Goal: Task Accomplishment & Management: Complete application form

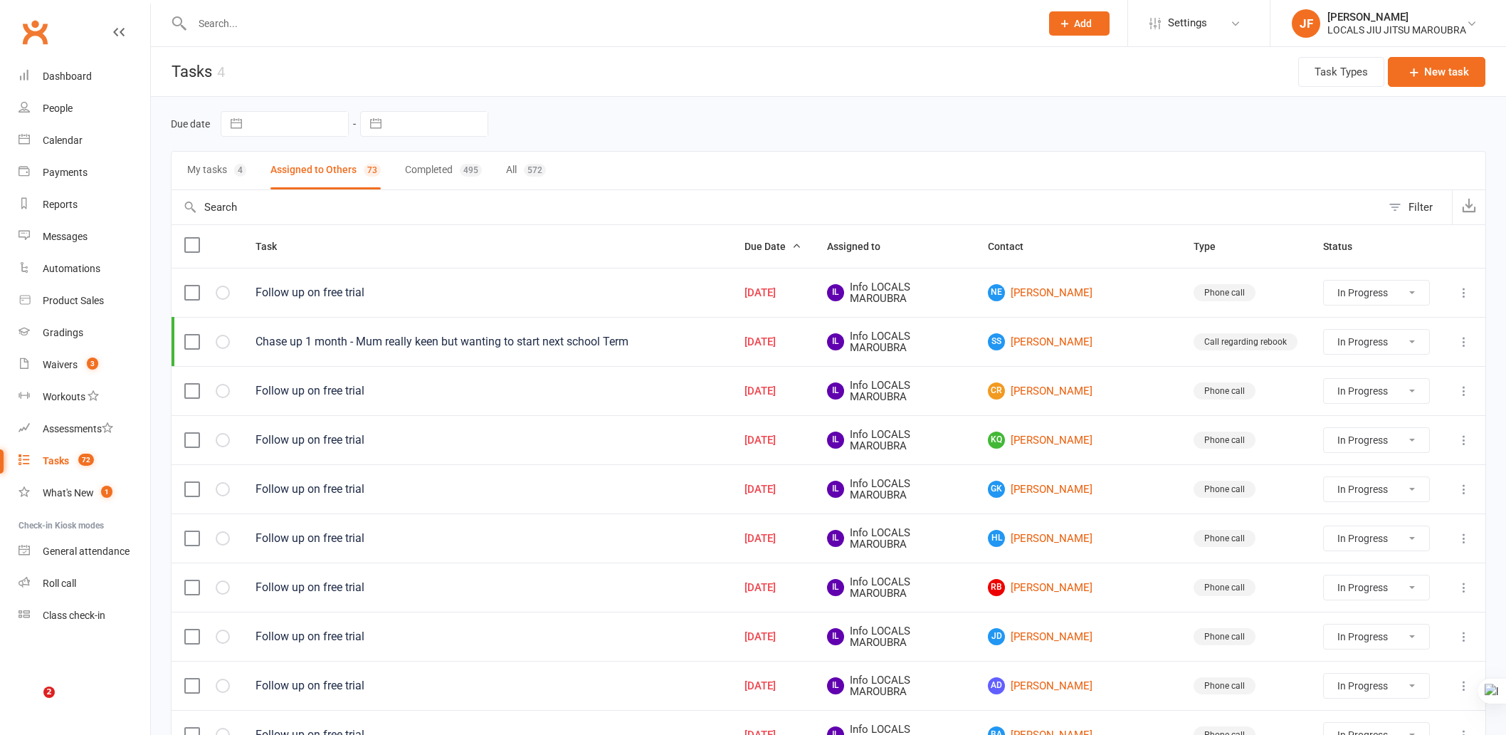
select select "started"
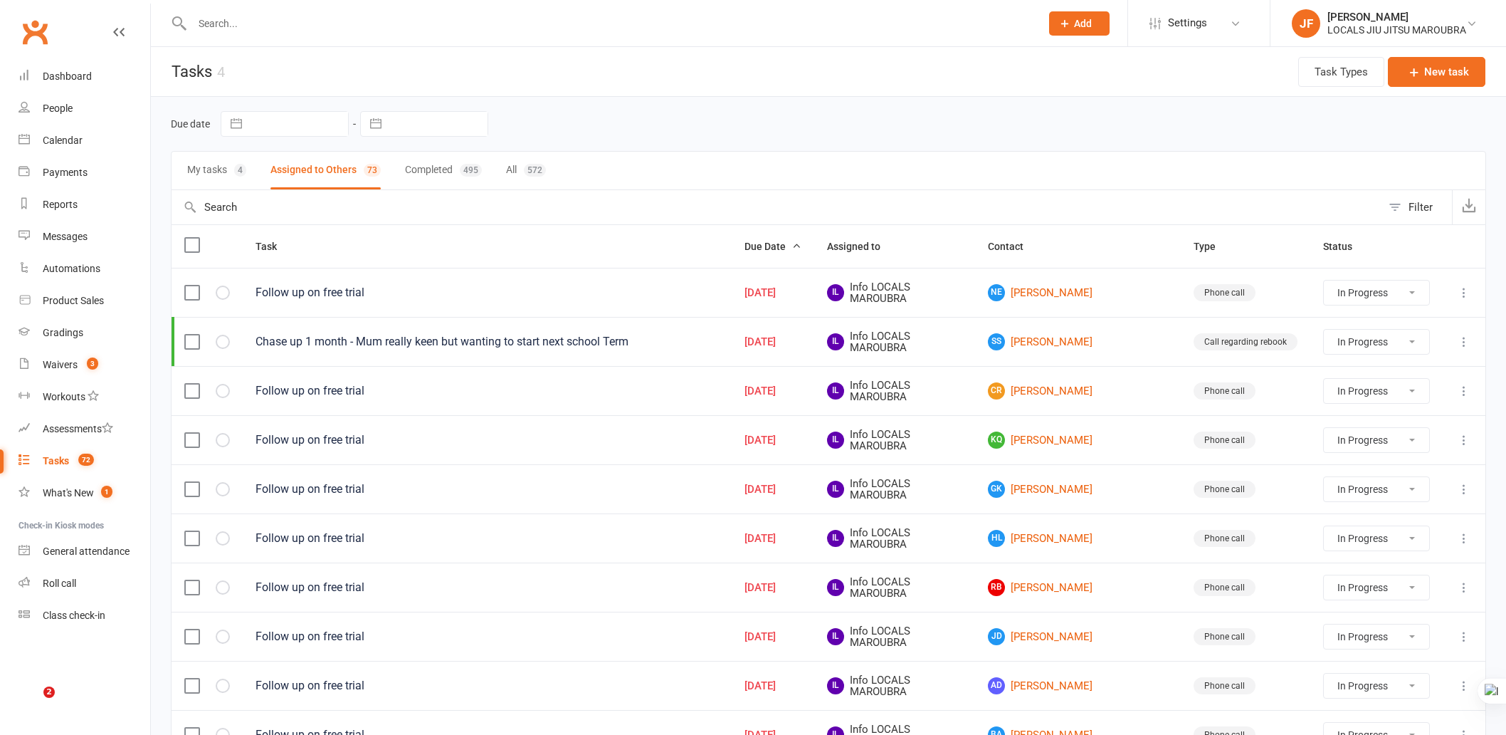
select select "started"
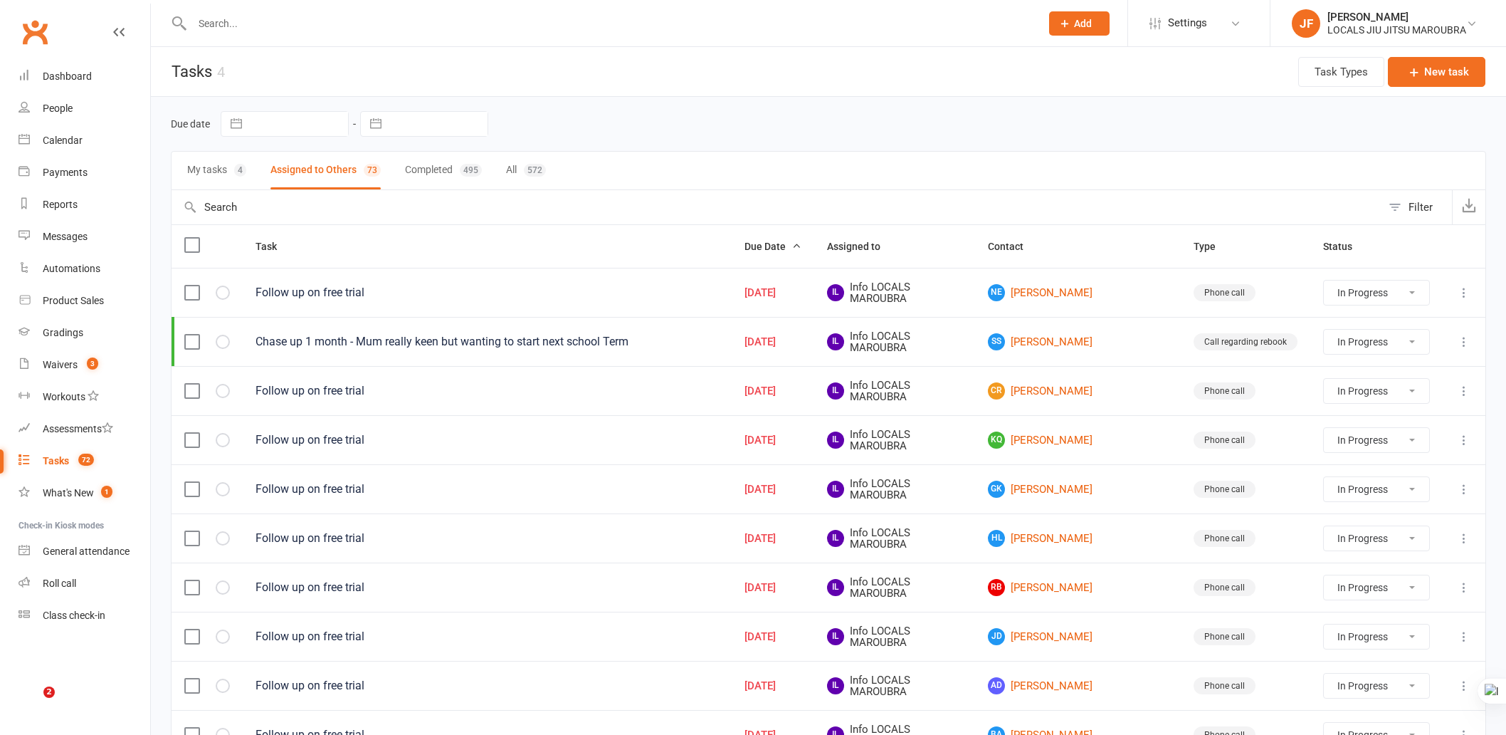
select select "started"
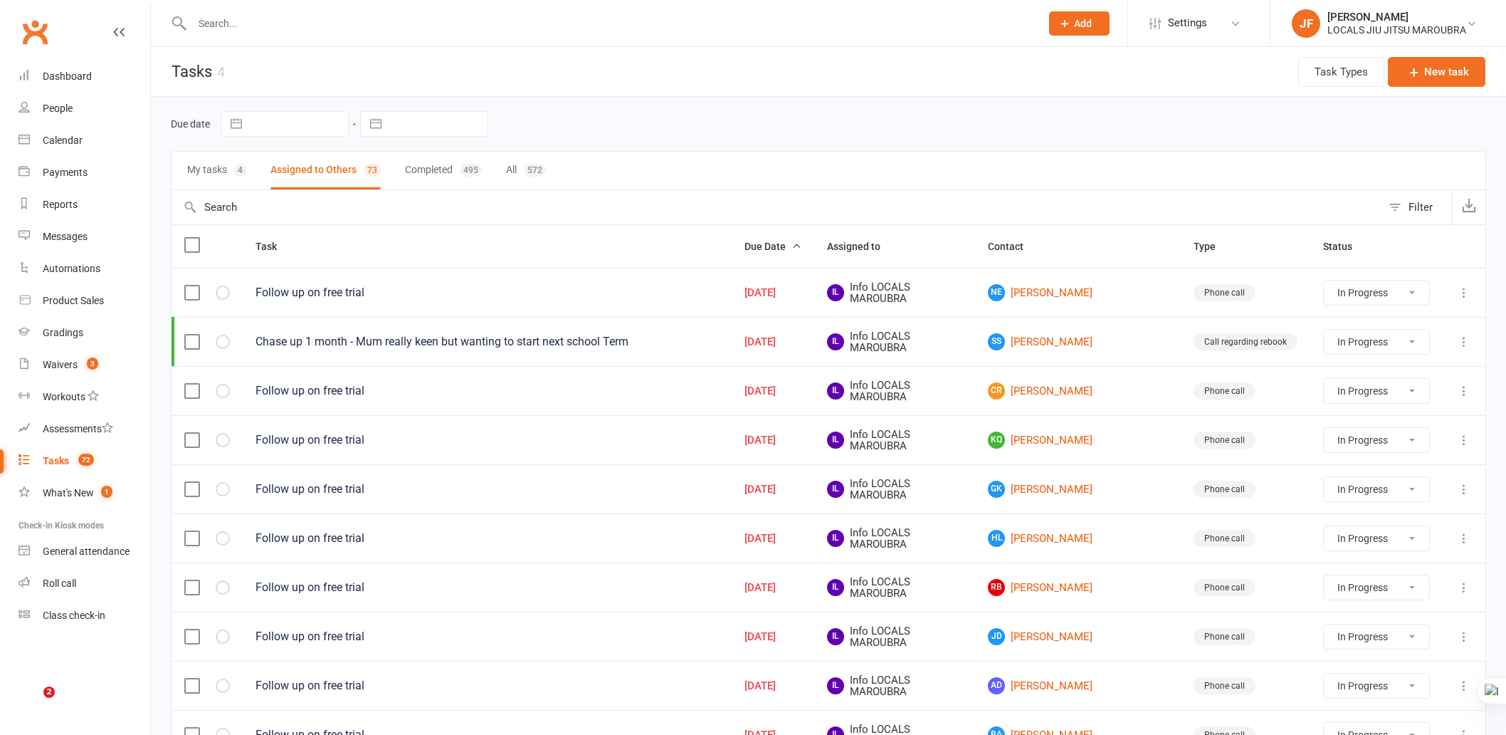
select select "started"
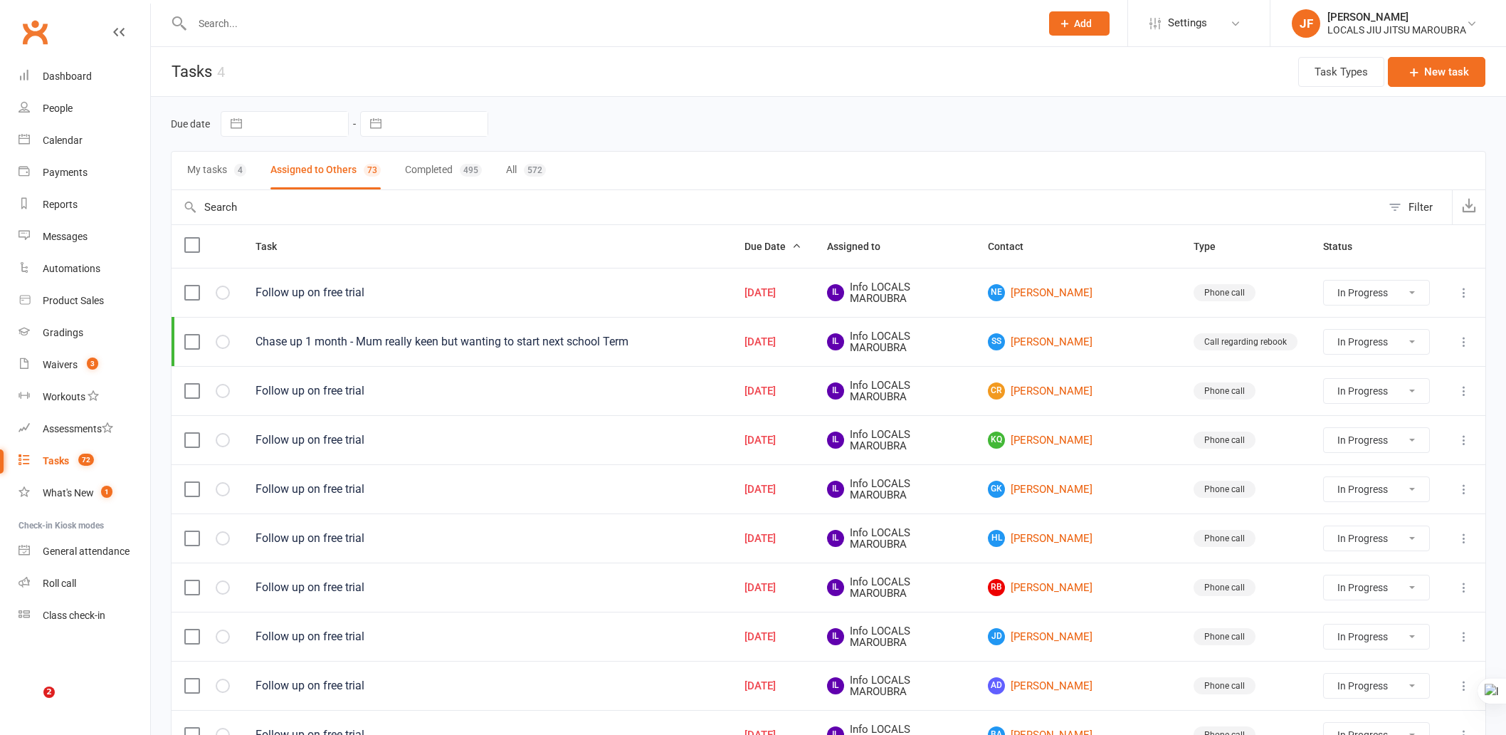
select select "started"
click at [440, 16] on input "text" at bounding box center [609, 24] width 843 height 20
paste input "[PERSON_NAME]"
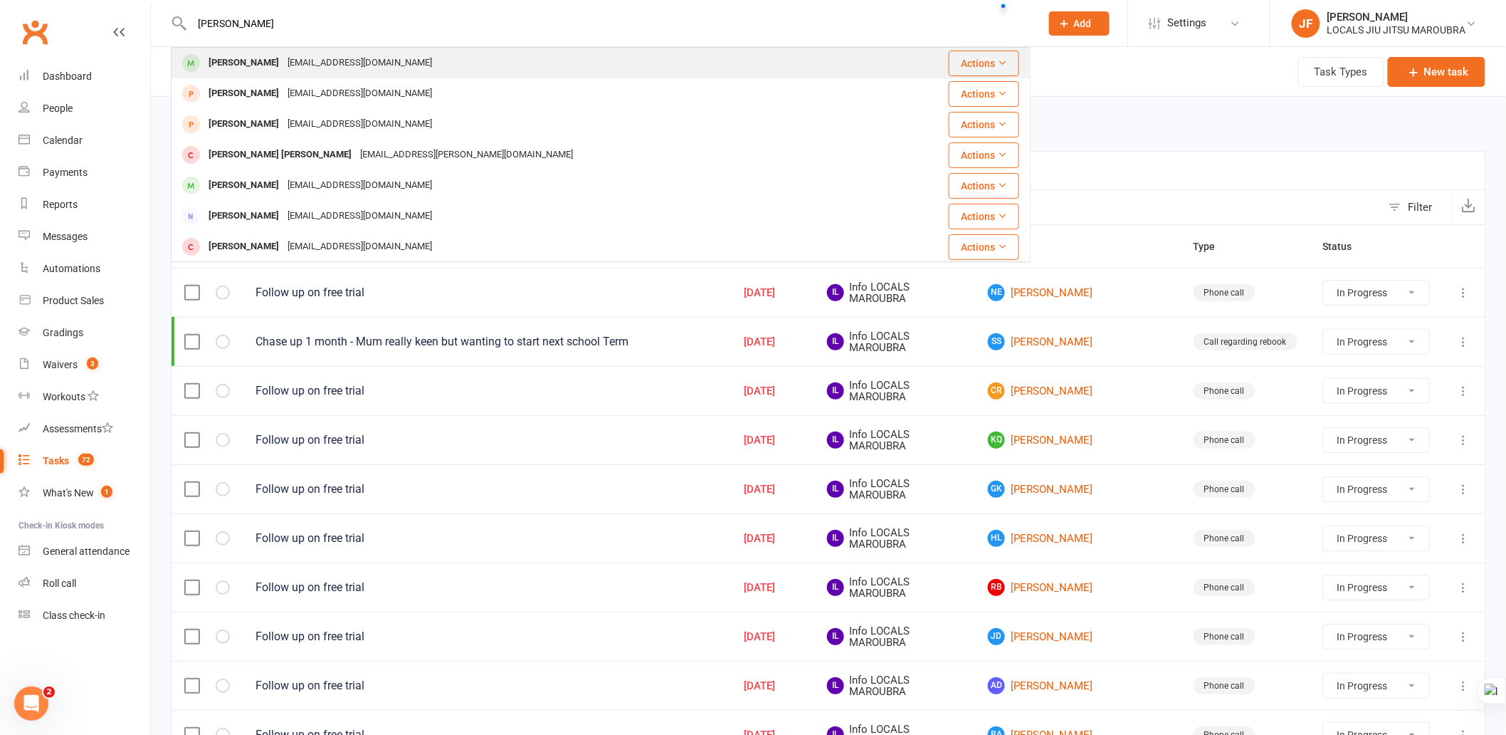
type input "[PERSON_NAME]"
click at [436, 58] on div "[EMAIL_ADDRESS][DOMAIN_NAME]" at bounding box center [359, 63] width 153 height 21
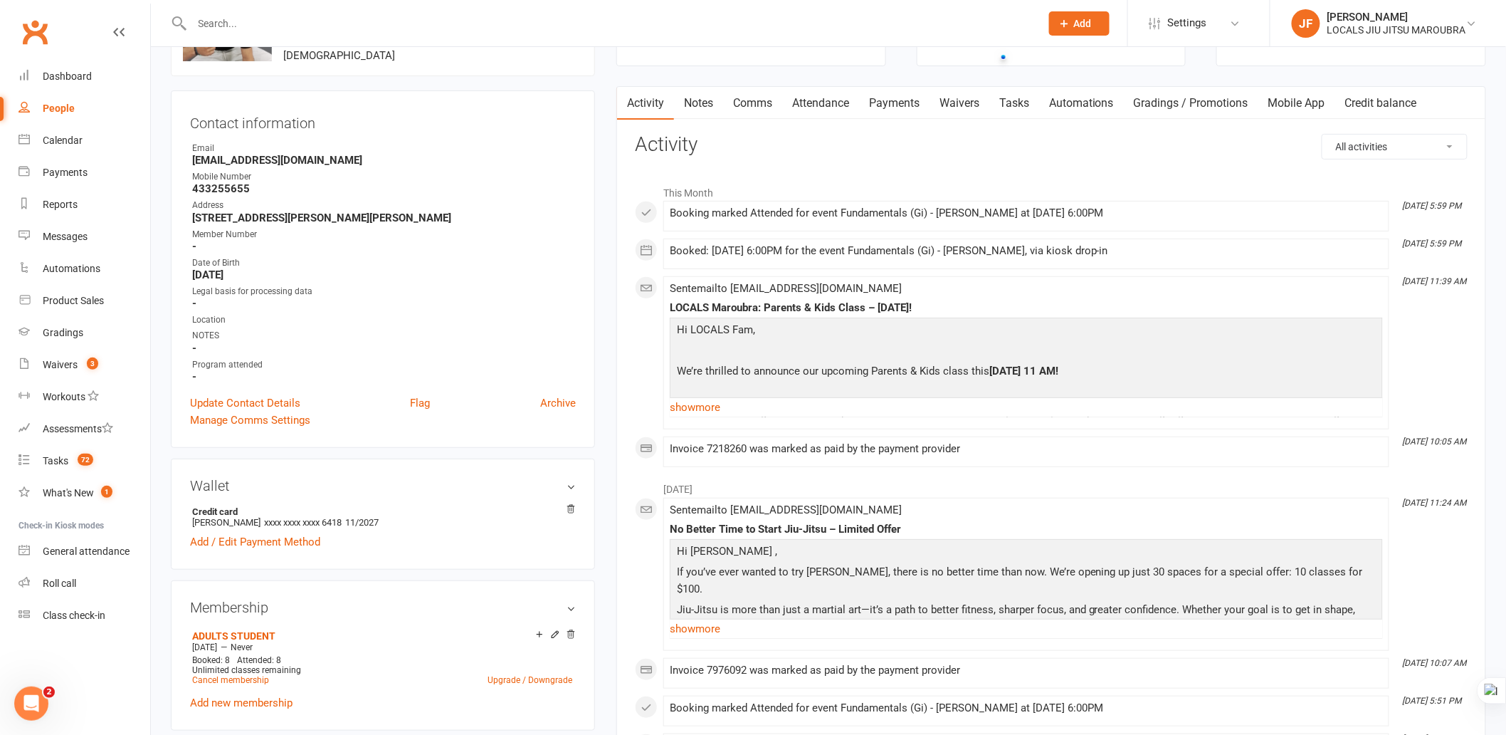
scroll to position [79, 0]
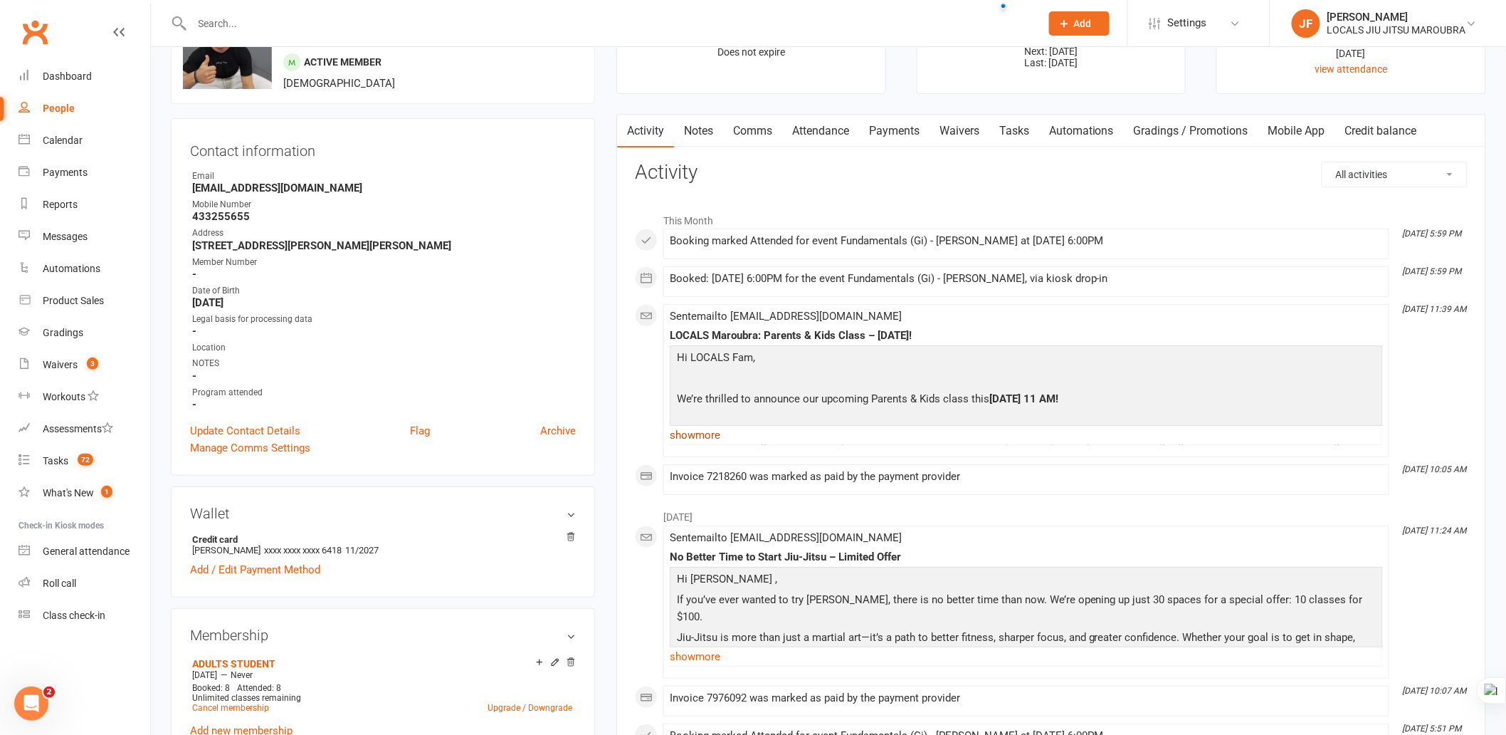
click at [708, 436] on link "show more" at bounding box center [1026, 435] width 713 height 20
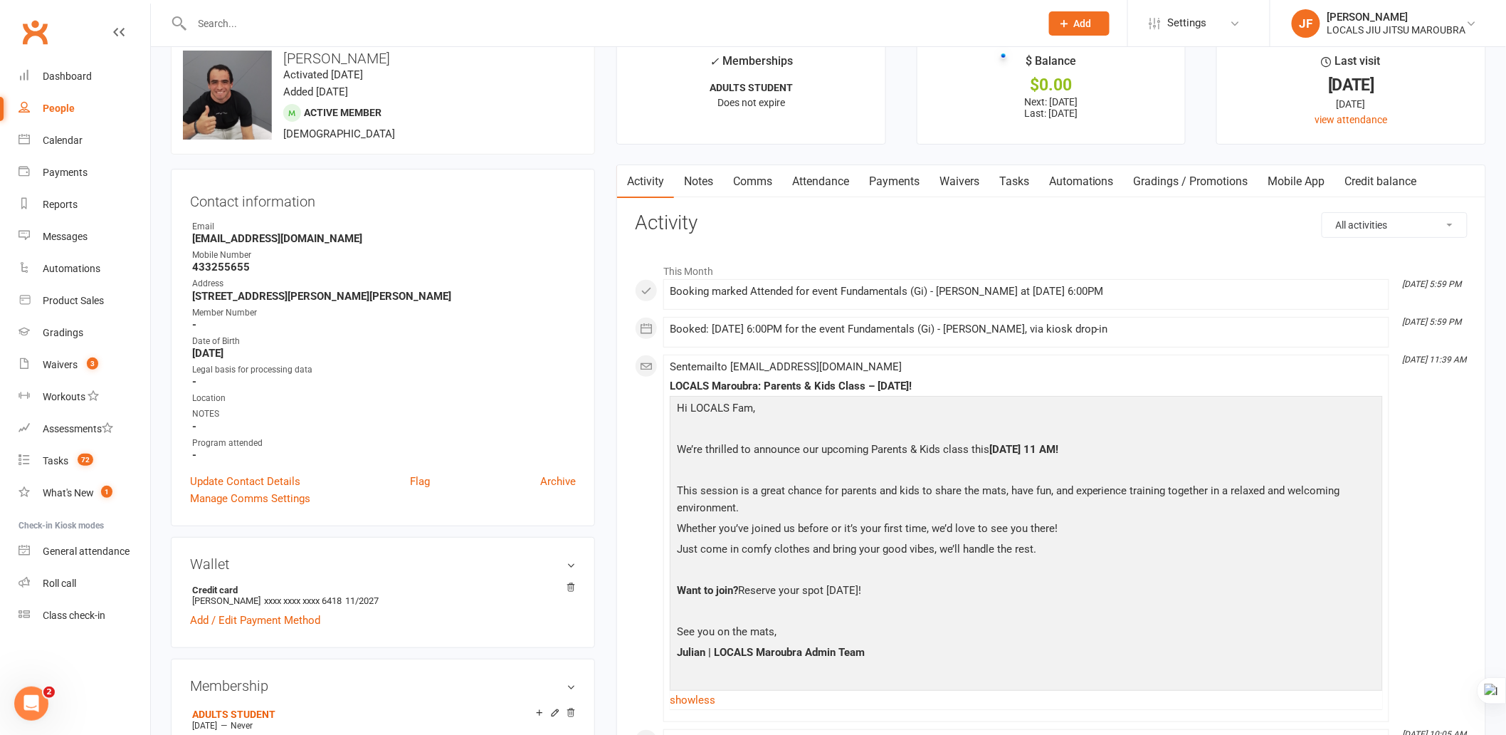
scroll to position [0, 0]
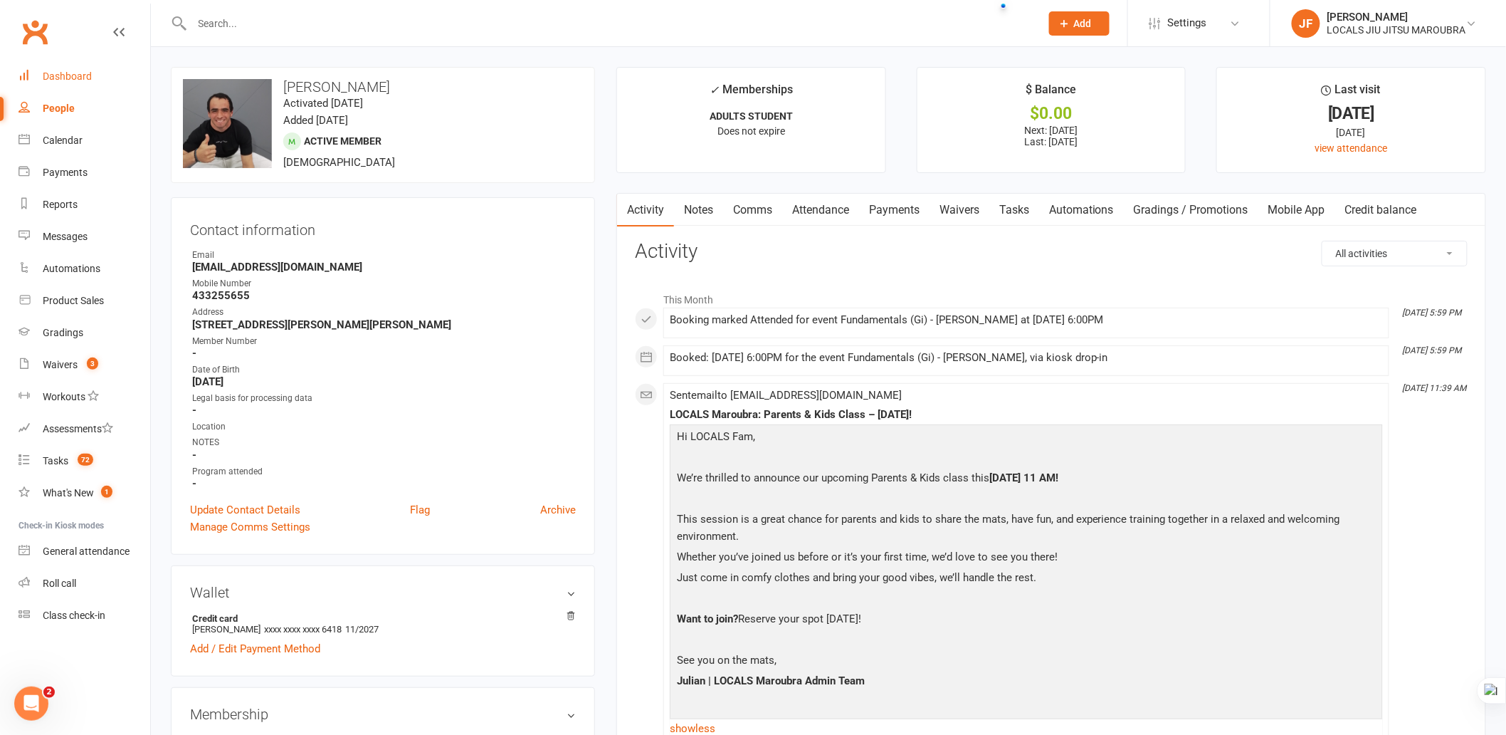
drag, startPoint x: 72, startPoint y: 80, endPoint x: 80, endPoint y: 80, distance: 7.8
click at [71, 80] on div "Dashboard" at bounding box center [67, 75] width 49 height 11
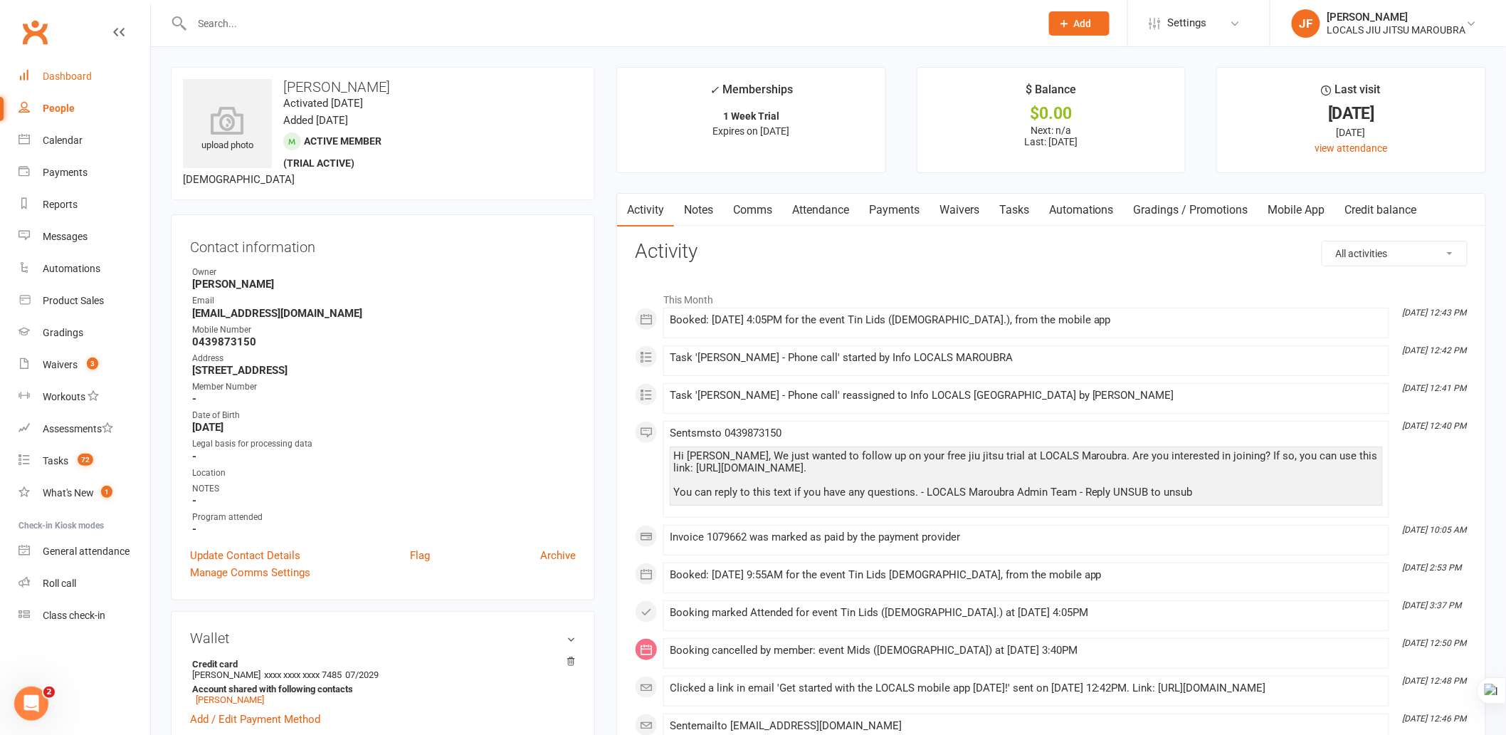
click at [58, 68] on link "Dashboard" at bounding box center [85, 77] width 132 height 32
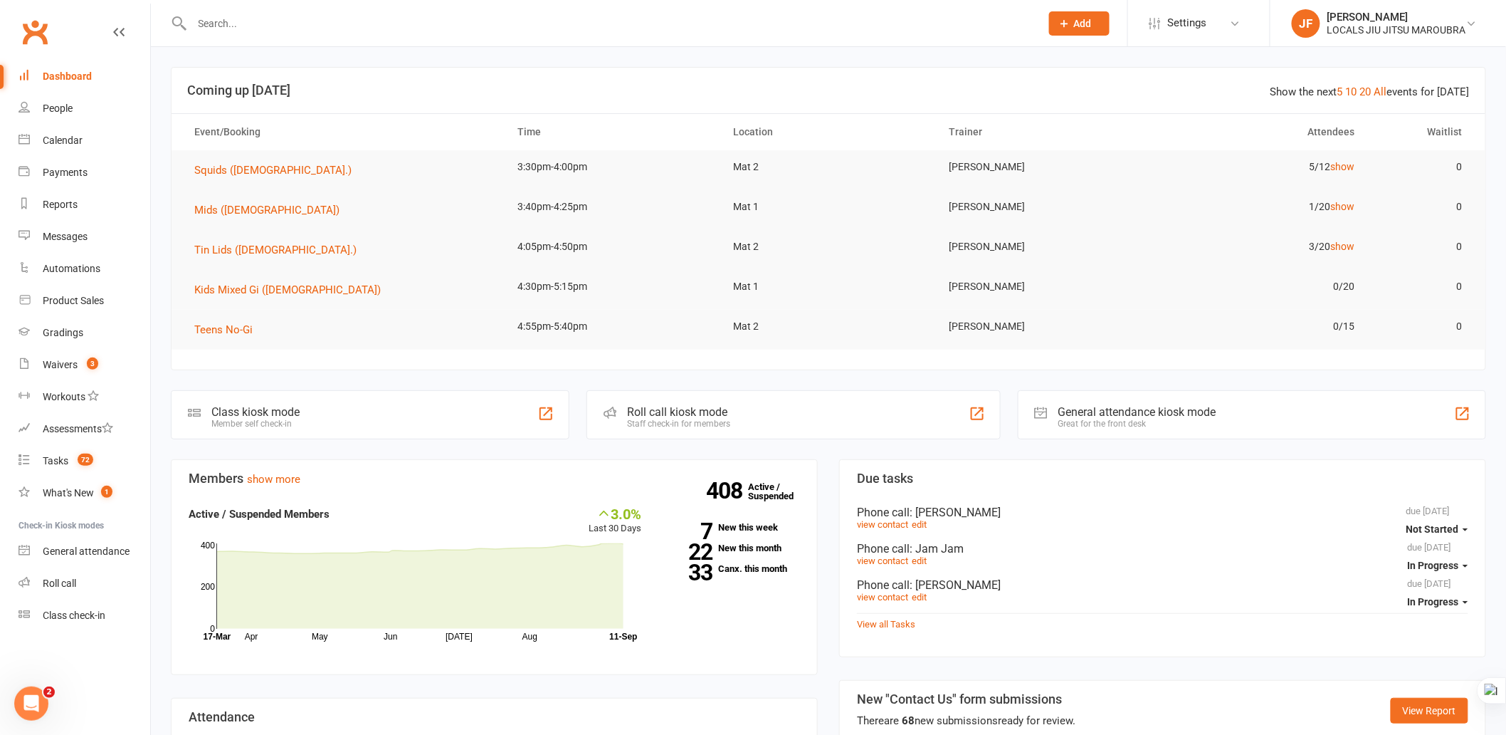
click at [1069, 22] on icon at bounding box center [1065, 23] width 13 height 13
click at [1054, 62] on link "Prospect" at bounding box center [1064, 63] width 127 height 33
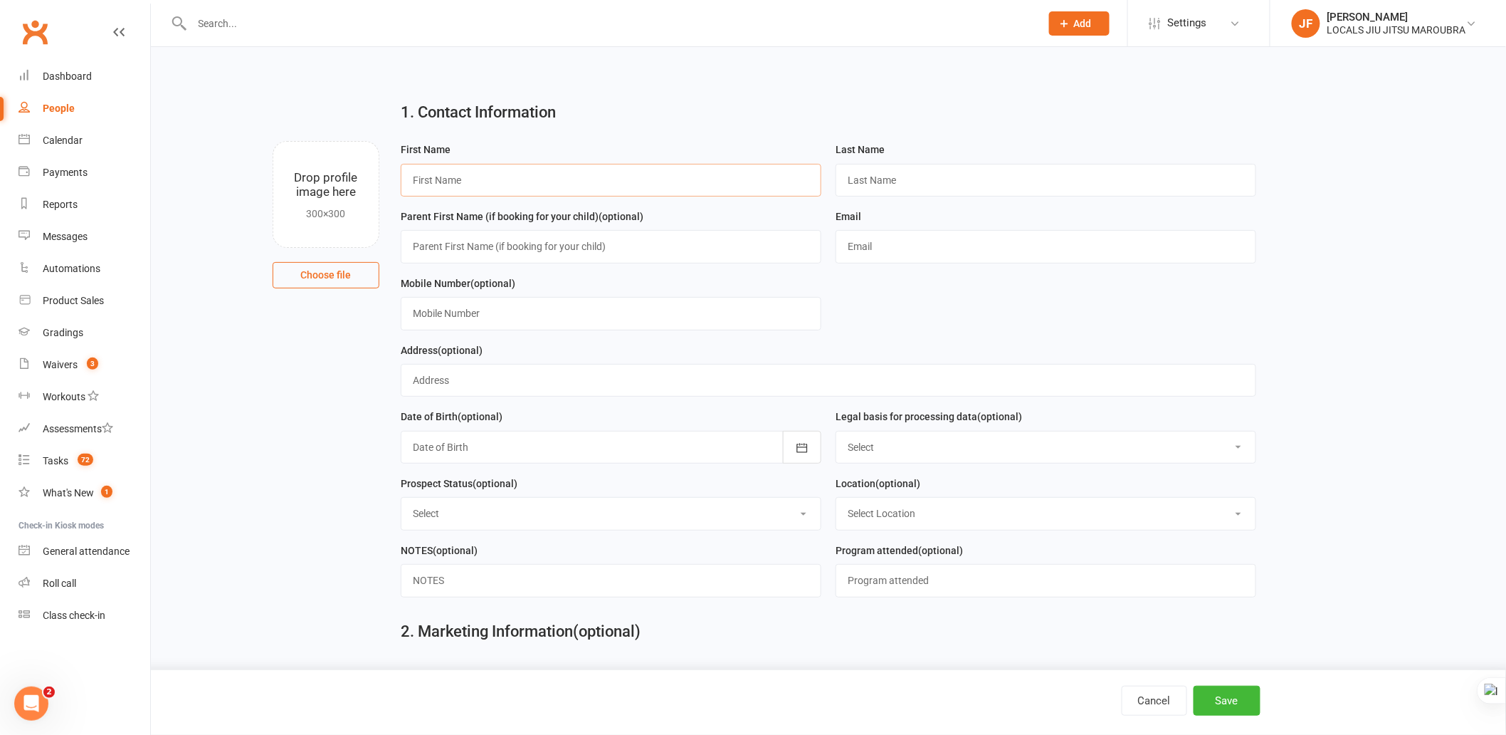
click at [508, 175] on input "text" at bounding box center [611, 180] width 421 height 33
paste input "[PERSON_NAME]"
click at [477, 181] on input "Trent" at bounding box center [611, 180] width 421 height 33
paste input "Iggy"
type input "Iggy"
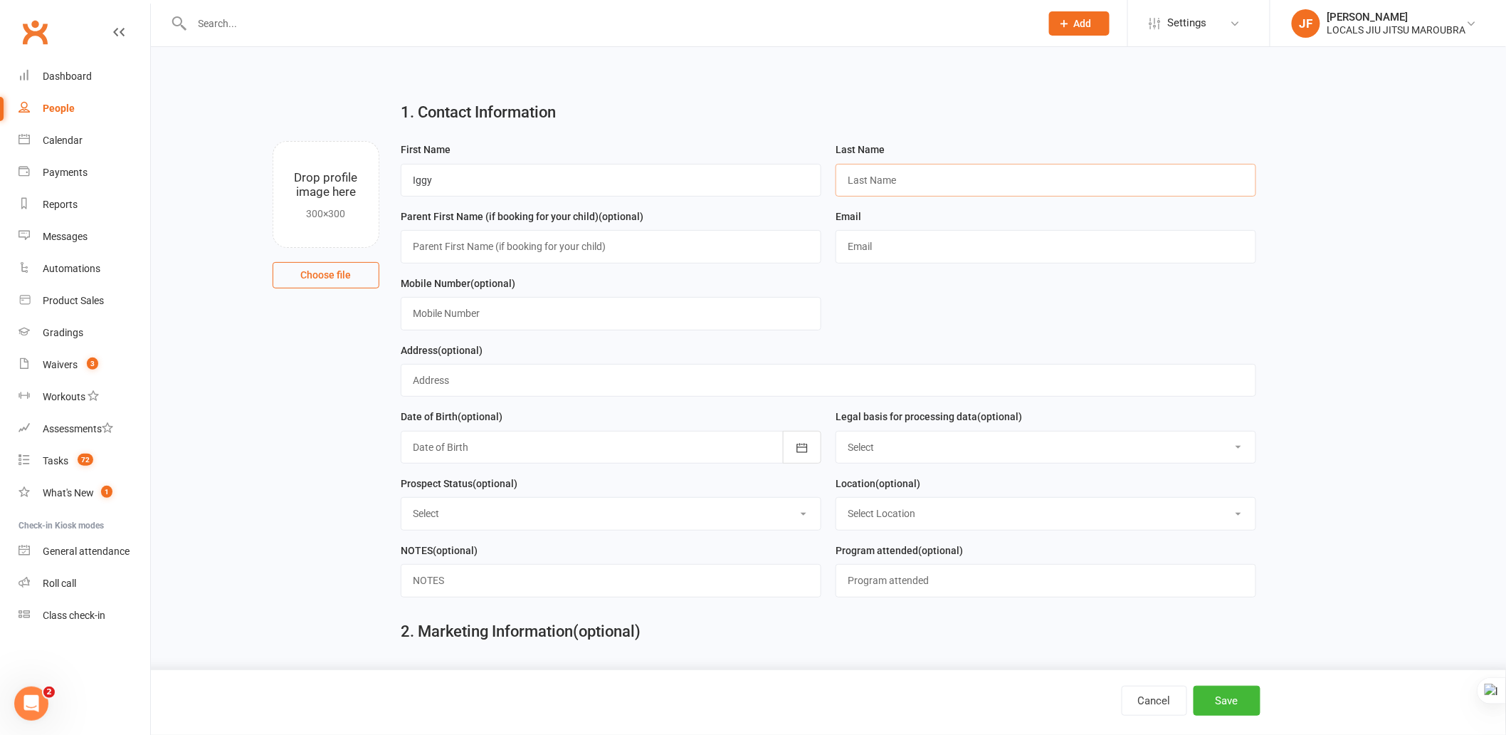
click at [899, 172] on input "text" at bounding box center [1046, 180] width 421 height 33
paste input "Bay"
type input "Bay"
click at [651, 243] on input "text" at bounding box center [611, 246] width 421 height 33
paste input "Trent"
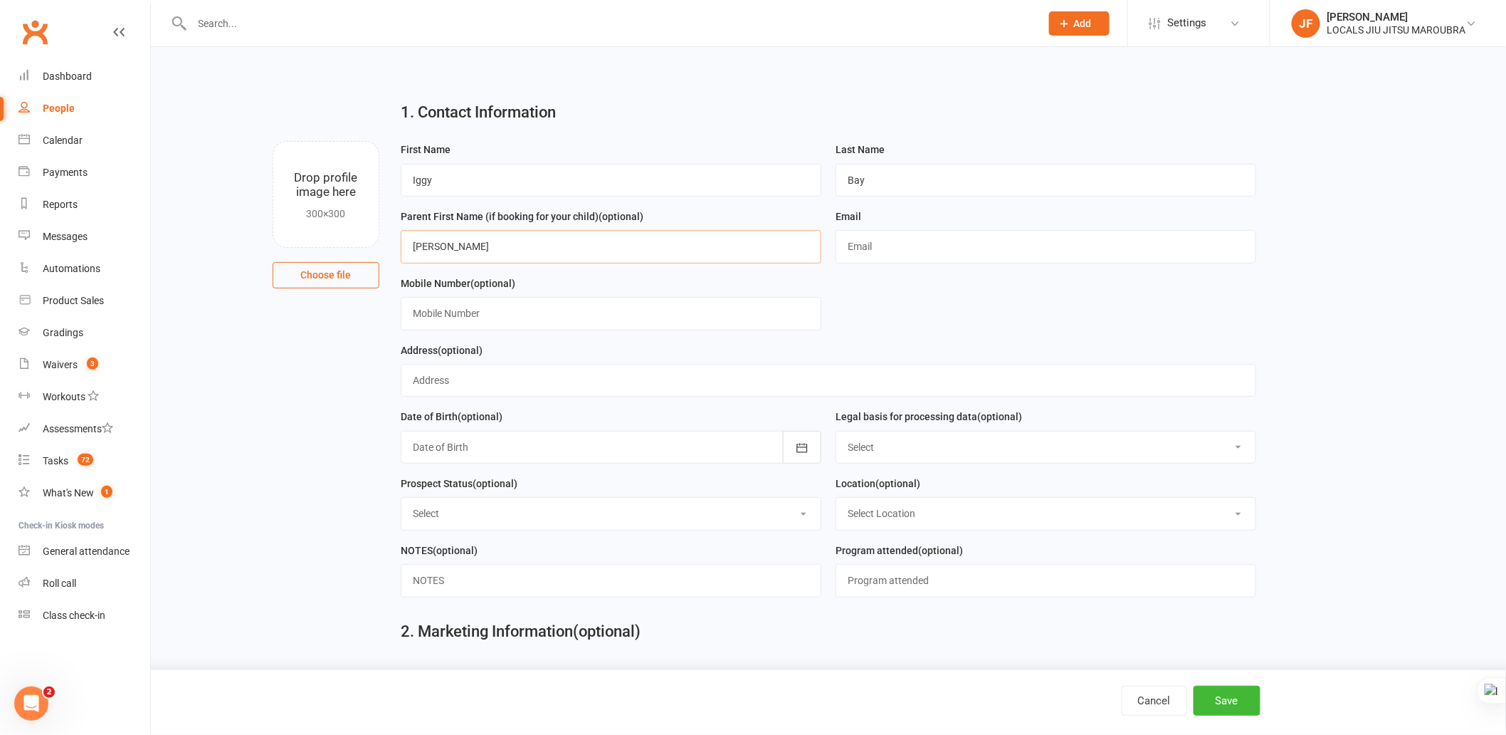
type input "Trent"
drag, startPoint x: 913, startPoint y: 238, endPoint x: 916, endPoint y: 214, distance: 24.4
click at [913, 238] on input "text" at bounding box center [1046, 246] width 421 height 33
click at [899, 248] on input "text" at bounding box center [1046, 246] width 421 height 33
paste input "tkpanther6@gmail.com"
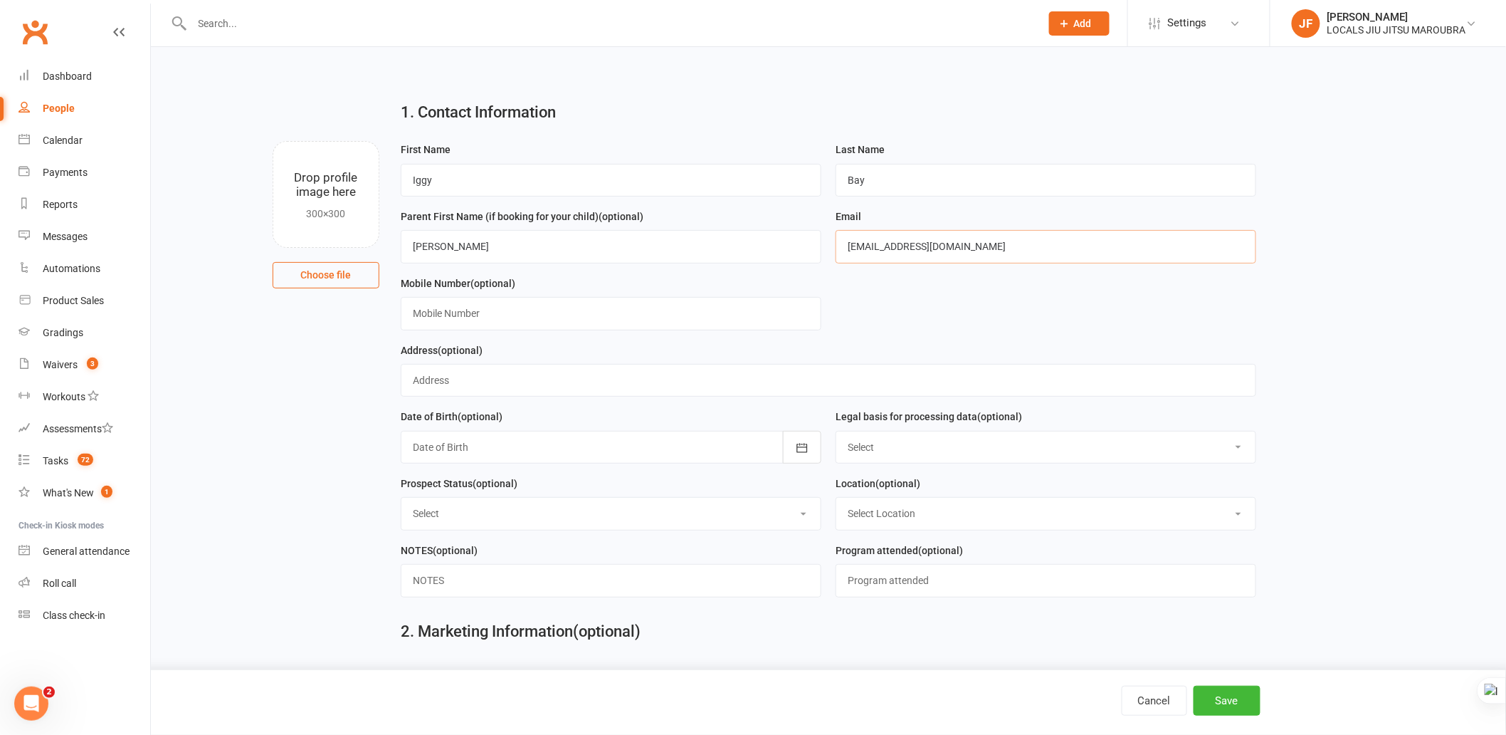
type input "tkpanther6@gmail.com"
click at [301, 443] on main "1. Contact Information Drop profile image here 300×300 Choose file First Name I…" at bounding box center [829, 412] width 1316 height 644
click at [497, 308] on input "text" at bounding box center [611, 313] width 421 height 33
paste input "+61 481 386 022"
type input "+61 481 386 022"
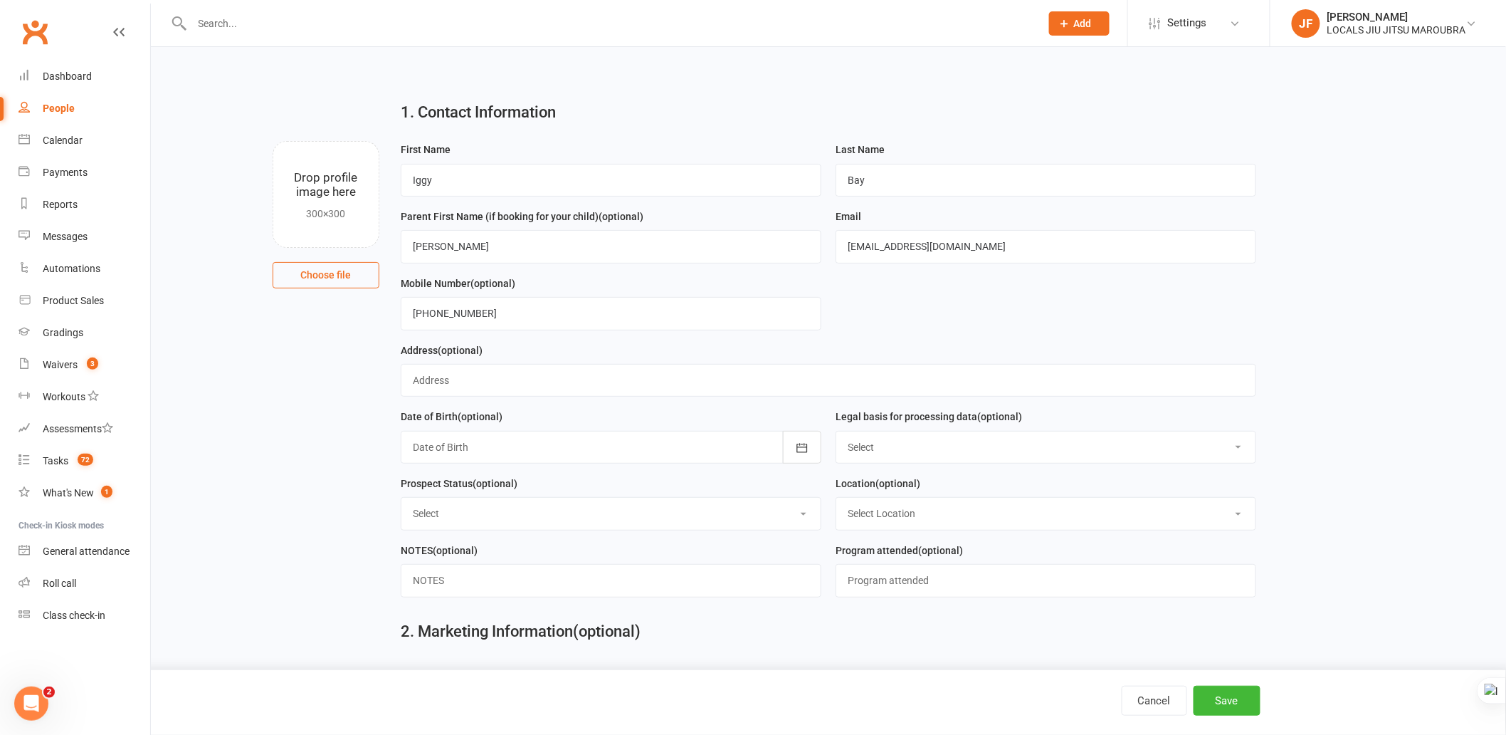
click at [318, 404] on main "1. Contact Information Drop profile image here 300×300 Choose file First Name I…" at bounding box center [829, 412] width 1316 height 644
click at [1242, 698] on button "Save" at bounding box center [1227, 701] width 67 height 30
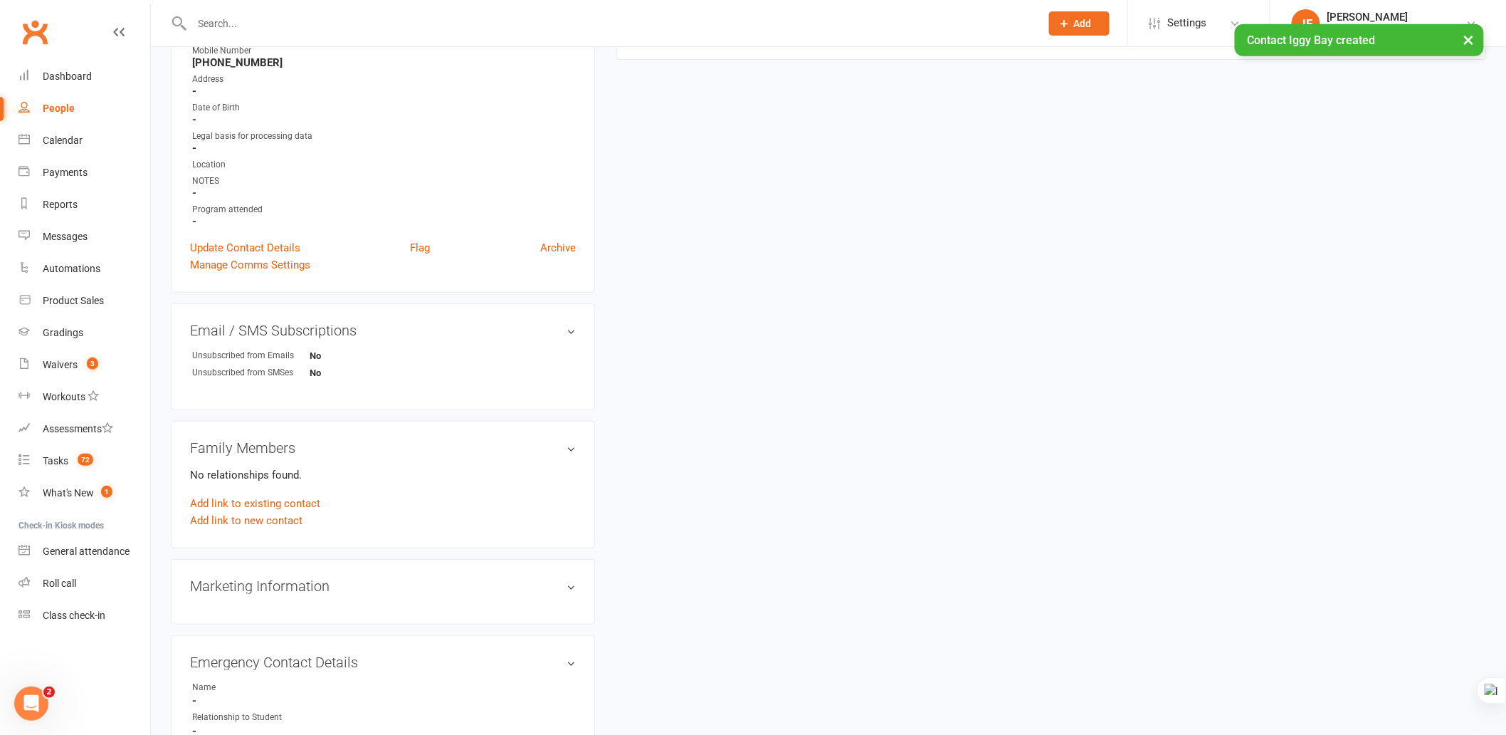
scroll to position [316, 0]
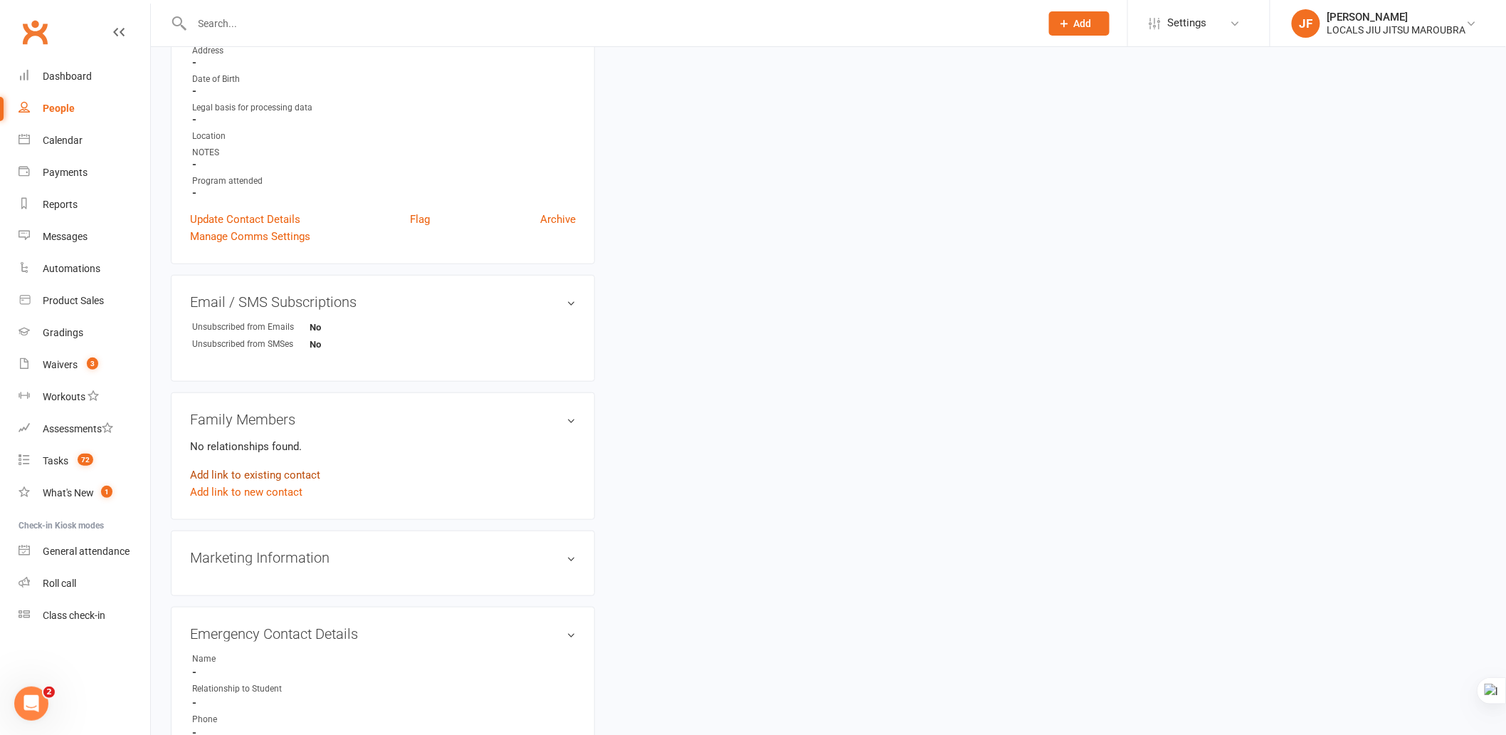
click at [271, 472] on link "Add link to existing contact" at bounding box center [255, 474] width 130 height 17
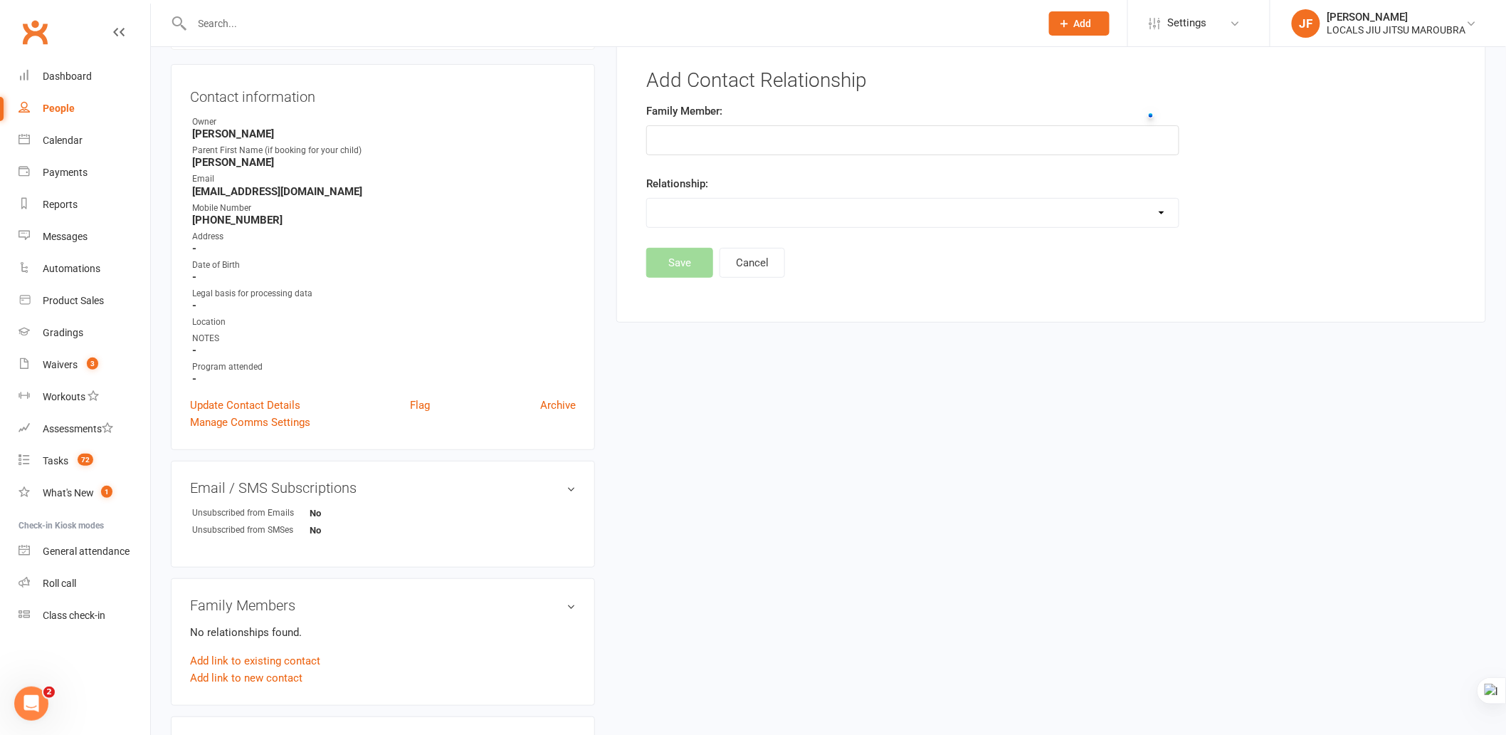
scroll to position [0, 0]
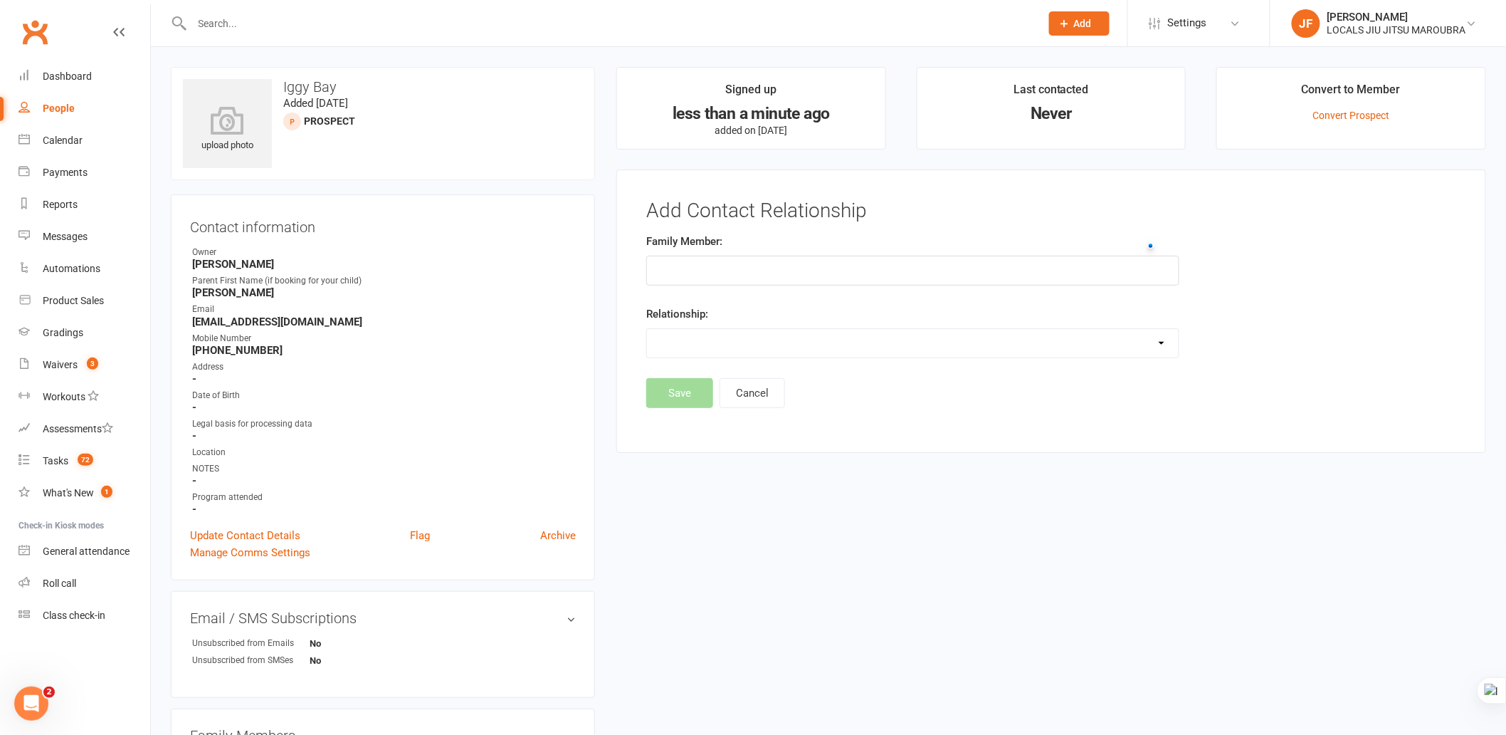
click at [743, 264] on input "text" at bounding box center [912, 271] width 533 height 30
click at [739, 333] on select "Parent / Guardian Child Sibling (parent not in system) Spouse / Partner Cousin …" at bounding box center [913, 343] width 532 height 28
click at [722, 268] on input "text" at bounding box center [912, 271] width 533 height 30
click at [752, 554] on div "upload photo Iggy Bay Added 11 September, 2025 prospect Contact information Own…" at bounding box center [828, 646] width 1337 height 1158
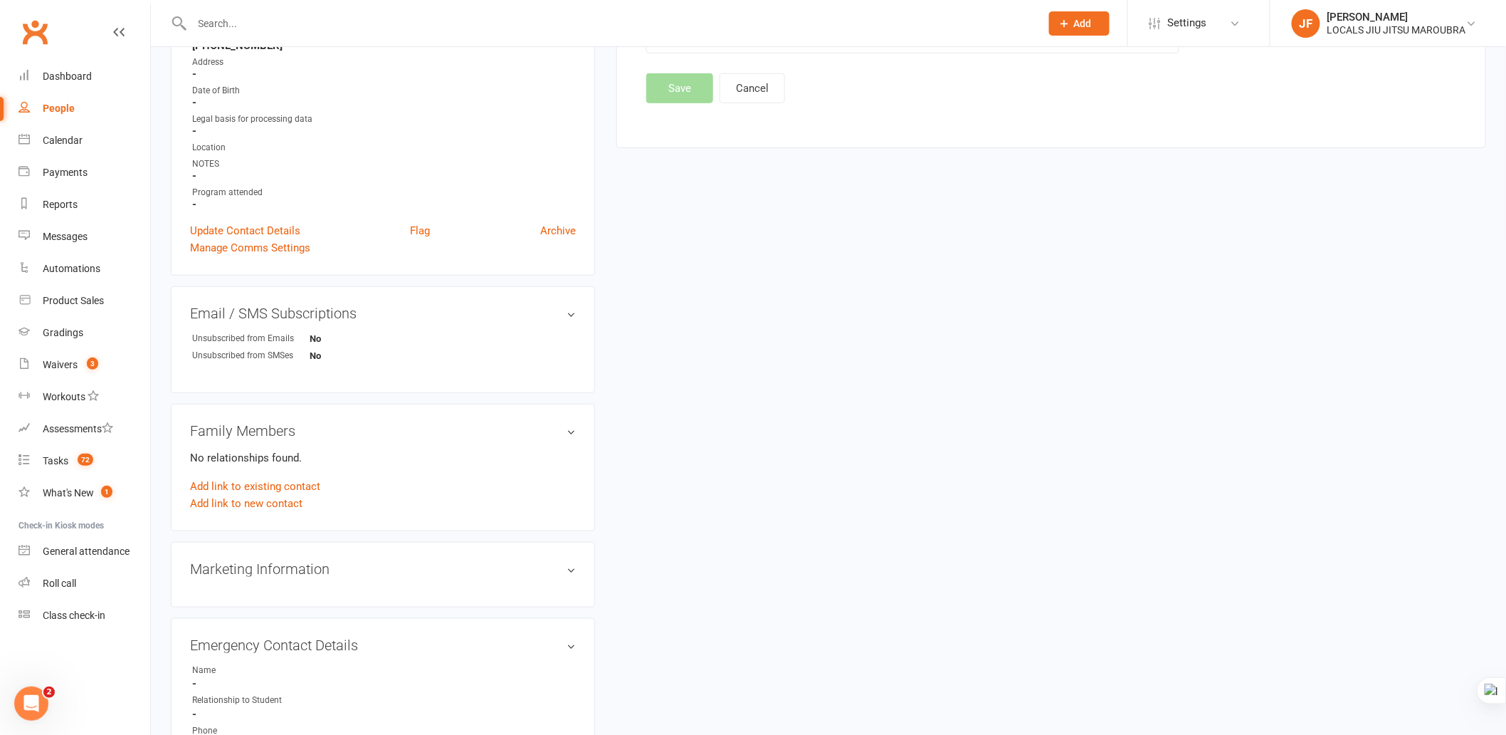
scroll to position [316, 0]
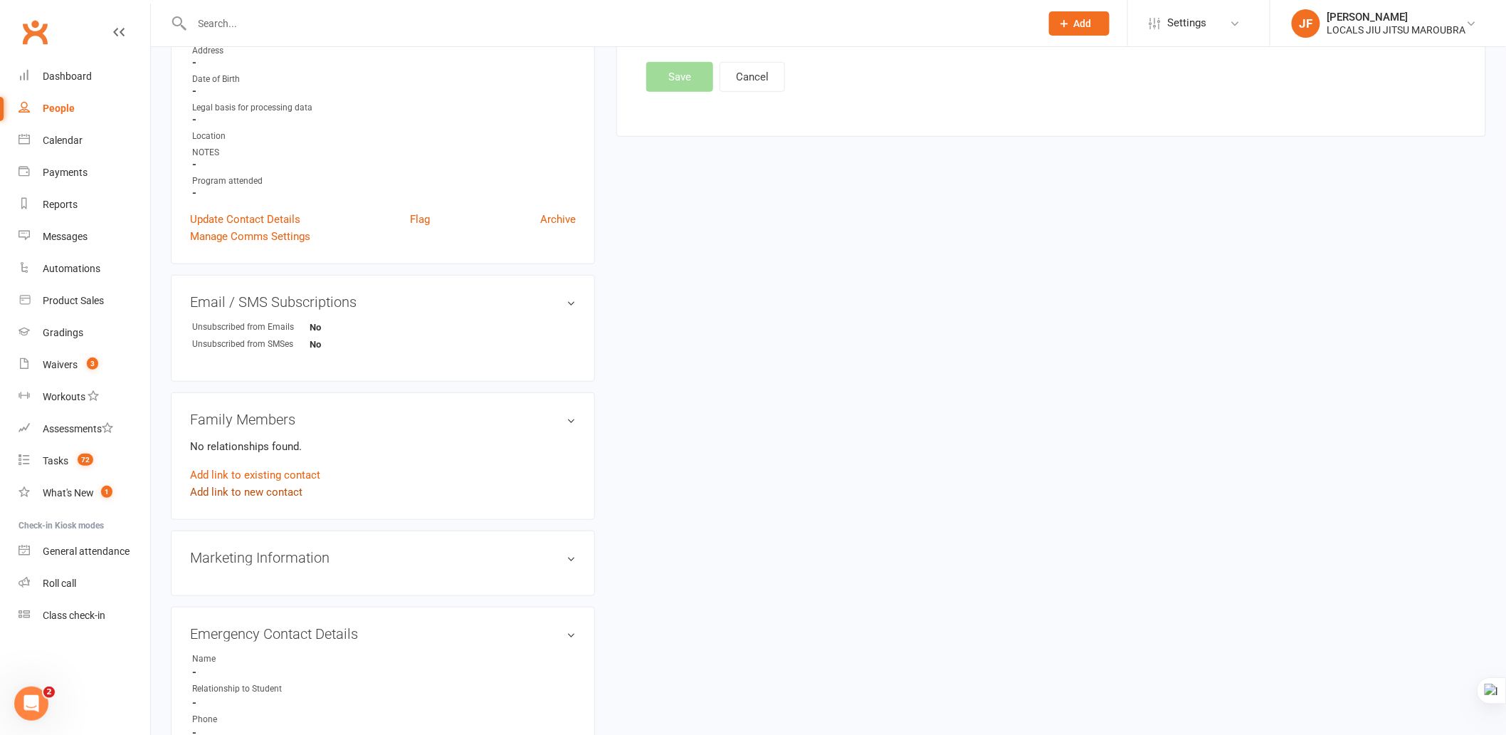
click at [283, 490] on link "Add link to new contact" at bounding box center [246, 491] width 112 height 17
click at [288, 471] on button "Member" at bounding box center [262, 476] width 90 height 21
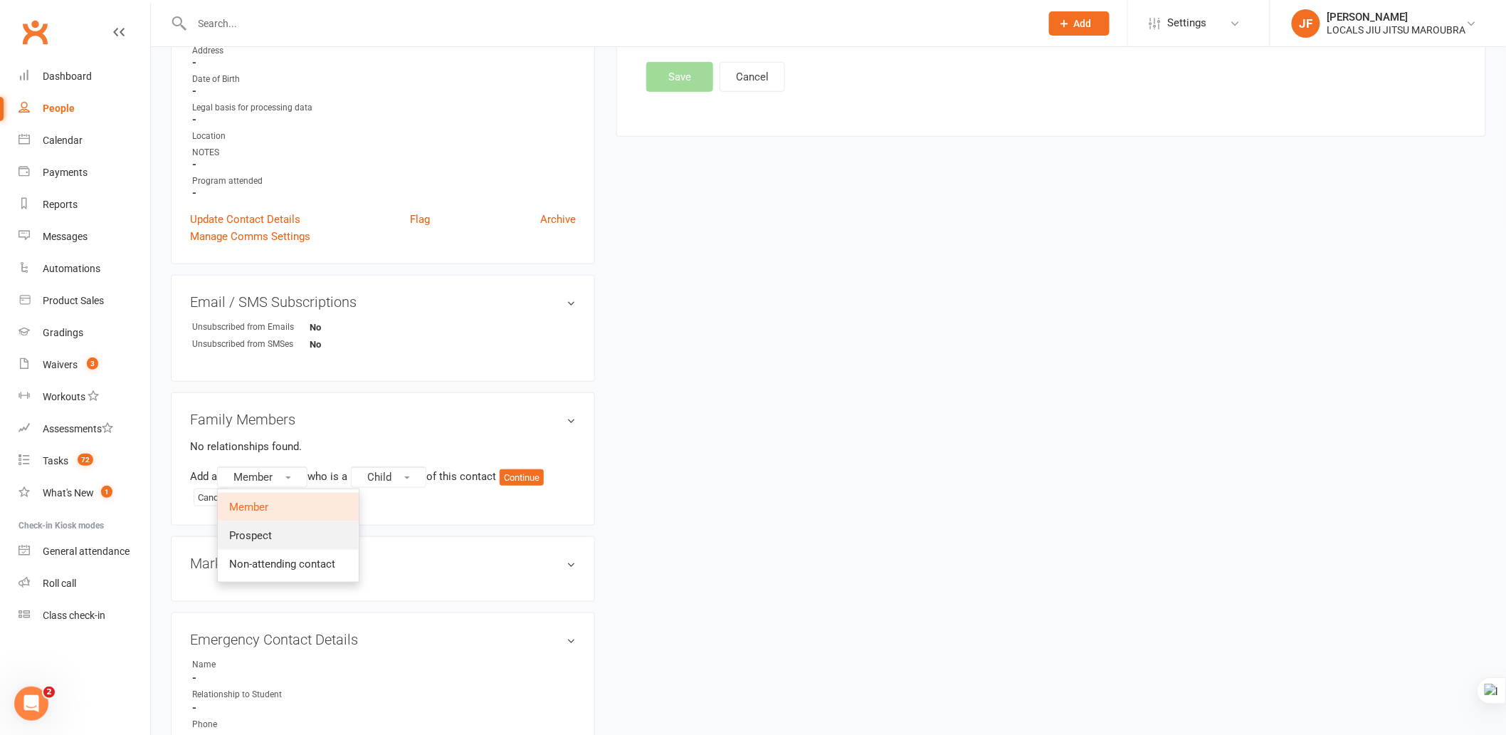
click at [315, 537] on link "Prospect" at bounding box center [288, 535] width 141 height 28
click at [390, 482] on button "Child" at bounding box center [392, 476] width 75 height 21
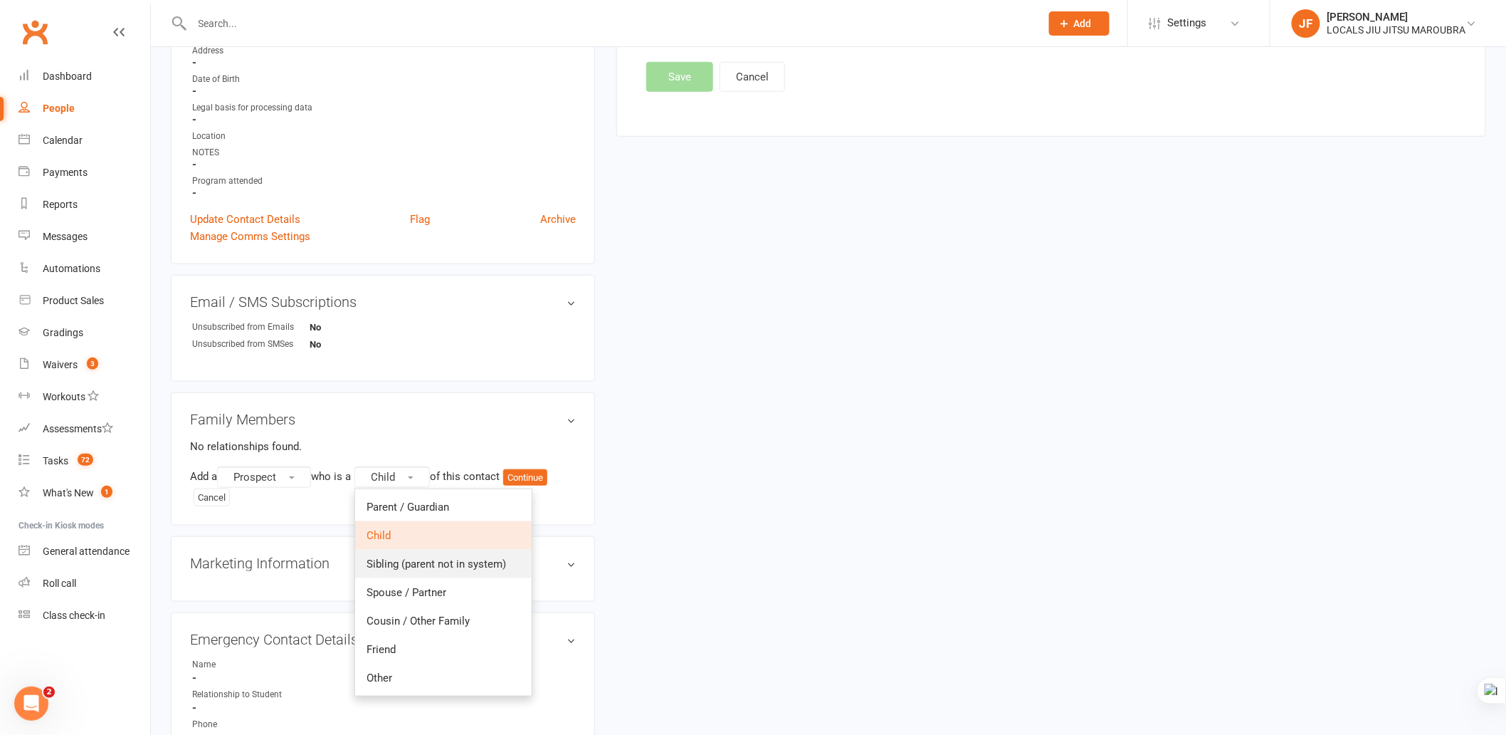
click at [421, 560] on span "Sibling (parent not in system)" at bounding box center [437, 563] width 140 height 13
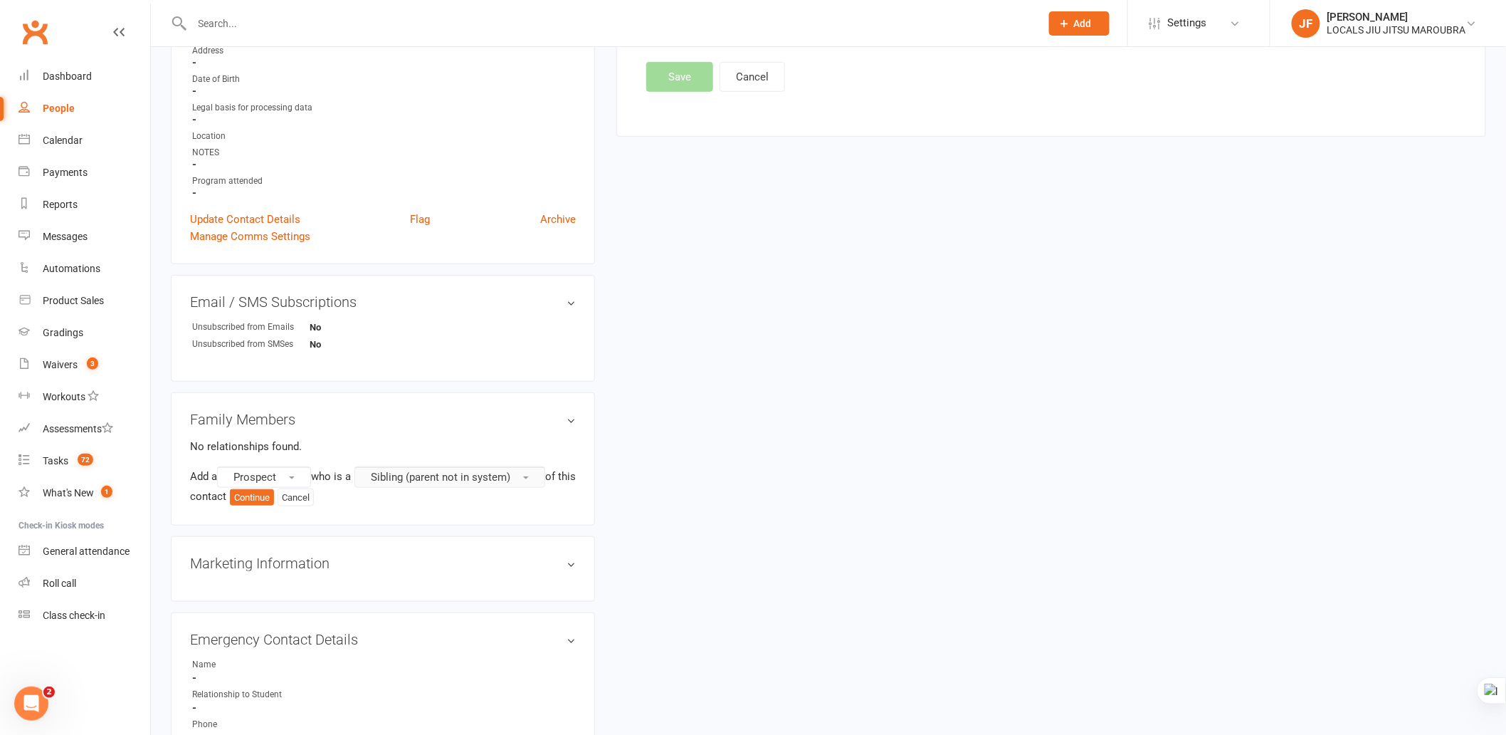
click at [476, 484] on button "Sibling (parent not in system)" at bounding box center [450, 476] width 191 height 21
click at [839, 417] on div "upload photo Iggy Bay Added 11 September, 2025 prospect Contact information Own…" at bounding box center [828, 333] width 1337 height 1164
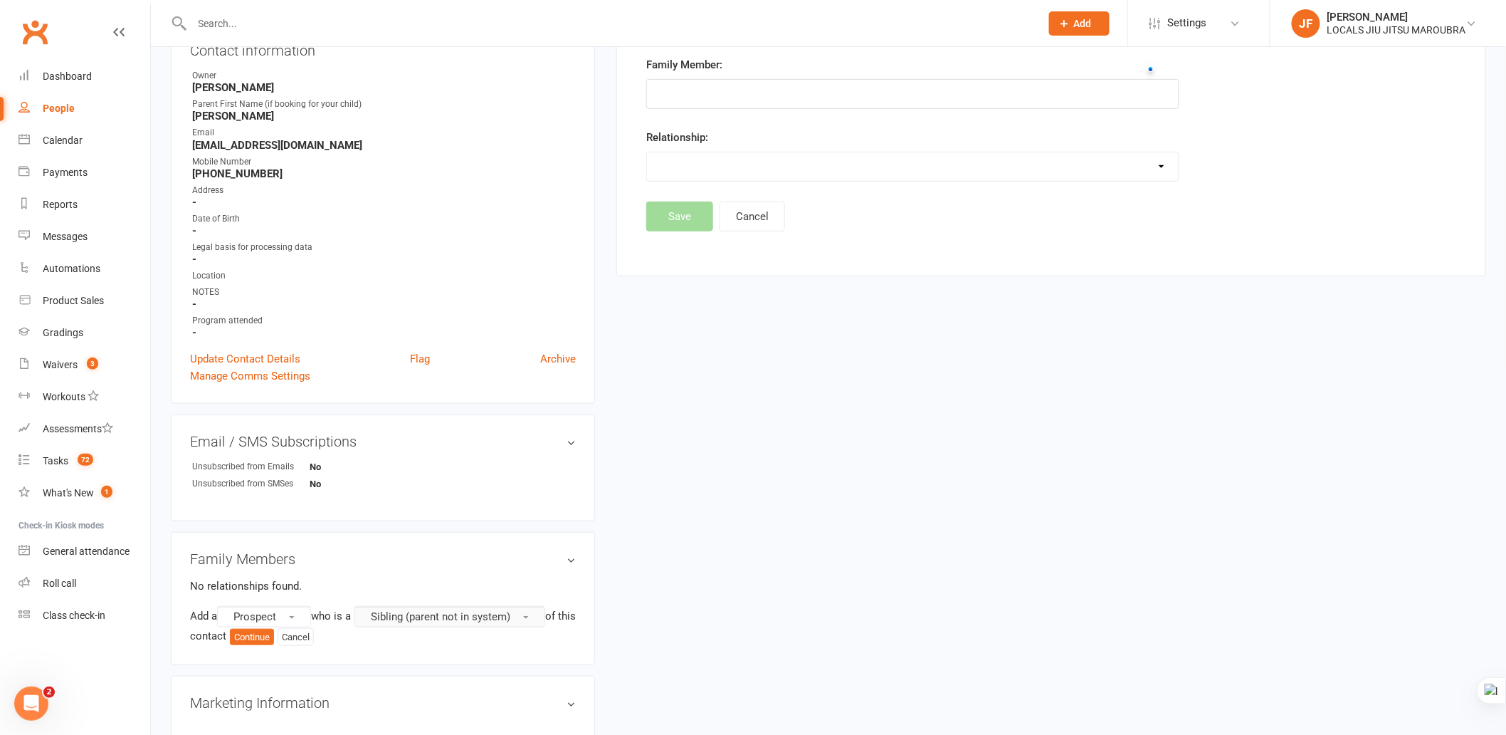
scroll to position [395, 0]
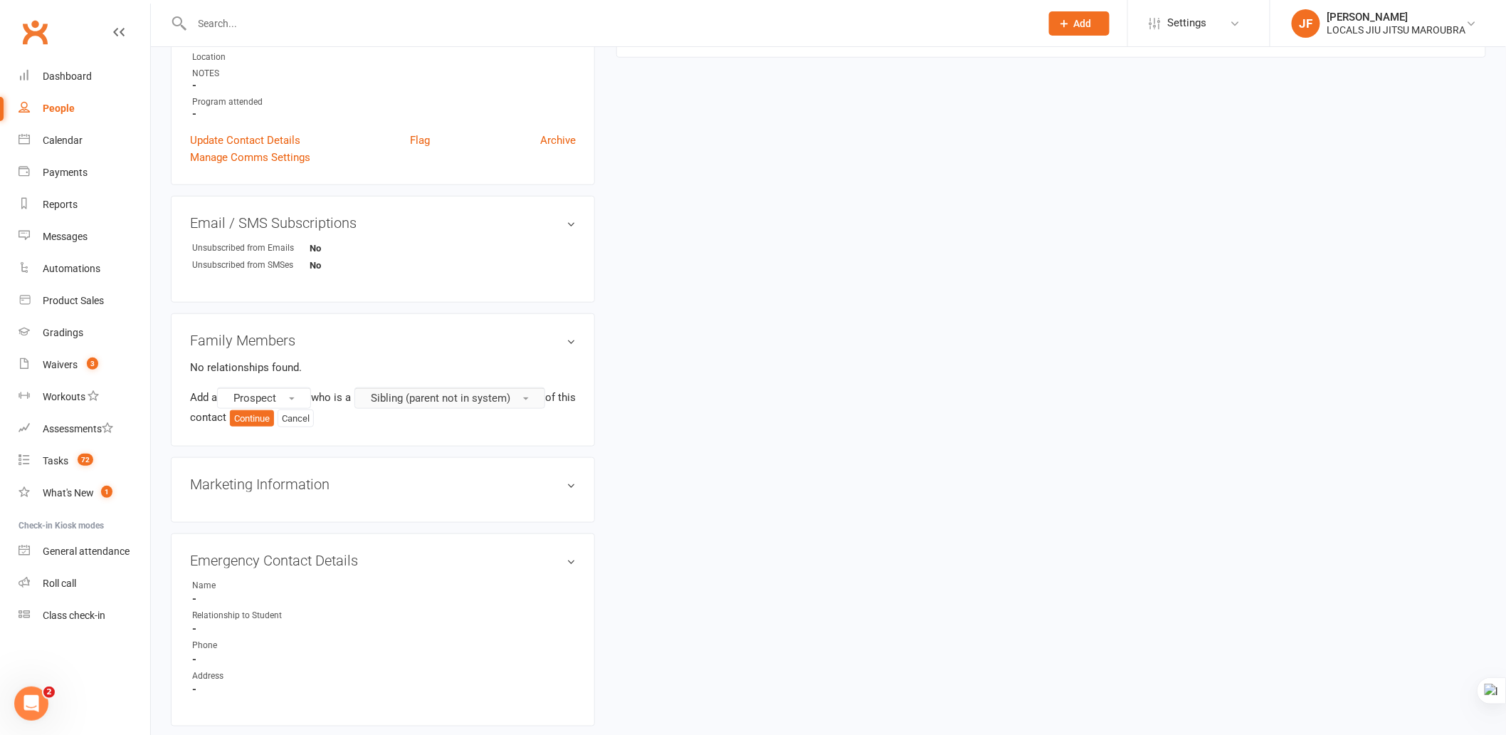
click at [404, 399] on span "Sibling (parent not in system)" at bounding box center [441, 398] width 140 height 13
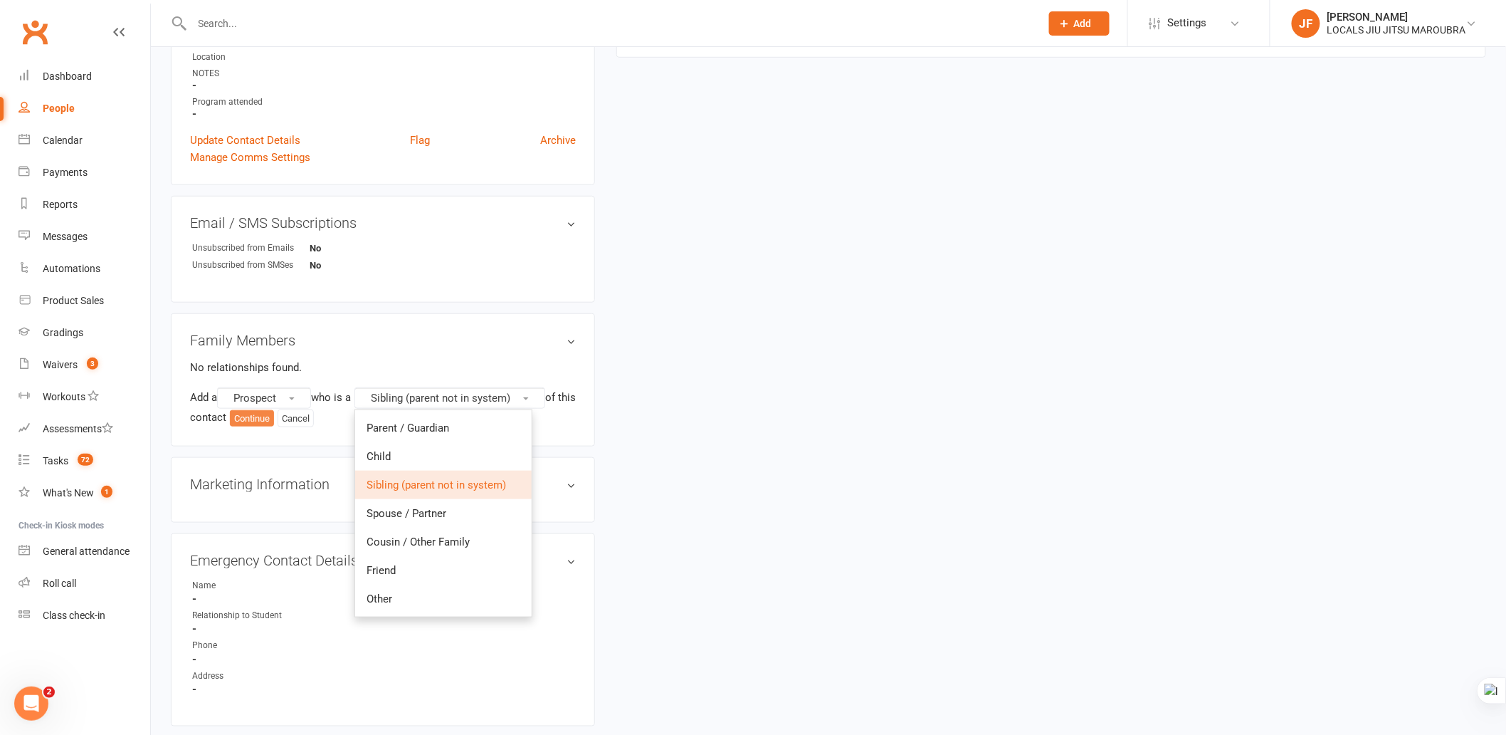
click at [274, 413] on button "Continue" at bounding box center [252, 418] width 44 height 17
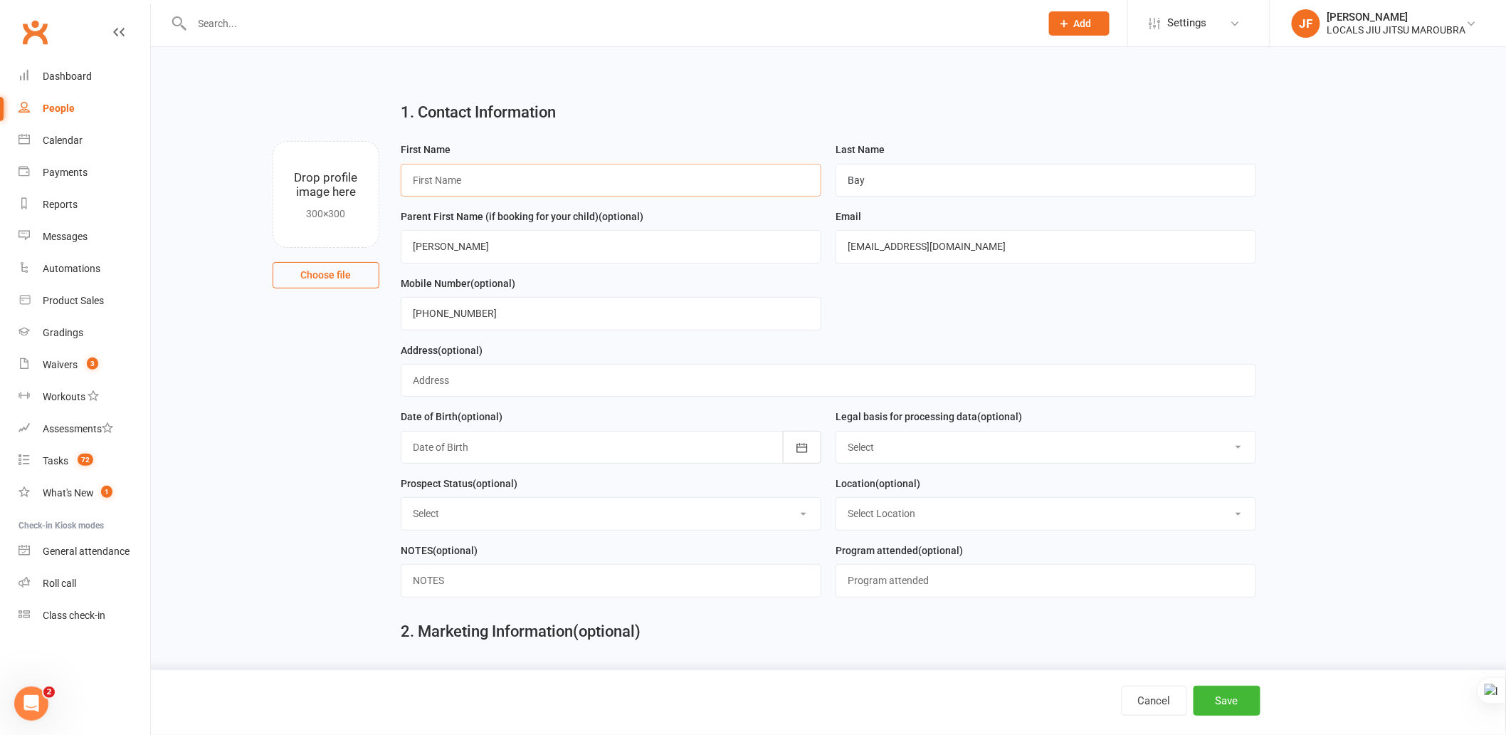
click at [507, 174] on input "text" at bounding box center [611, 180] width 421 height 33
paste input "Rafa"
type input "Rafa"
click at [1367, 379] on main "1. Contact Information Drop profile image here 300×300 Choose file First Name R…" at bounding box center [829, 412] width 1316 height 644
click at [1239, 698] on button "Save" at bounding box center [1227, 701] width 67 height 30
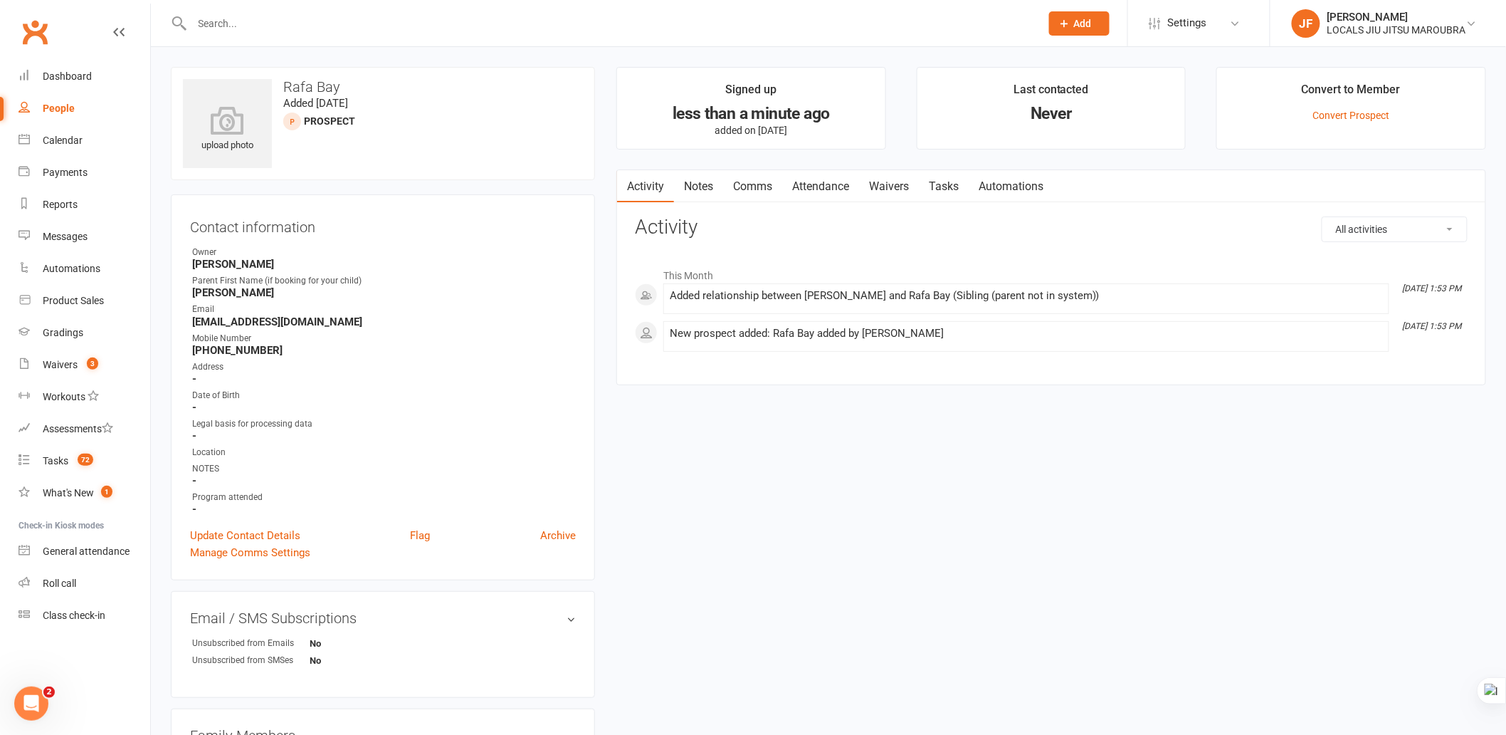
click at [828, 189] on link "Attendance" at bounding box center [820, 186] width 77 height 33
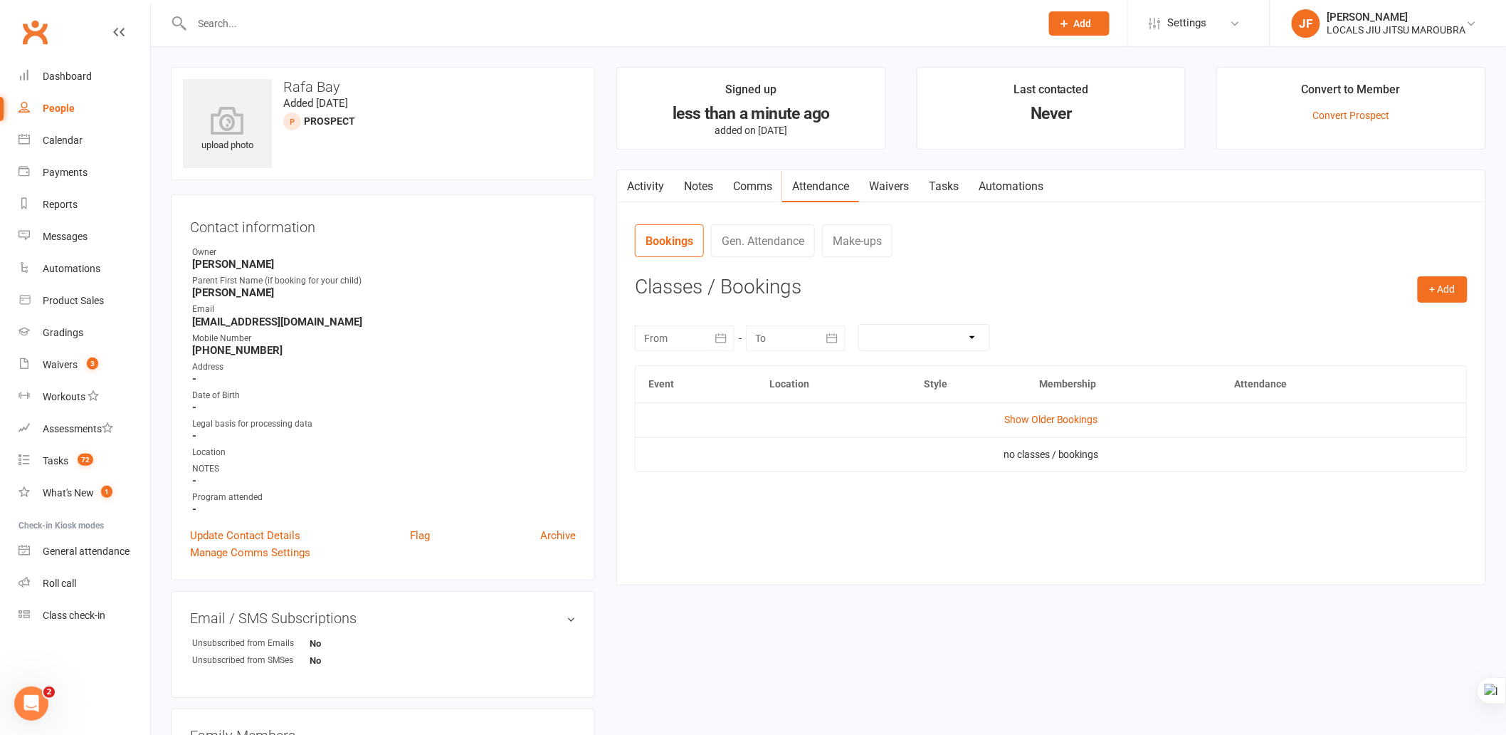
click at [1019, 253] on nav "Bookings Gen. Attendance Make-ups" at bounding box center [1051, 245] width 833 height 43
click at [748, 187] on link "Comms" at bounding box center [752, 186] width 59 height 33
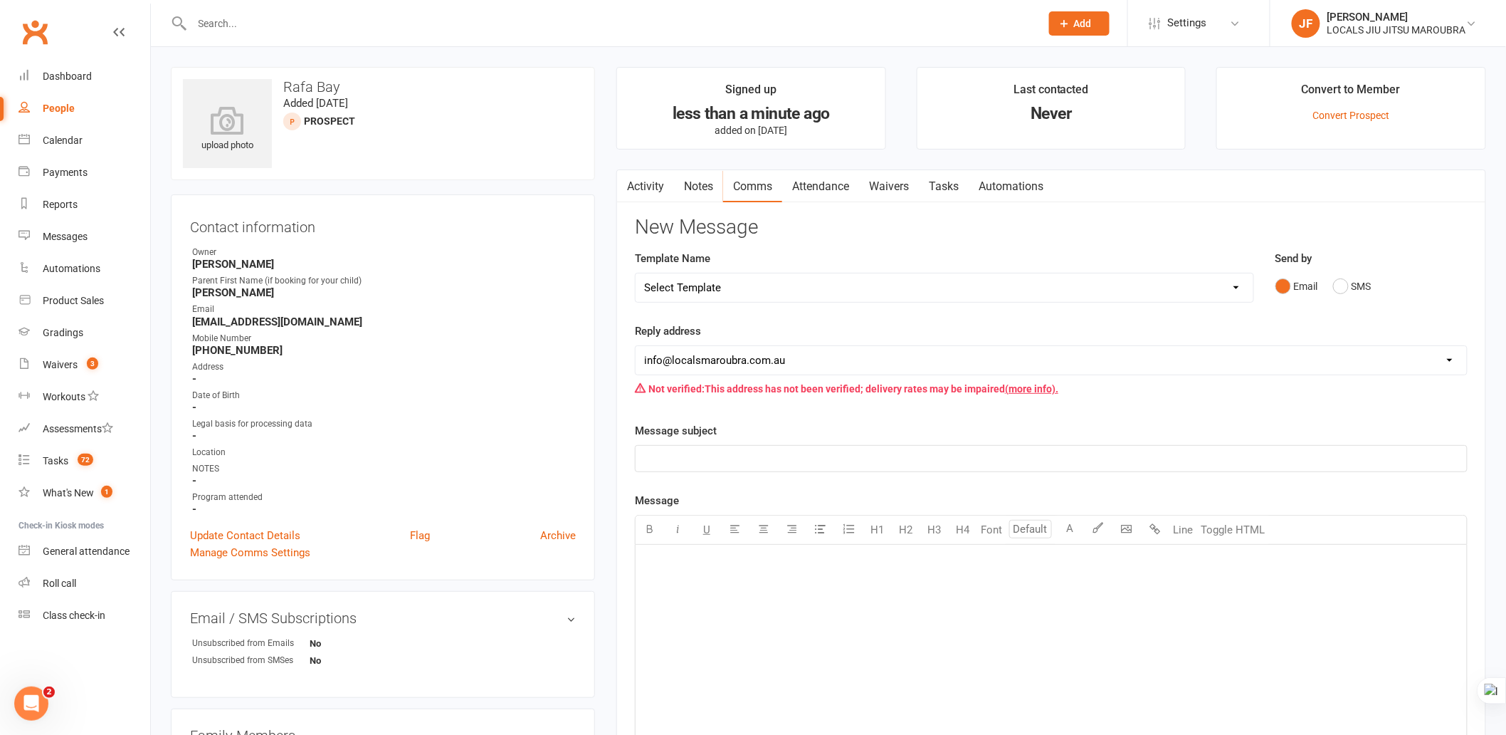
click at [829, 188] on link "Attendance" at bounding box center [820, 186] width 77 height 33
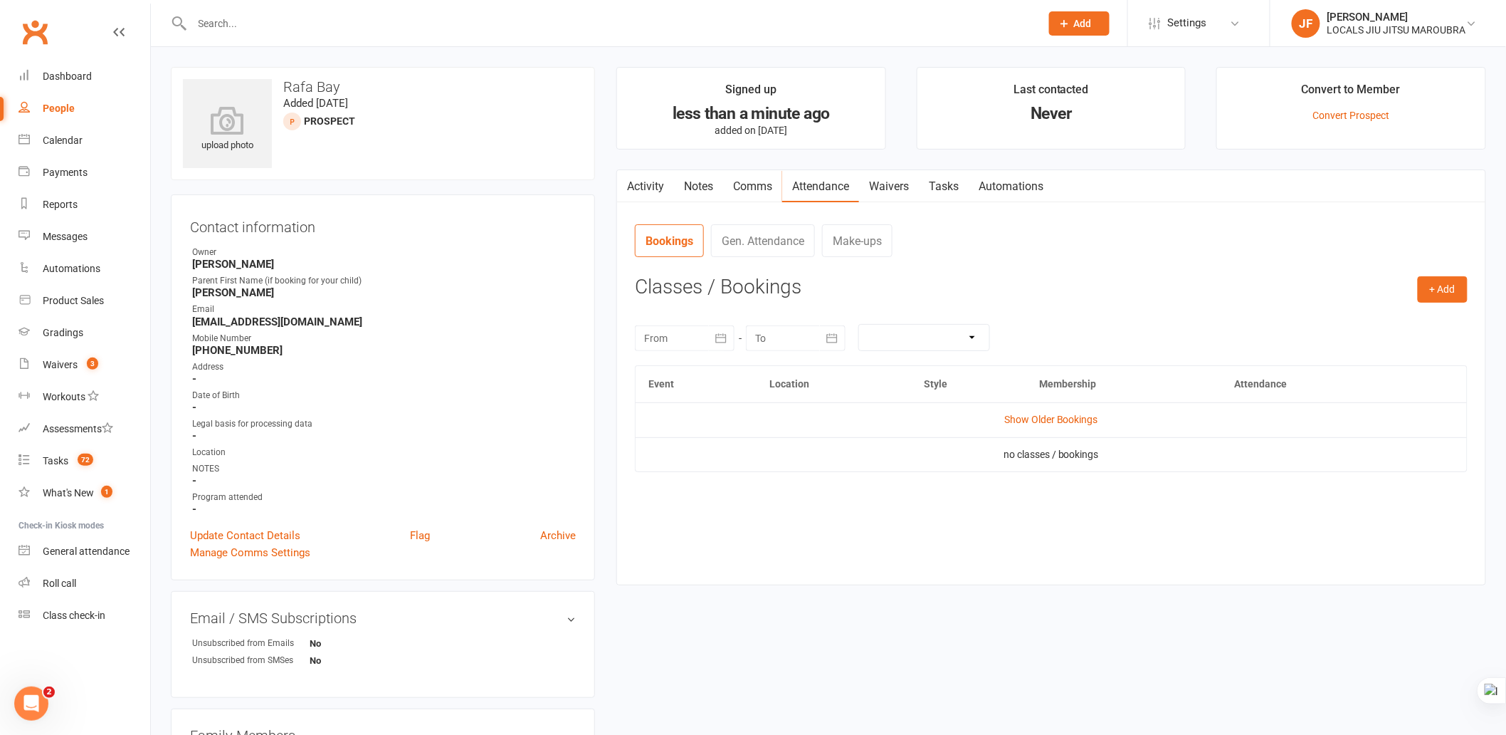
click at [665, 188] on link "Activity" at bounding box center [645, 186] width 57 height 33
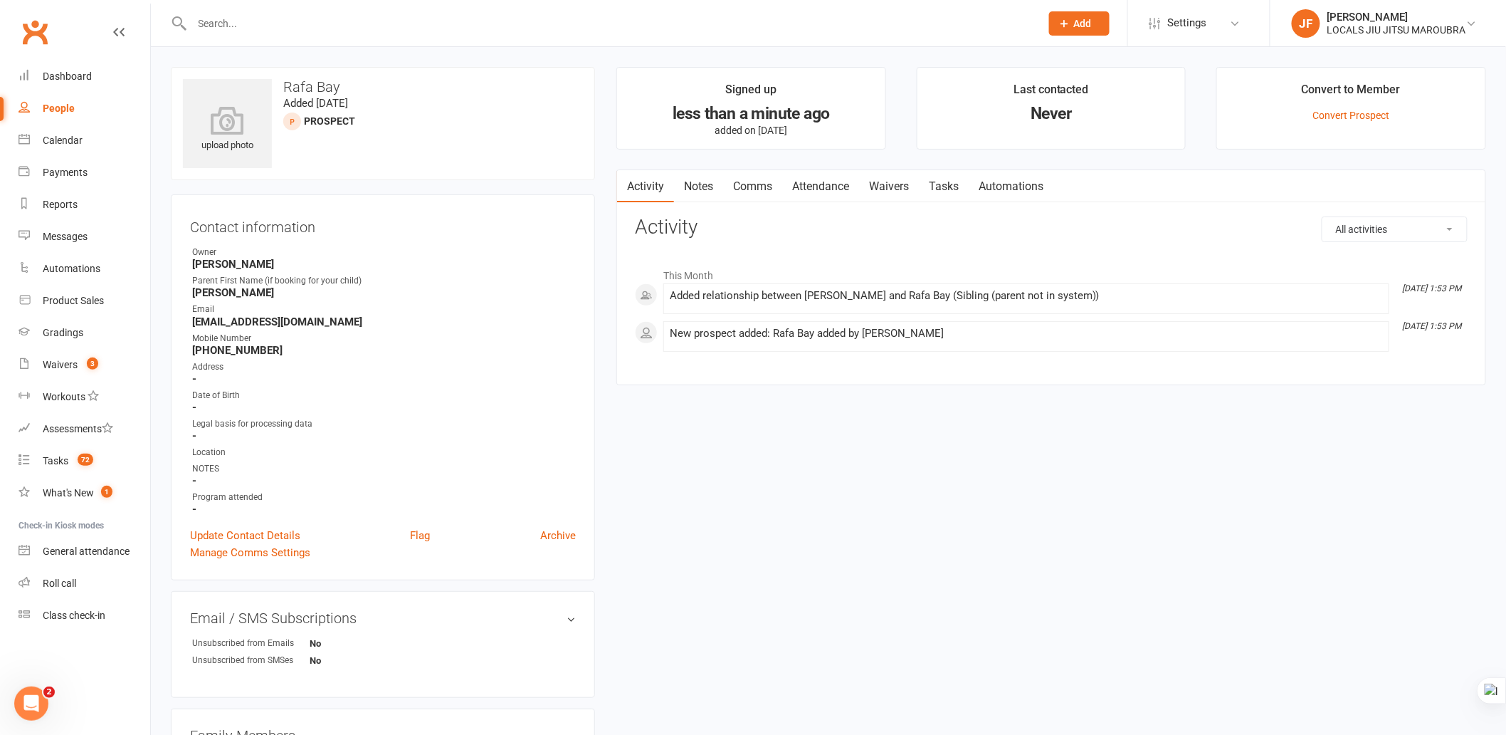
click at [313, 87] on h3 "Rafa Bay" at bounding box center [383, 87] width 400 height 16
click at [833, 453] on div "upload photo Rafa Bay Added 11 September, 2025 prospect Contact information Own…" at bounding box center [828, 643] width 1337 height 1153
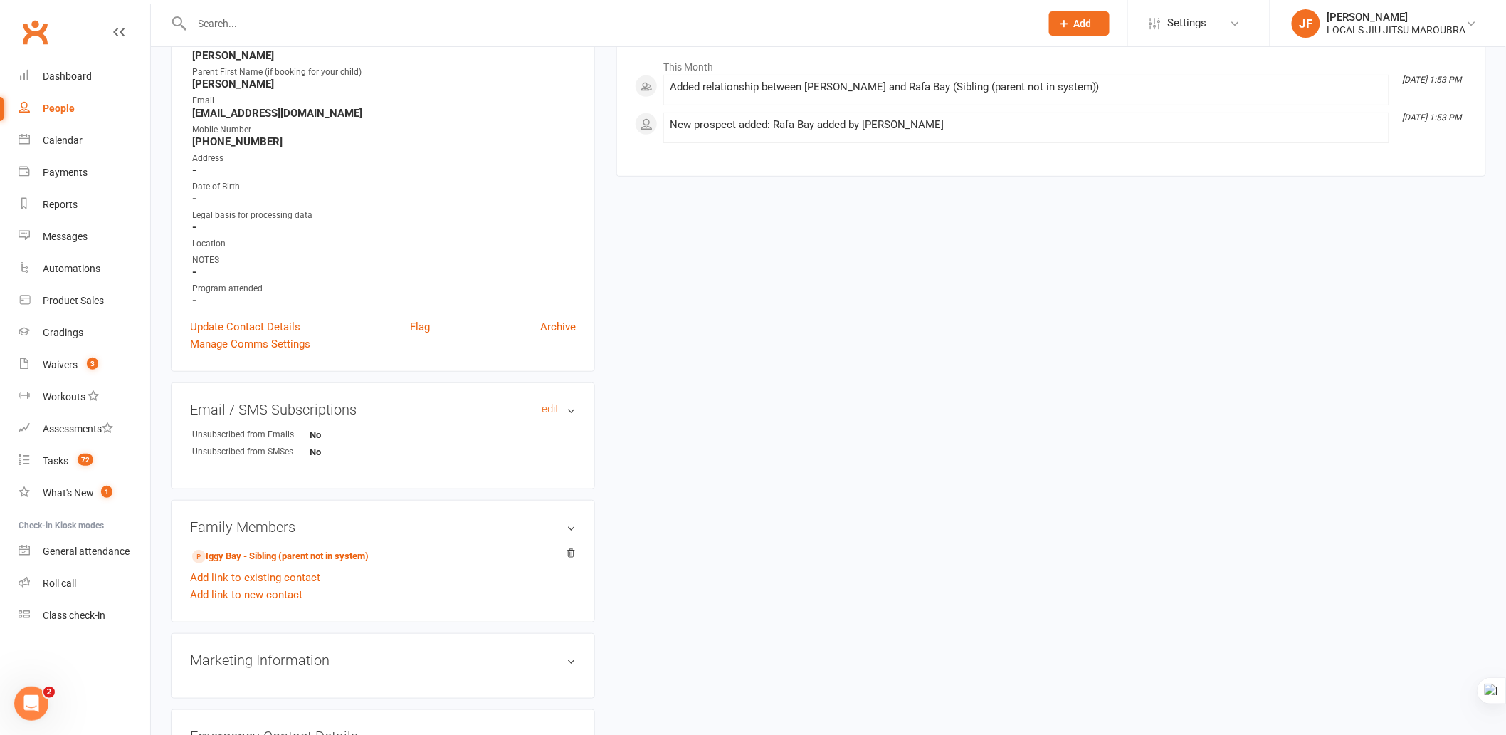
scroll to position [237, 0]
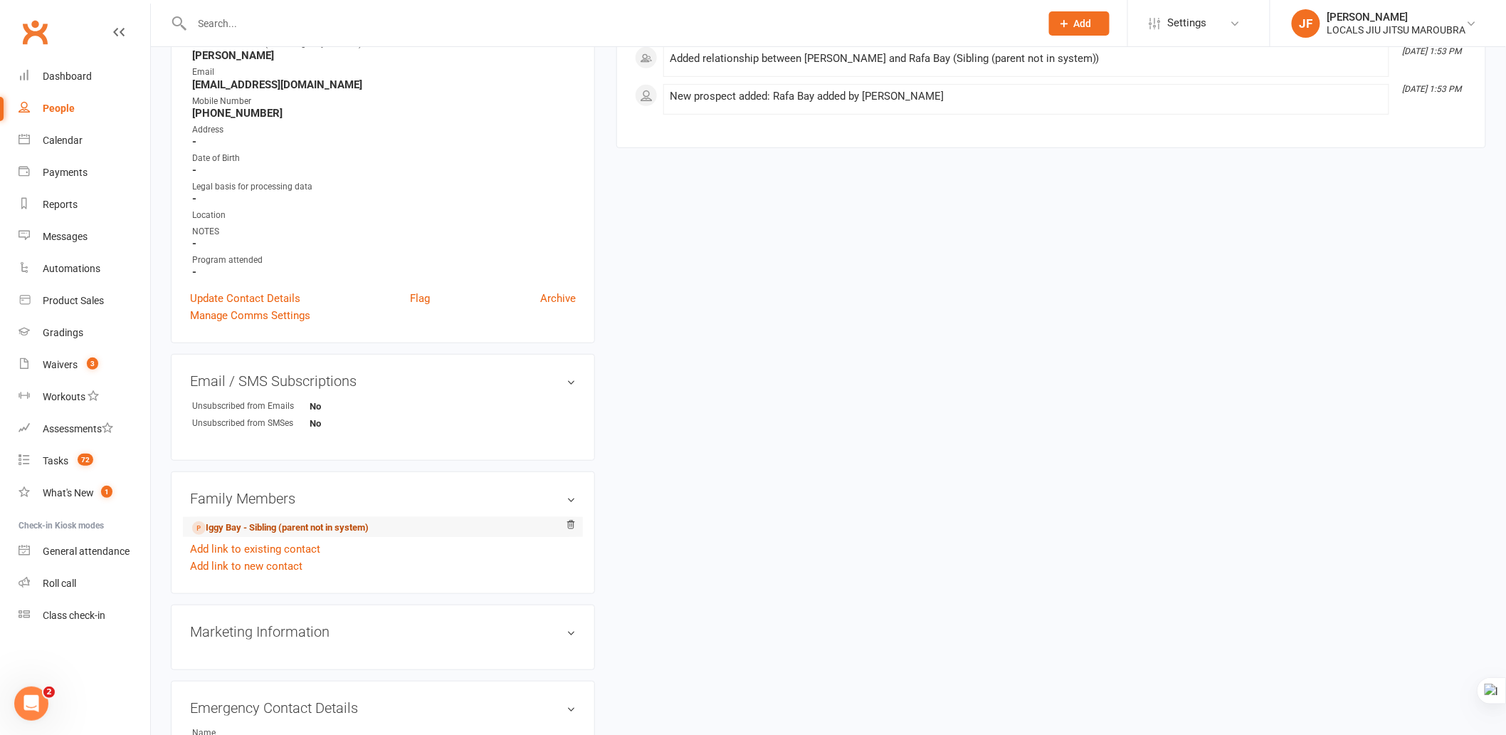
click at [316, 528] on link "Iggy Bay - Sibling (parent not in system)" at bounding box center [280, 527] width 177 height 15
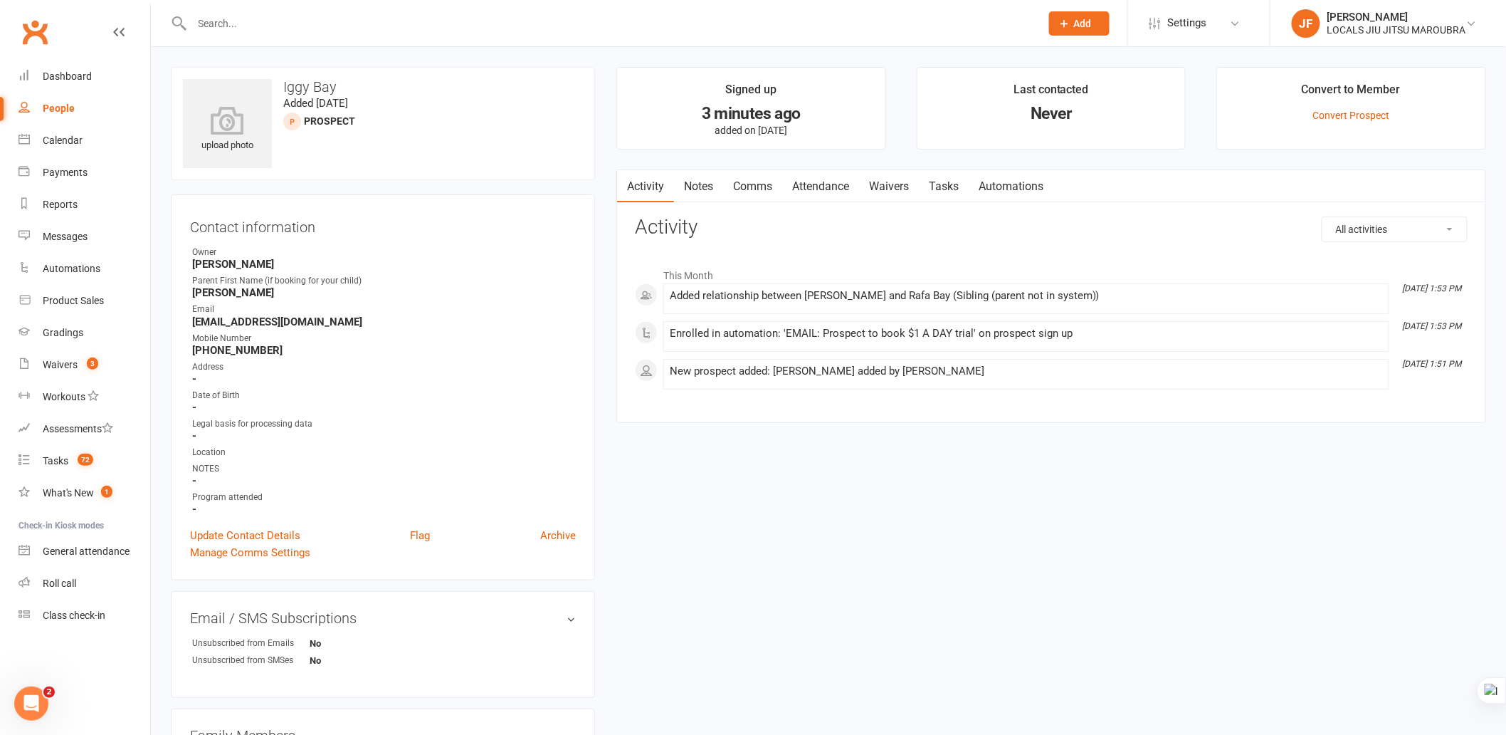
click at [824, 186] on link "Attendance" at bounding box center [820, 186] width 77 height 33
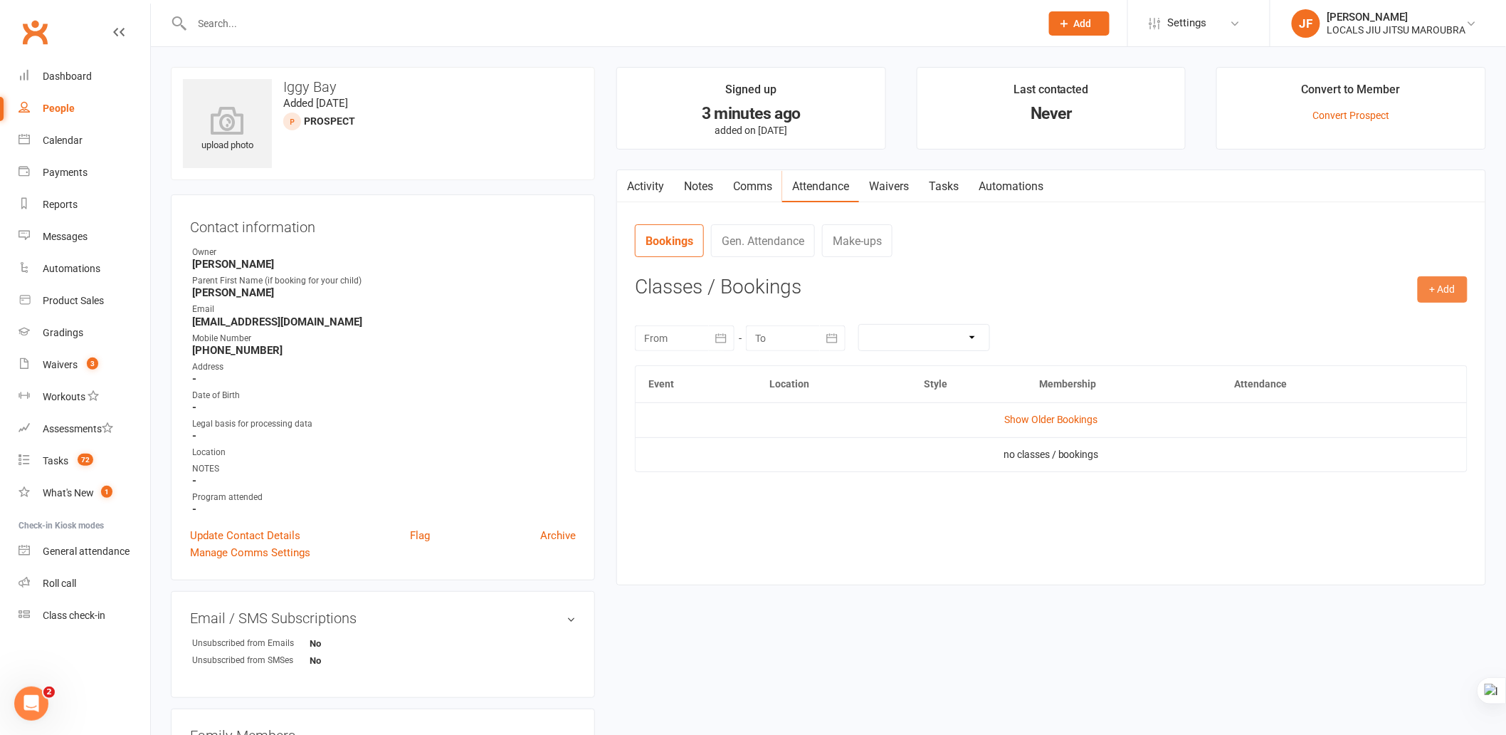
click at [1446, 288] on button "+ Add" at bounding box center [1443, 289] width 50 height 26
click at [1362, 319] on link "Book Event" at bounding box center [1396, 322] width 141 height 28
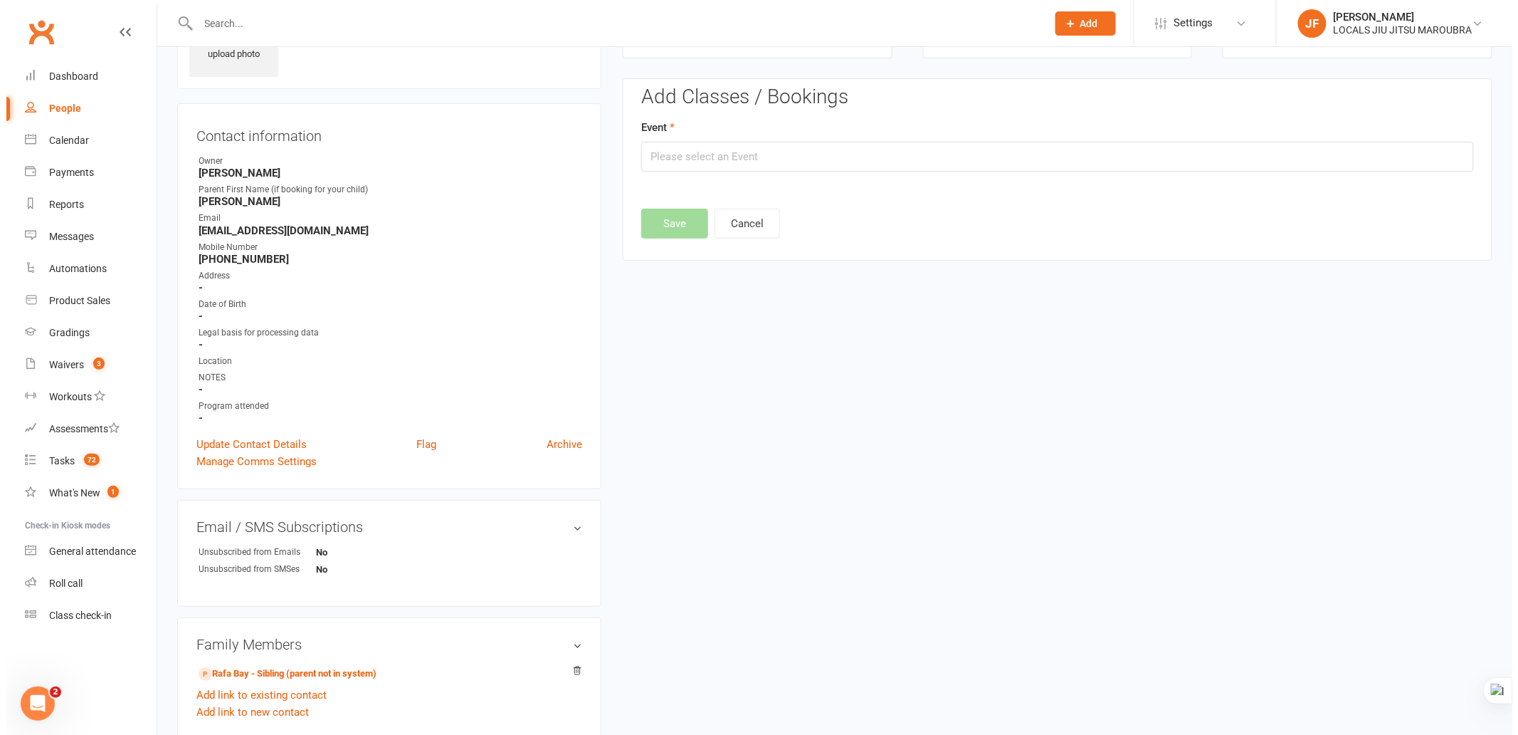
scroll to position [98, 0]
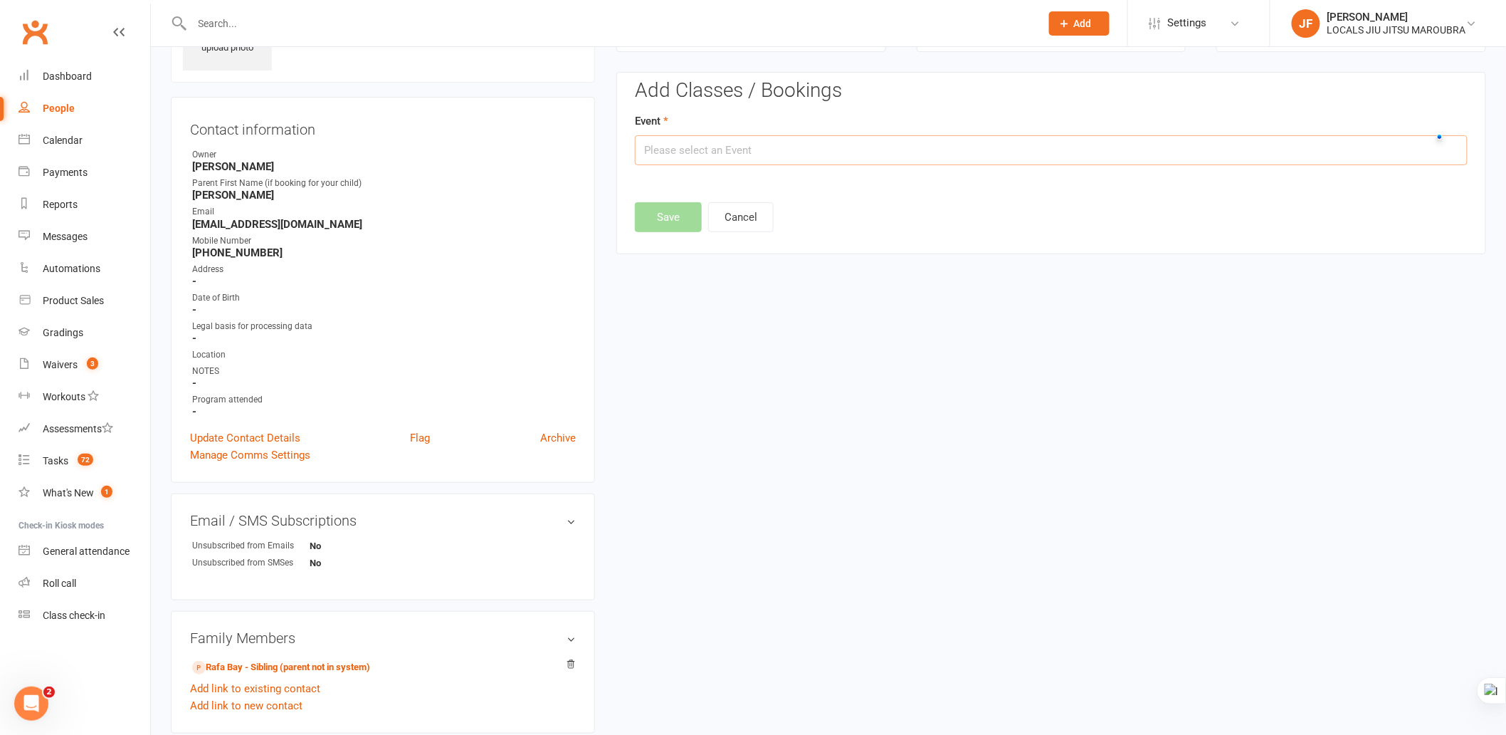
click at [834, 147] on input "text" at bounding box center [1051, 150] width 833 height 30
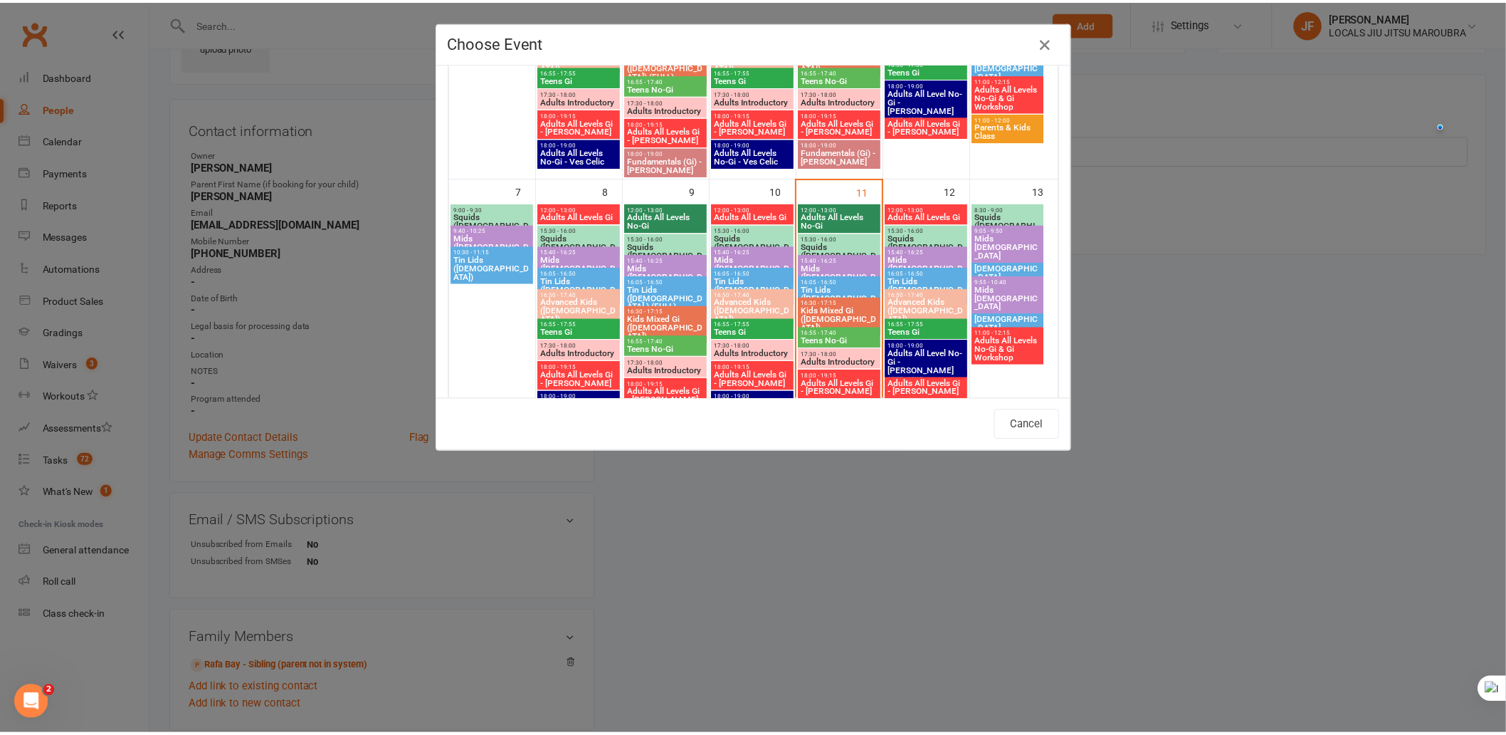
scroll to position [237, 0]
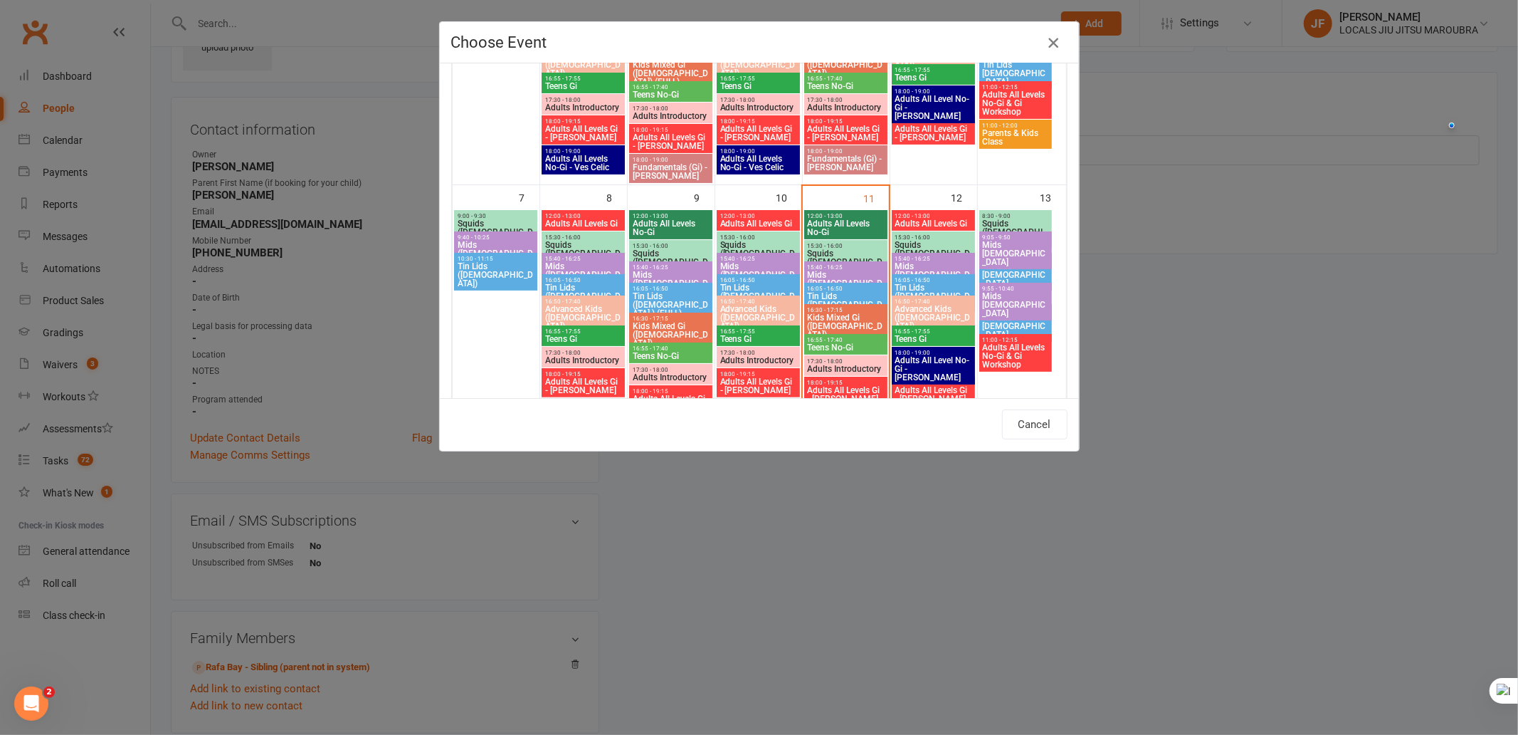
click at [1047, 47] on icon "button" at bounding box center [1053, 42] width 17 height 17
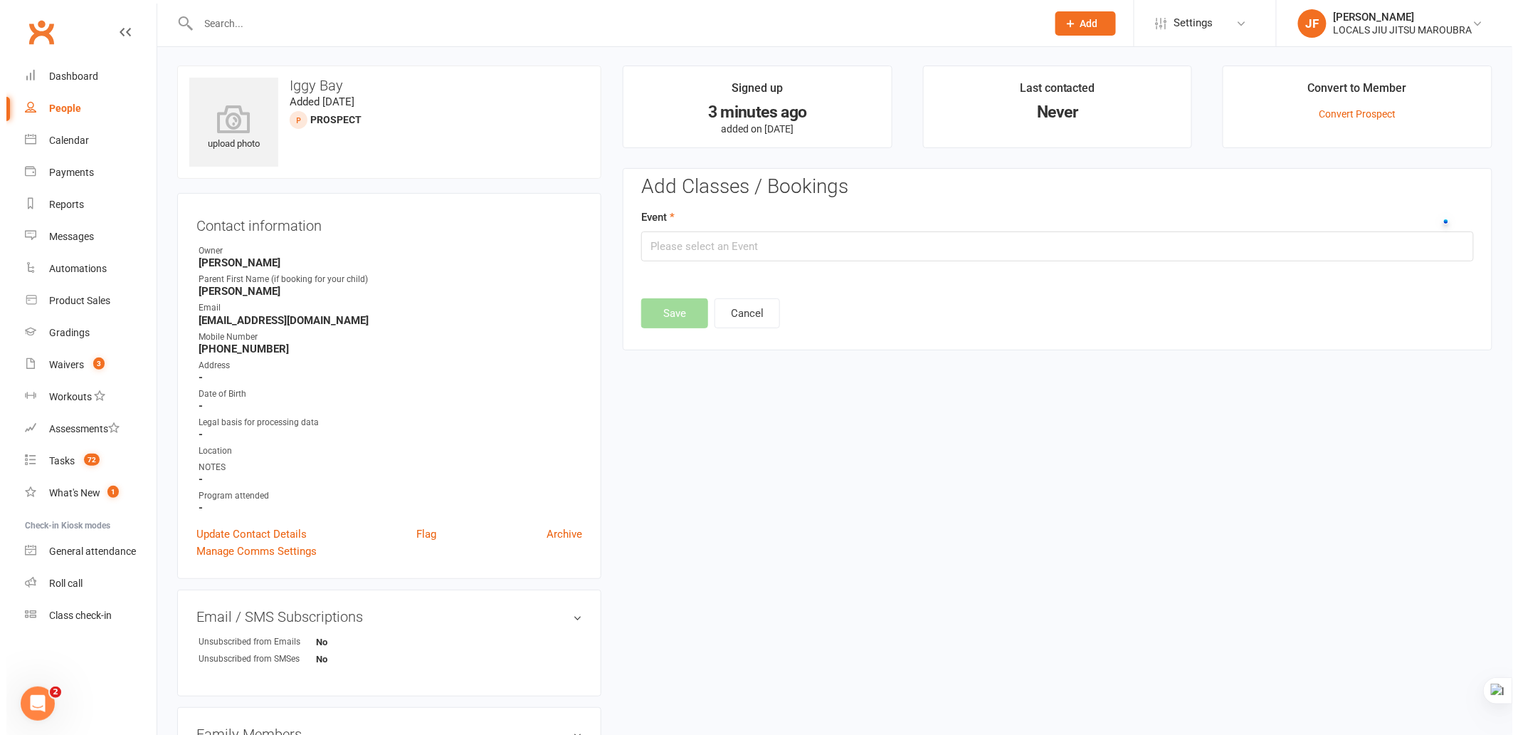
scroll to position [0, 0]
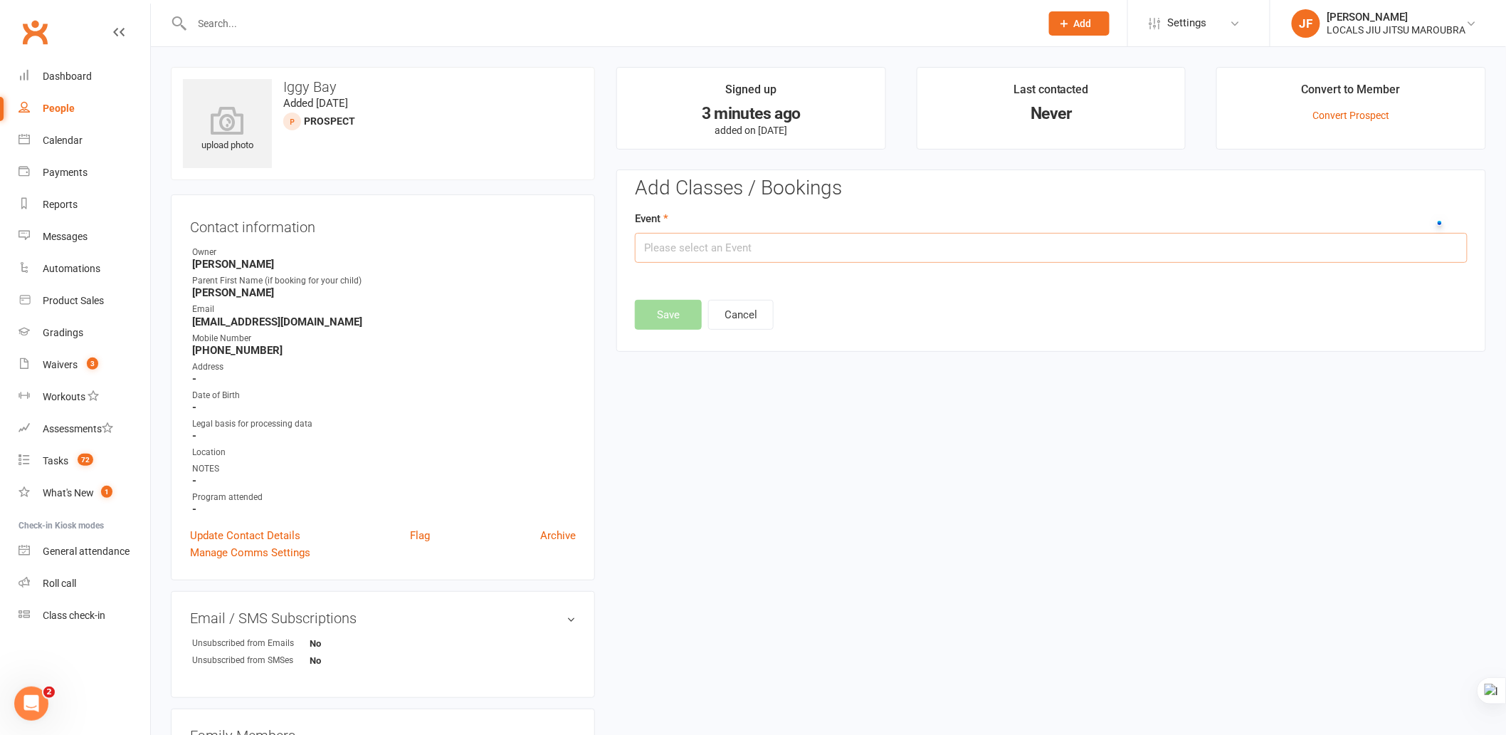
click at [833, 250] on input "text" at bounding box center [1051, 248] width 833 height 30
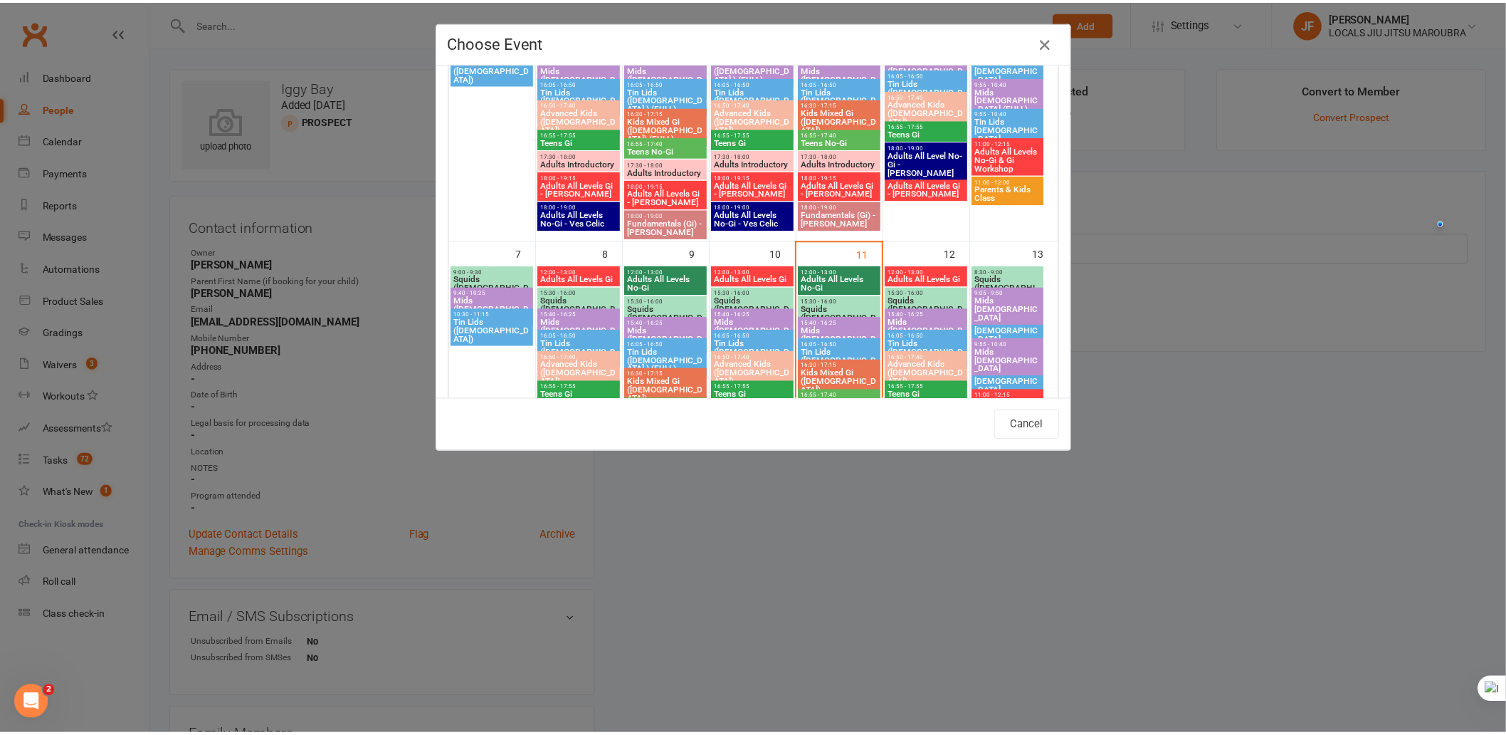
scroll to position [237, 0]
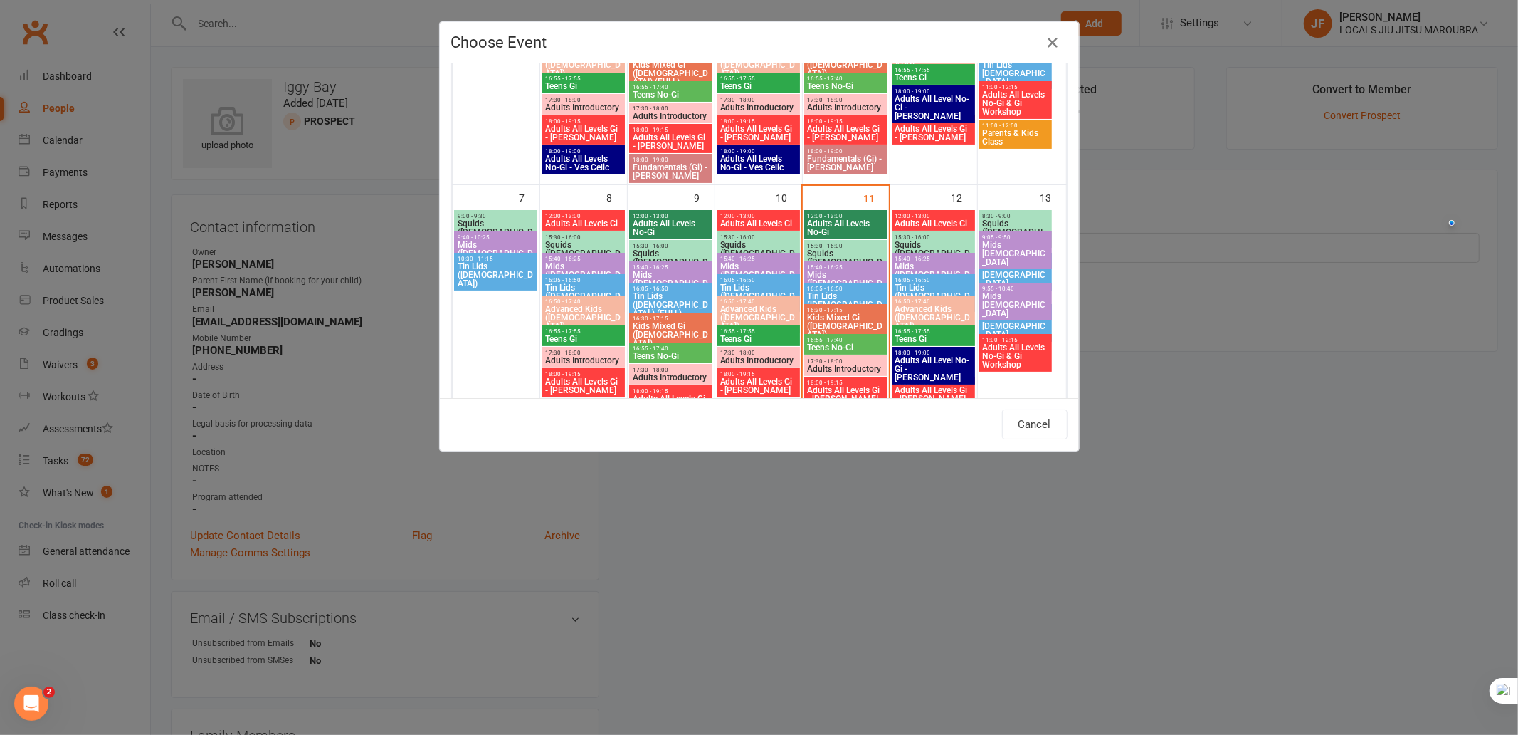
click at [997, 224] on span "Squids (3-5yo.)" at bounding box center [1016, 232] width 68 height 26
type input "Squids (3-5yo.) - Sep 13, 2025 8:30:00 AM"
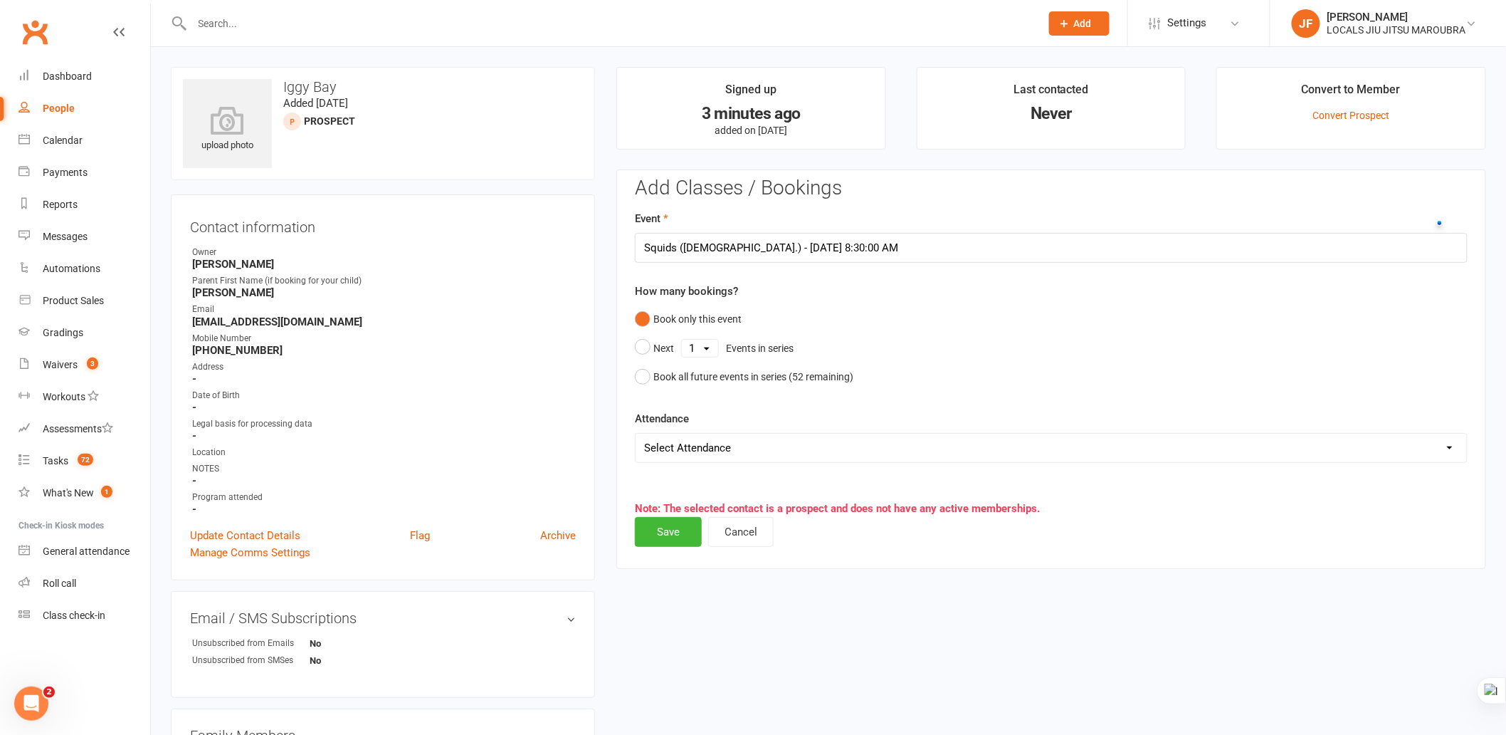
click at [767, 456] on select "Select Attendance Attended Absent" at bounding box center [1051, 448] width 831 height 28
click at [771, 453] on select "Select Attendance Attended Absent" at bounding box center [1051, 448] width 831 height 28
click at [772, 451] on select "Select Attendance Attended Absent" at bounding box center [1051, 448] width 831 height 28
click at [772, 446] on select "Select Attendance Attended Absent" at bounding box center [1051, 448] width 831 height 28
click at [806, 584] on div "upload photo Iggy Bay Added 11 September, 2025 prospect Contact information Own…" at bounding box center [828, 643] width 1337 height 1153
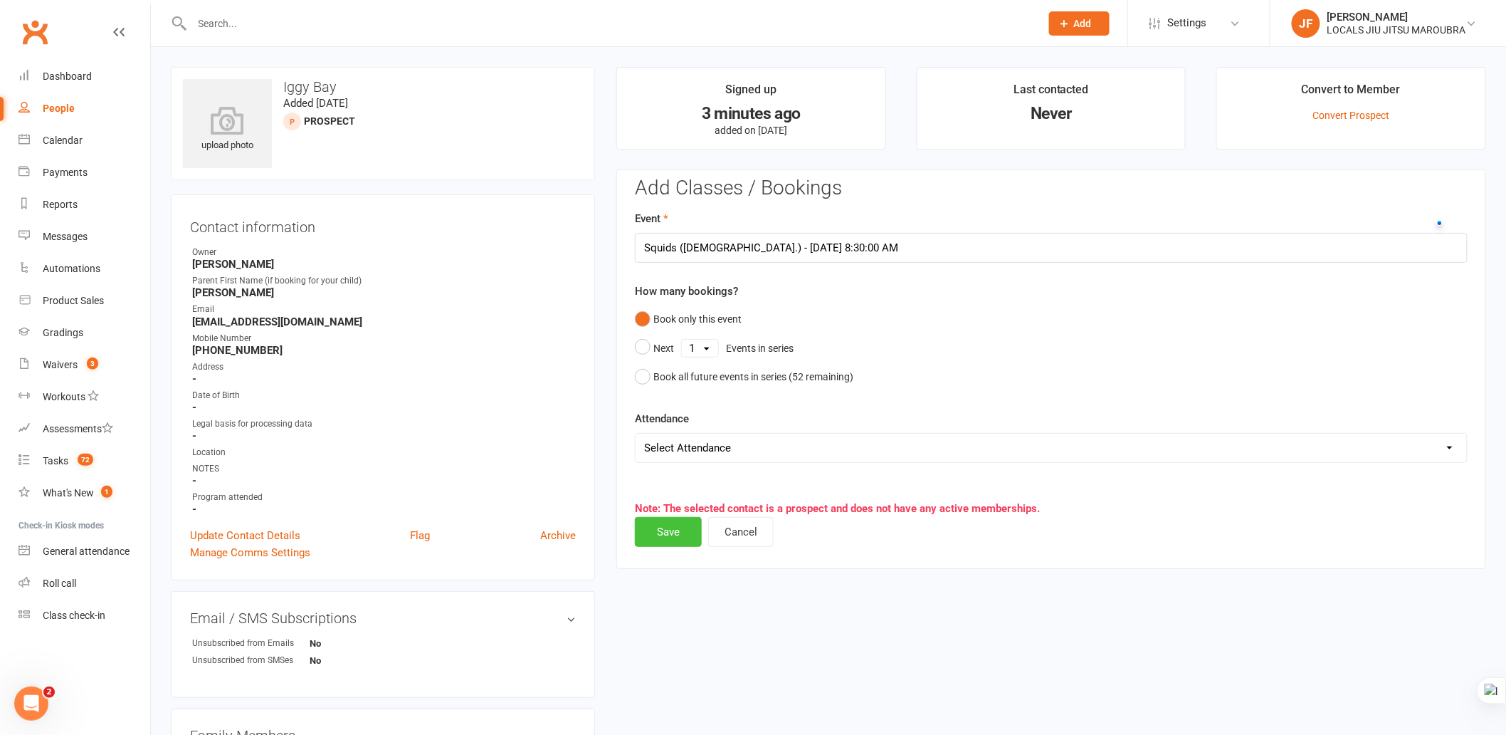
click at [660, 530] on button "Save" at bounding box center [668, 532] width 67 height 30
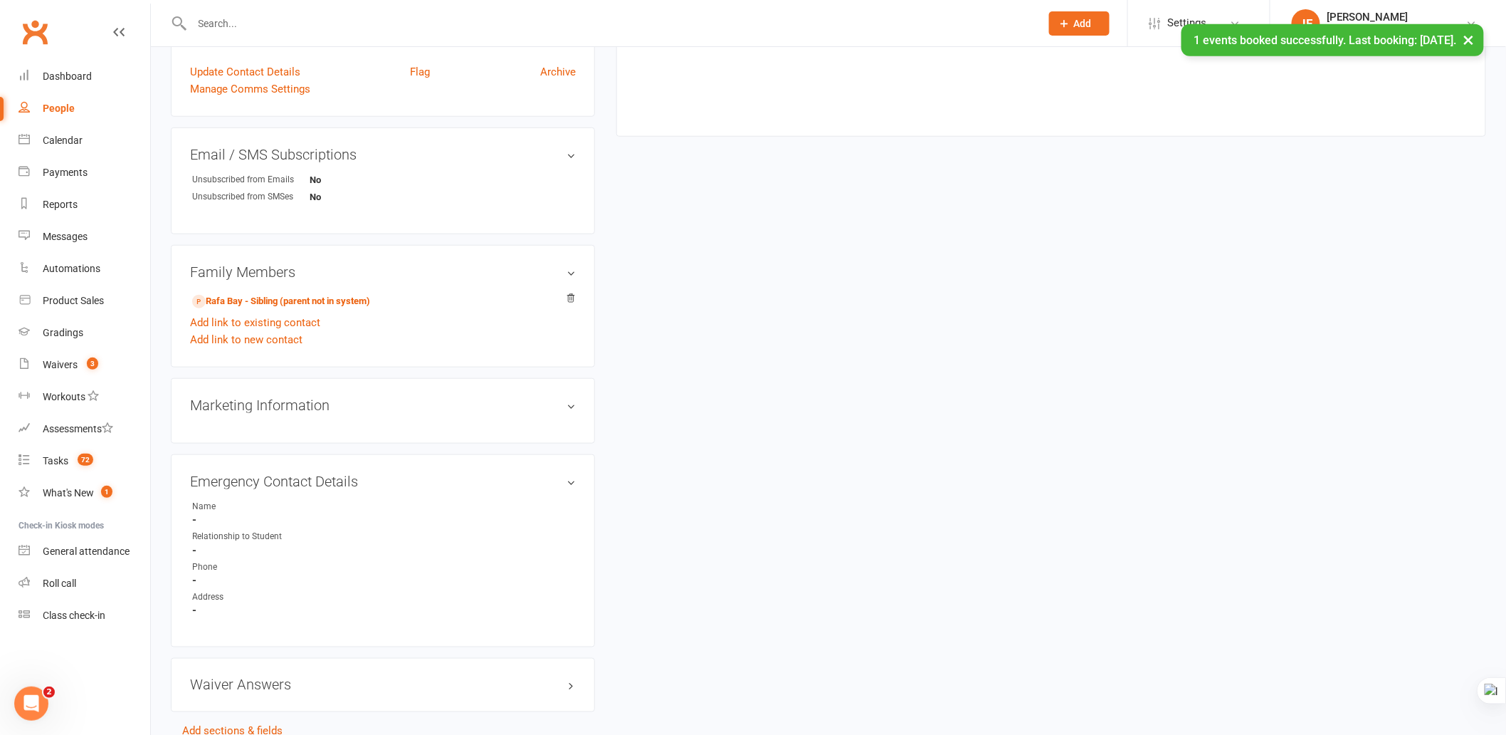
scroll to position [541, 0]
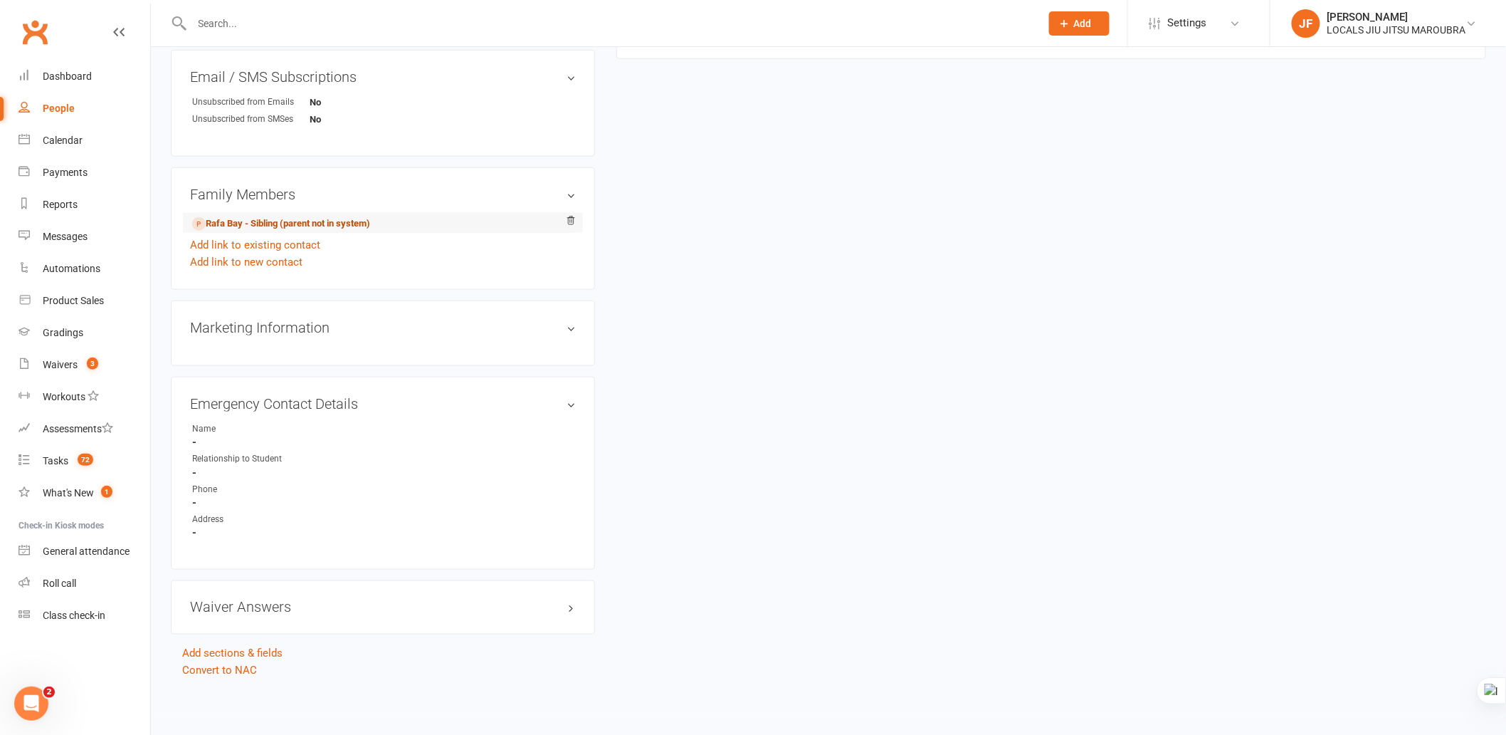
click at [301, 221] on link "Rafa Bay - Sibling (parent not in system)" at bounding box center [281, 223] width 178 height 15
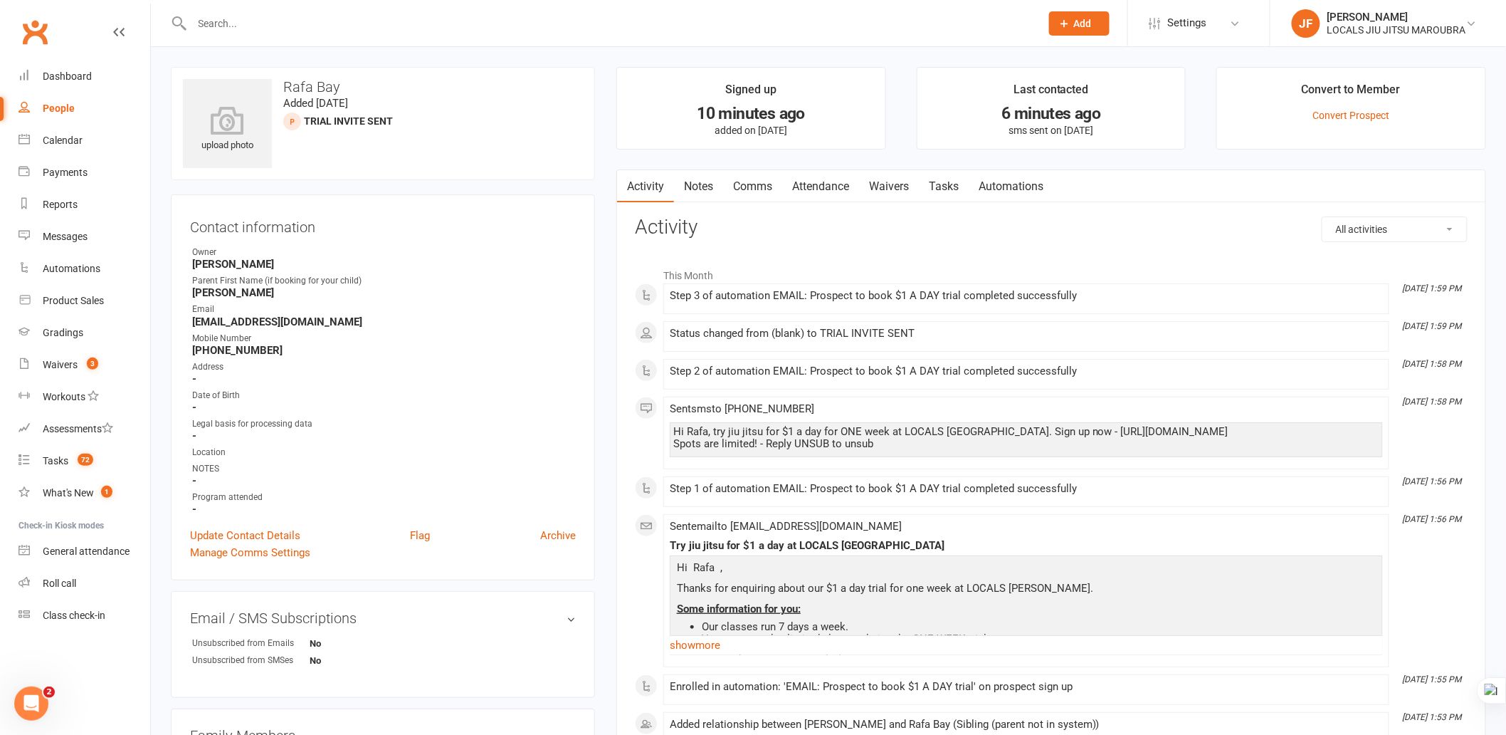
click at [802, 186] on link "Attendance" at bounding box center [820, 186] width 77 height 33
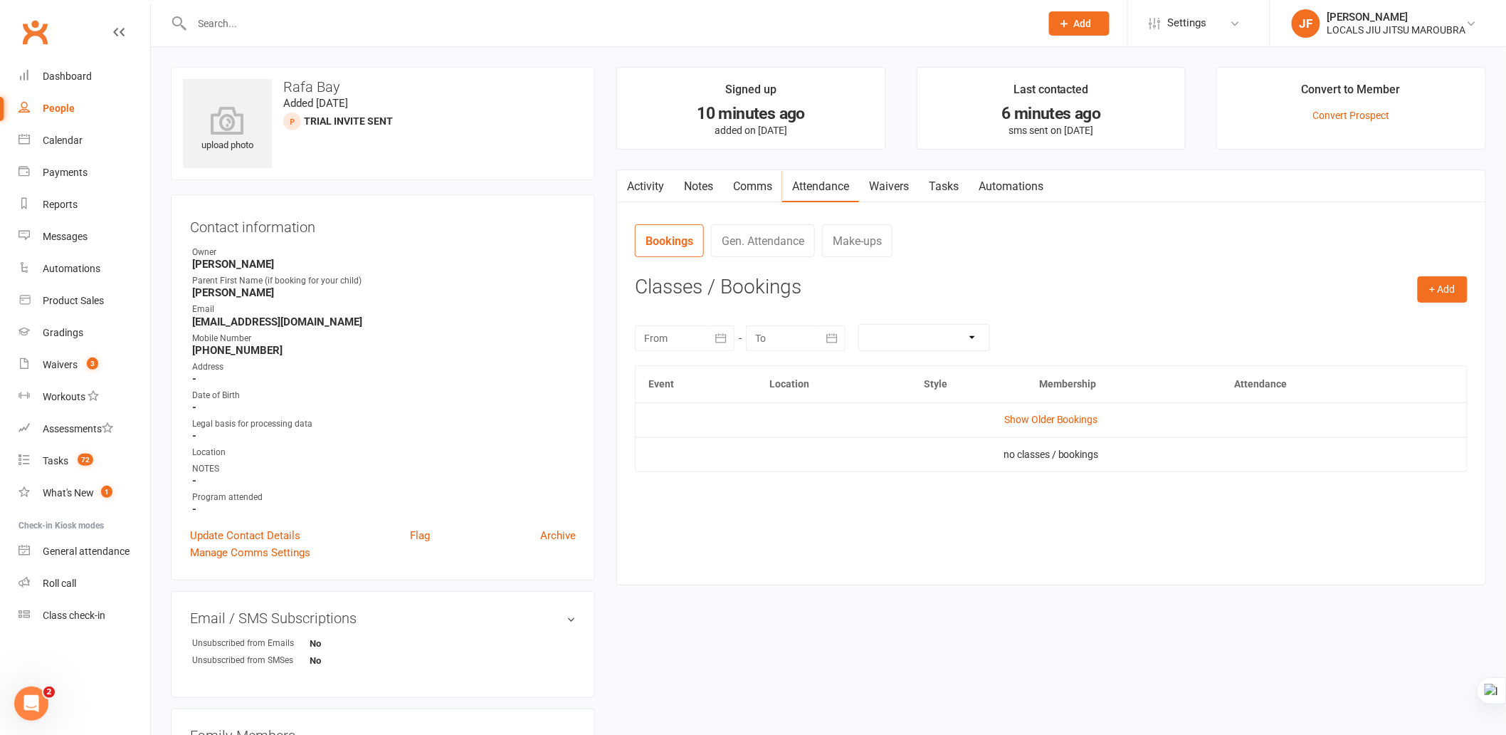
click at [1149, 293] on h3 "Classes / Bookings" at bounding box center [1051, 287] width 833 height 22
drag, startPoint x: 1082, startPoint y: 323, endPoint x: 1447, endPoint y: 363, distance: 367.4
click at [1092, 326] on div "September 2025 Sun Mon Tue Wed Thu Fri Sat 36 31 01 02 03 04 05 06 37 07 08 09 …" at bounding box center [1051, 338] width 833 height 56
click at [1429, 293] on button "+ Add" at bounding box center [1443, 289] width 50 height 26
click at [1378, 315] on link "Book Event" at bounding box center [1396, 322] width 141 height 28
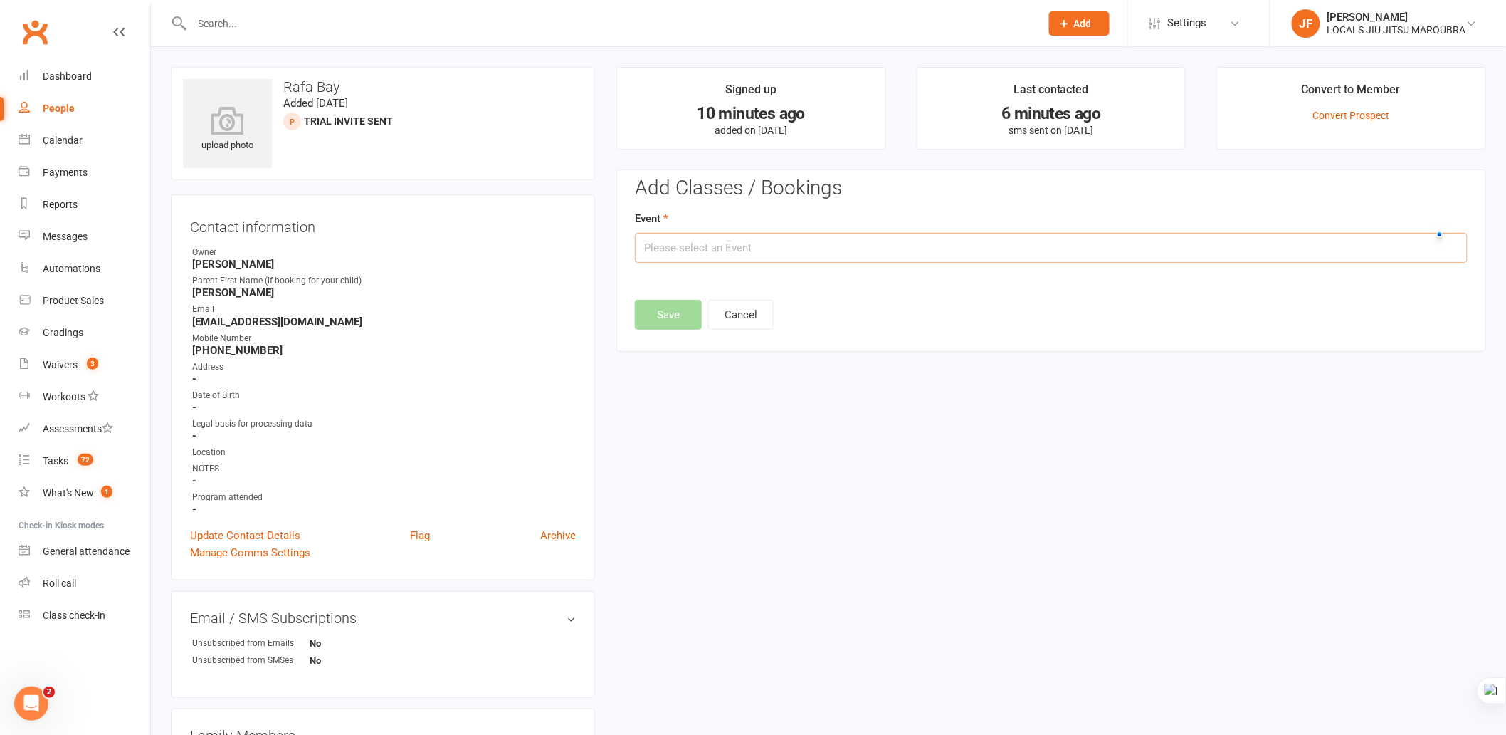
click at [831, 256] on input "text" at bounding box center [1051, 248] width 833 height 30
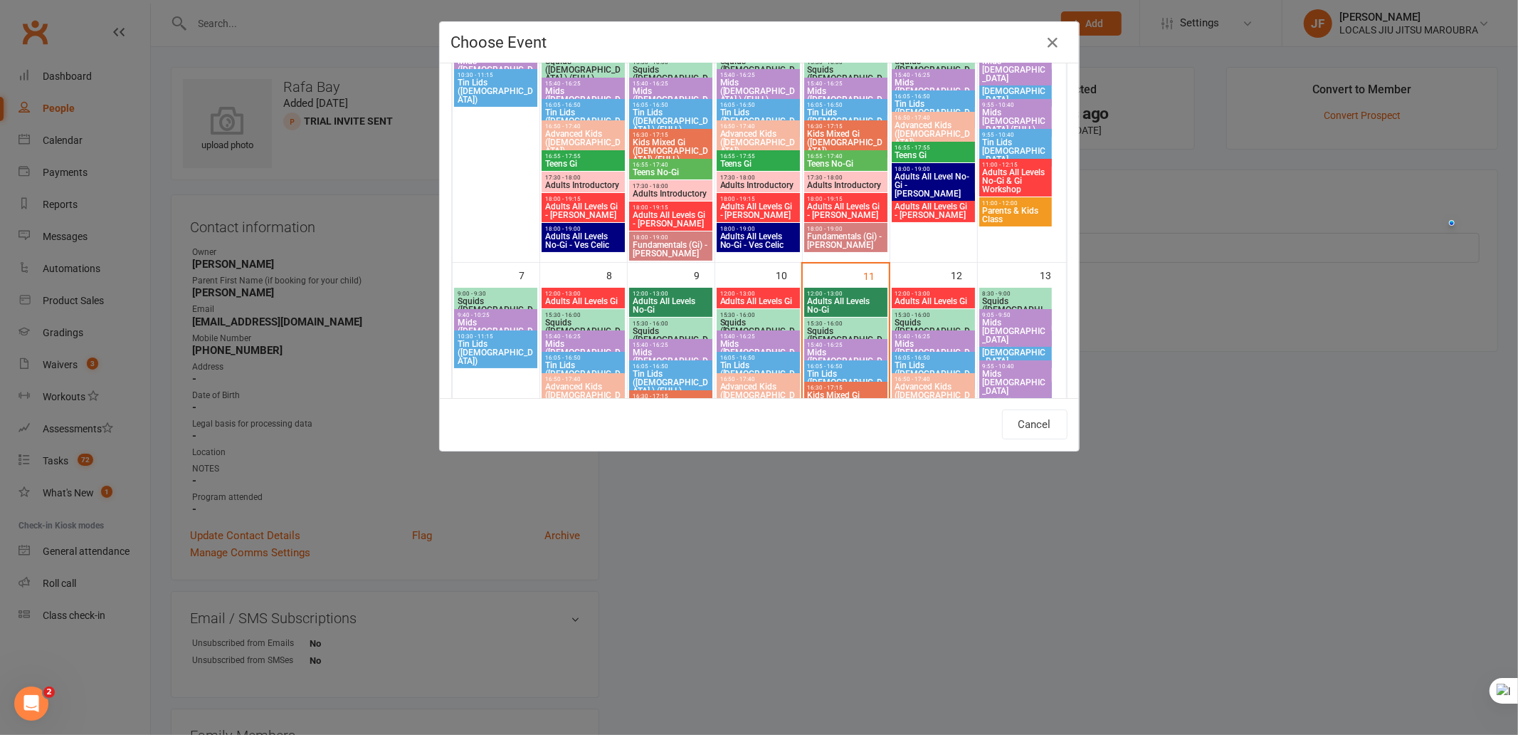
scroll to position [316, 0]
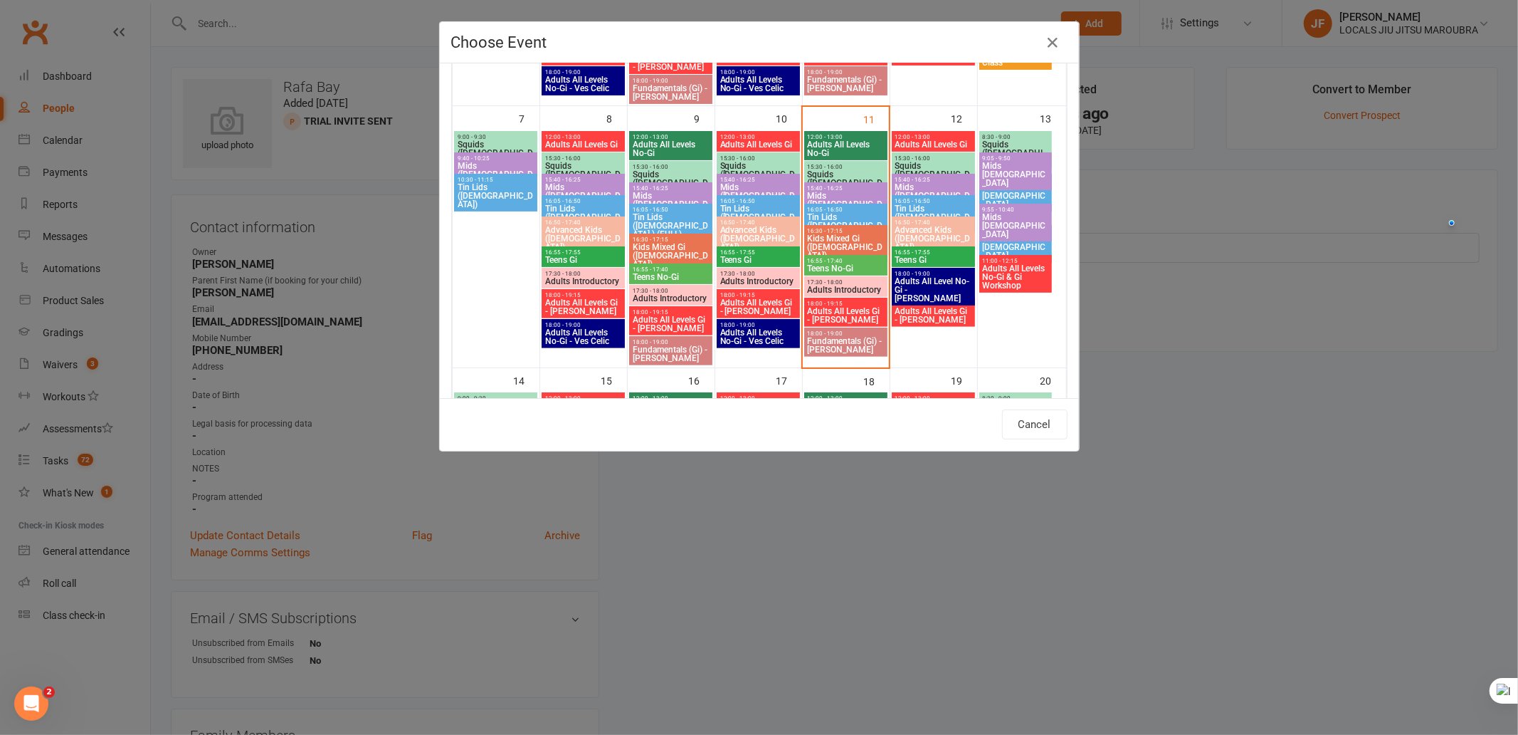
click at [1005, 216] on span "Mids 5 - 7y.o" at bounding box center [1016, 226] width 68 height 26
type input "Mids 5 - 7y.o - Sep 13, 2025 9:55:00 AM"
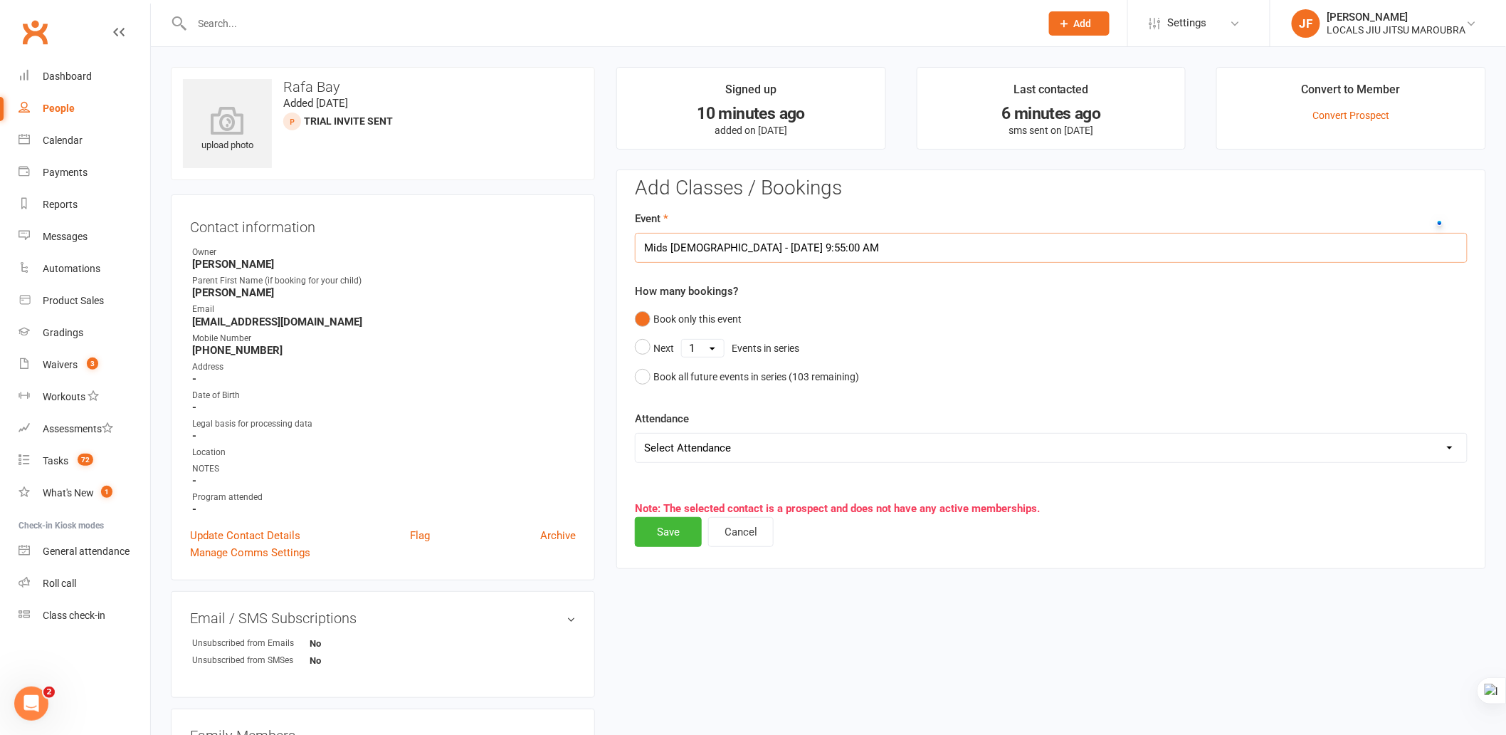
click at [872, 257] on input "Mids 5 - 7y.o - Sep 13, 2025 9:55:00 AM" at bounding box center [1051, 248] width 833 height 30
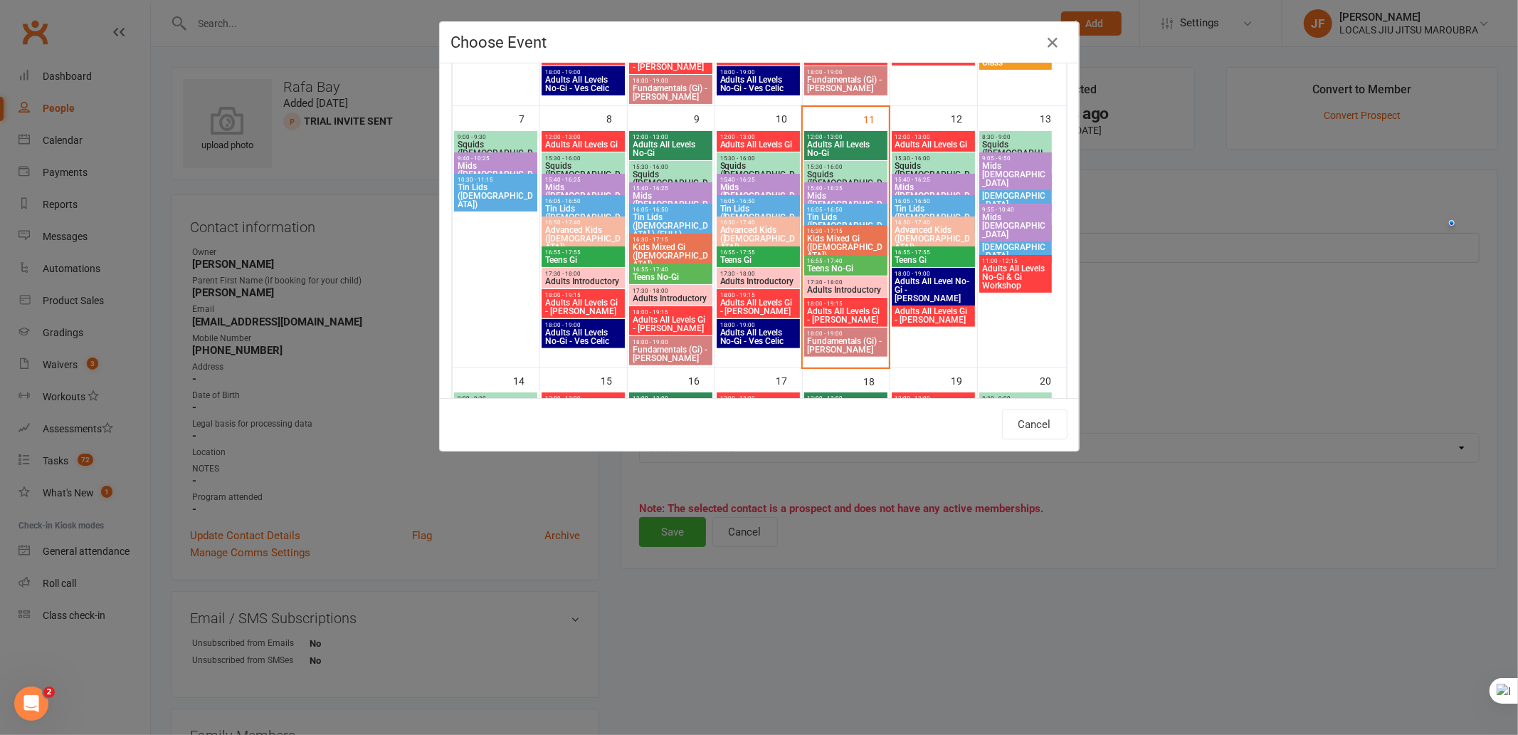
click at [1007, 219] on span "Mids 5 - 7y.o" at bounding box center [1016, 226] width 68 height 26
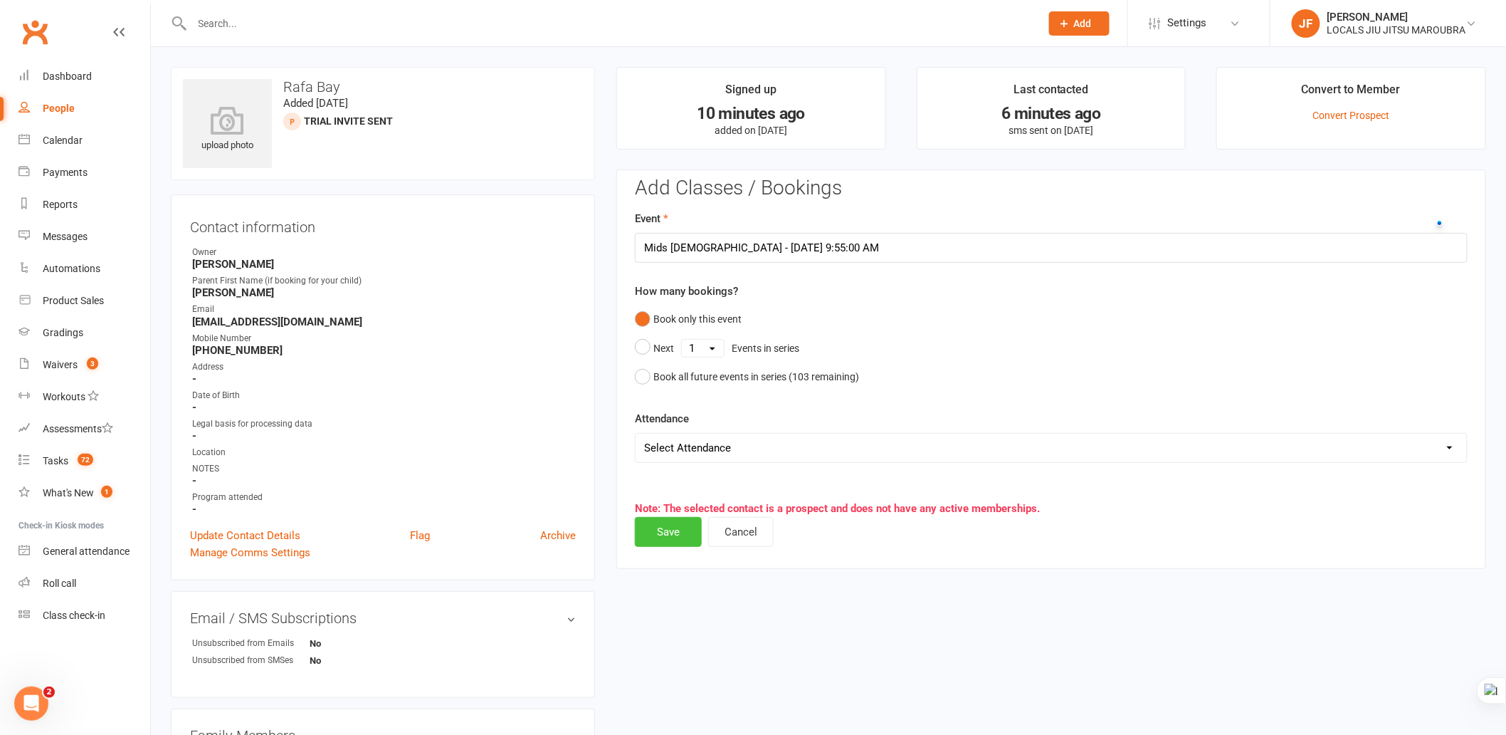
click at [674, 532] on button "Save" at bounding box center [668, 532] width 67 height 30
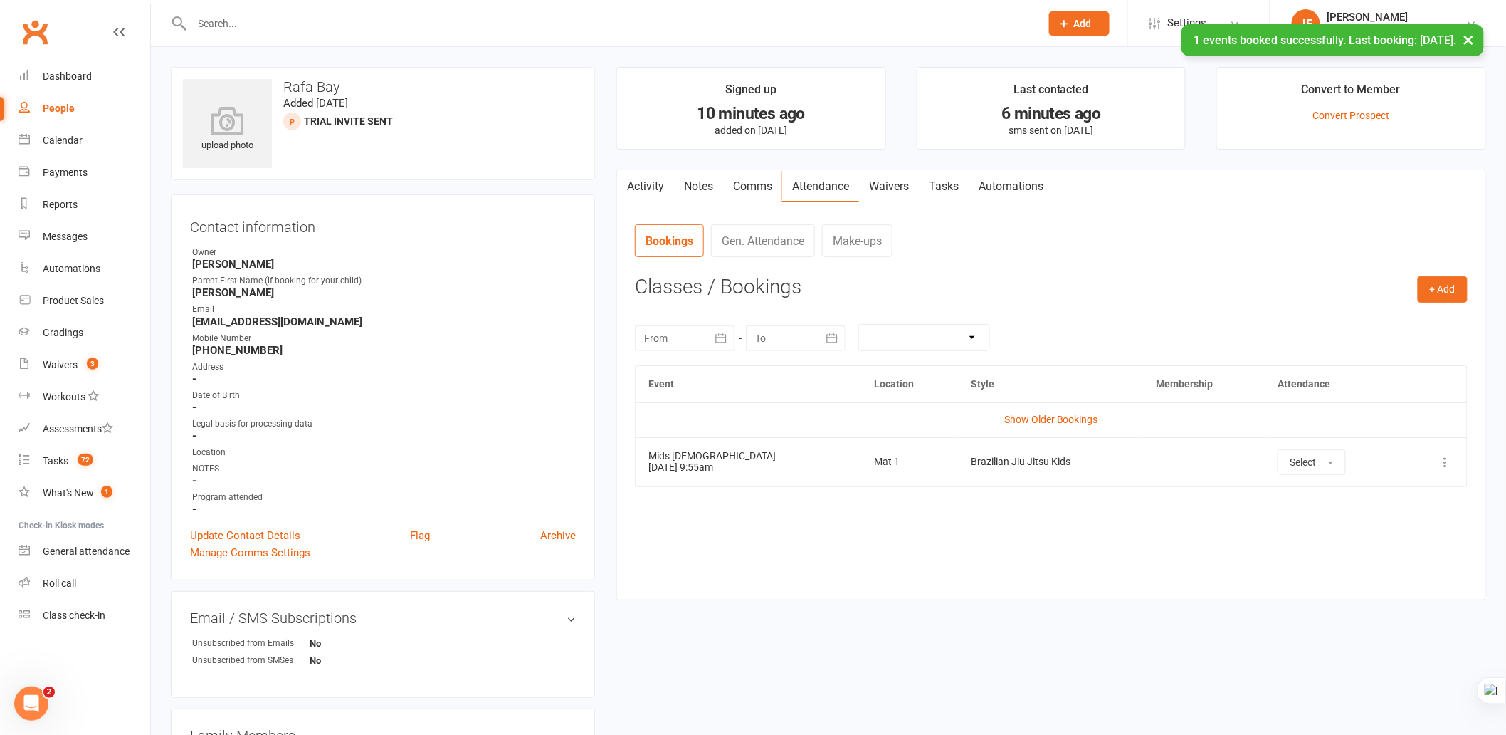
click at [871, 686] on div "upload photo Rafa Bay Added 11 September, 2025 TRIAL INVITE SENT prospect Conta…" at bounding box center [828, 643] width 1337 height 1153
click at [863, 674] on div "upload photo Rafa Bay Added 11 September, 2025 TRIAL INVITE SENT prospect Conta…" at bounding box center [828, 643] width 1337 height 1153
click at [767, 582] on div "Activity Notes Comms Attendance Waivers Tasks Automations Attendance Number of …" at bounding box center [1052, 384] width 870 height 431
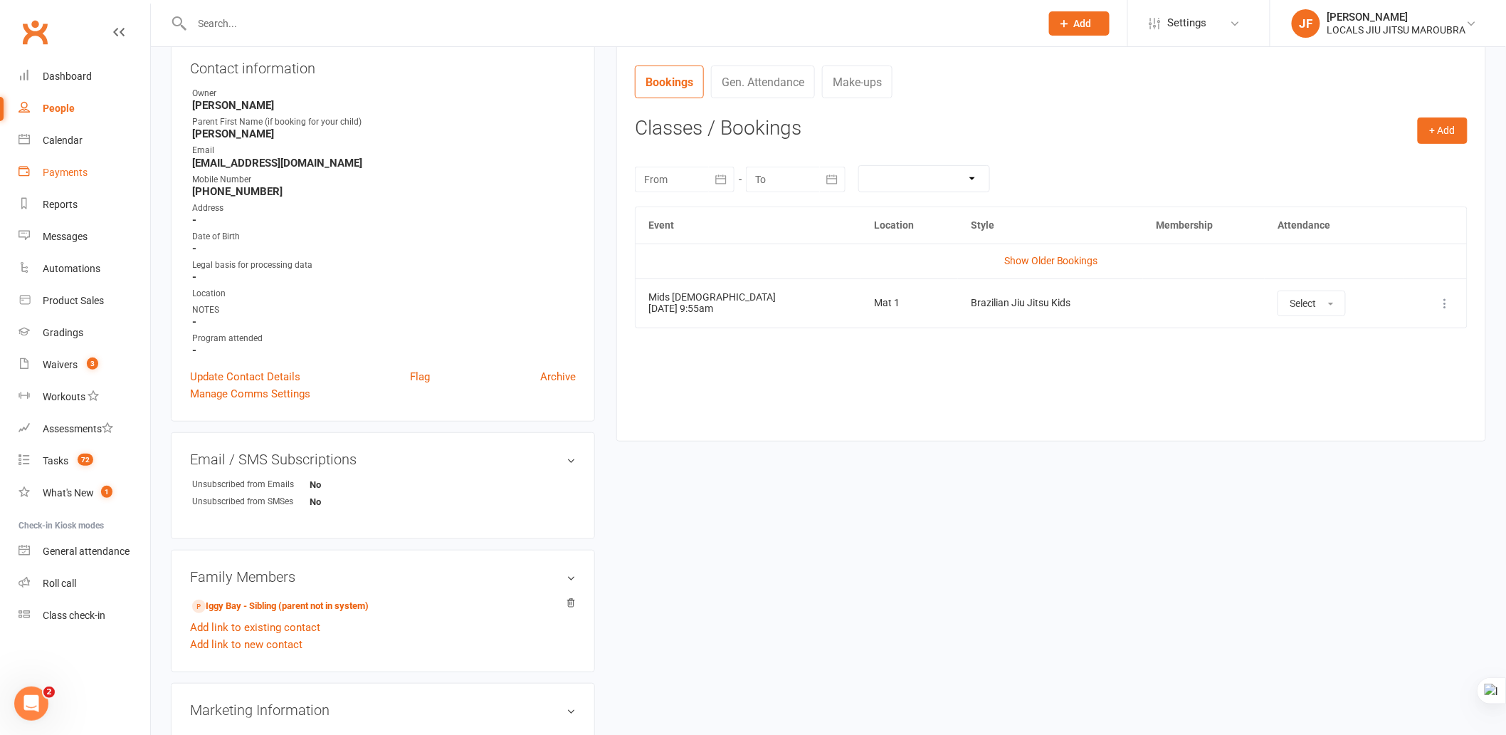
scroll to position [158, 0]
click at [58, 140] on div "Calendar" at bounding box center [63, 140] width 40 height 11
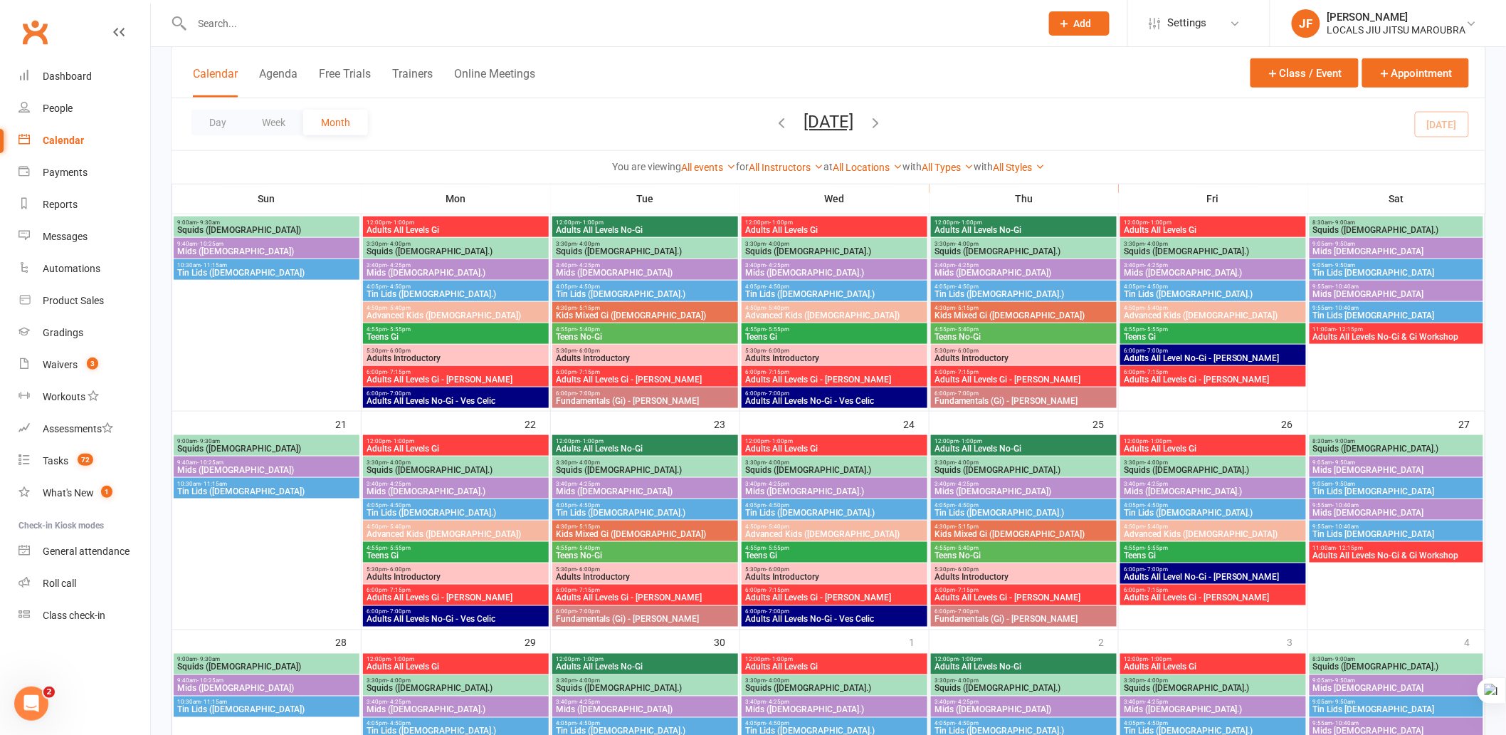
scroll to position [553, 0]
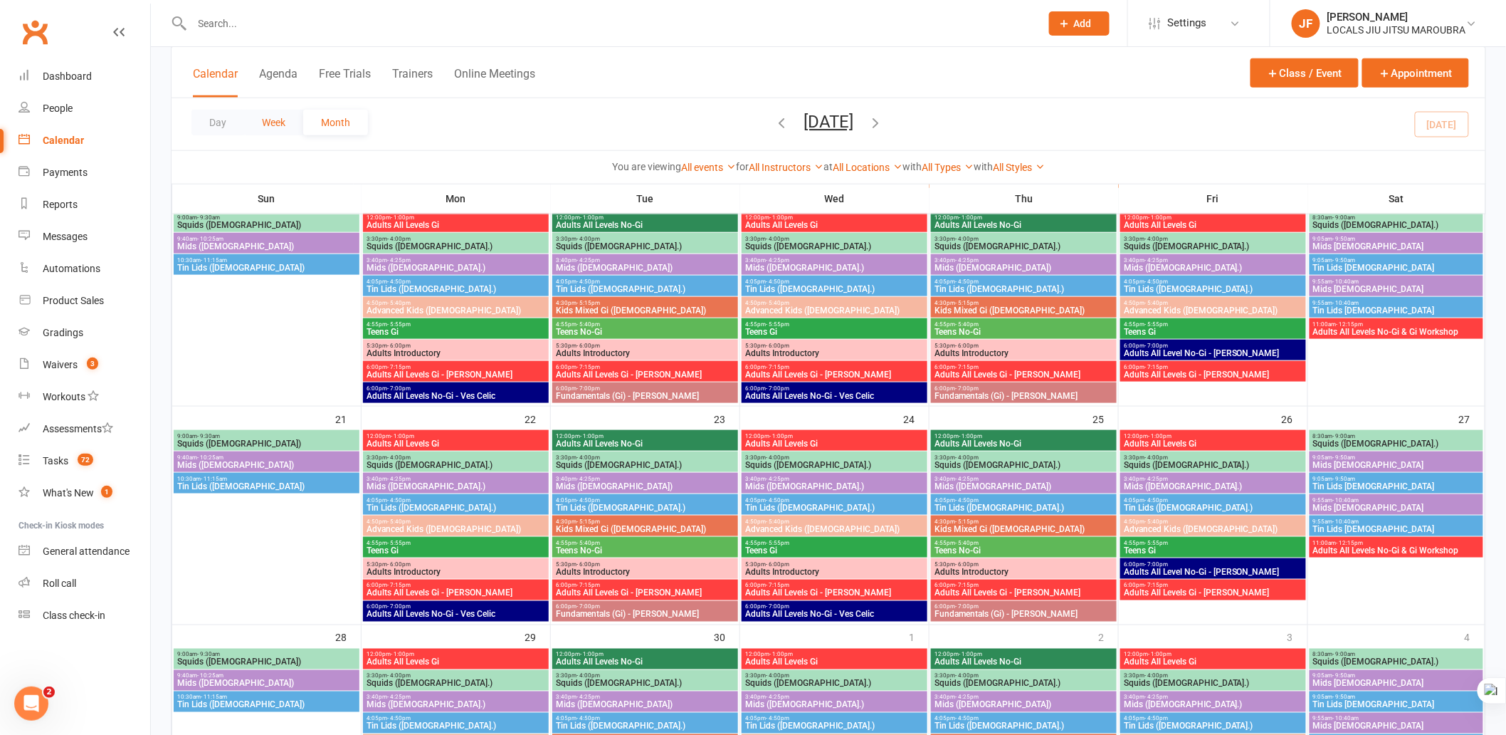
click at [287, 128] on button "Week" at bounding box center [273, 123] width 59 height 26
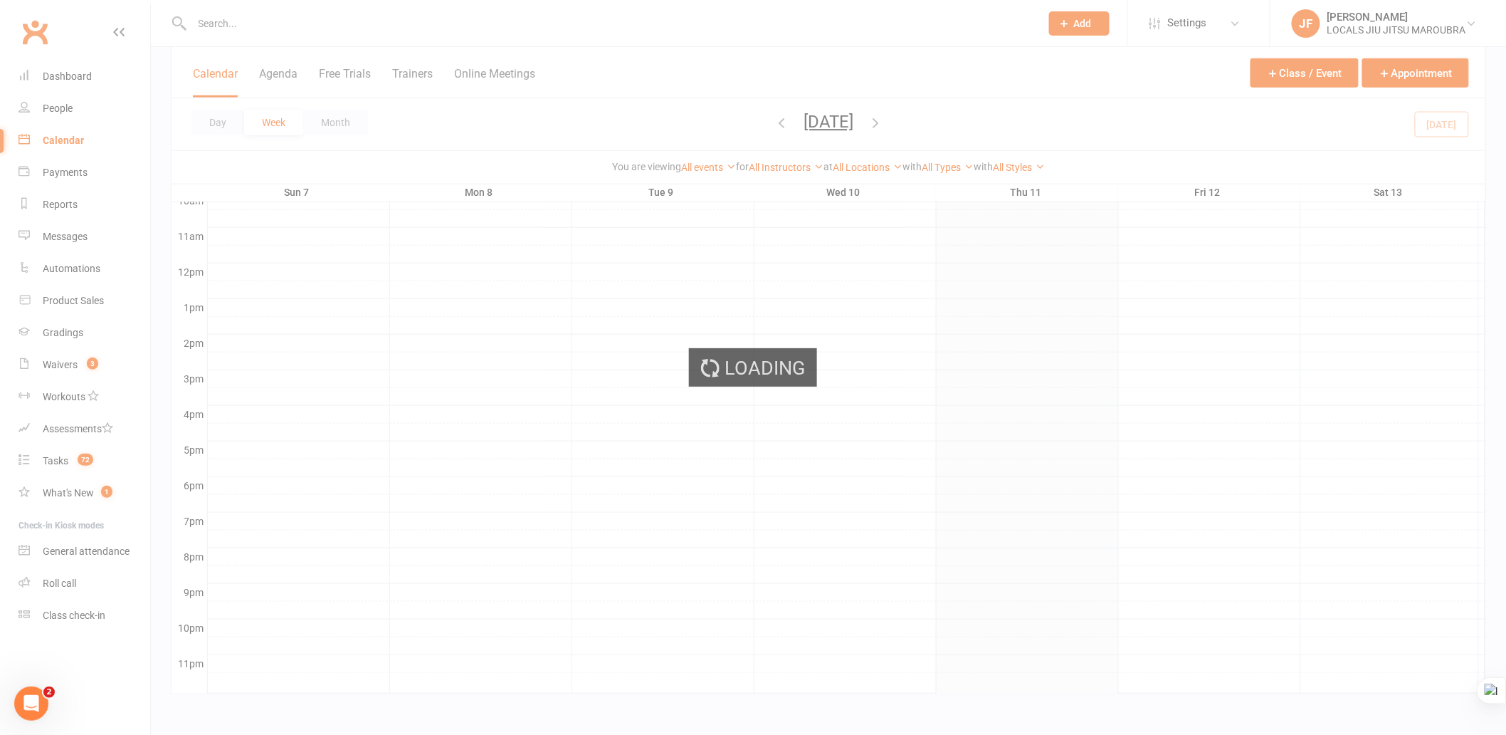
scroll to position [453, 0]
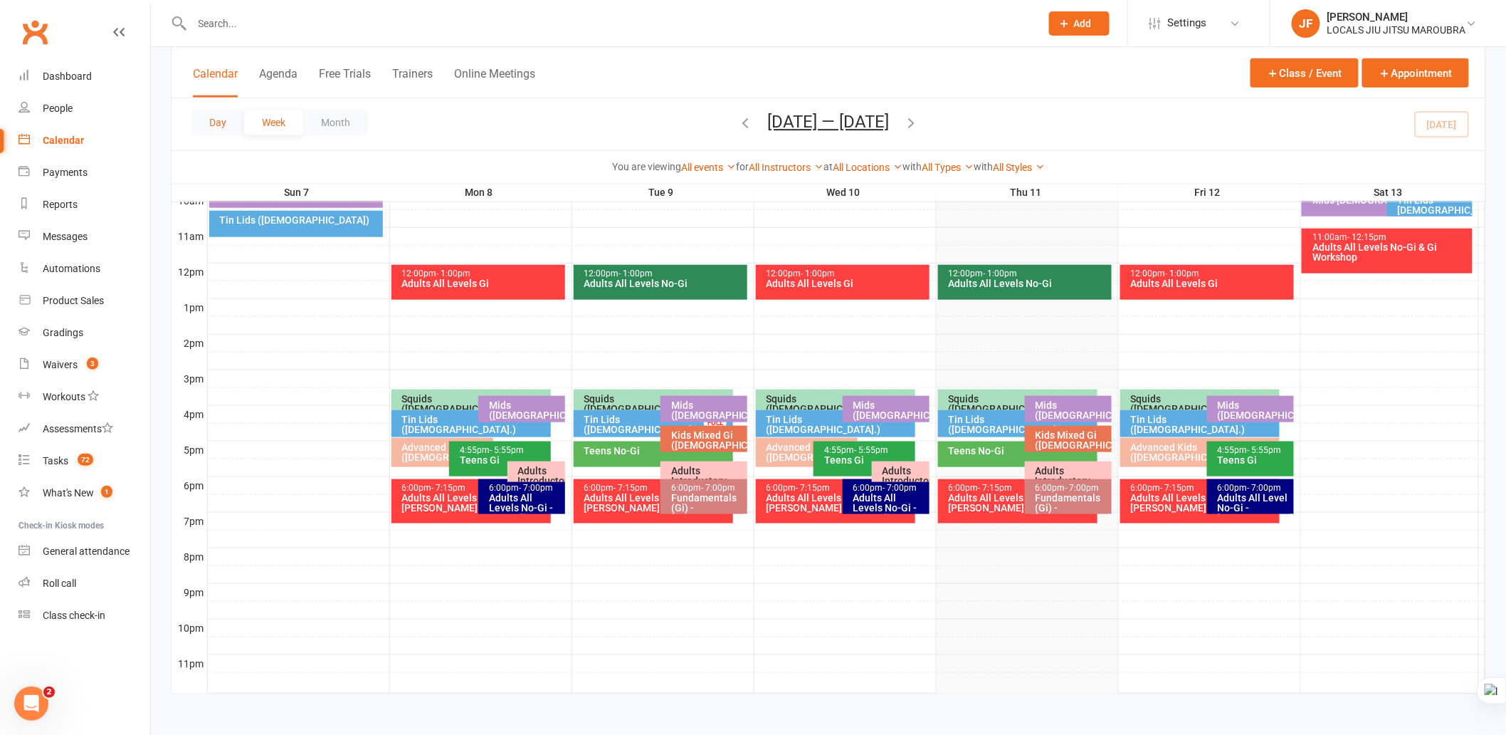
click at [207, 126] on button "Day" at bounding box center [218, 123] width 53 height 26
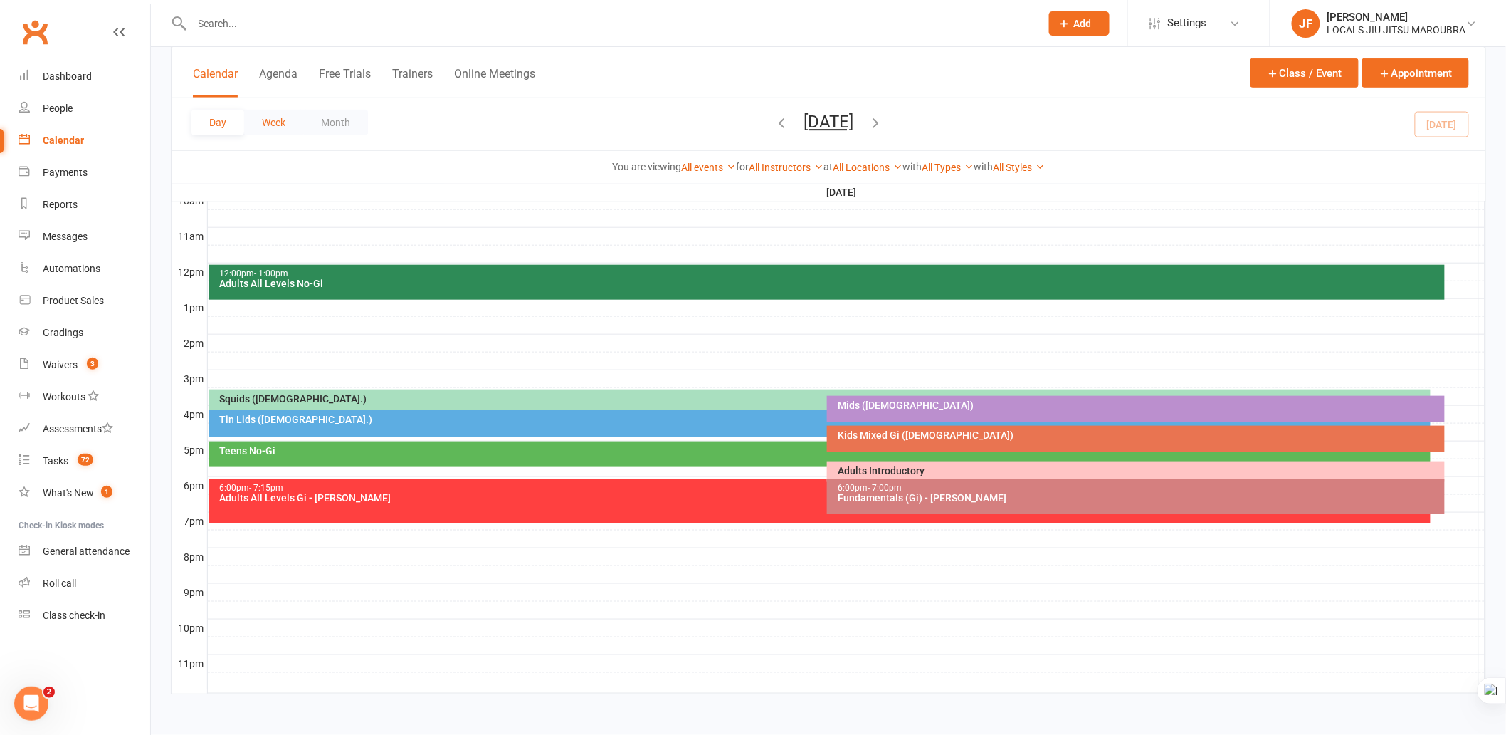
click at [268, 123] on button "Week" at bounding box center [273, 123] width 59 height 26
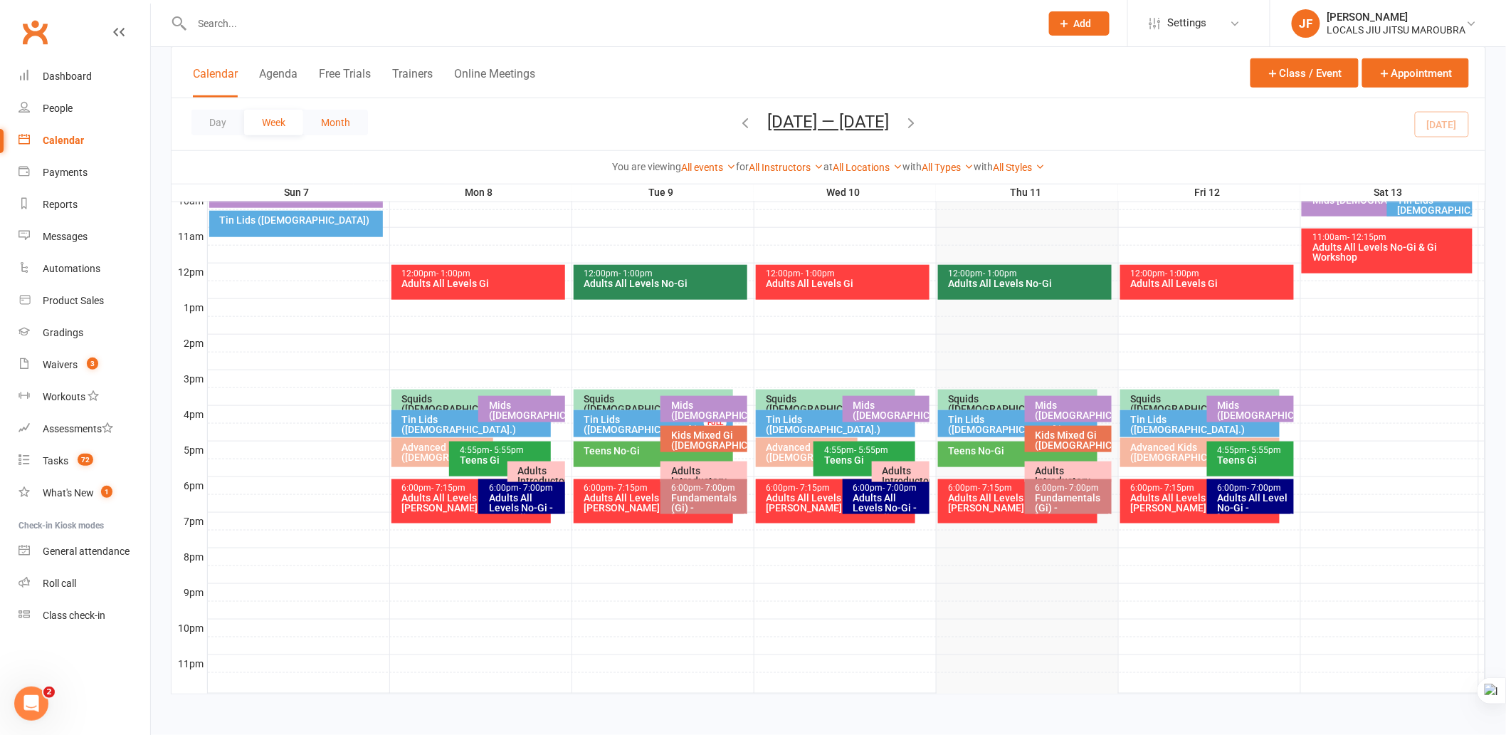
click at [329, 120] on button "Month" at bounding box center [335, 123] width 65 height 26
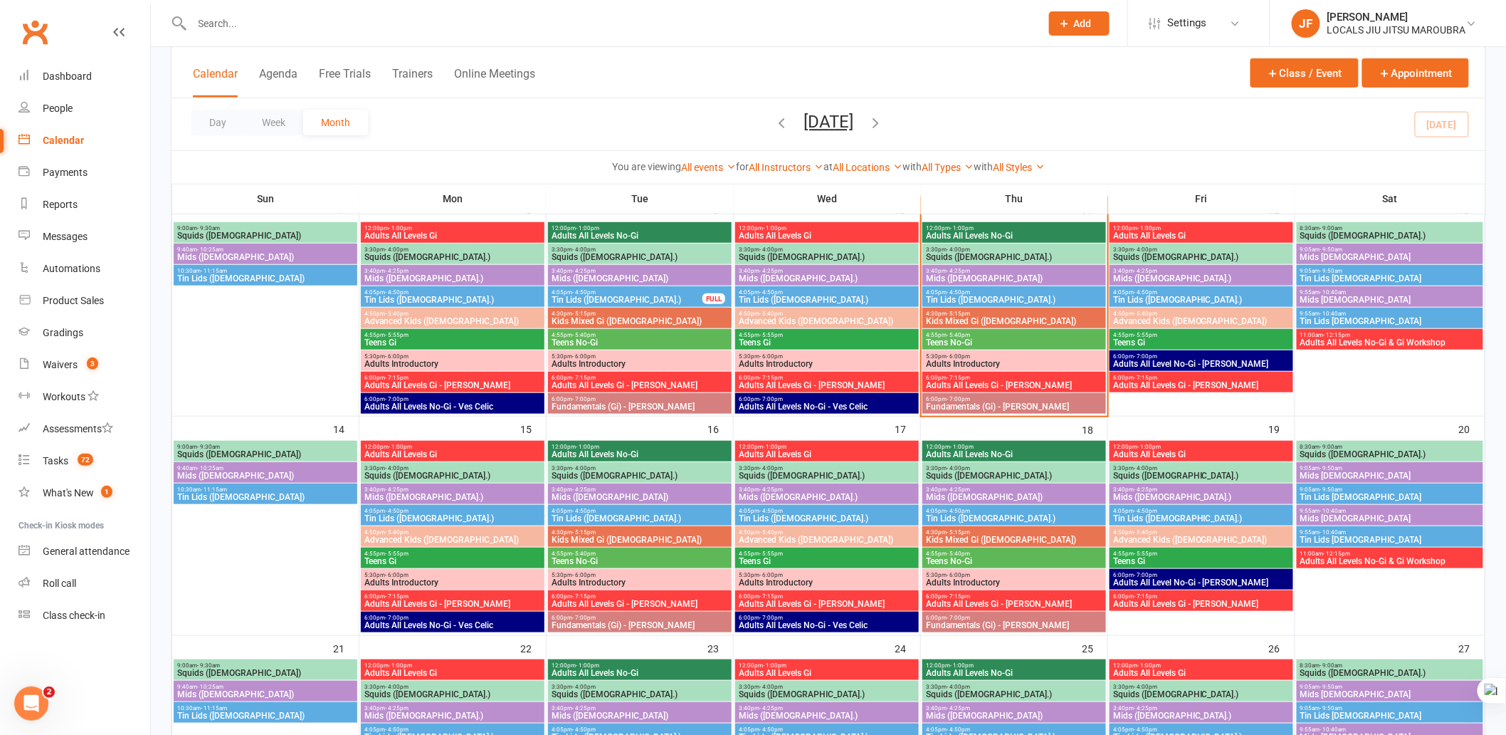
scroll to position [374, 0]
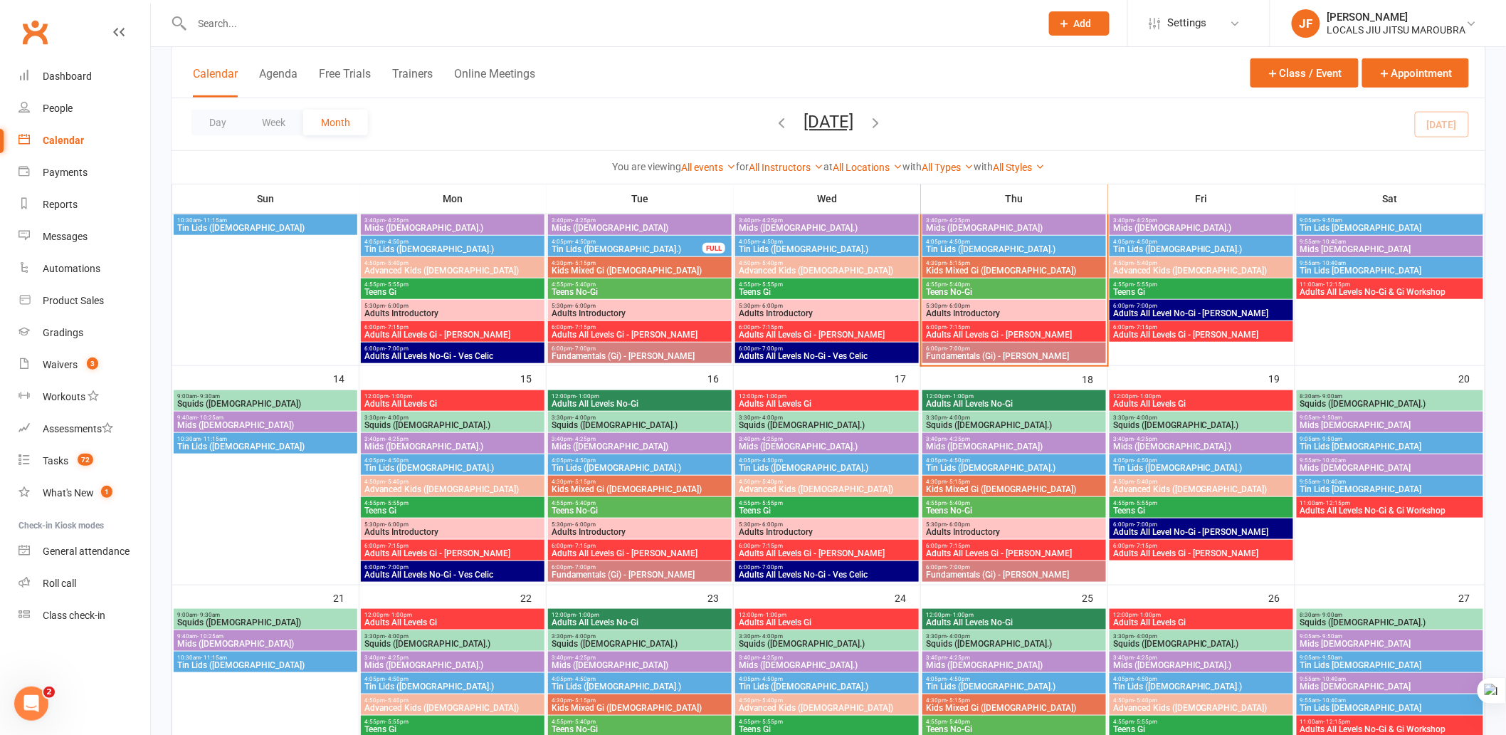
click at [492, 461] on span "4:05pm - 4:50pm" at bounding box center [453, 460] width 178 height 6
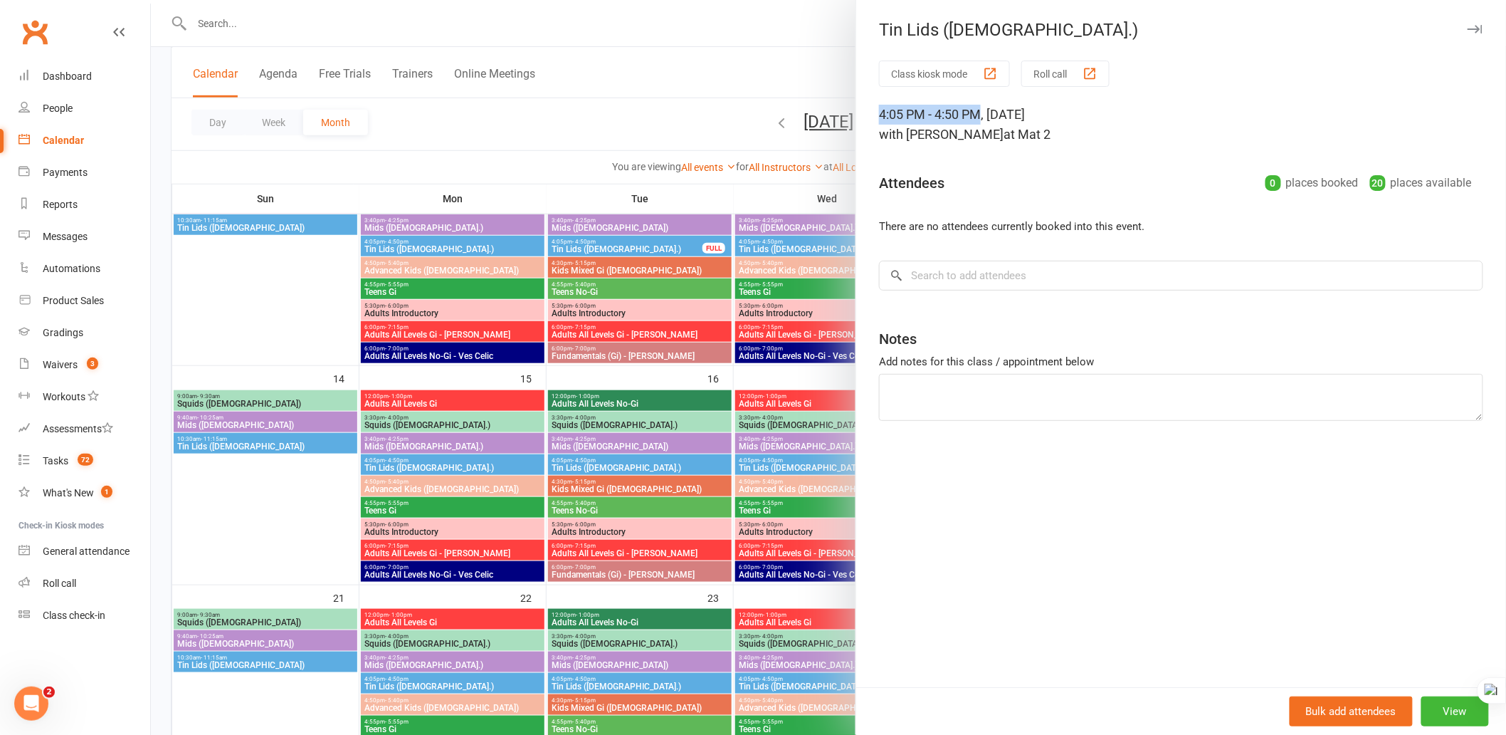
drag, startPoint x: 870, startPoint y: 119, endPoint x: 977, endPoint y: 115, distance: 106.9
click at [977, 115] on div "Class kiosk mode Roll call 4:05 PM - 4:50 PM, Monday, September, 15, 2025 with …" at bounding box center [1181, 374] width 650 height 626
copy div "4:05 PM - 4:50 PM"
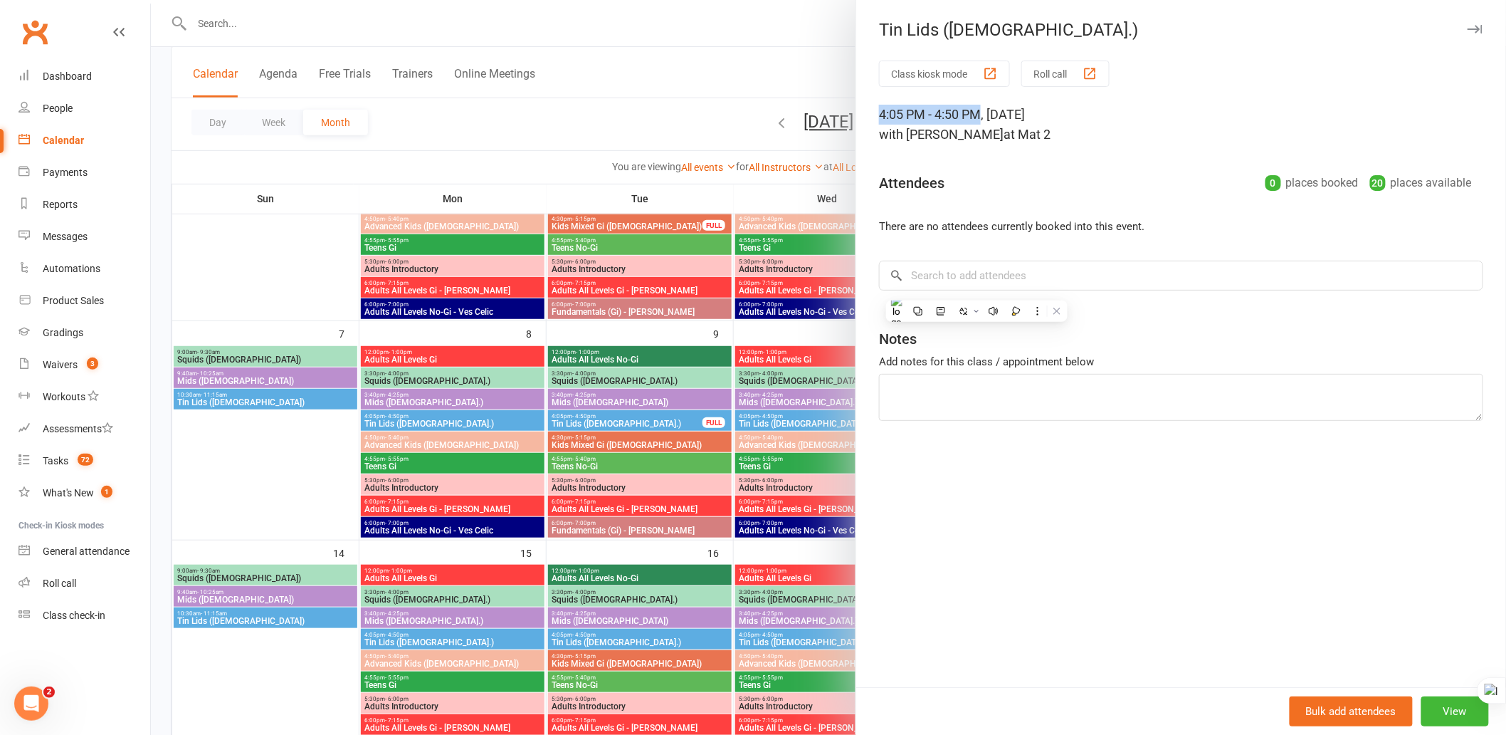
scroll to position [58, 0]
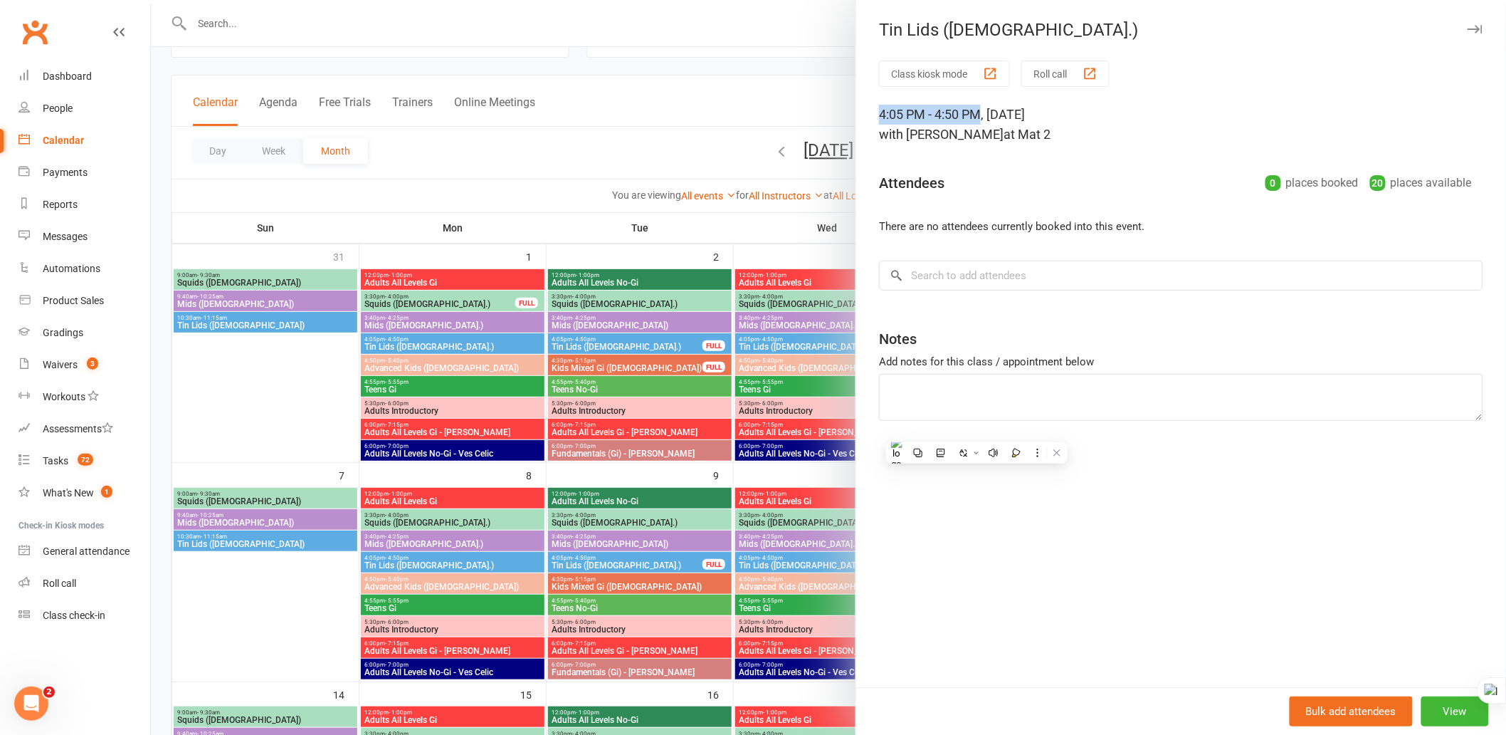
click at [1468, 30] on icon "button" at bounding box center [1475, 29] width 15 height 9
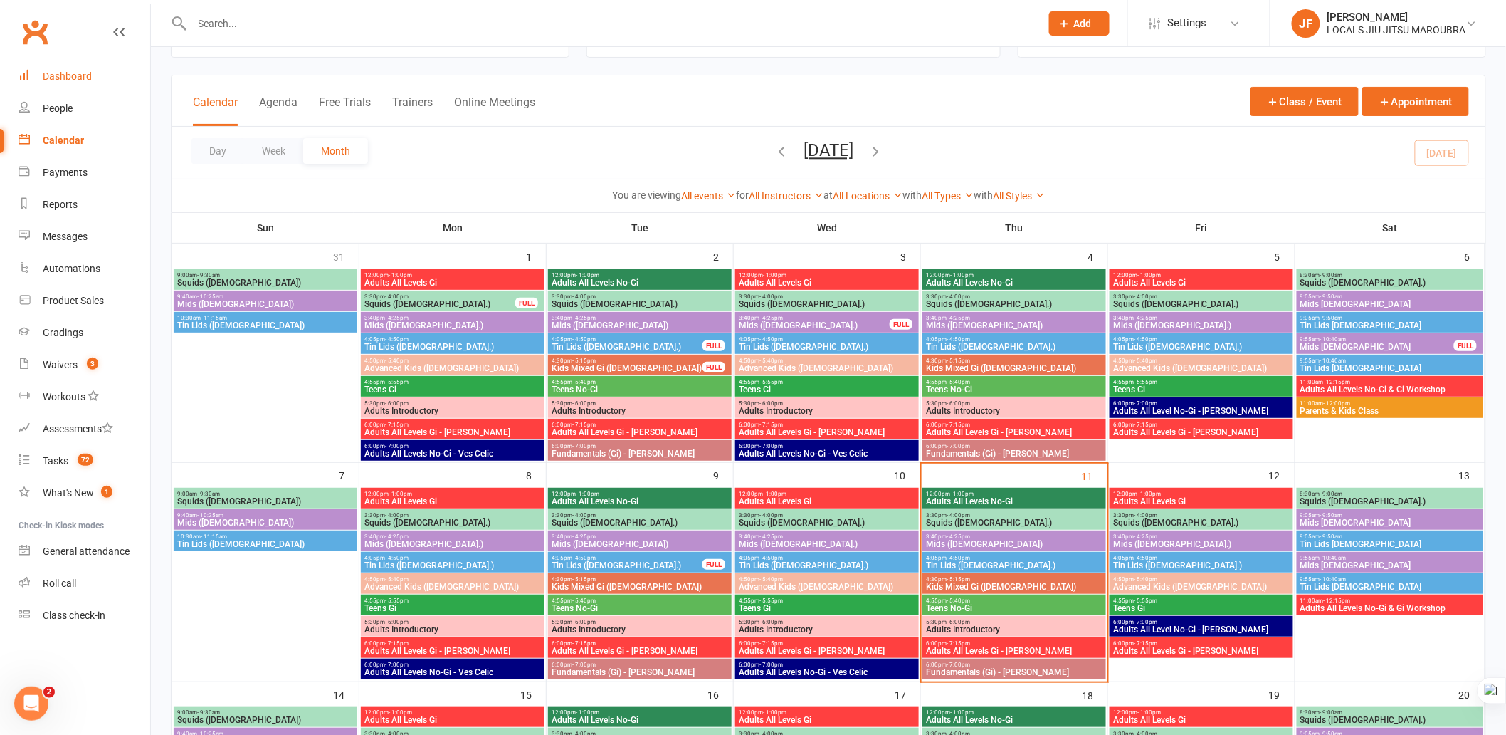
click at [85, 72] on div "Dashboard" at bounding box center [67, 75] width 49 height 11
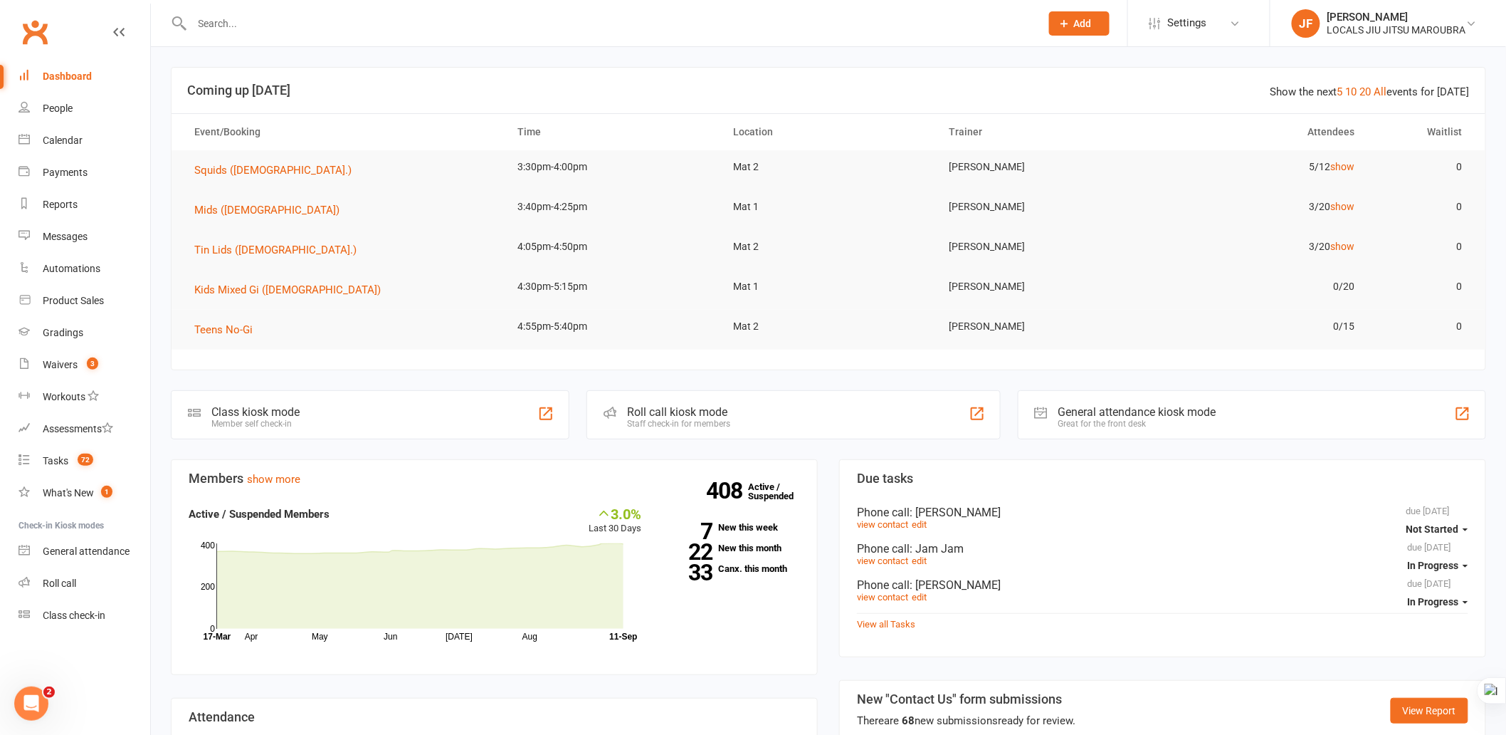
click at [539, 31] on input "text" at bounding box center [609, 24] width 843 height 20
paste input "Marcus"
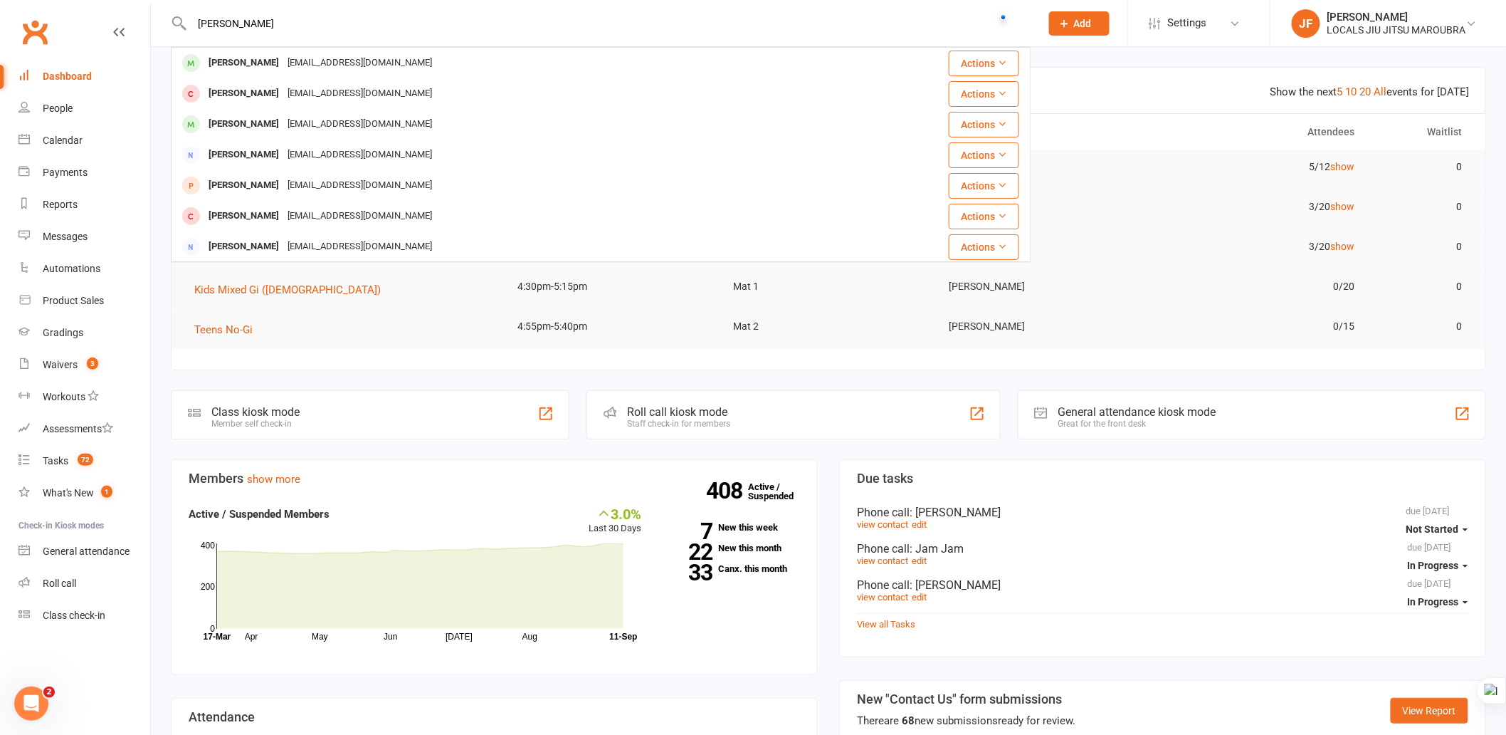
type input "Marcus"
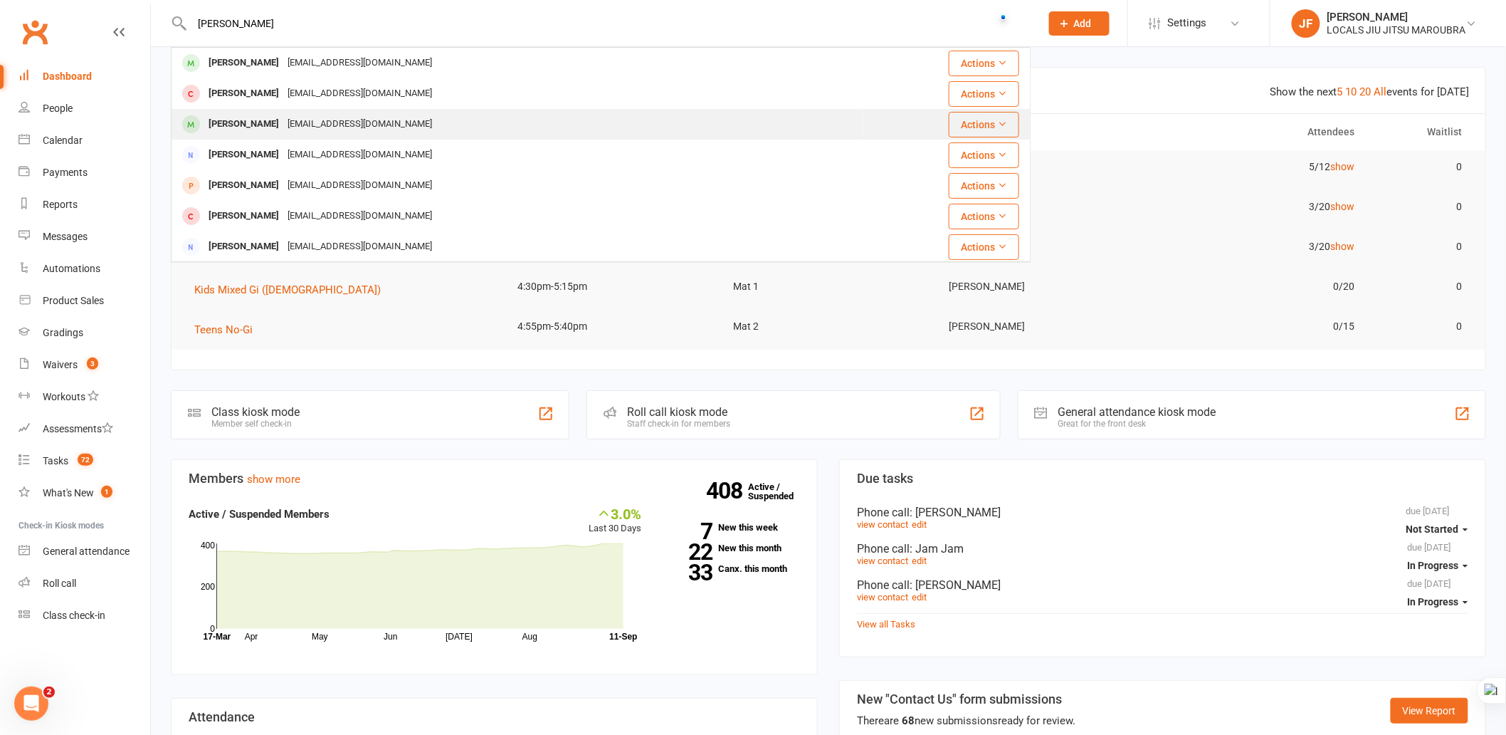
click at [439, 125] on div "Marcus Nguyen-Carlos trinhbaoquynh@gmail.com" at bounding box center [517, 124] width 691 height 29
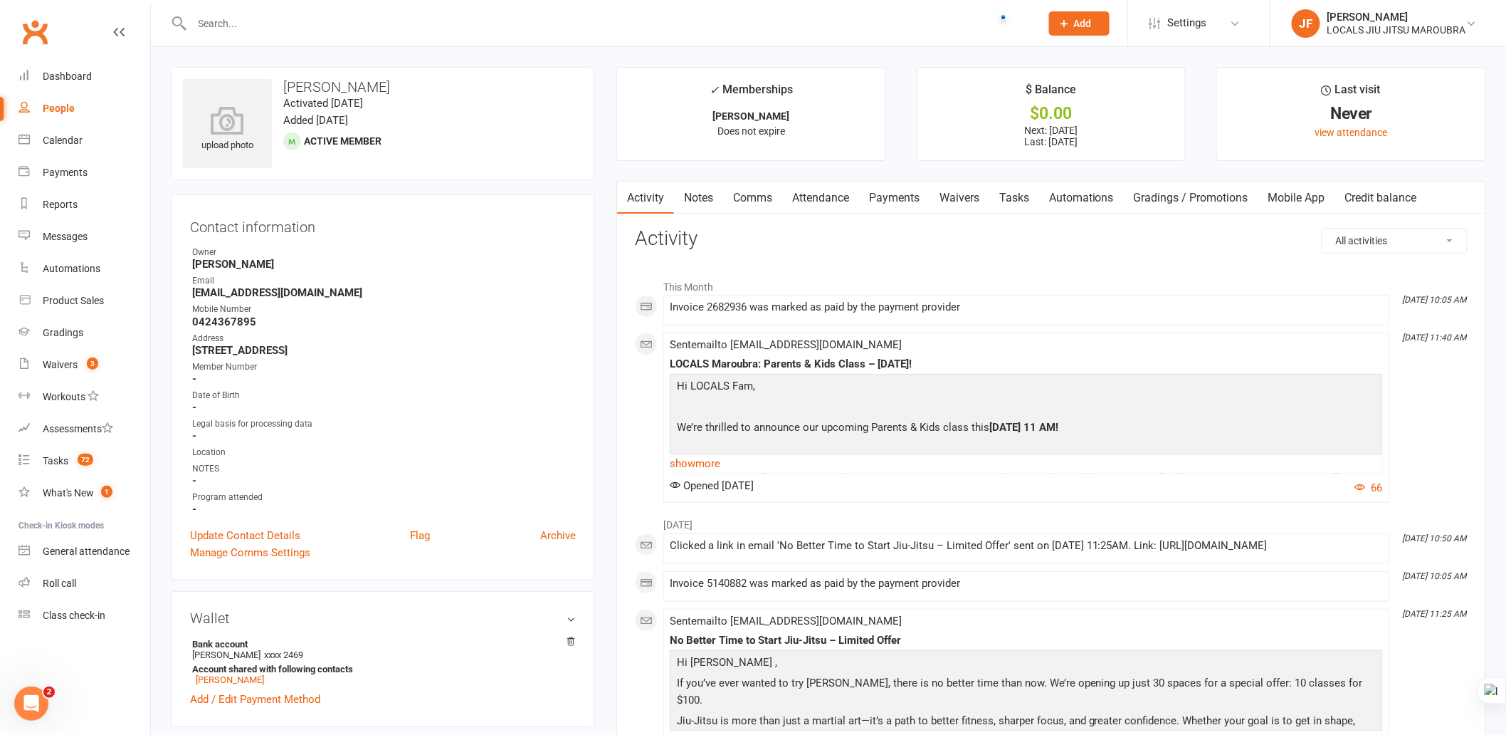
click at [898, 195] on link "Payments" at bounding box center [894, 198] width 70 height 33
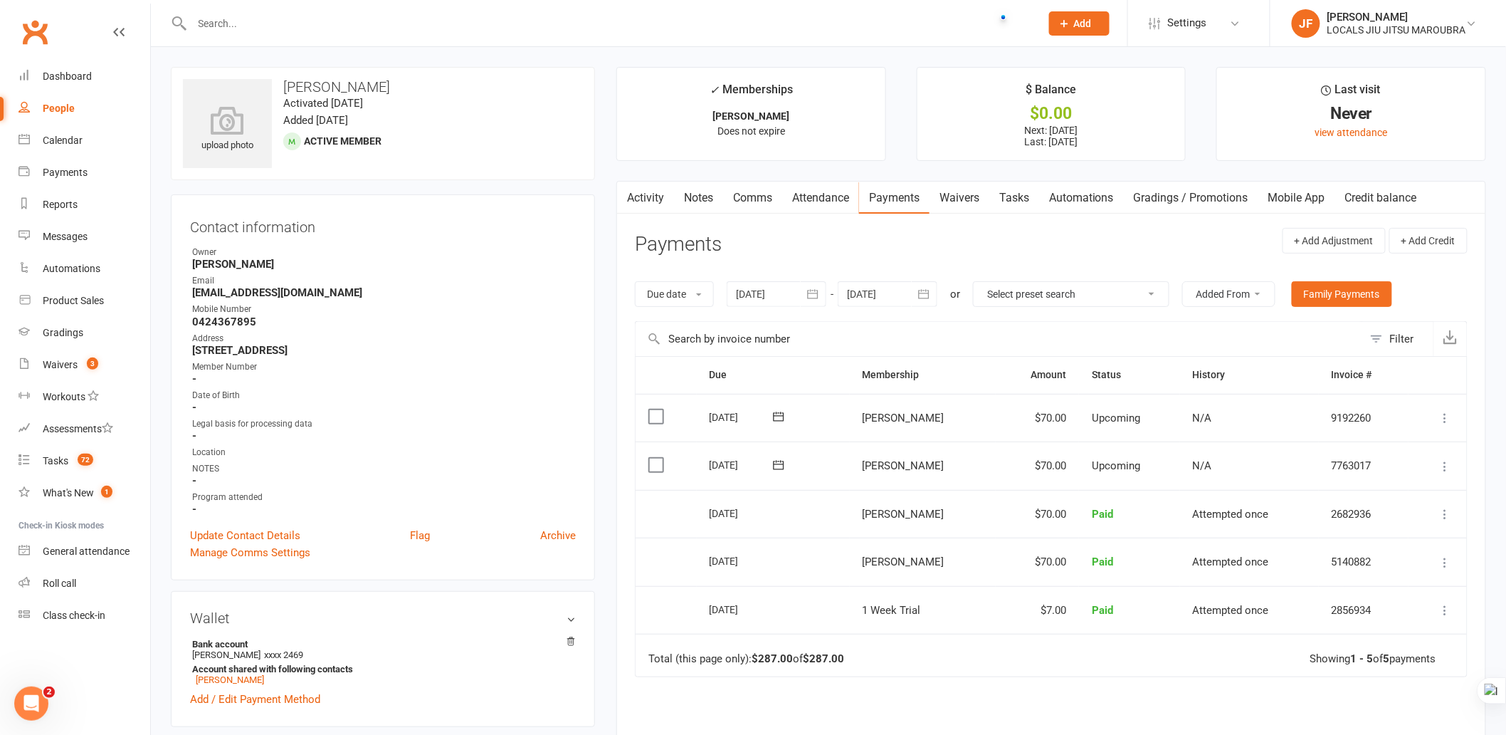
click at [387, 24] on input "text" at bounding box center [609, 24] width 843 height 20
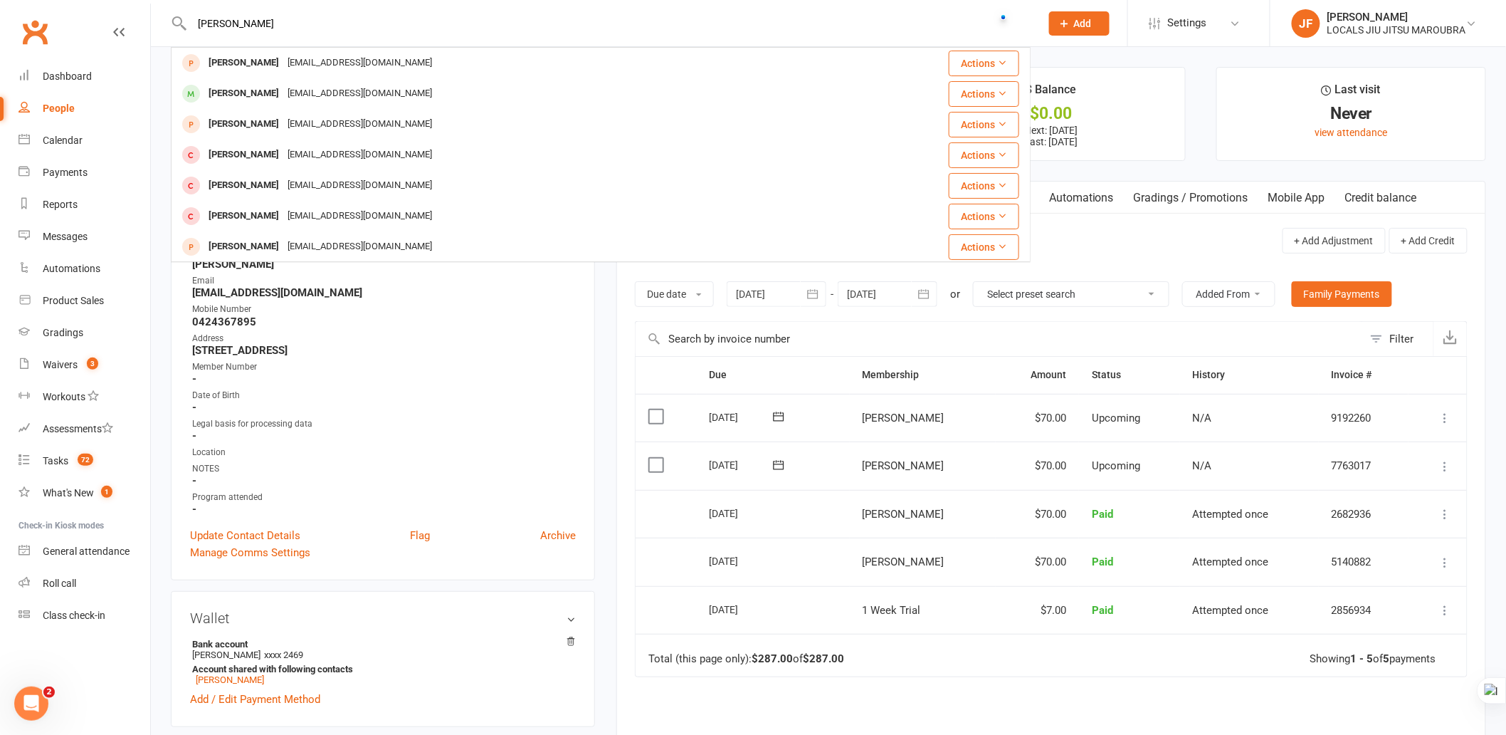
type input "liam maher"
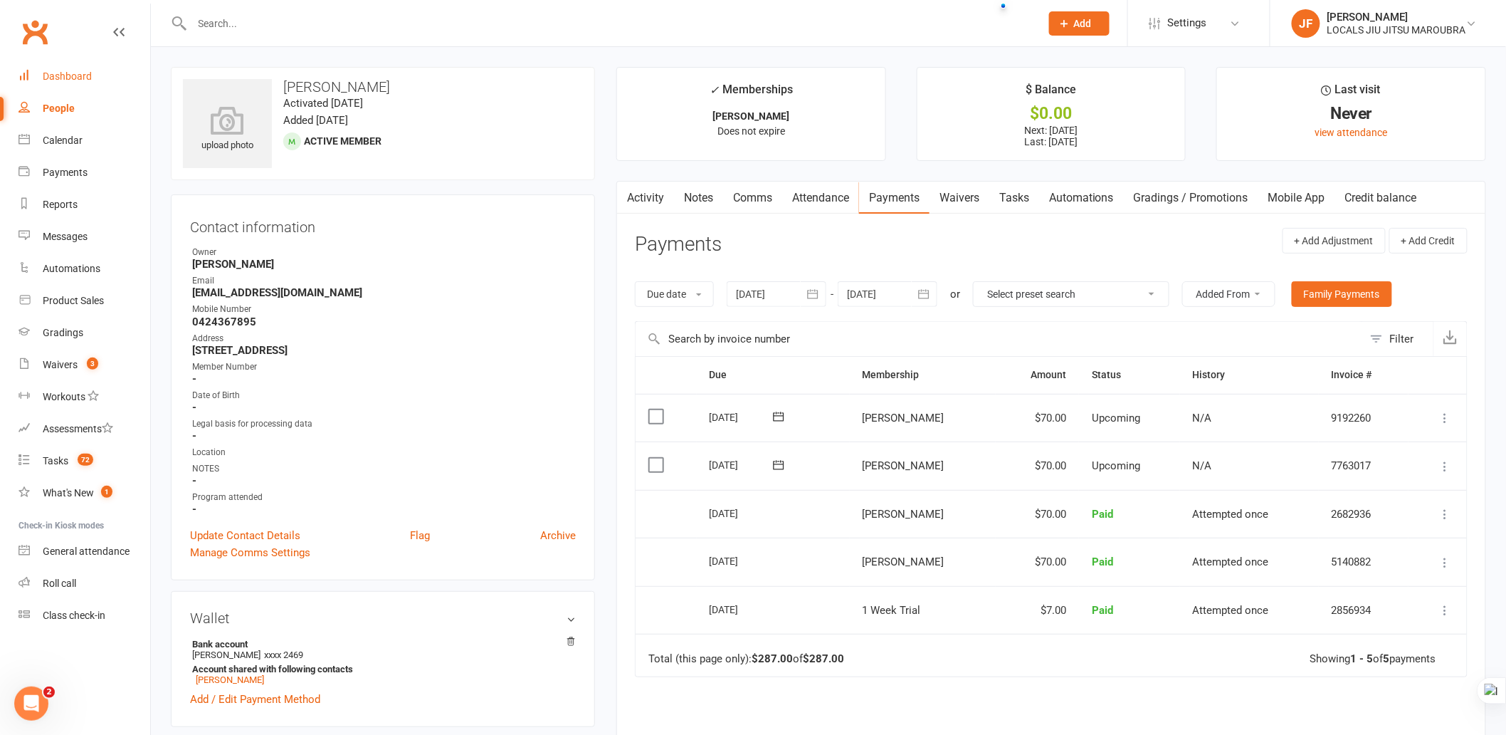
click at [73, 78] on div "Dashboard" at bounding box center [67, 75] width 49 height 11
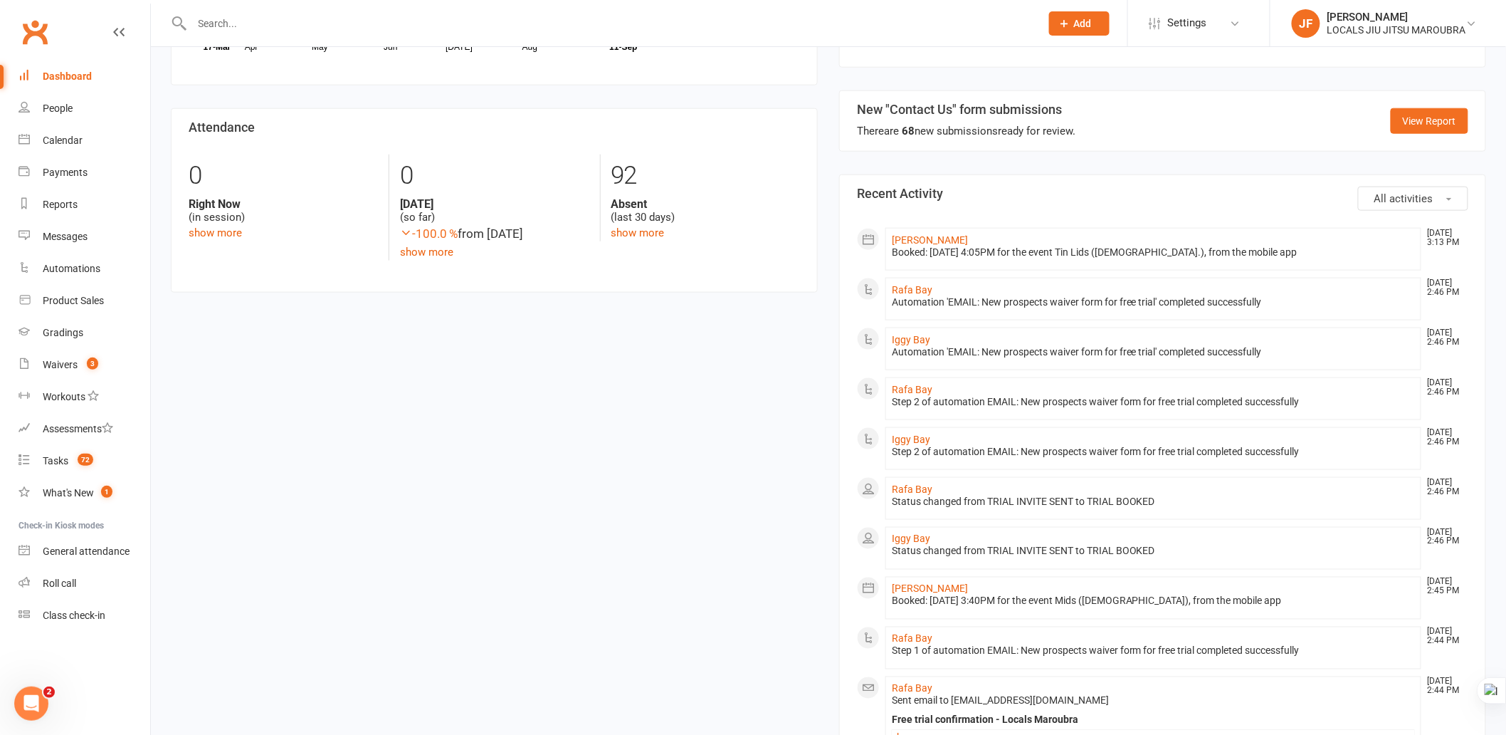
scroll to position [870, 0]
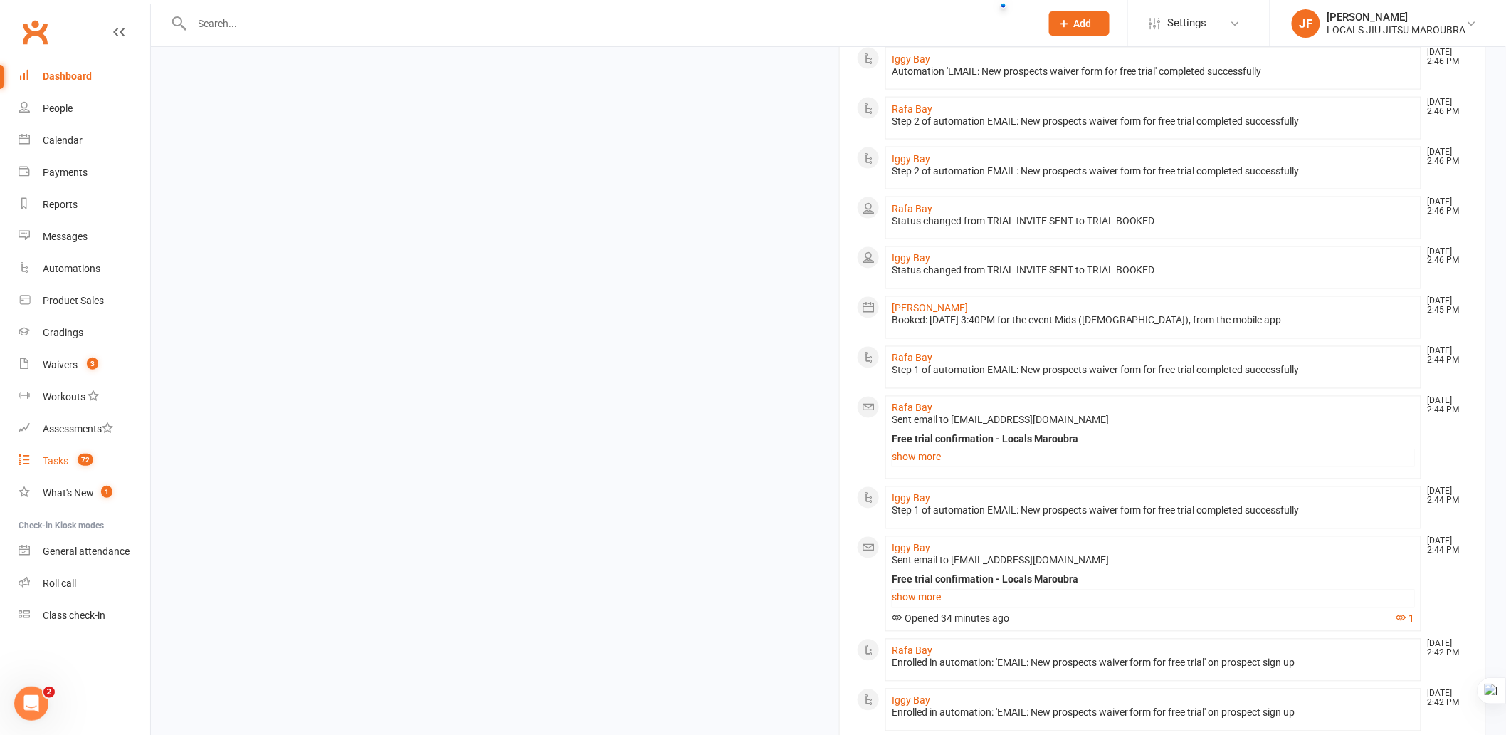
click at [52, 457] on div "Tasks" at bounding box center [56, 460] width 26 height 11
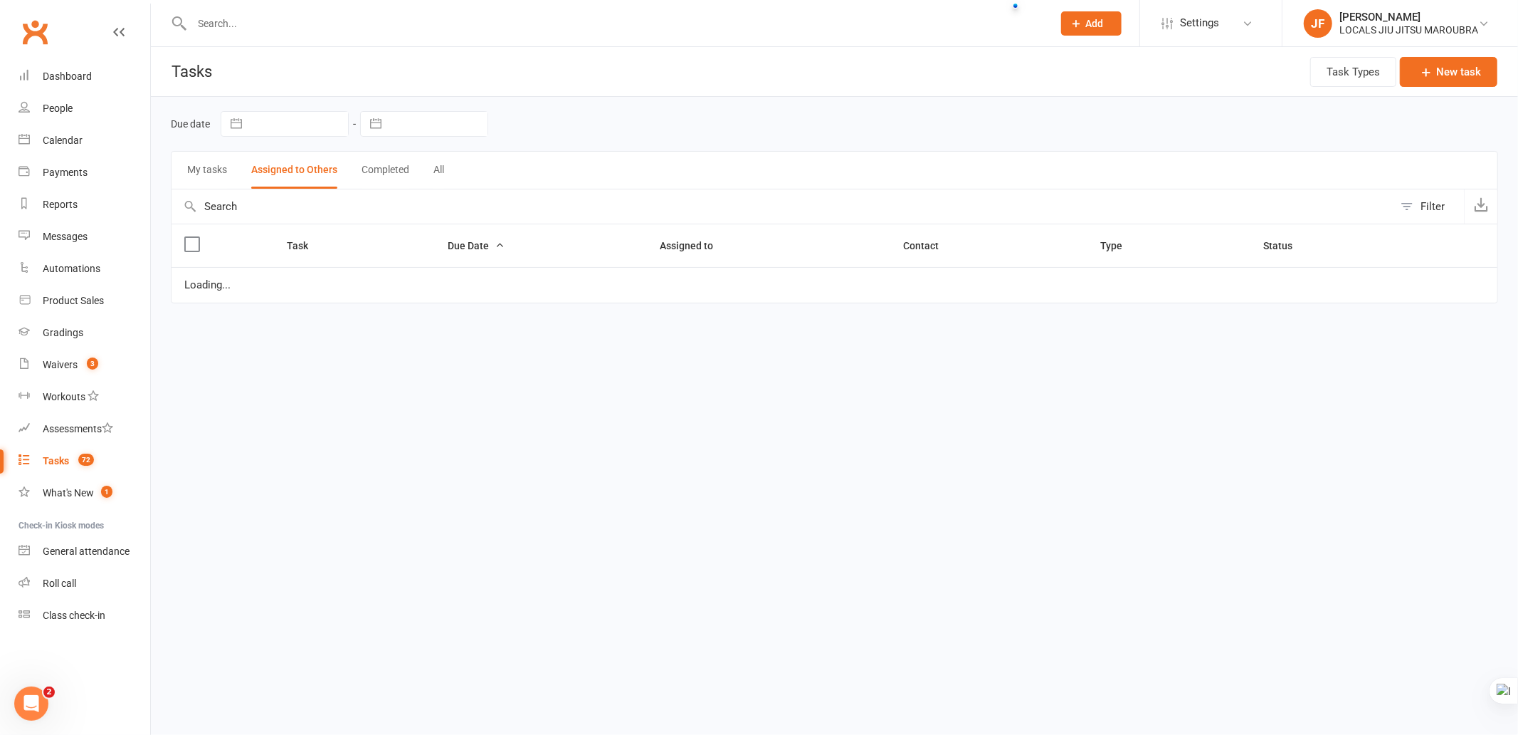
select select "started"
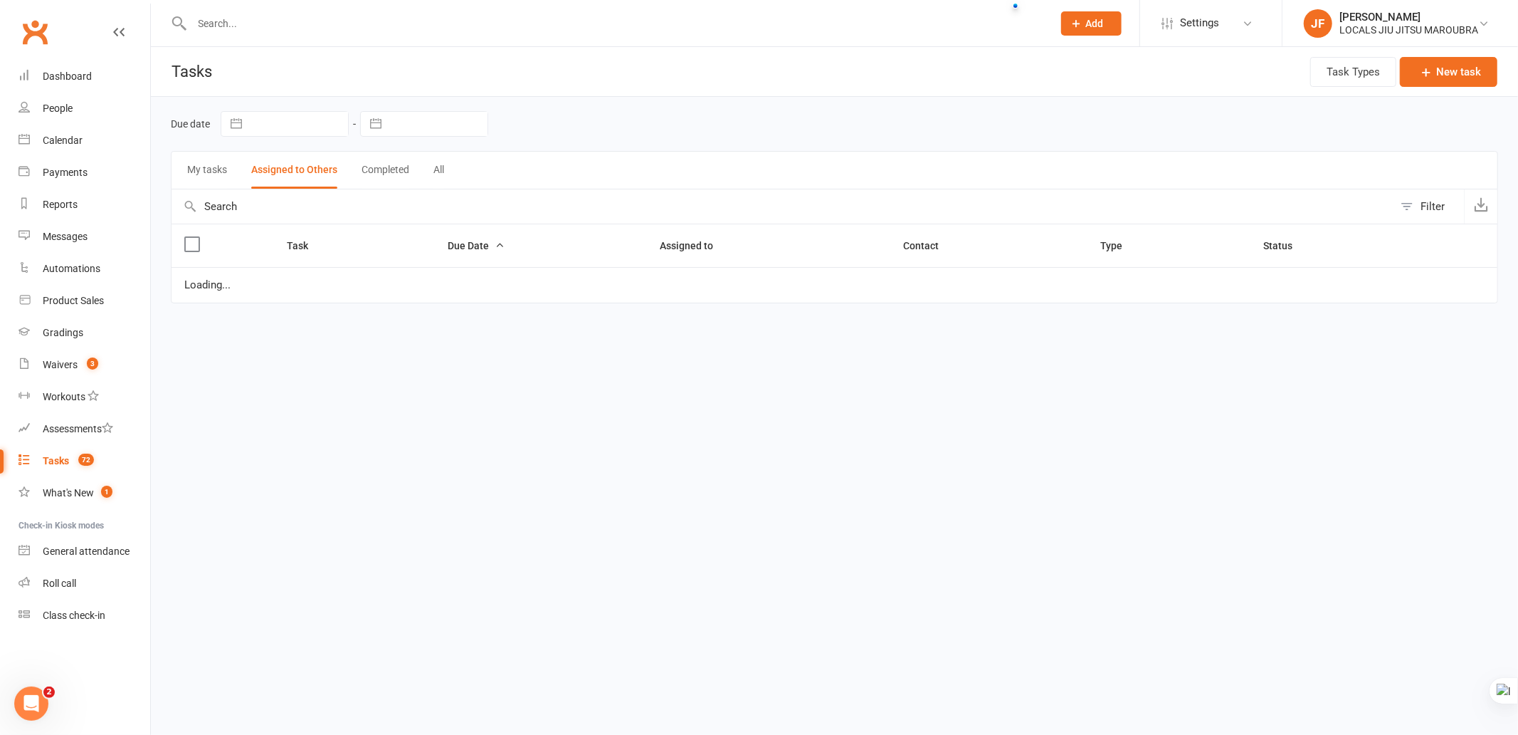
select select "started"
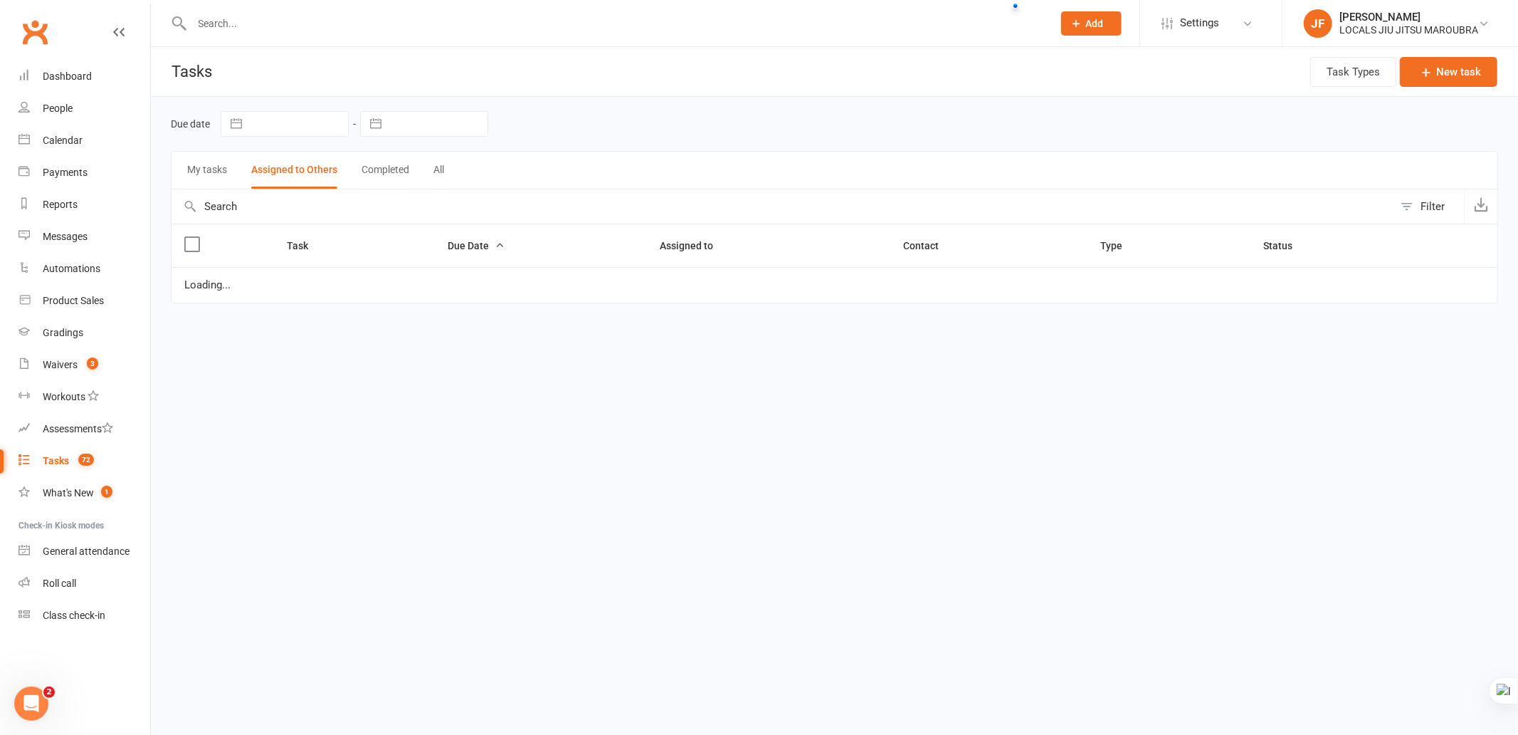
select select "started"
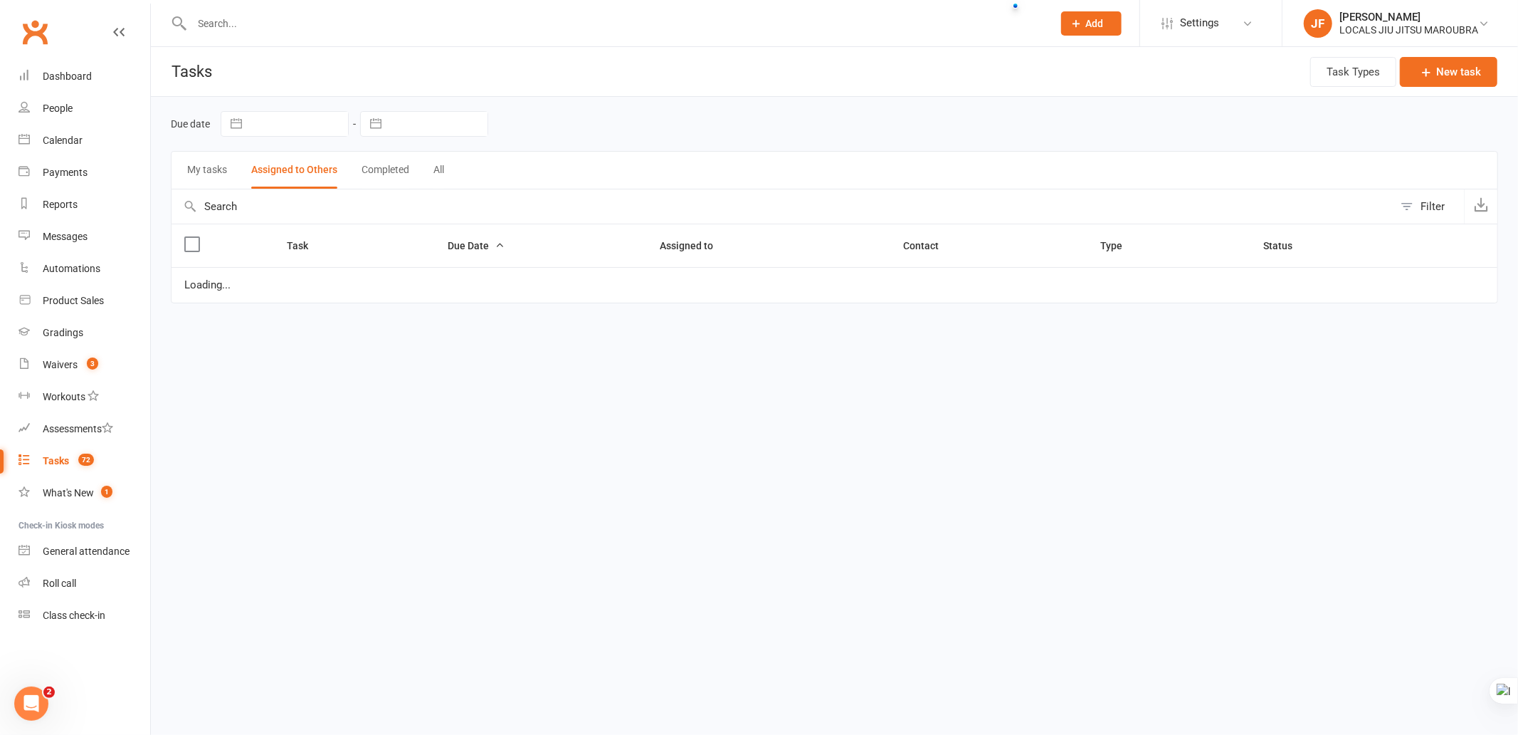
select select "started"
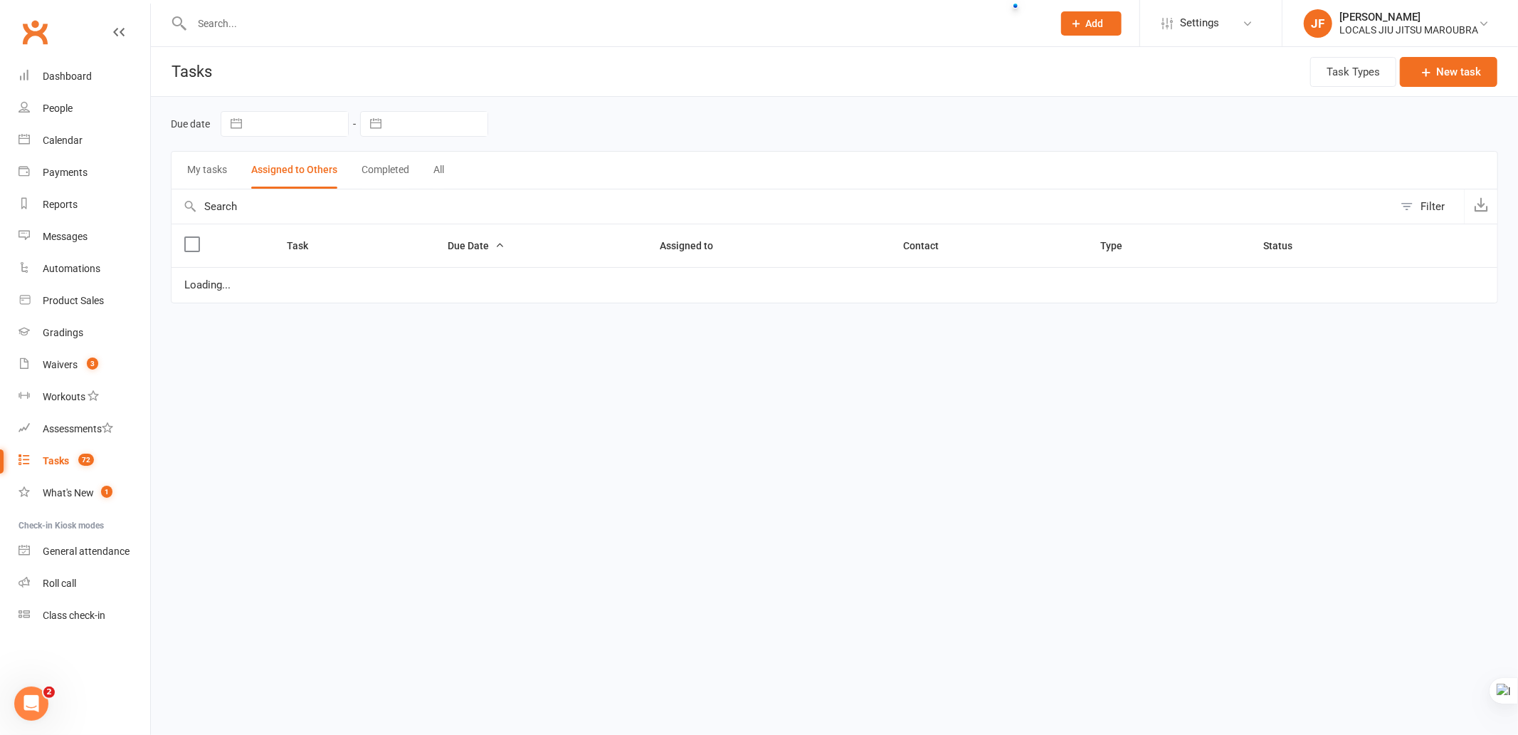
select select "started"
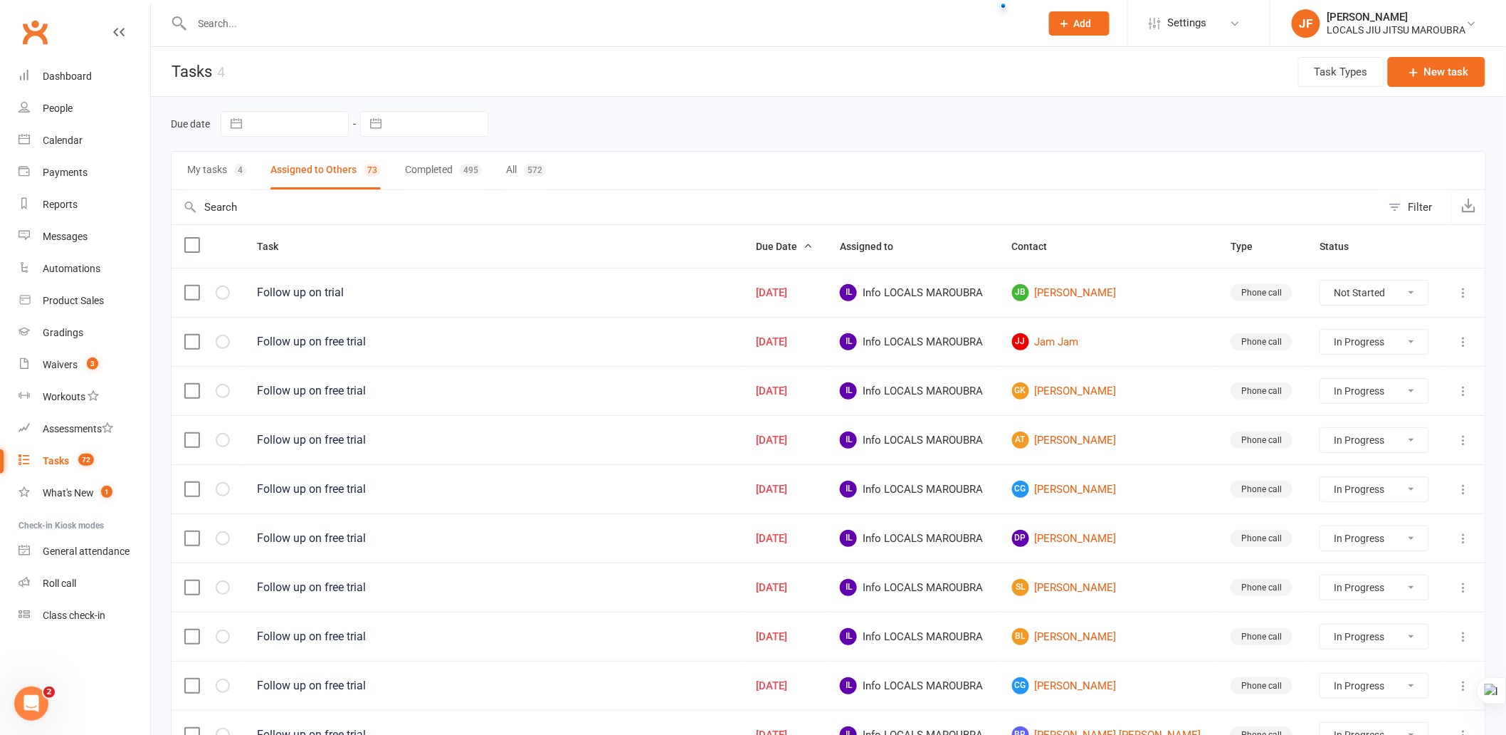
click at [222, 165] on button "My tasks 4" at bounding box center [216, 171] width 59 height 38
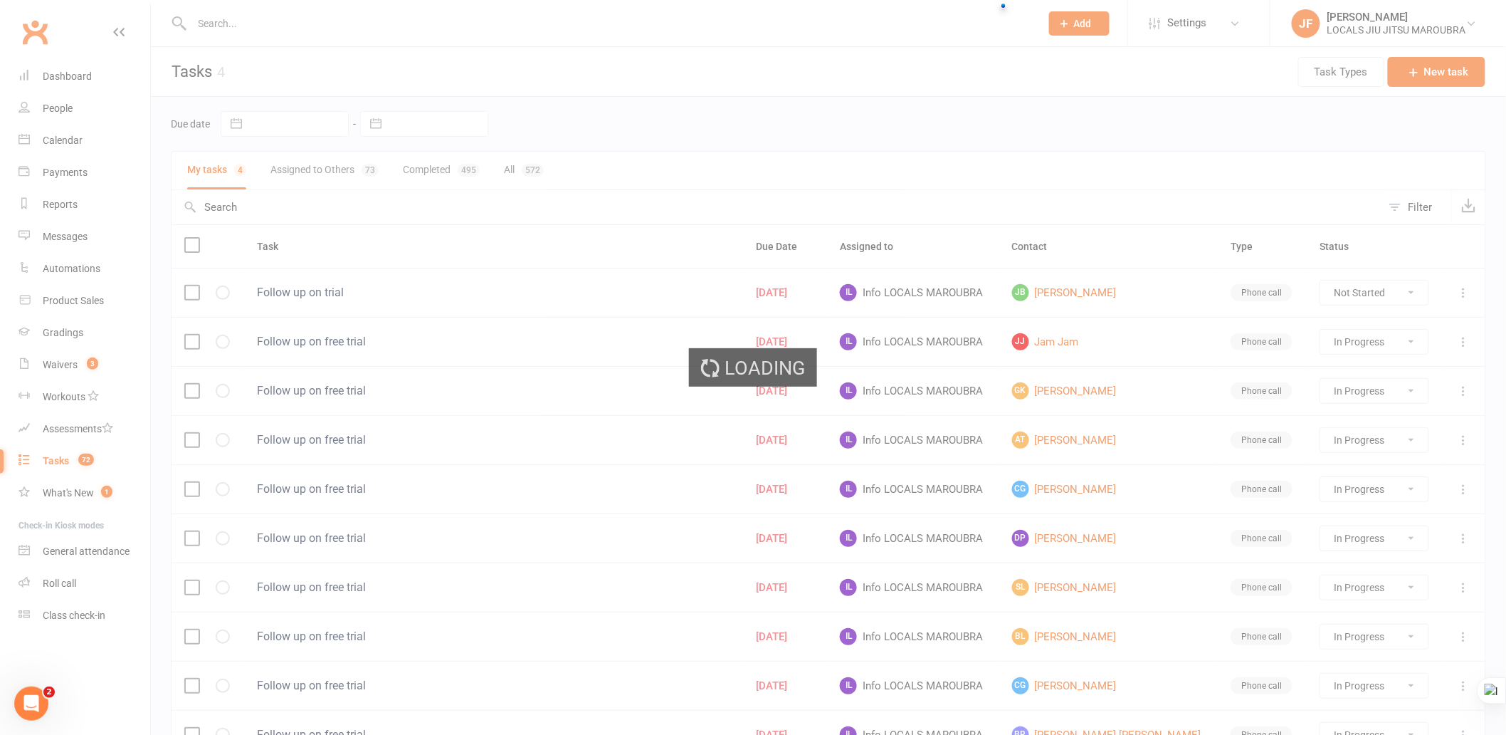
select select "started"
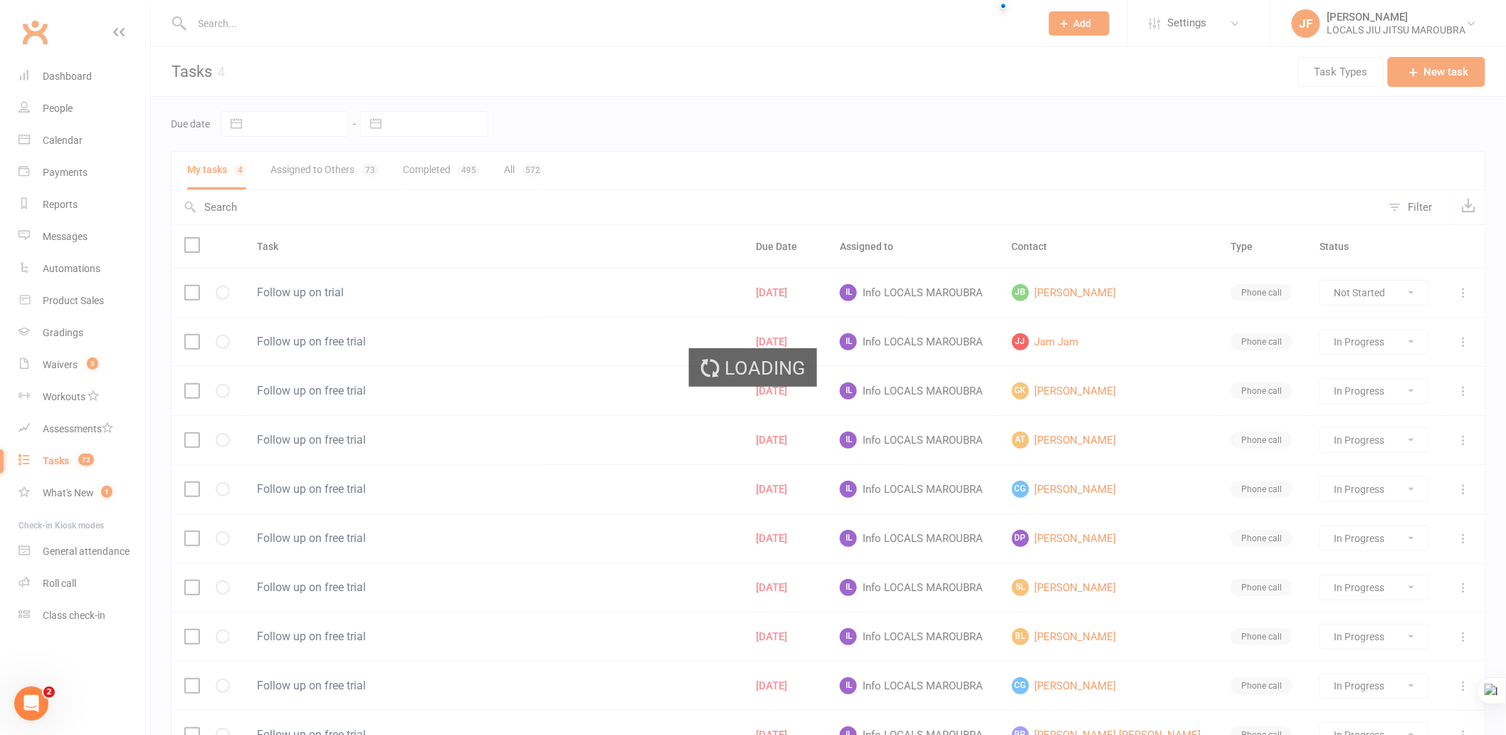
select select "started"
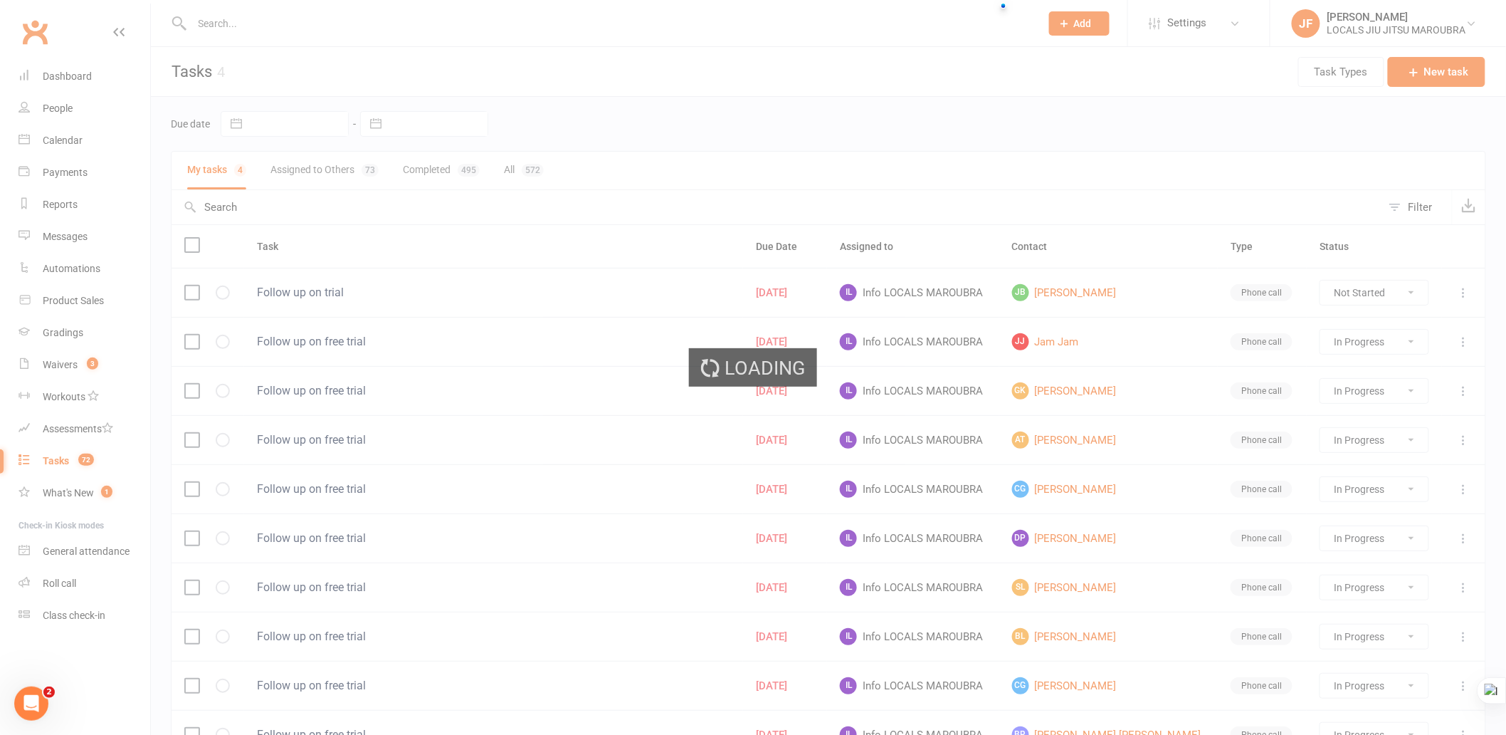
select select "started"
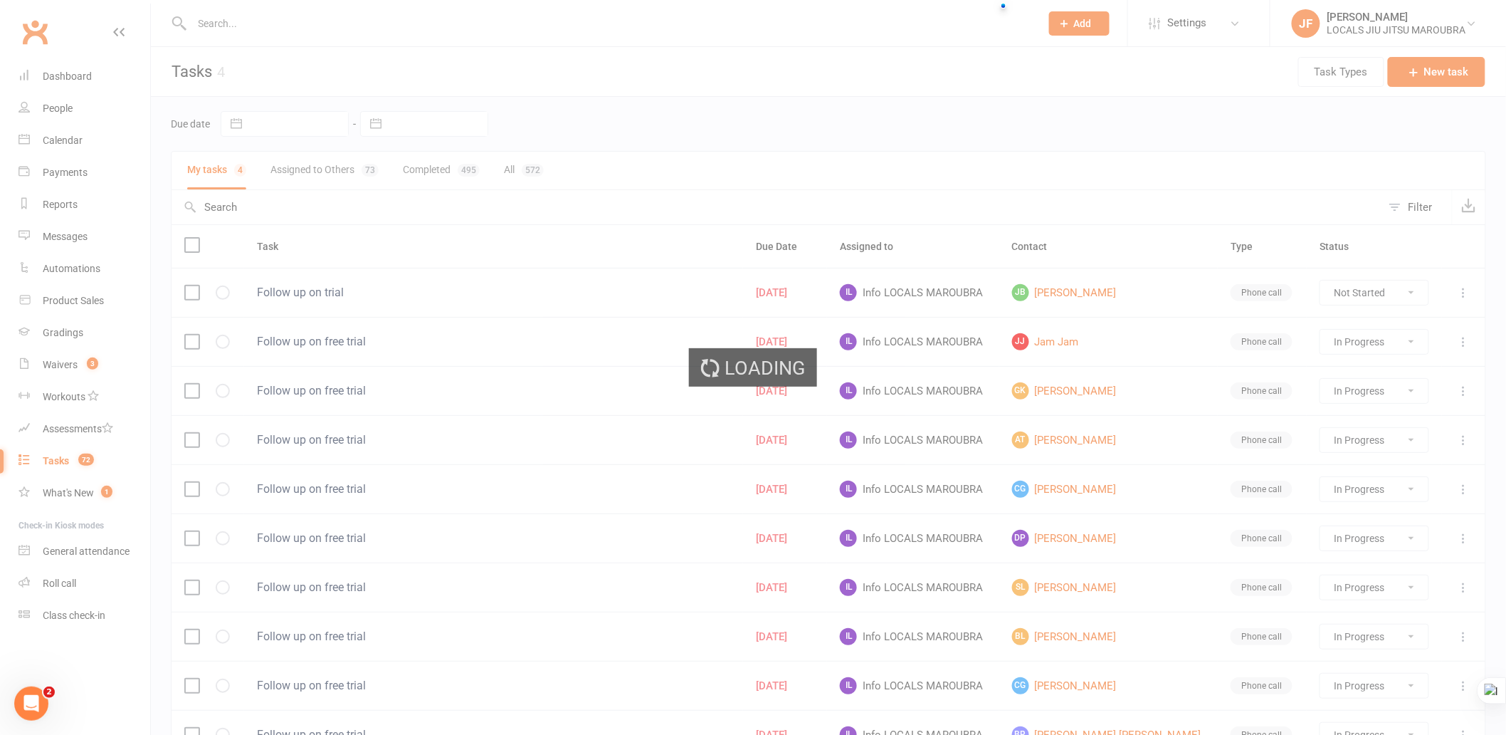
select select "started"
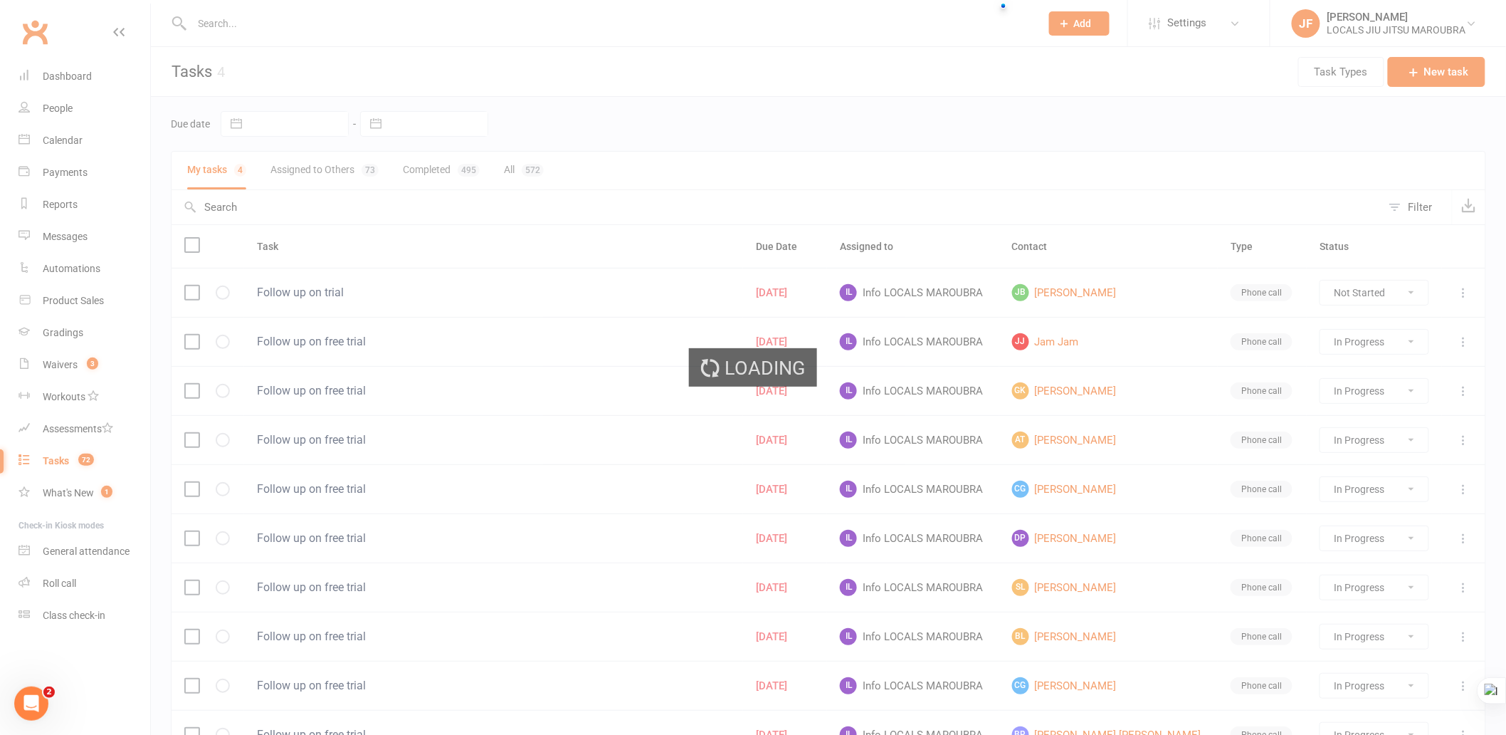
select select "started"
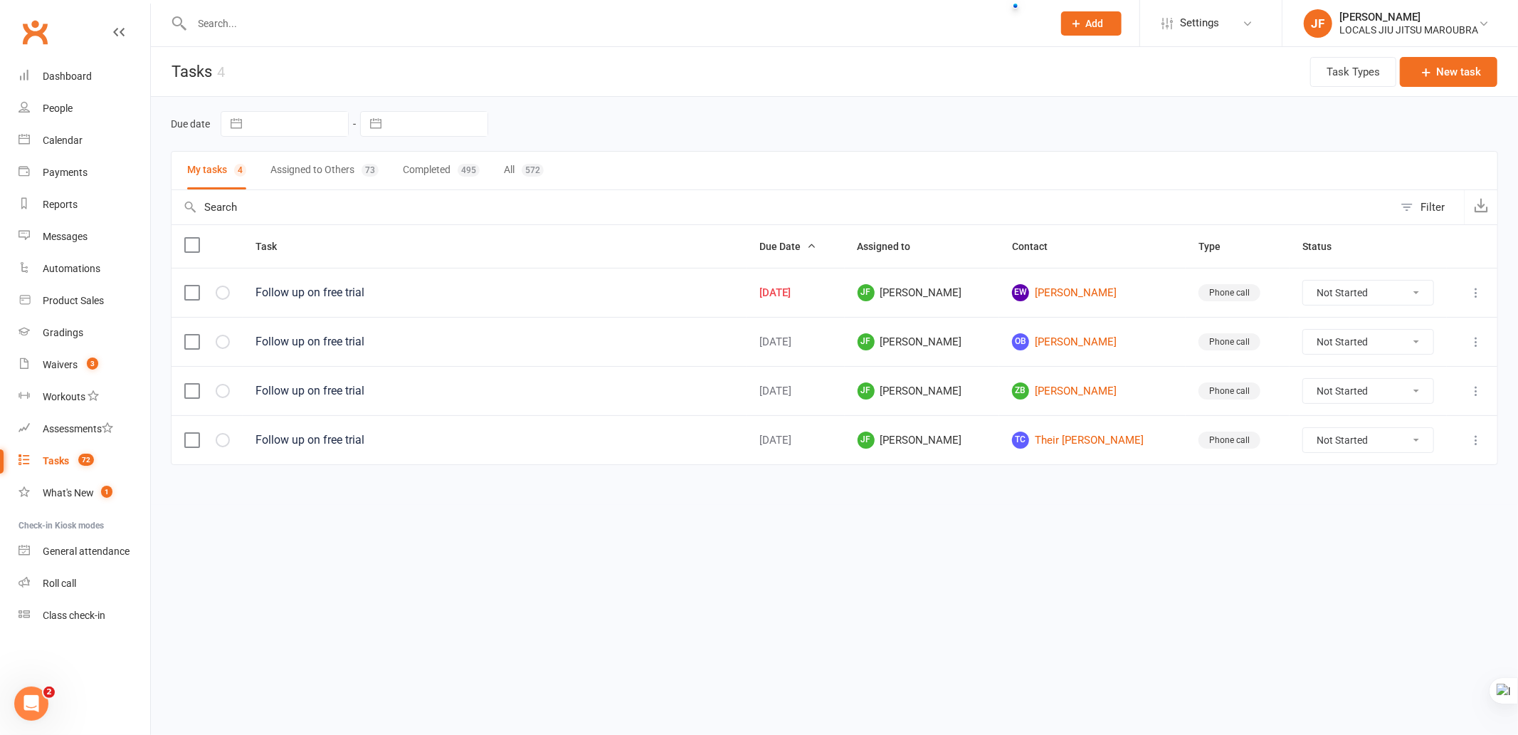
click at [410, 167] on button "Completed 495" at bounding box center [441, 171] width 77 height 38
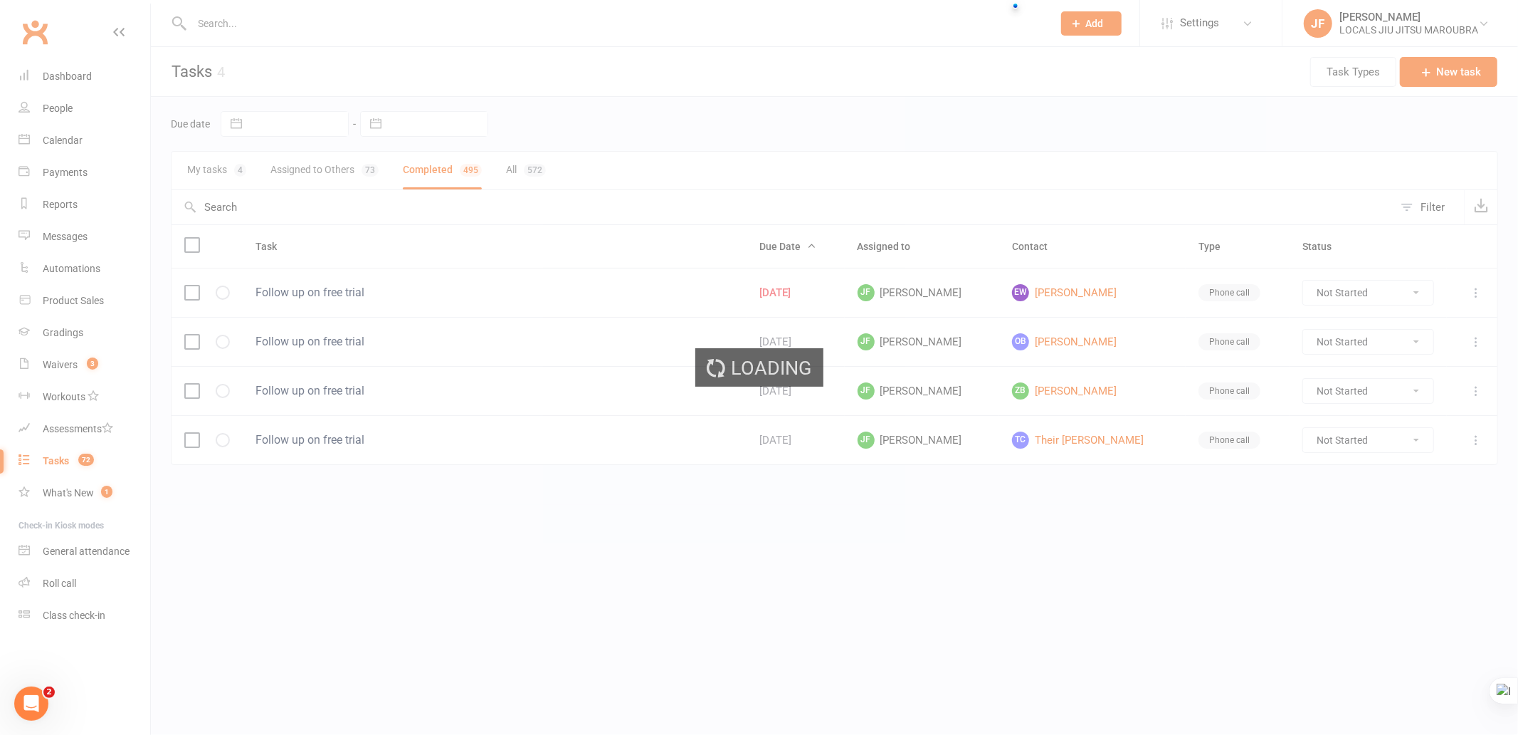
select select "finished"
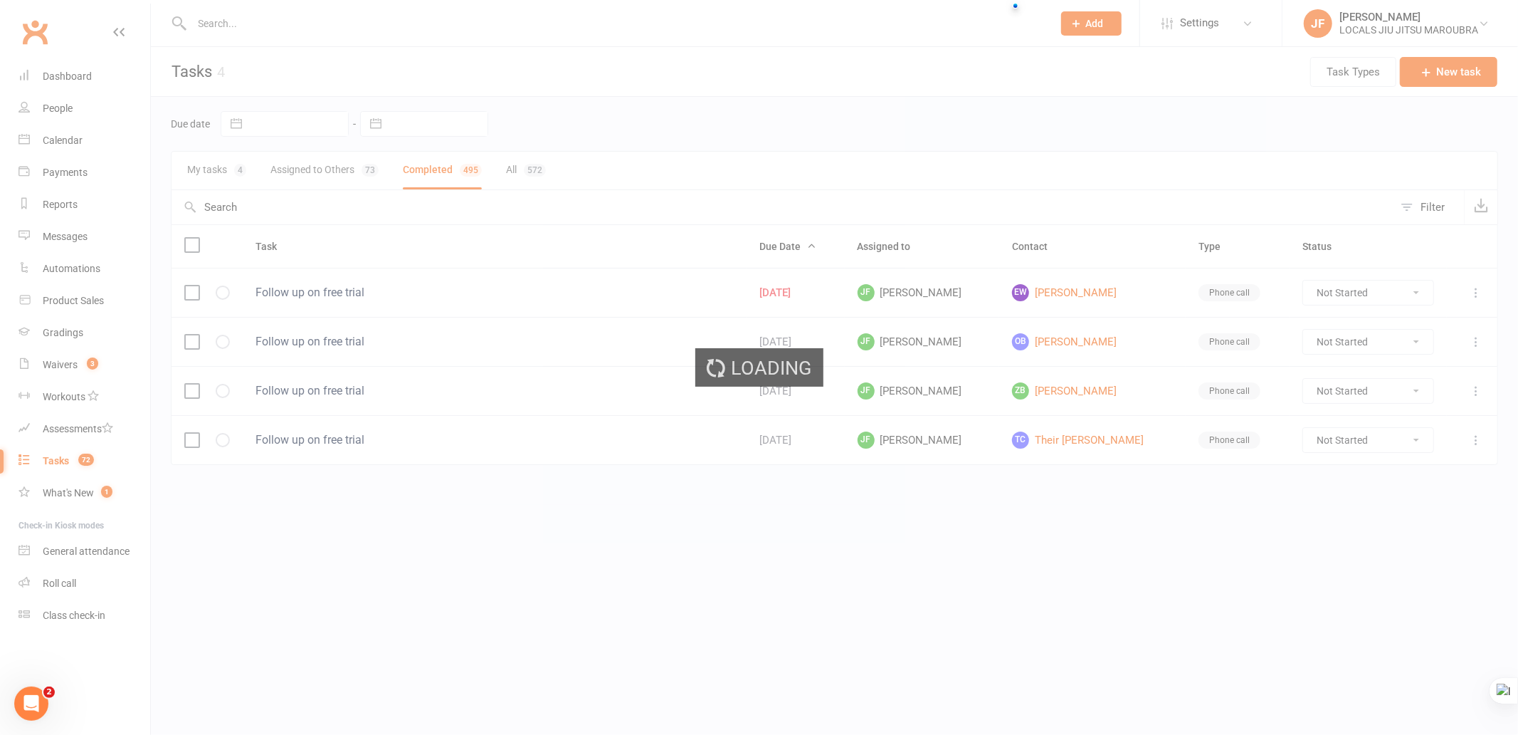
select select "finished"
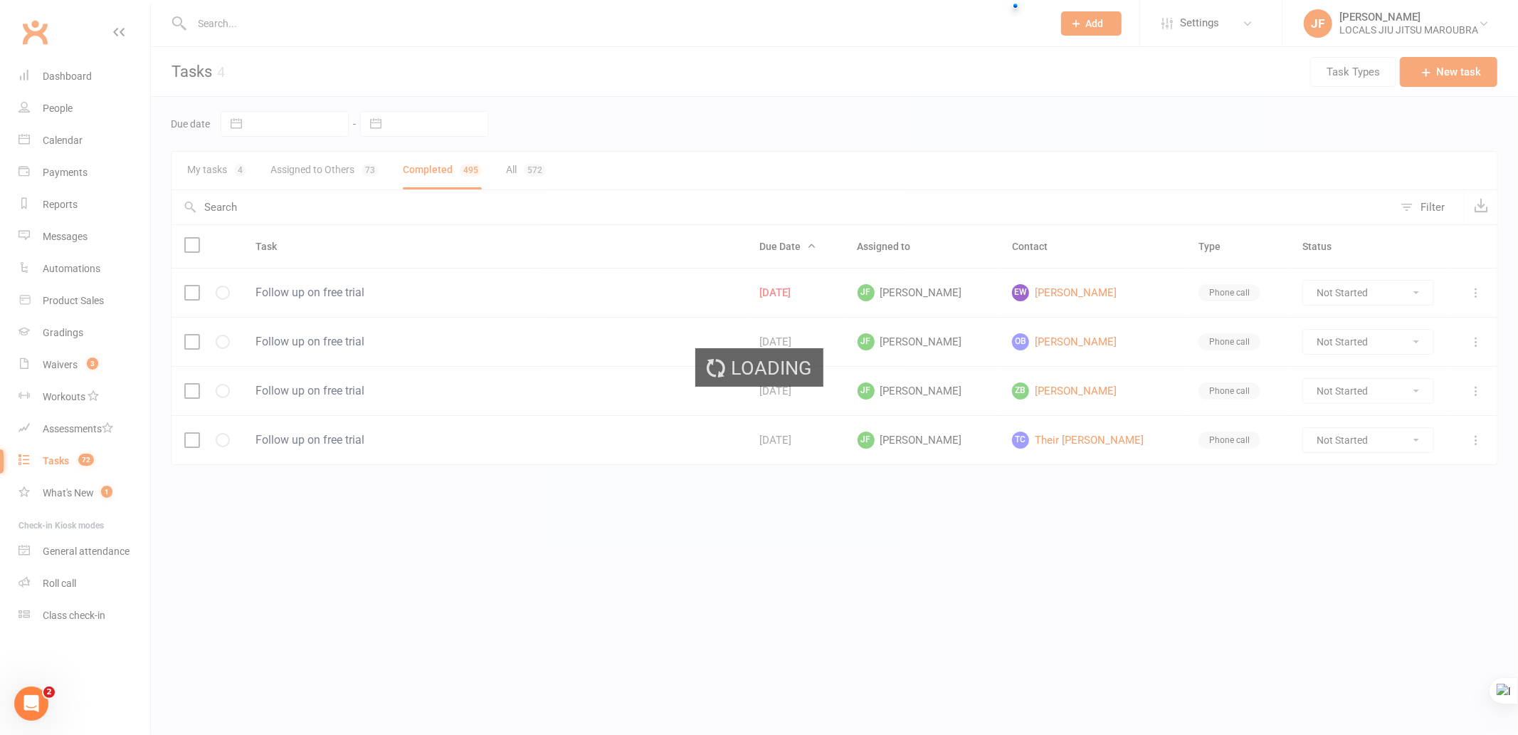
select select "finished"
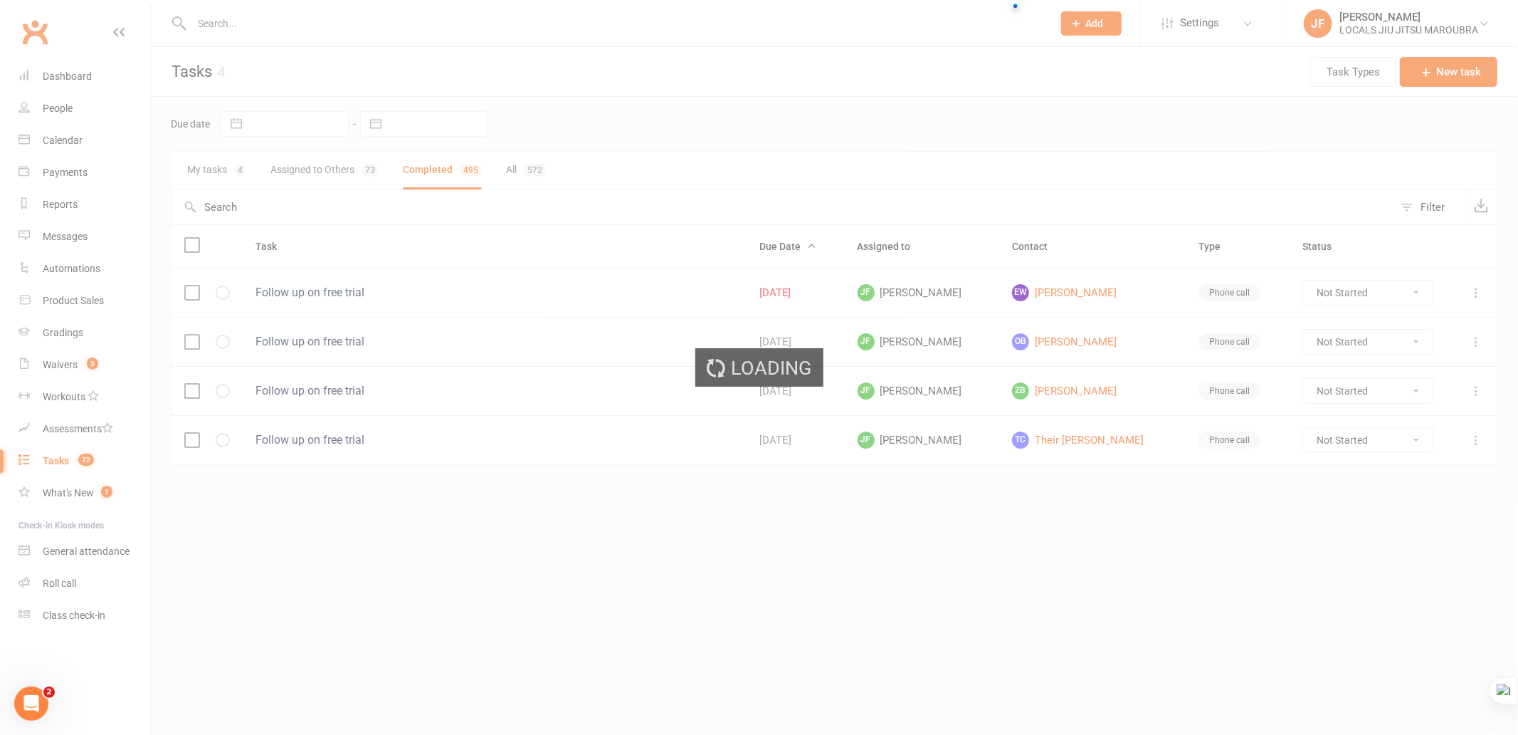
select select "finished"
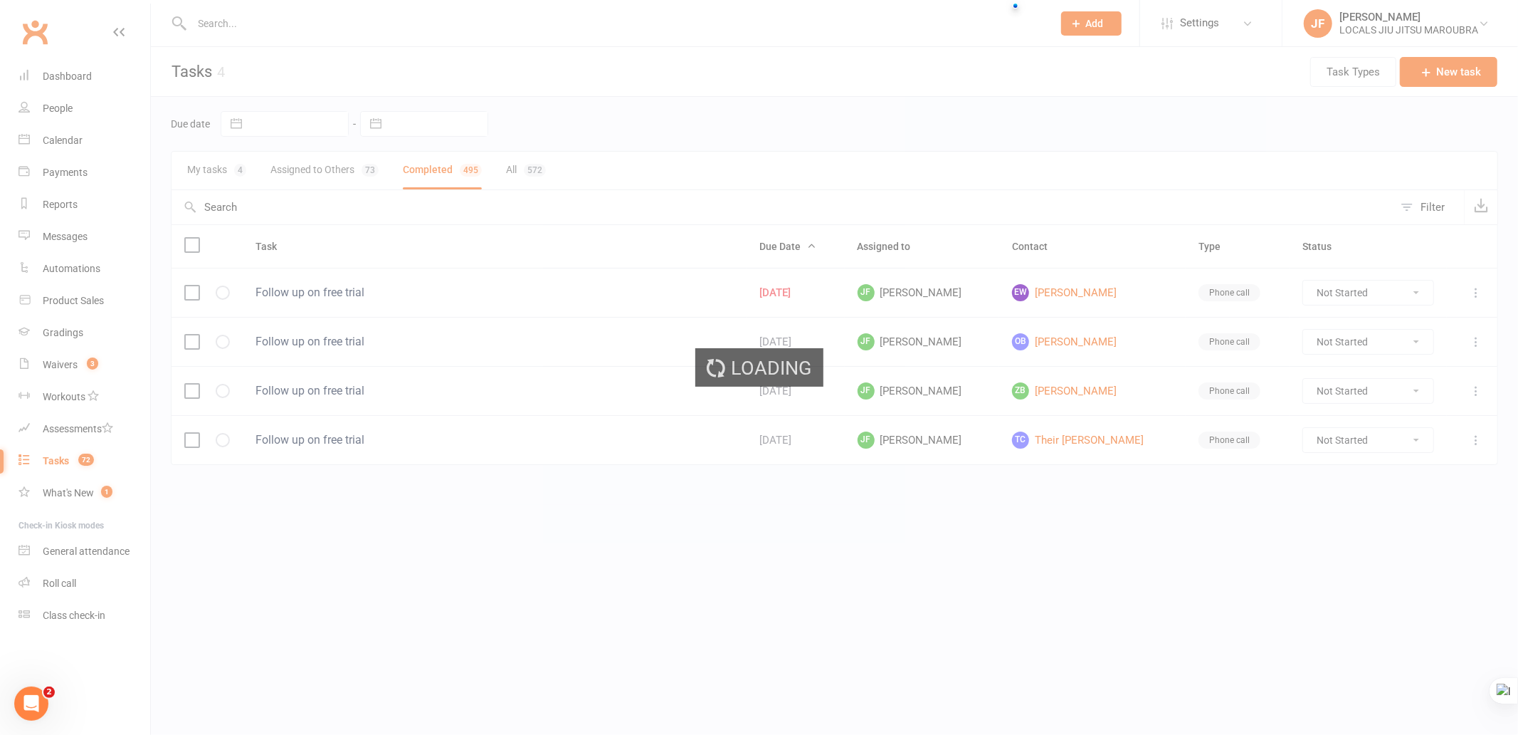
select select "finished"
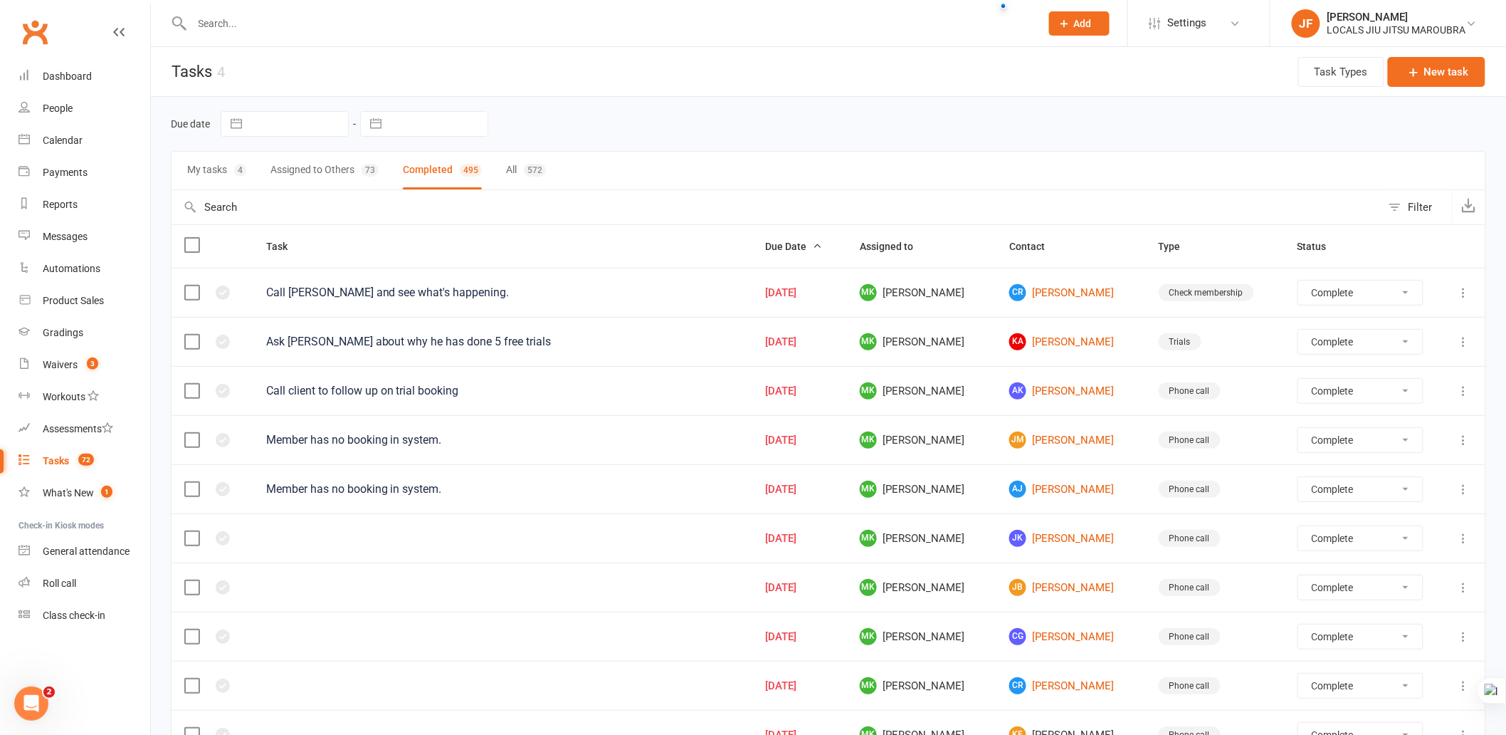
select select "finished"
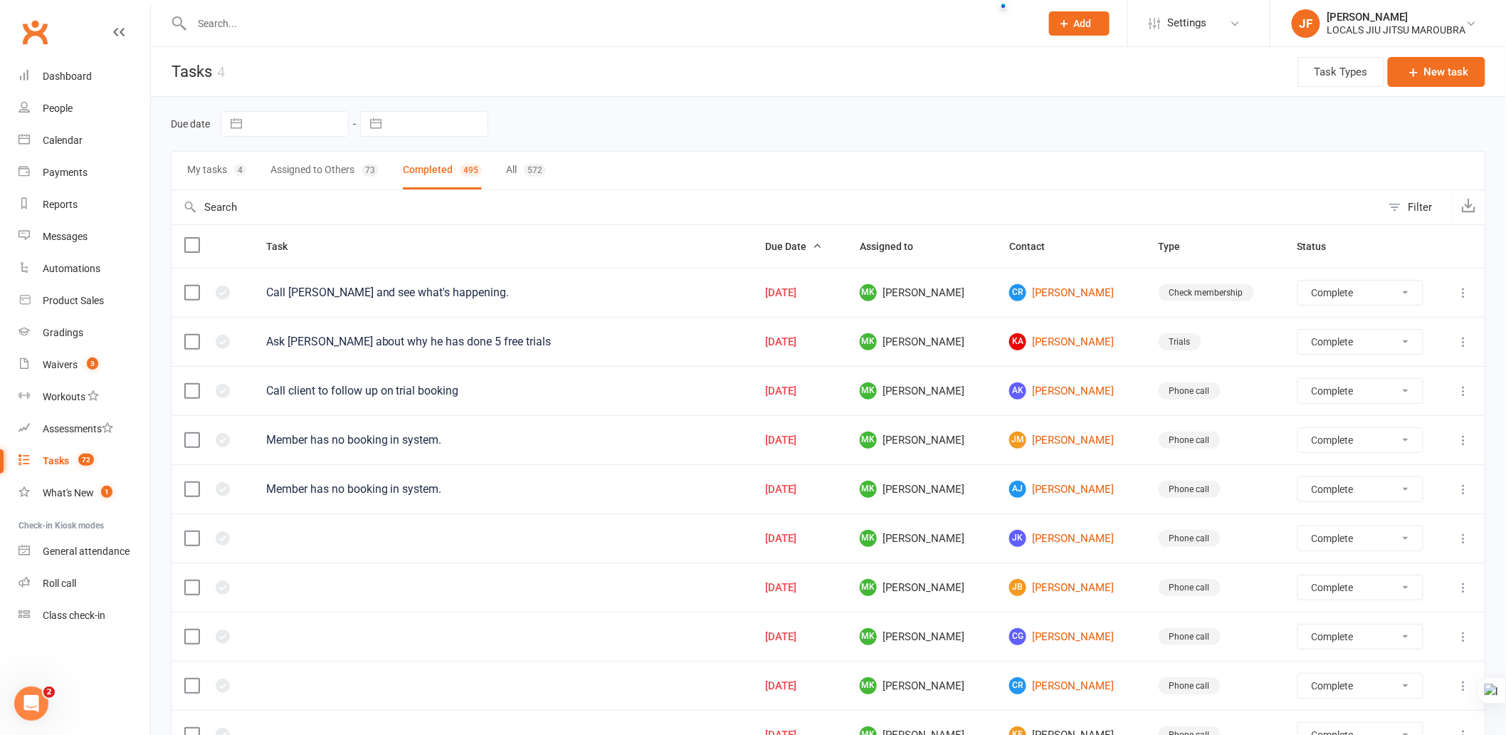
select select "finished"
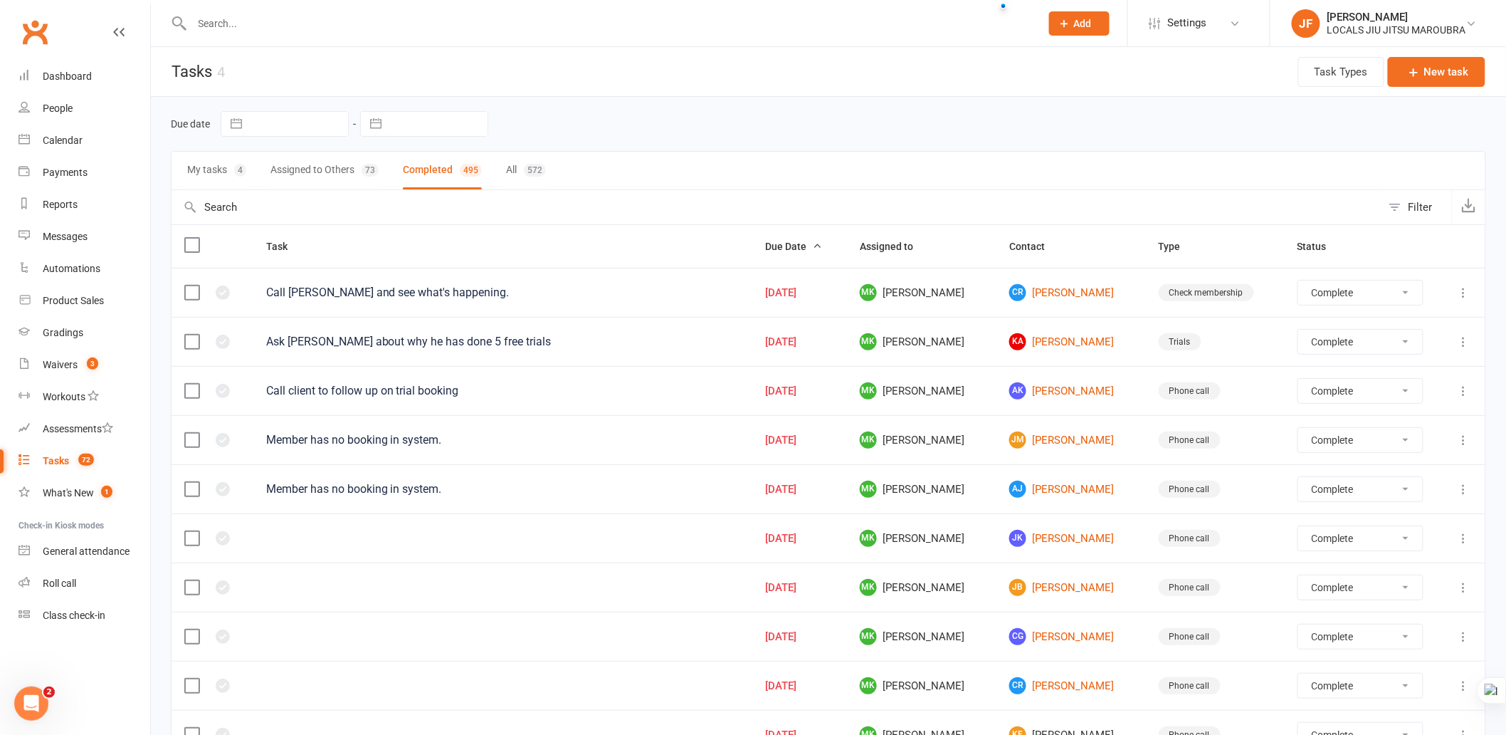
select select "finished"
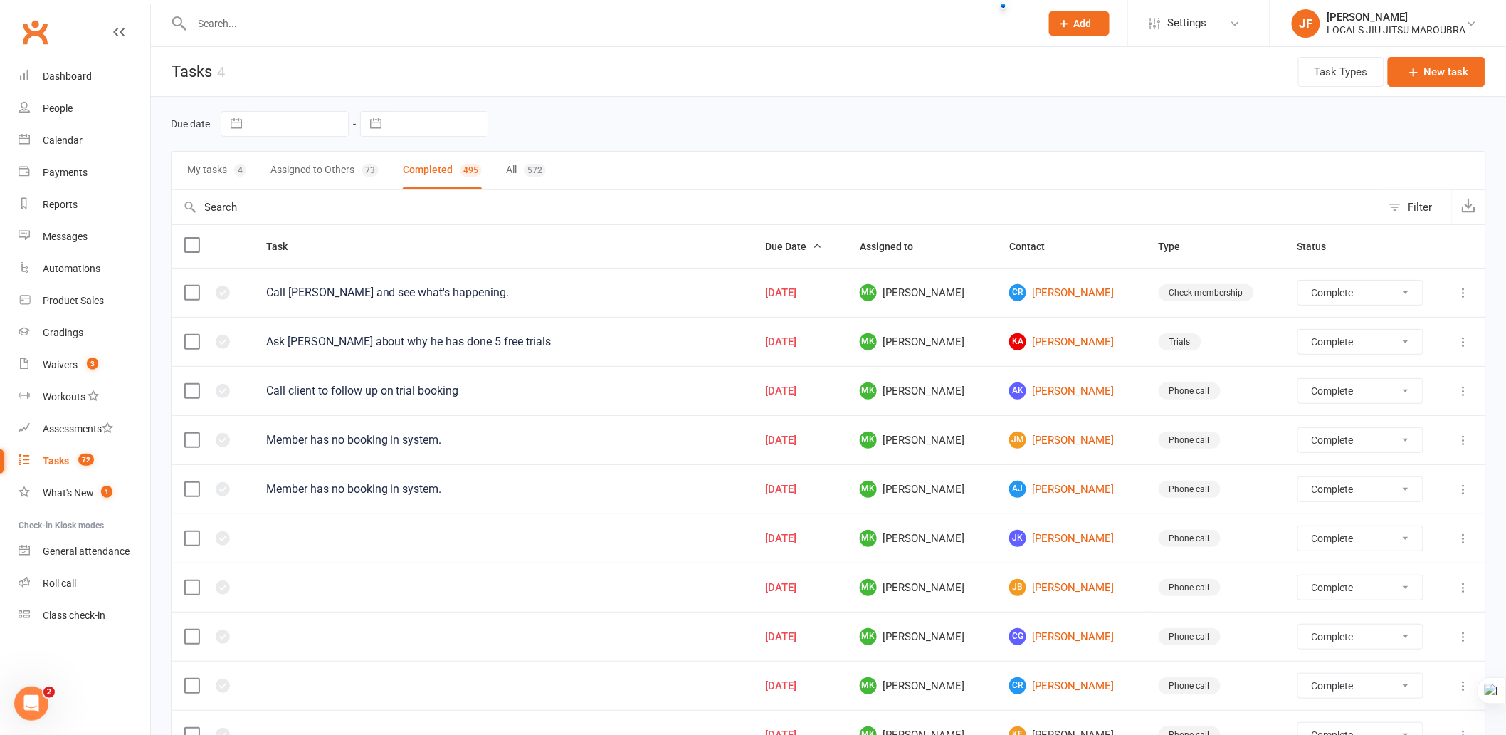
select select "finished"
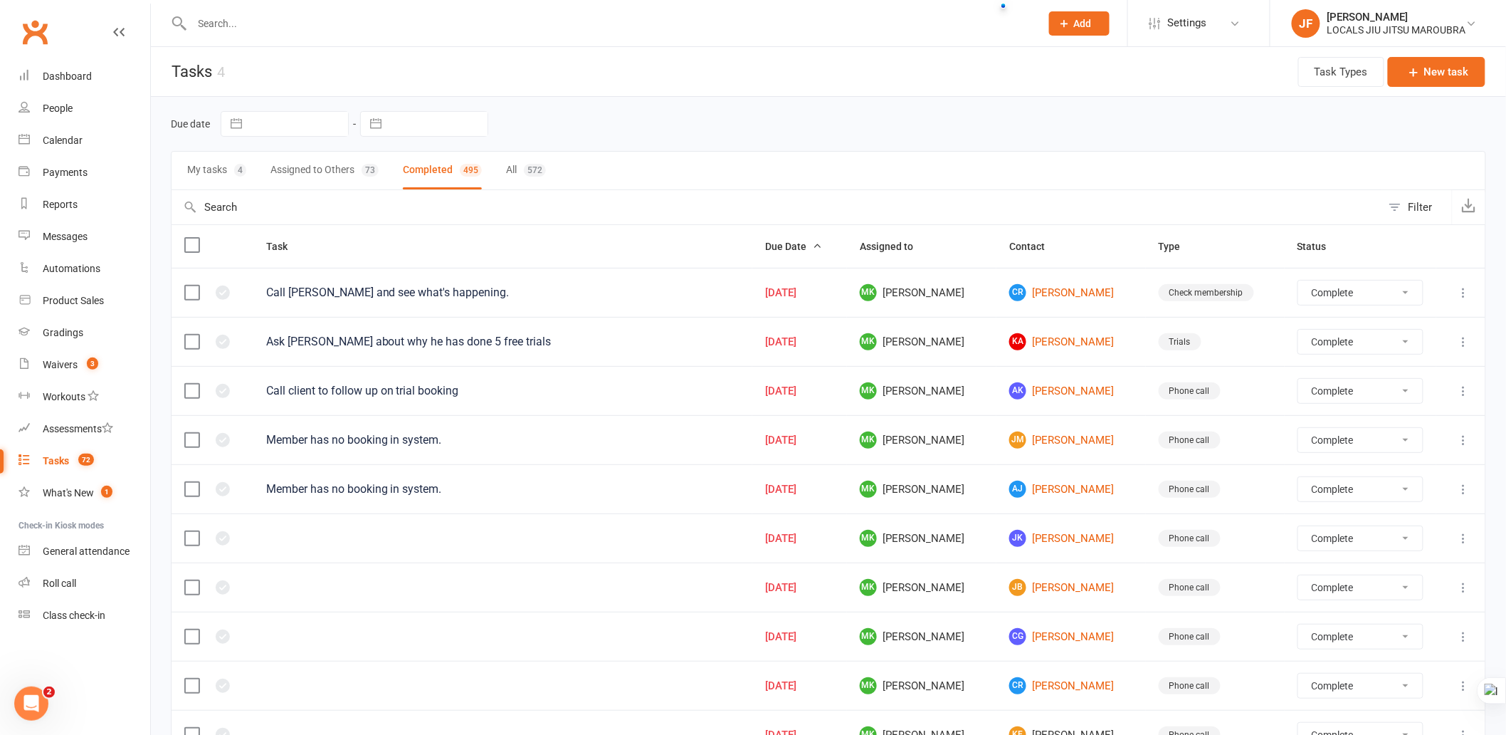
select select "finished"
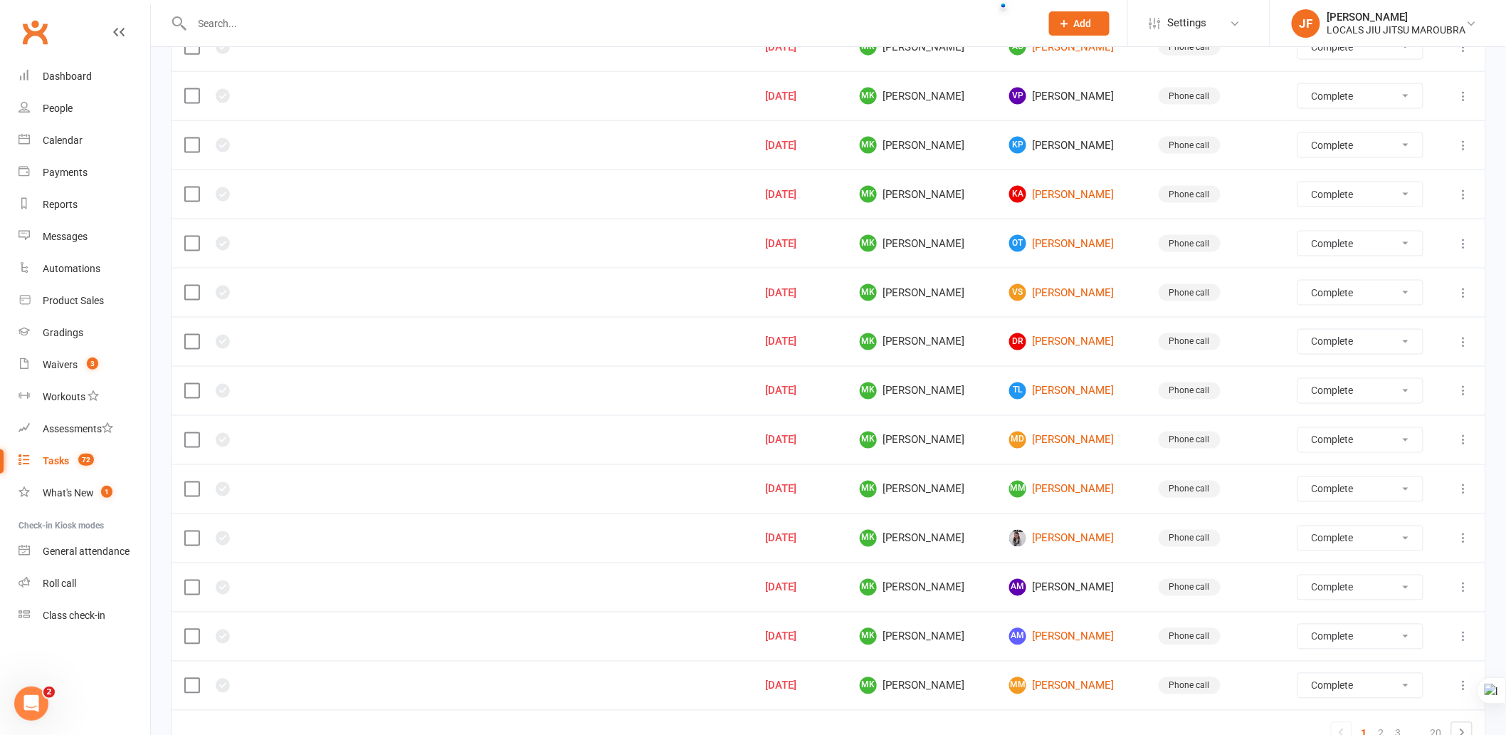
scroll to position [874, 0]
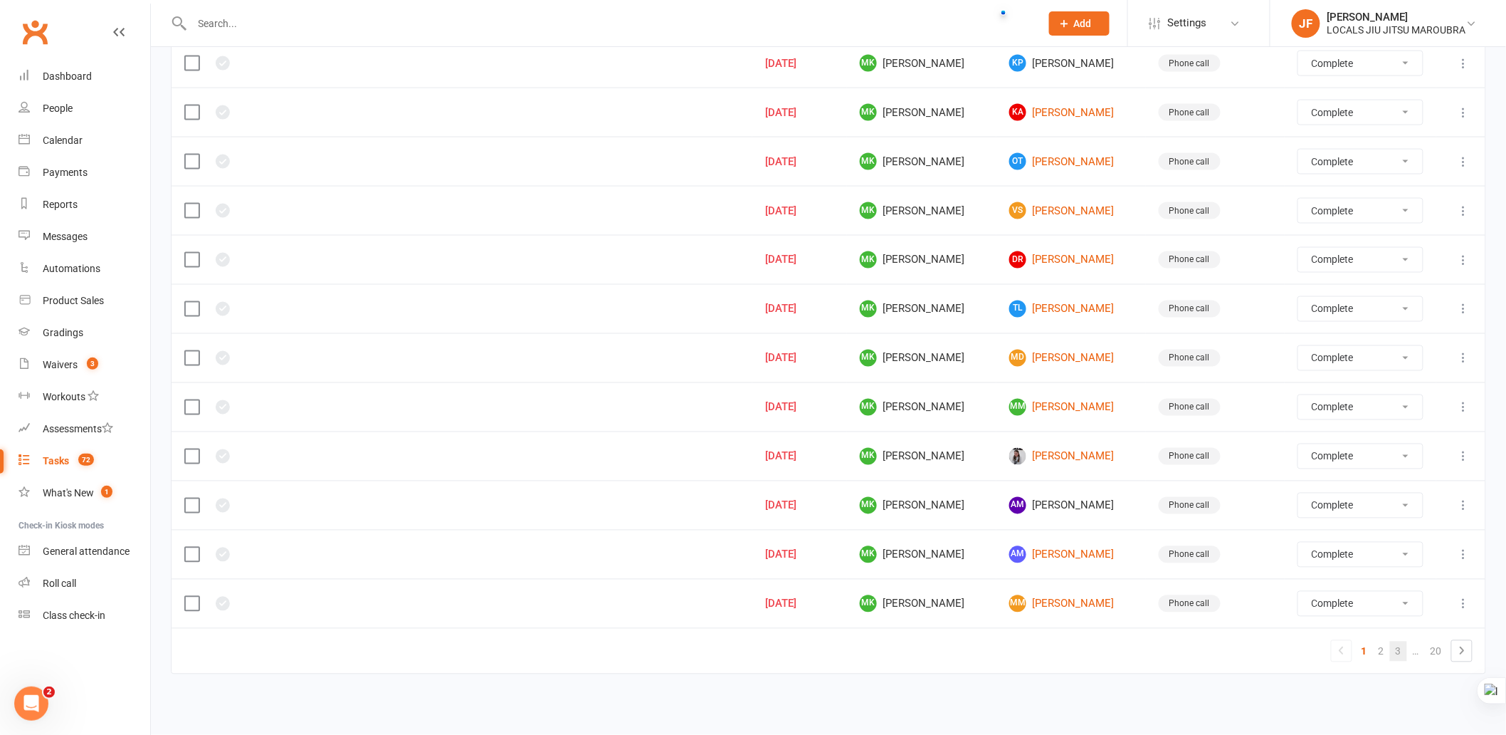
click at [1402, 654] on link "3" at bounding box center [1398, 651] width 17 height 20
select select "finished"
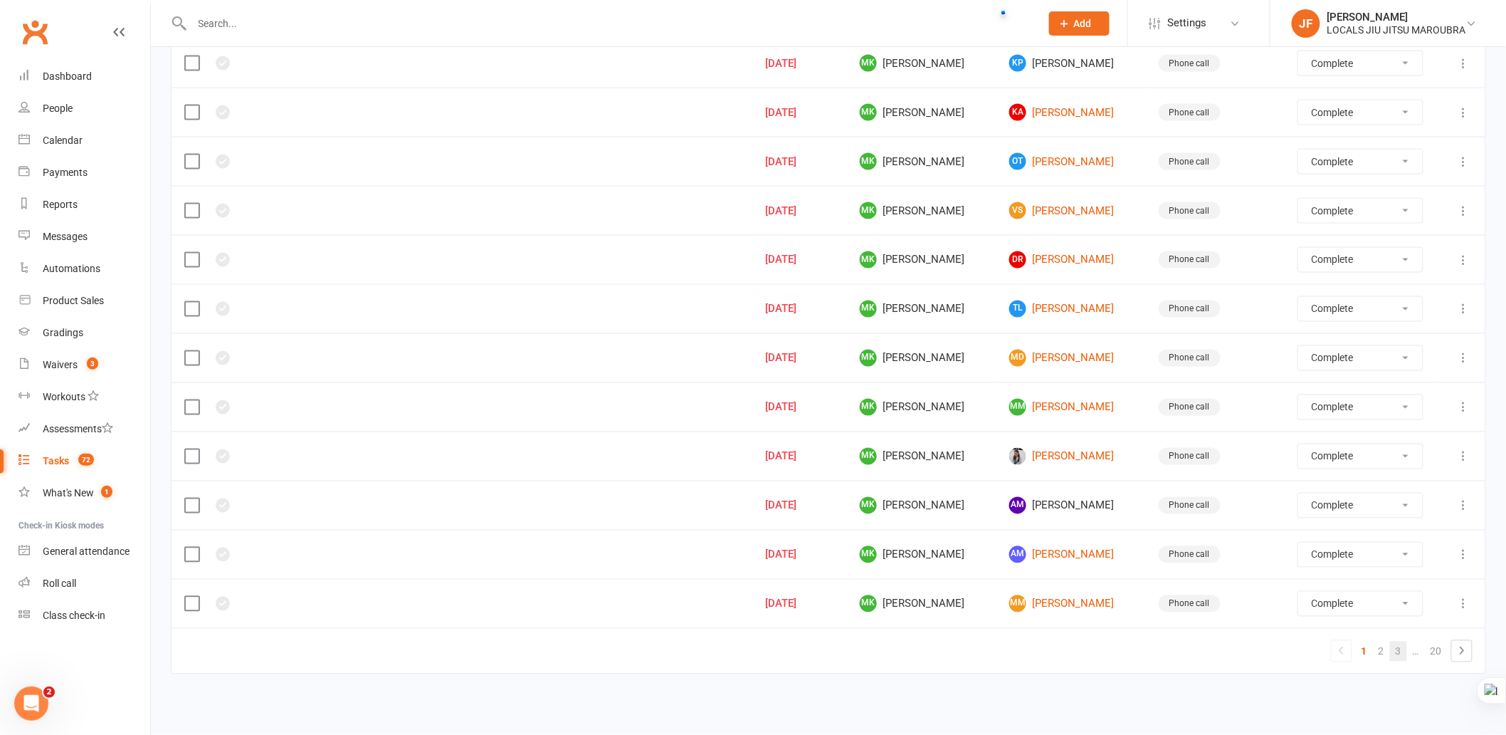
select select "finished"
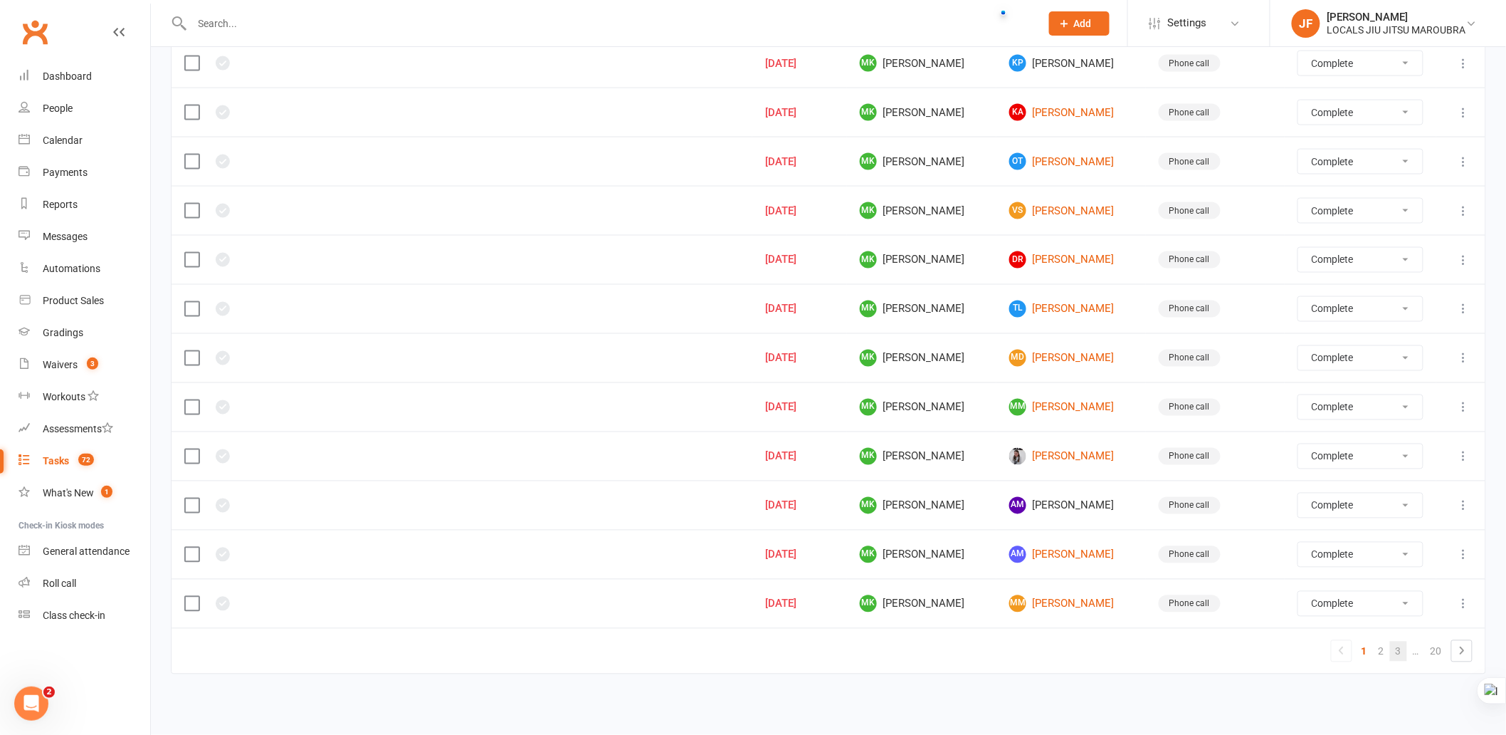
select select "finished"
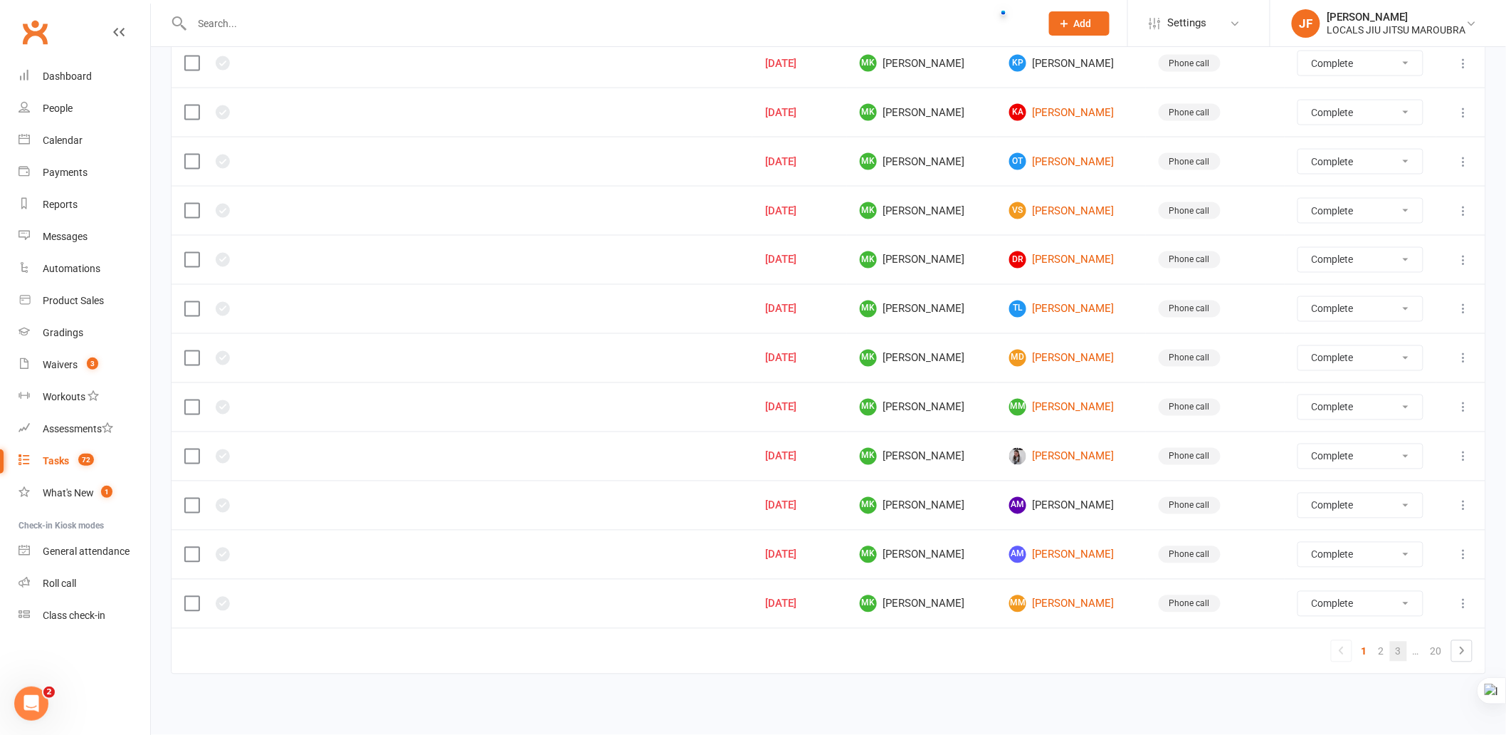
select select "finished"
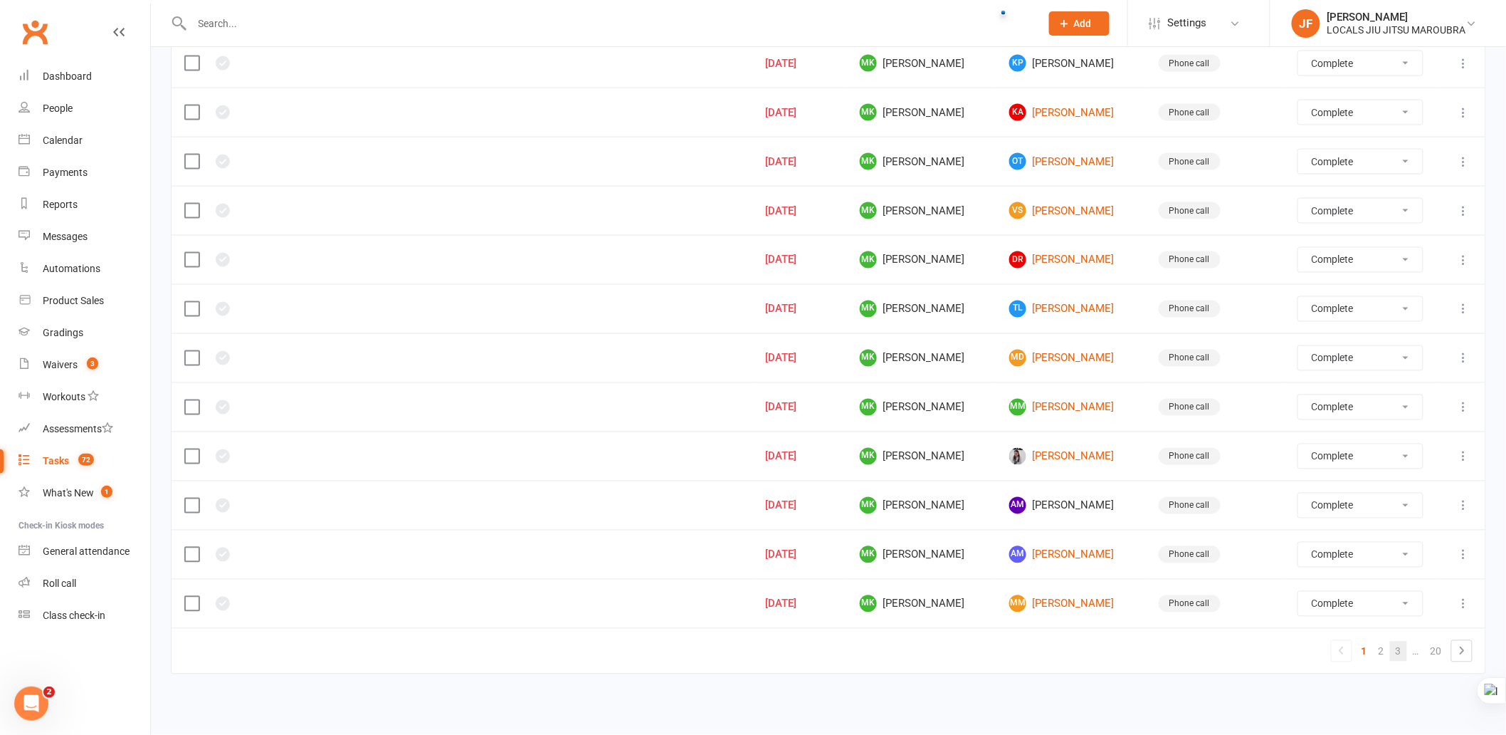
select select "finished"
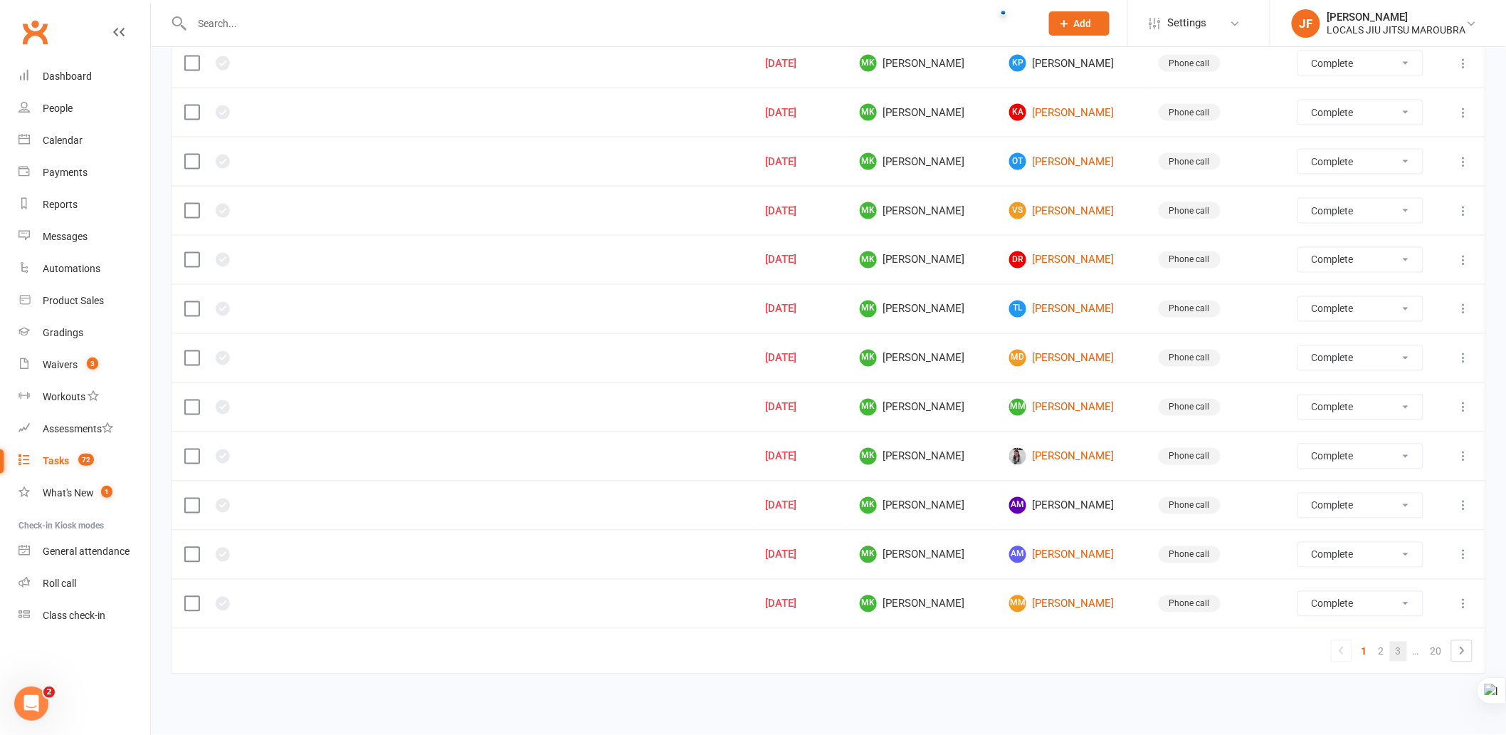
select select "finished"
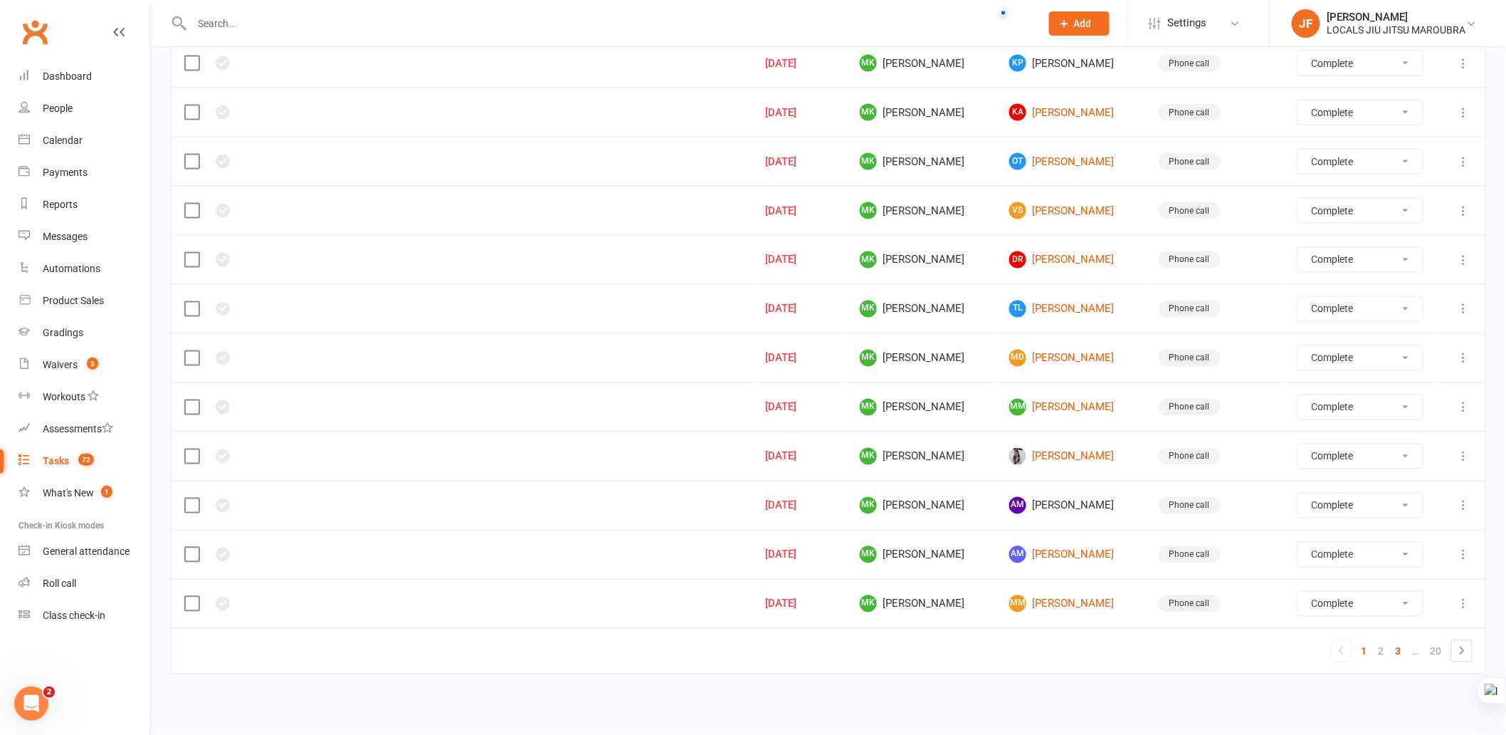
select select "finished"
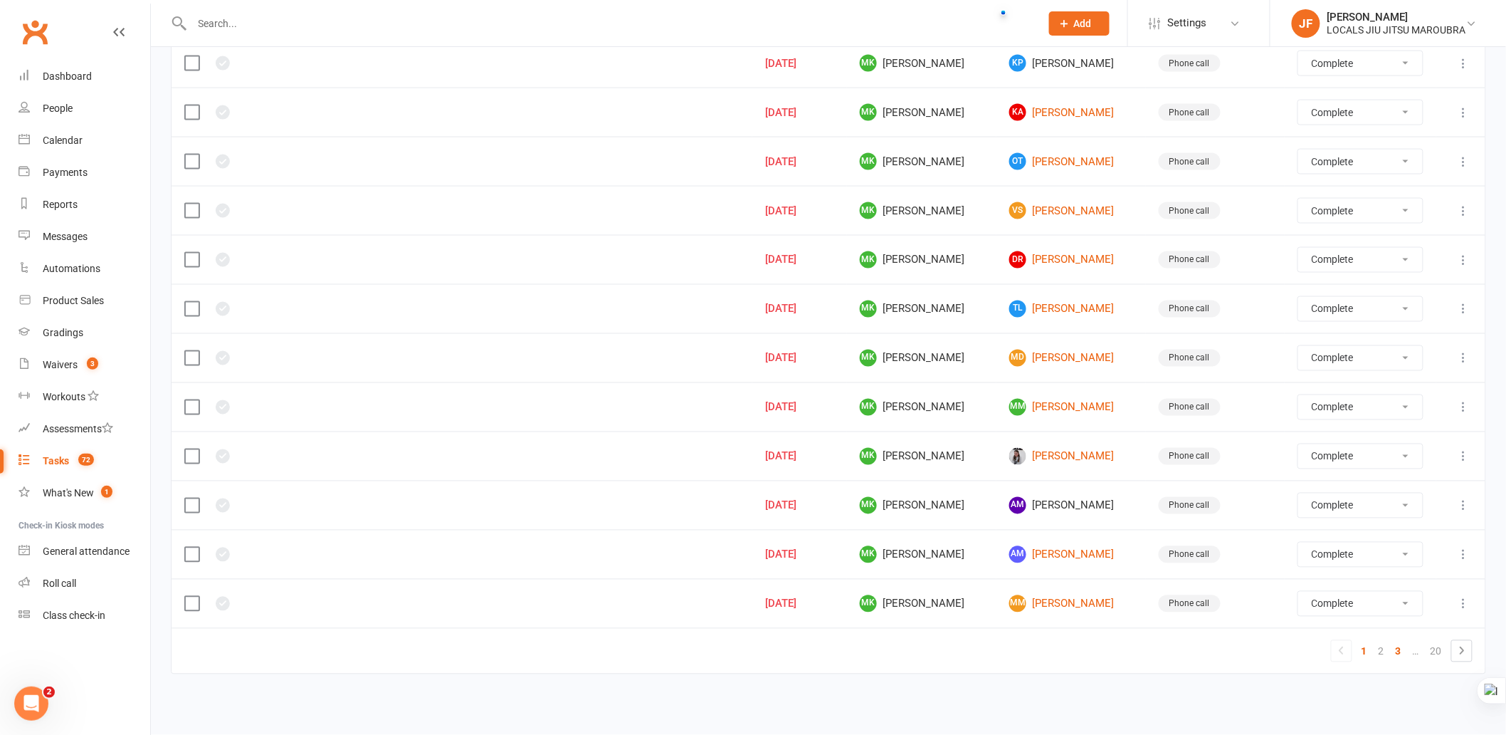
select select "finished"
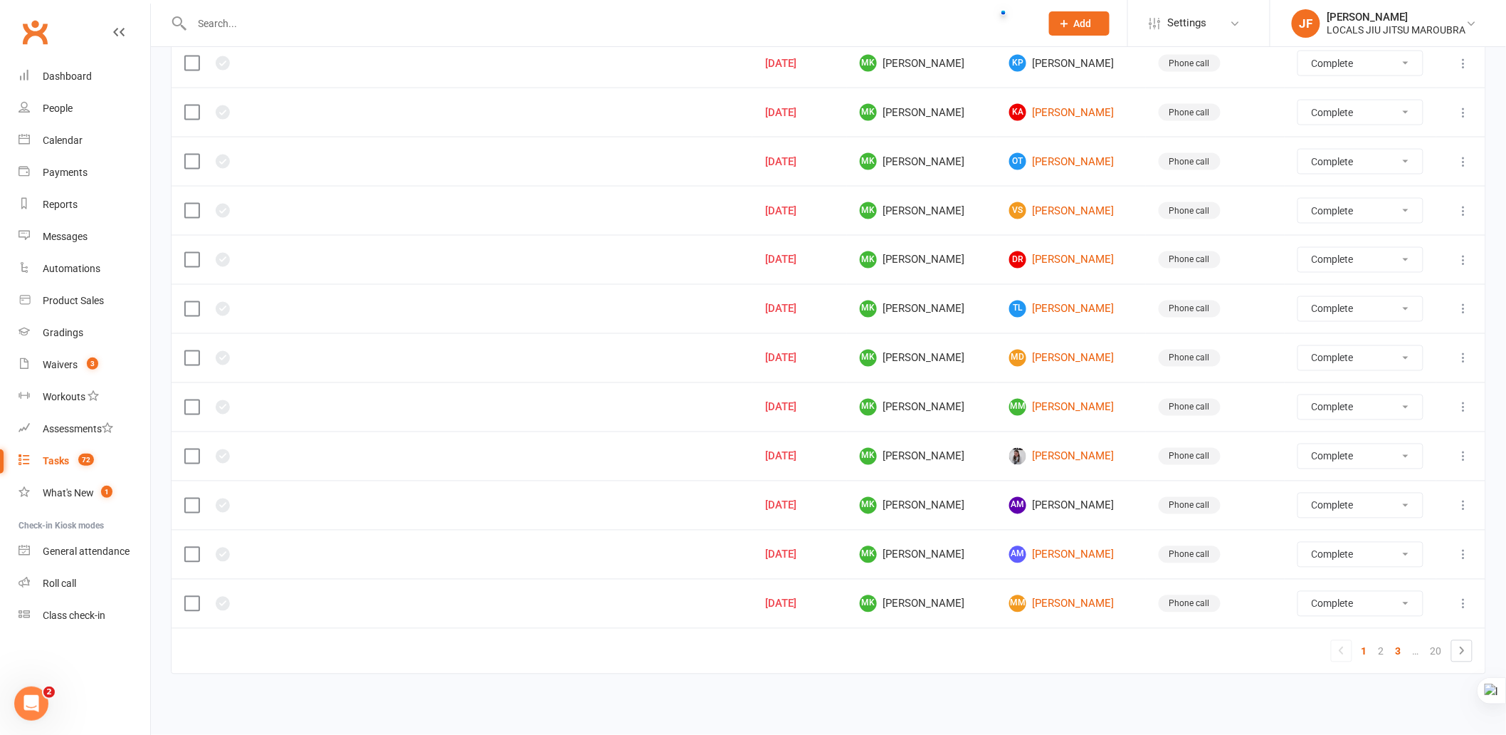
select select "finished"
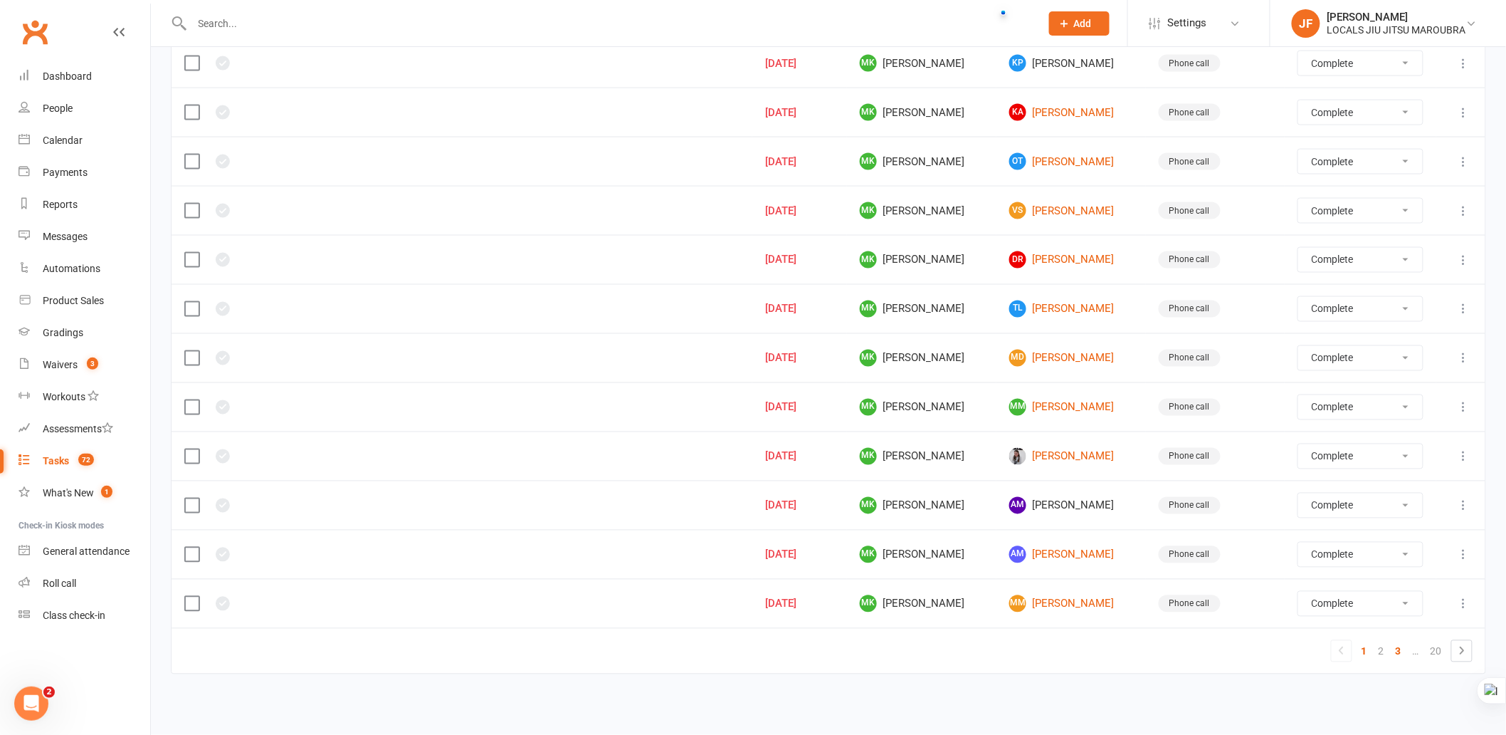
select select "finished"
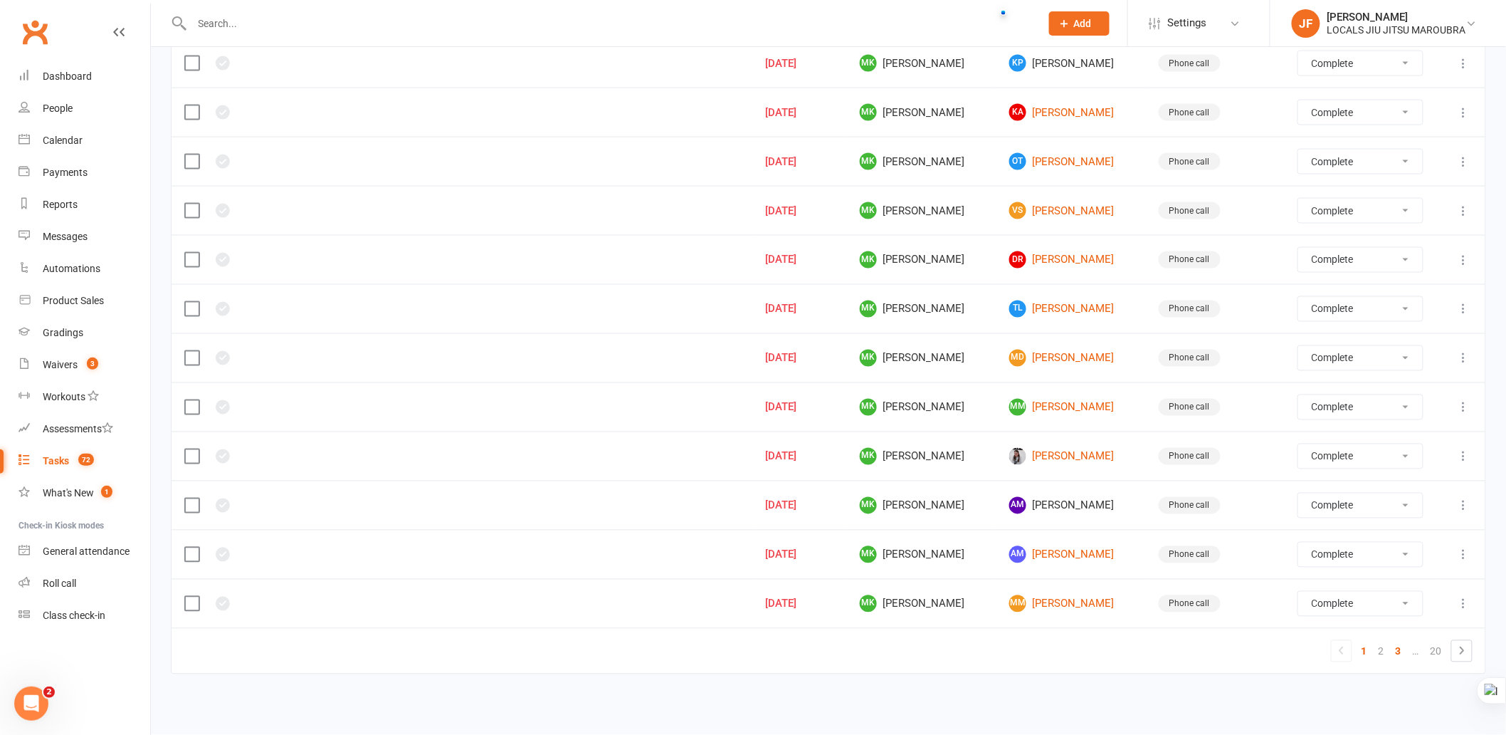
select select "finished"
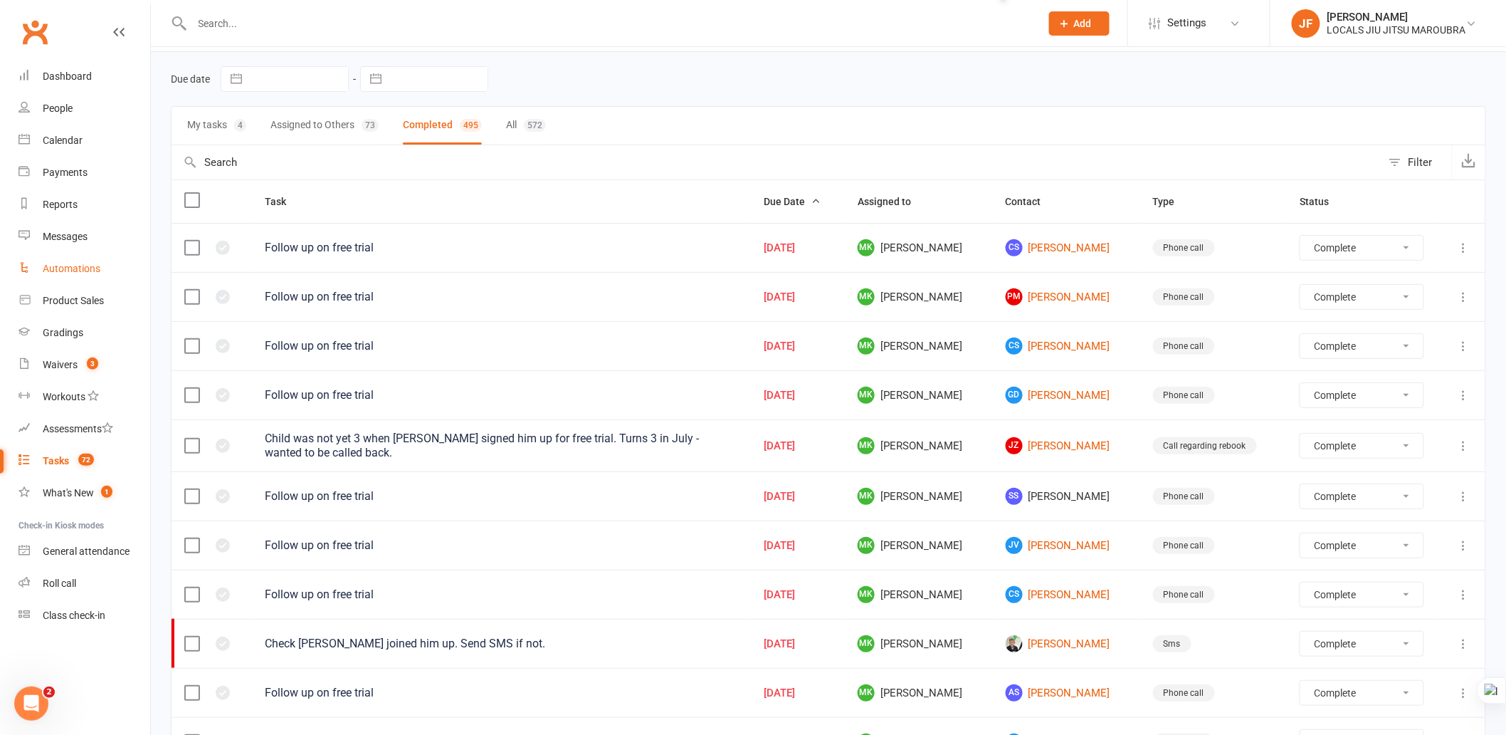
scroll to position [0, 0]
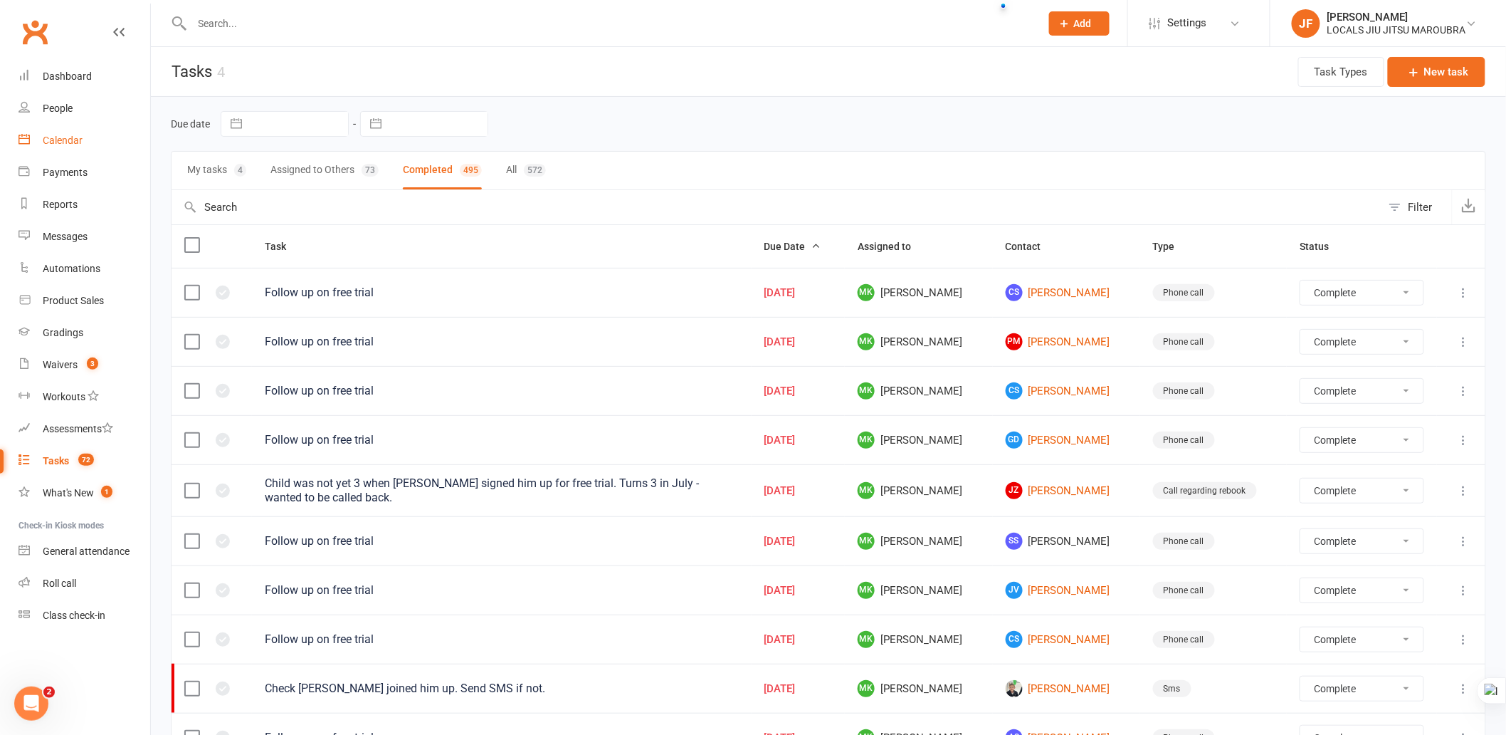
click at [100, 145] on link "Calendar" at bounding box center [85, 141] width 132 height 32
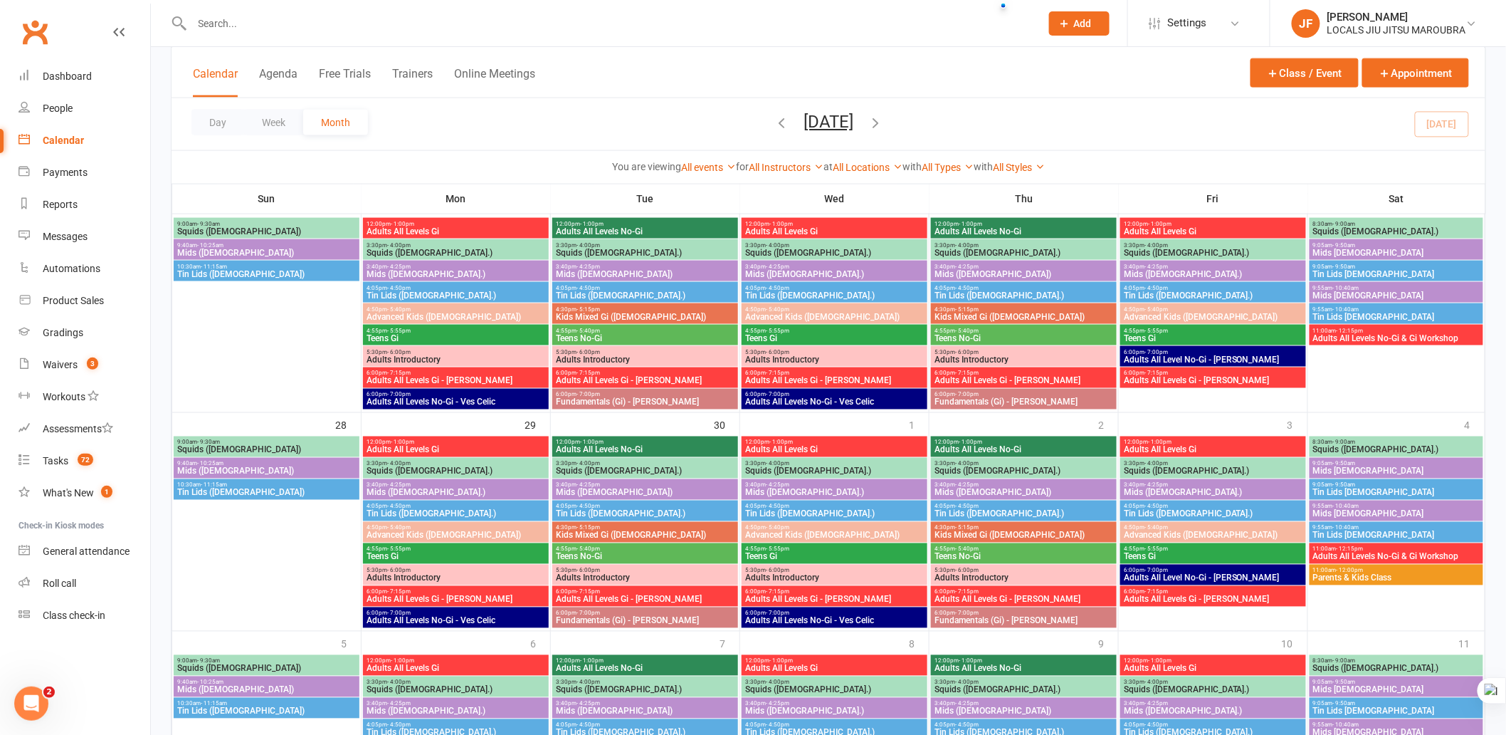
scroll to position [791, 0]
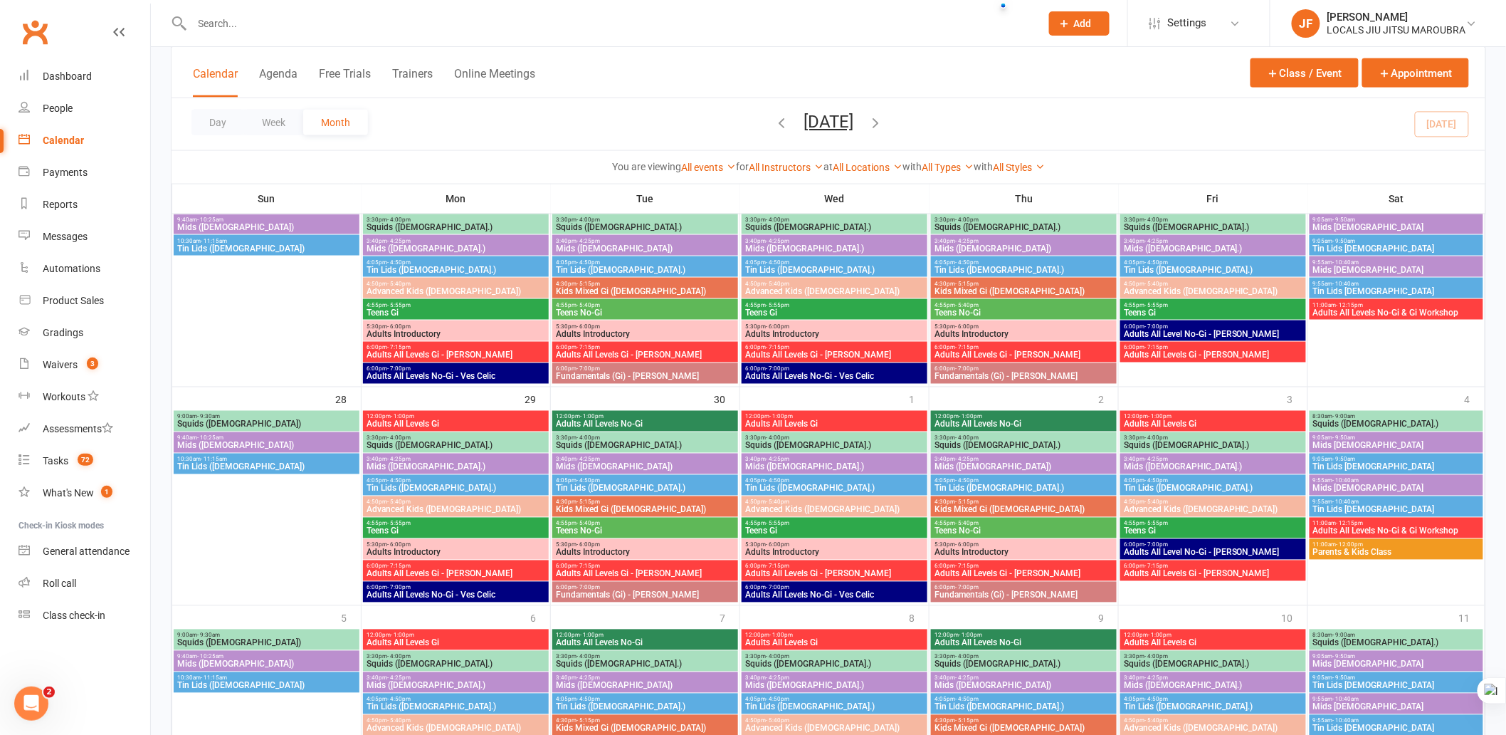
click at [740, 62] on div "Calendar Agenda Free Trials Trainers Online Meetings Class / Event Appointment" at bounding box center [829, 72] width 1314 height 51
click at [755, 41] on div at bounding box center [601, 23] width 860 height 46
click at [751, 75] on div "Calendar Agenda Free Trials Trainers Online Meetings Class / Event Appointment" at bounding box center [829, 72] width 1314 height 51
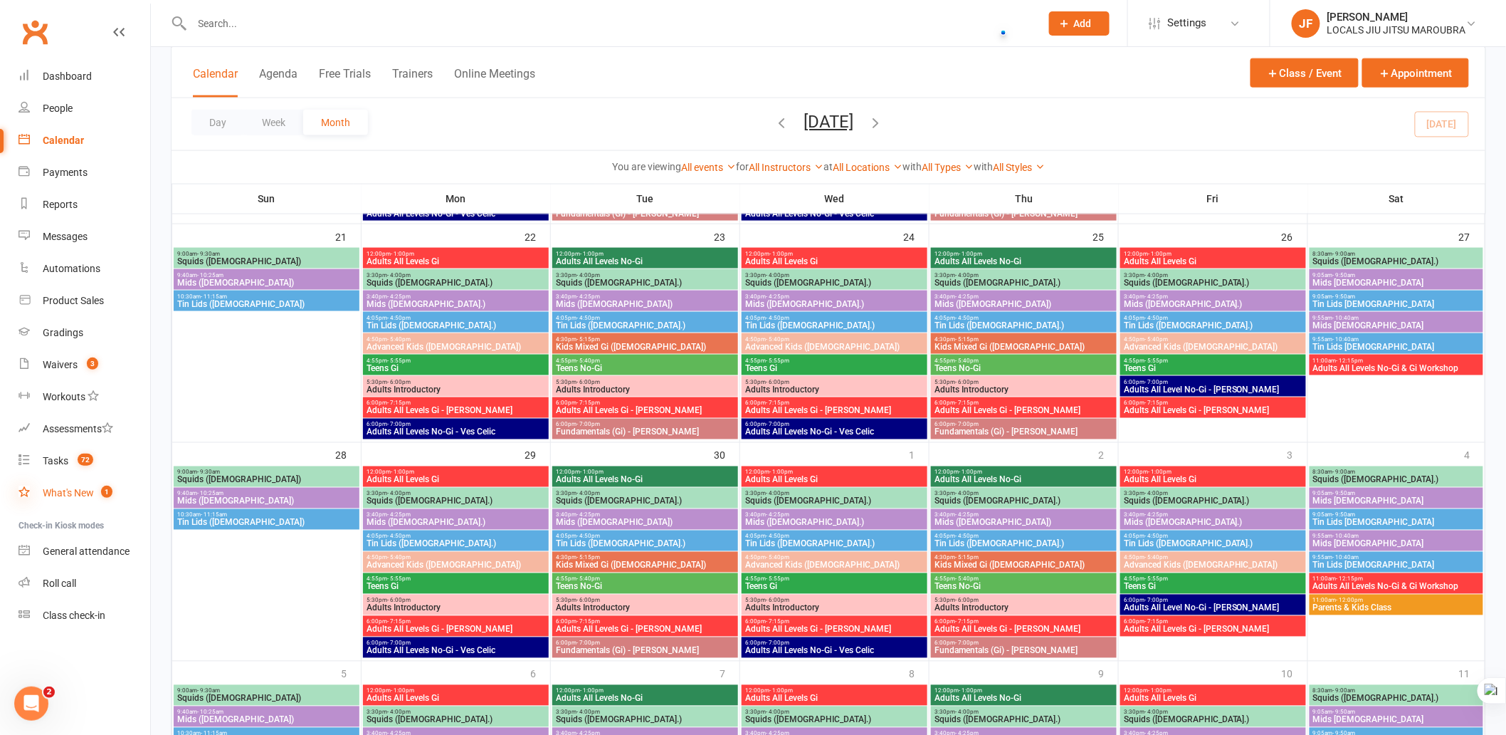
scroll to position [762, 0]
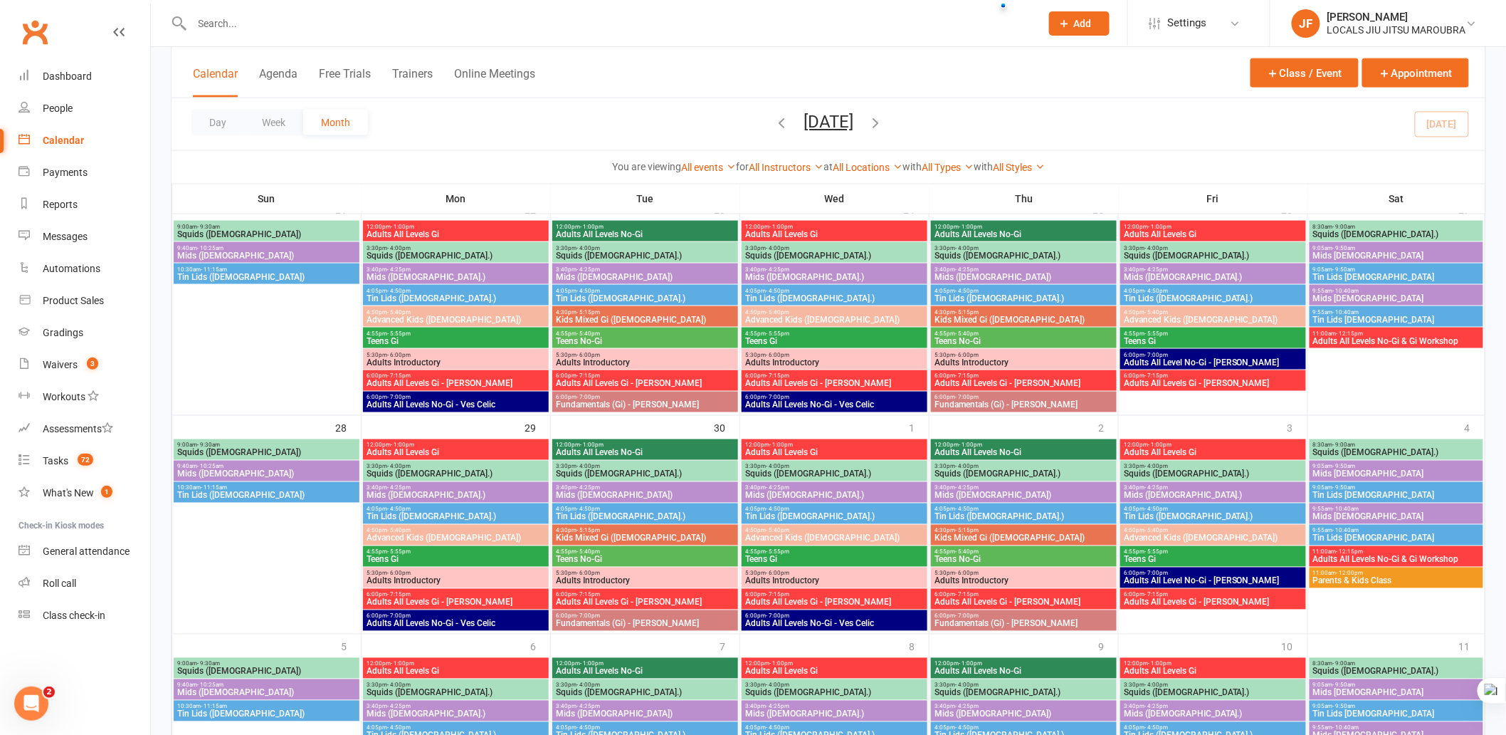
click at [648, 71] on div "Calendar Agenda Free Trials Trainers Online Meetings Class / Event Appointment" at bounding box center [829, 72] width 1314 height 51
click at [653, 43] on div at bounding box center [601, 23] width 860 height 46
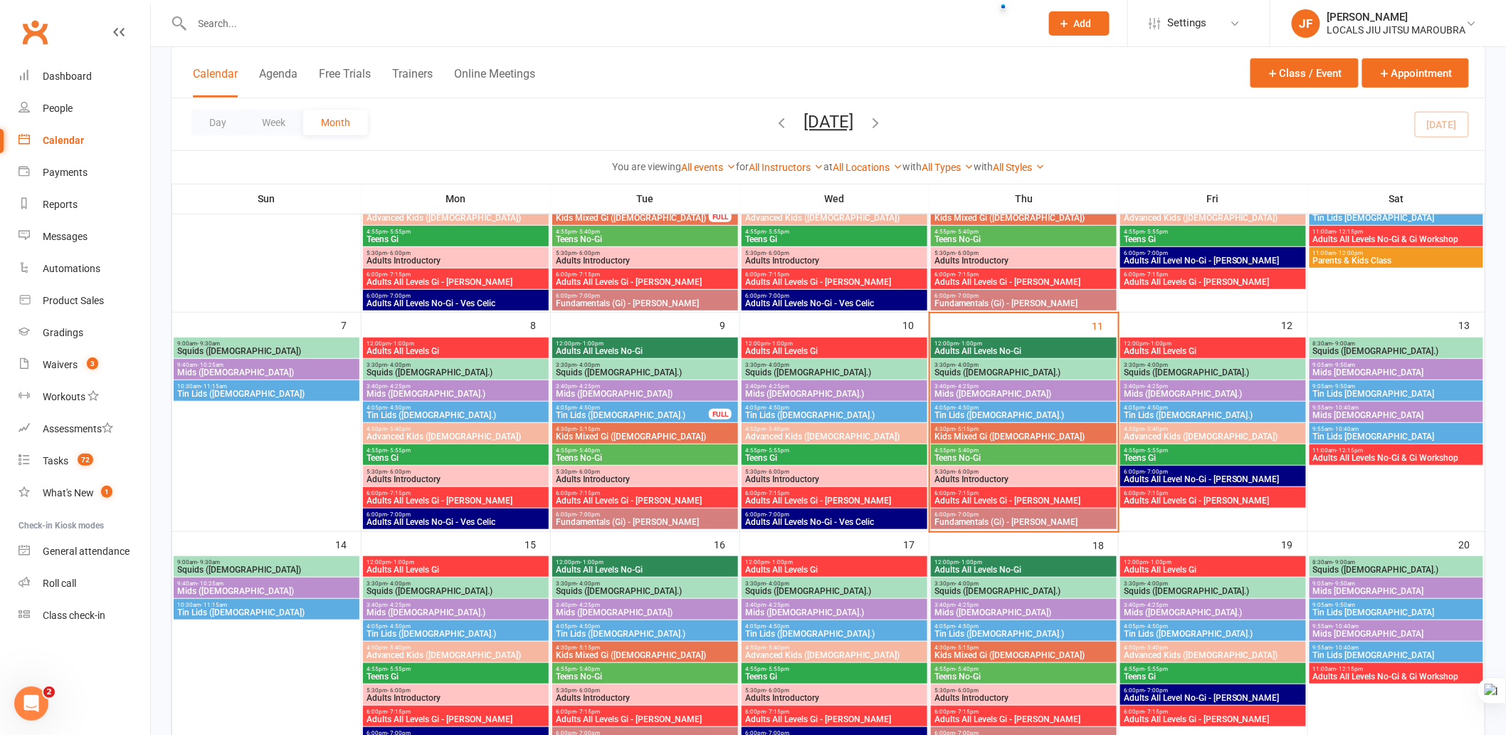
scroll to position [288, 0]
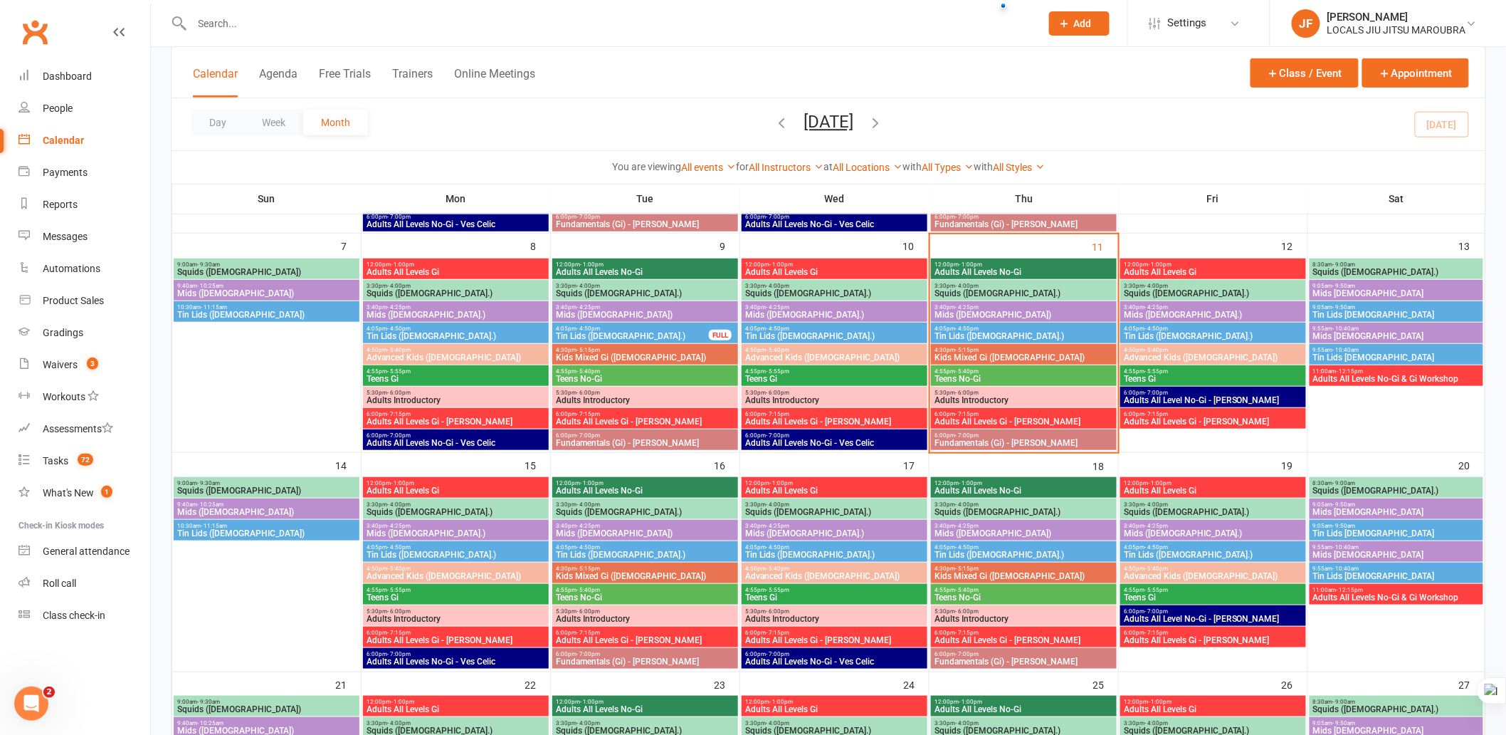
click at [1002, 353] on span "Kids Mixed Gi ([DEMOGRAPHIC_DATA])" at bounding box center [1024, 357] width 180 height 9
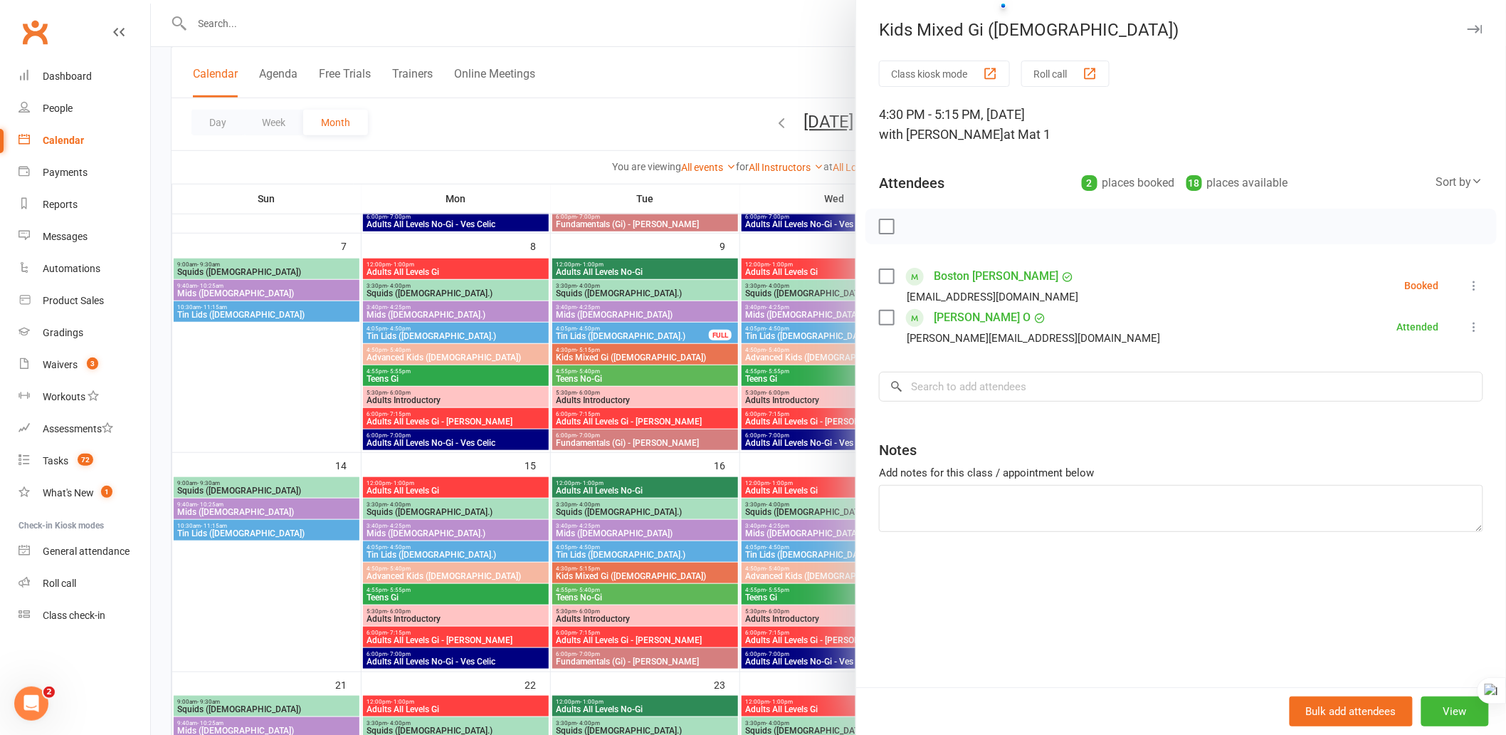
click at [1468, 28] on icon "button" at bounding box center [1475, 29] width 15 height 9
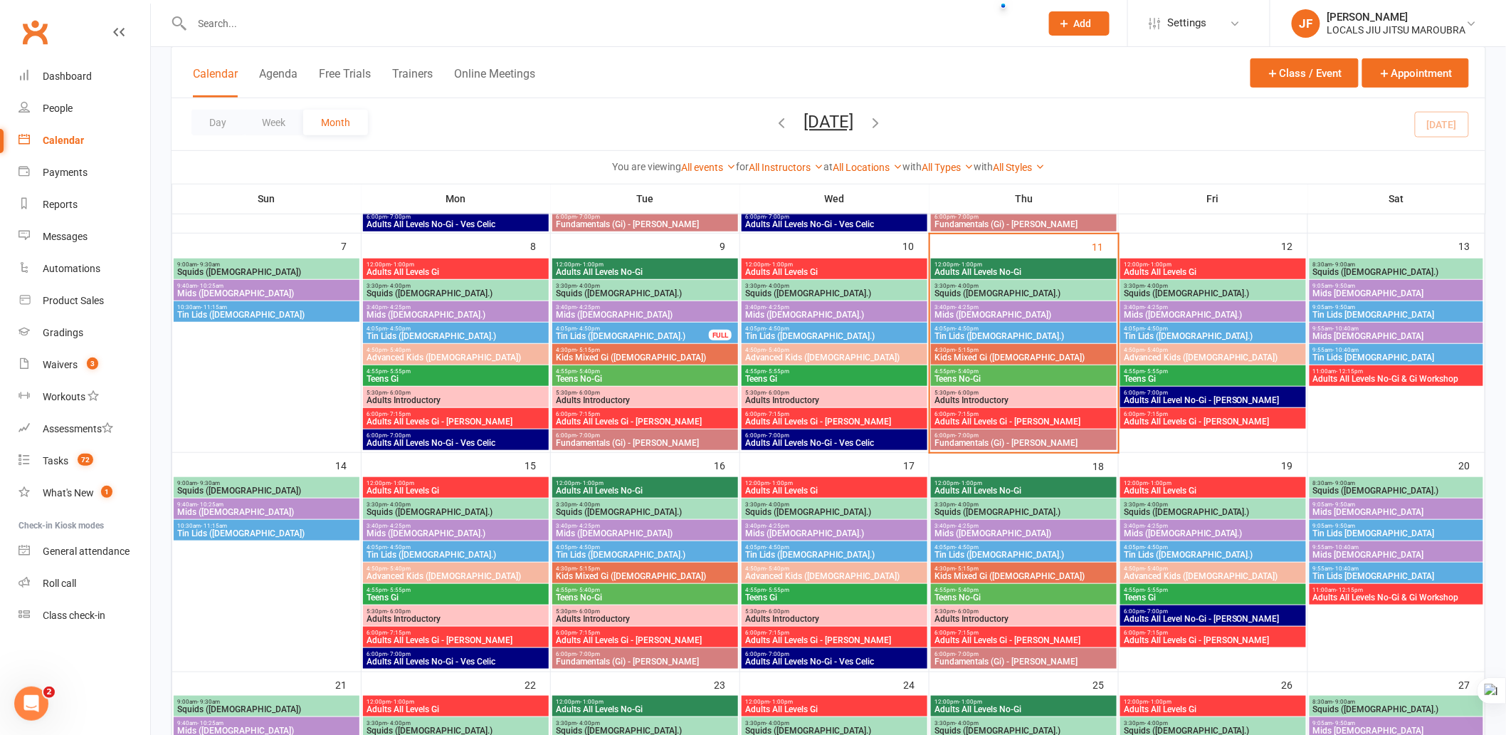
click at [1041, 369] on span "4:55pm - 5:40pm" at bounding box center [1024, 371] width 180 height 6
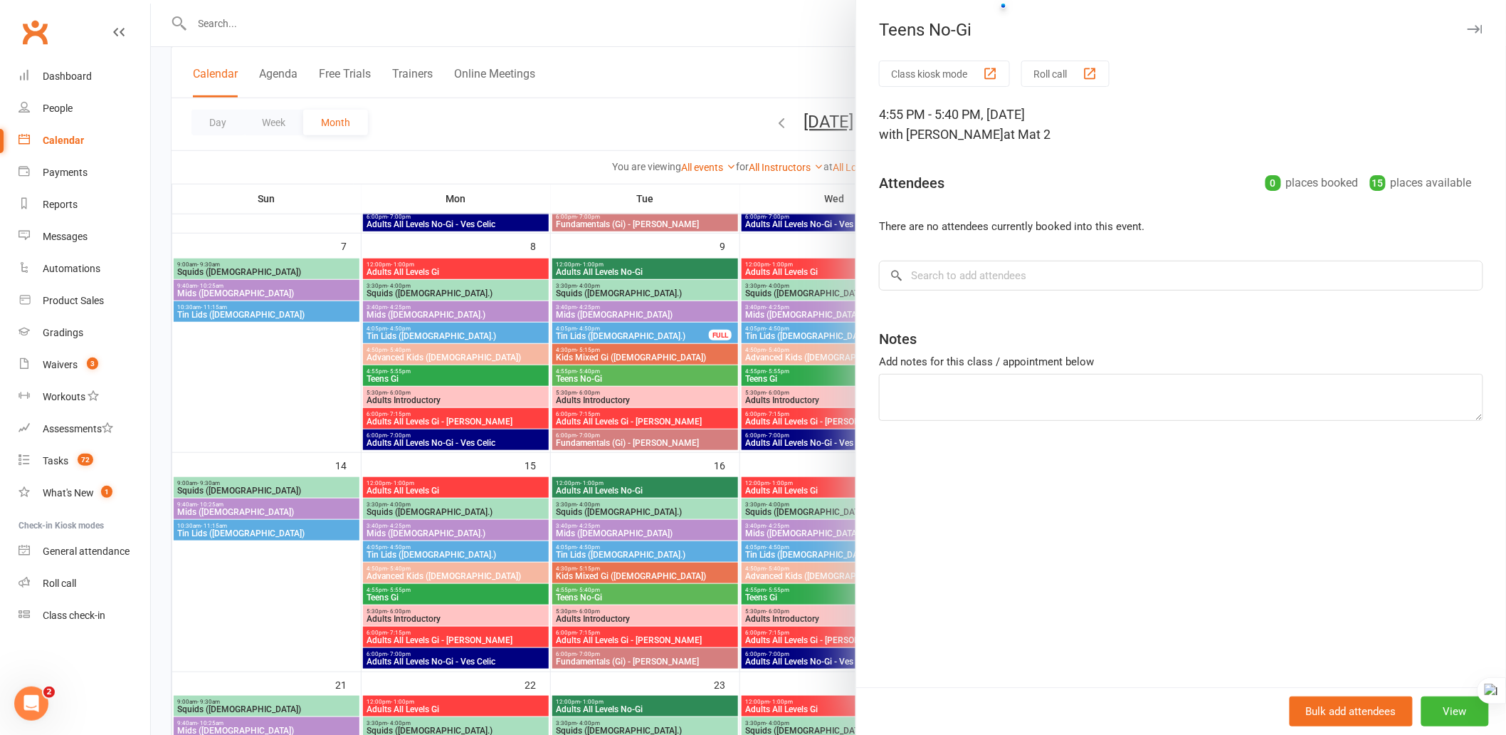
click at [1469, 27] on icon "button" at bounding box center [1475, 29] width 15 height 9
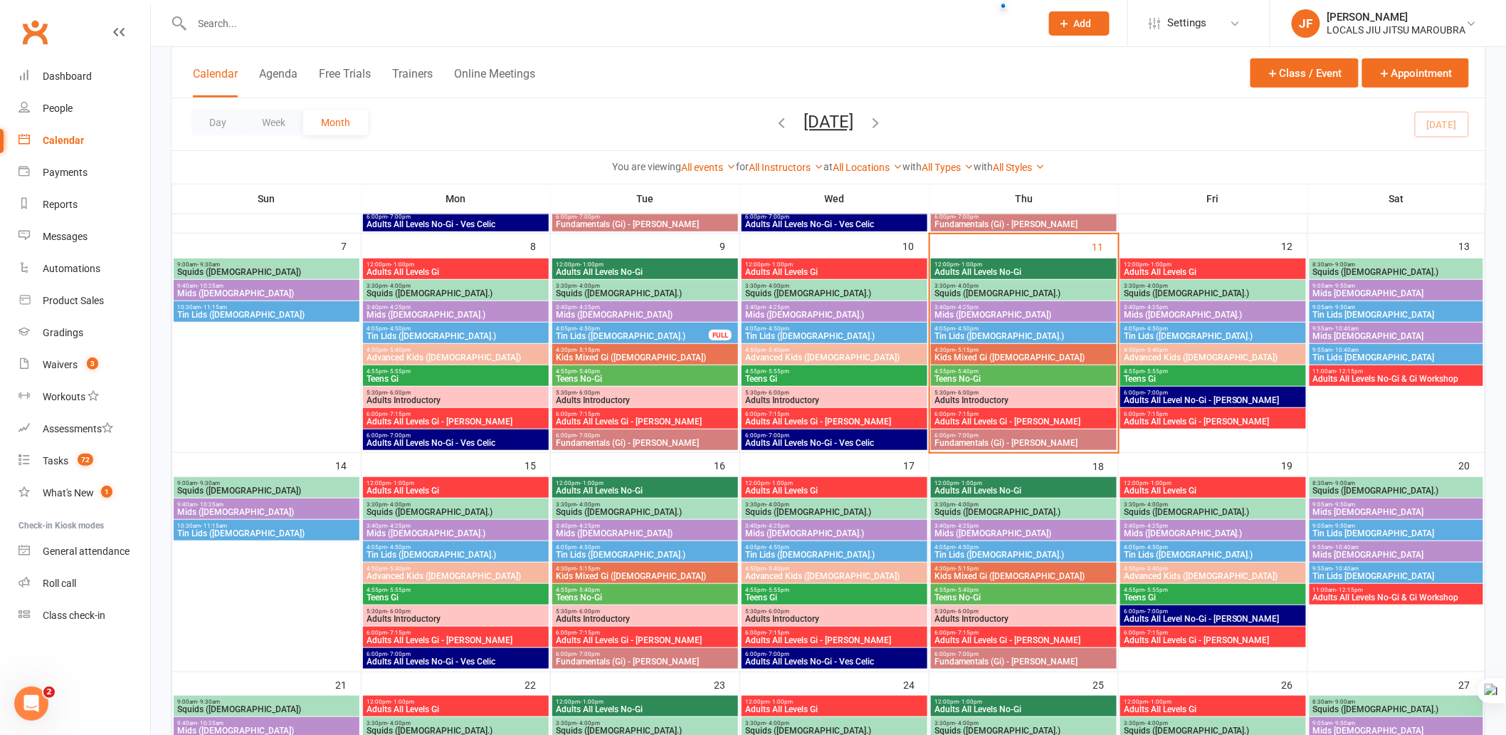
click at [1029, 396] on span "Adults Introductory" at bounding box center [1024, 400] width 180 height 9
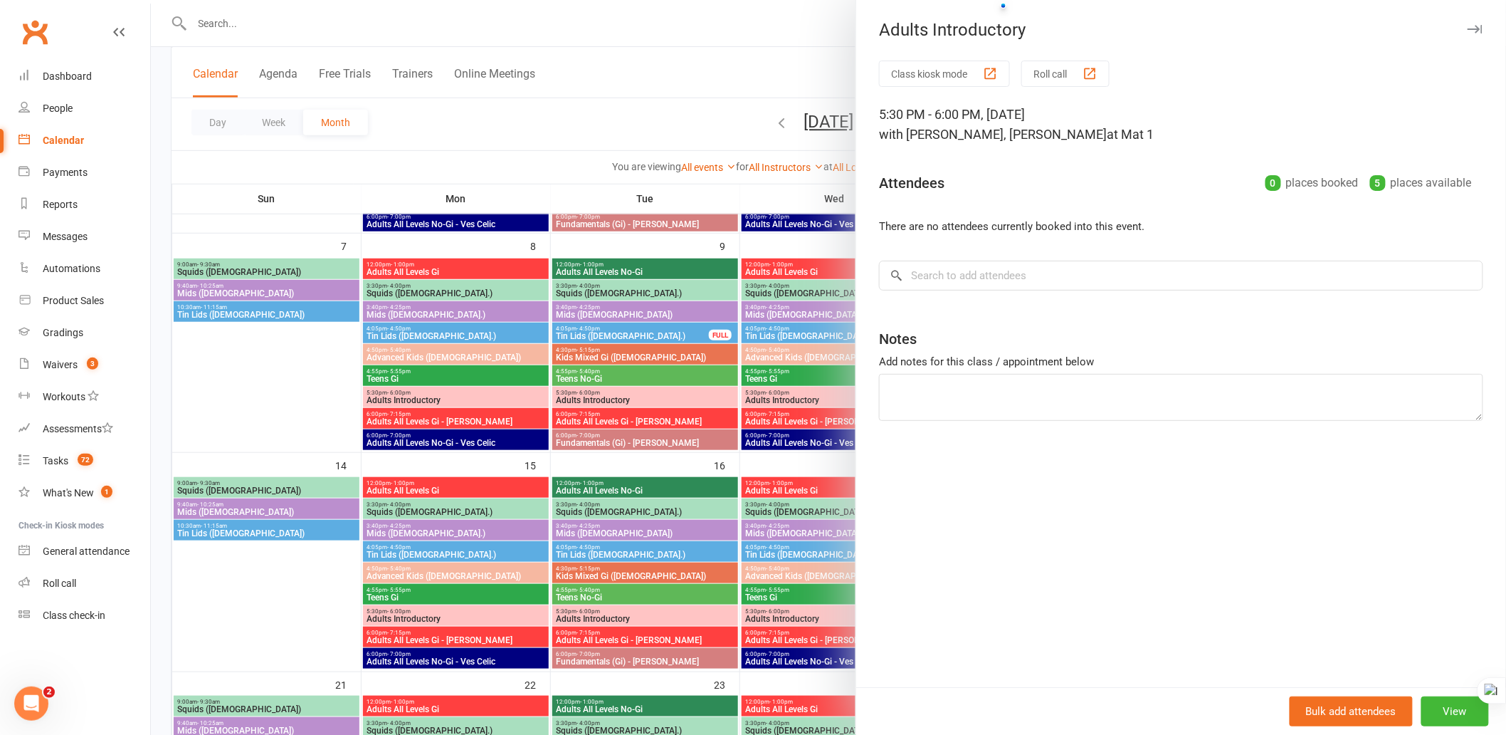
click at [1470, 23] on button "button" at bounding box center [1475, 29] width 17 height 17
